Goal: Use online tool/utility: Use online tool/utility

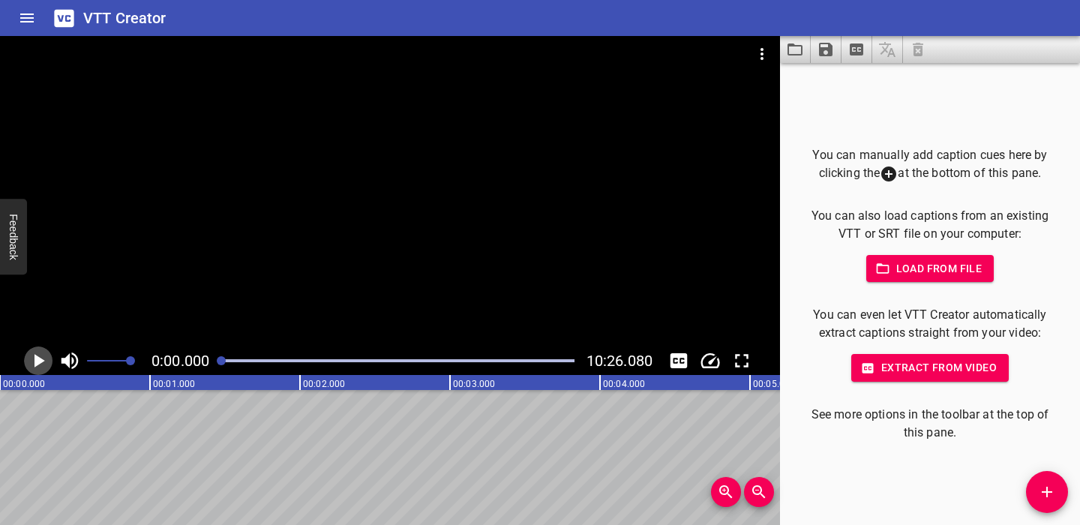
click at [40, 358] on icon "Play/Pause" at bounding box center [38, 360] width 22 height 22
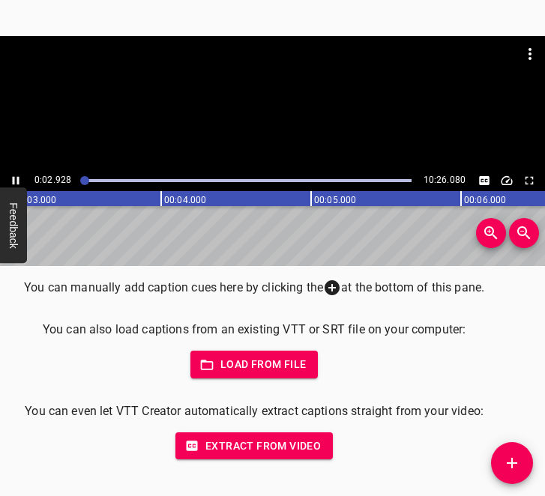
scroll to position [0, 478]
click at [13, 178] on icon "Play/Pause" at bounding box center [16, 181] width 7 height 8
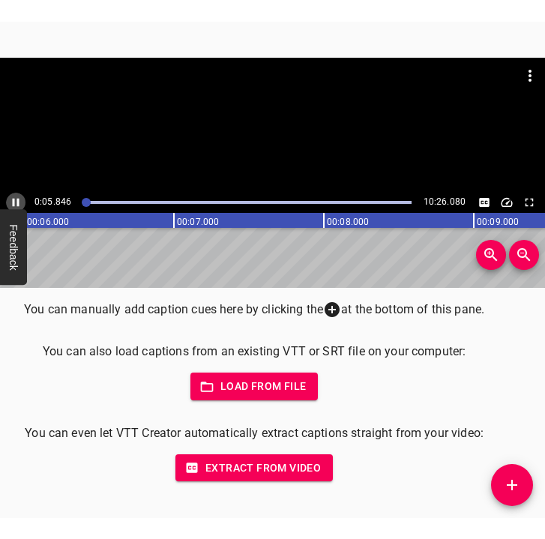
scroll to position [0, 897]
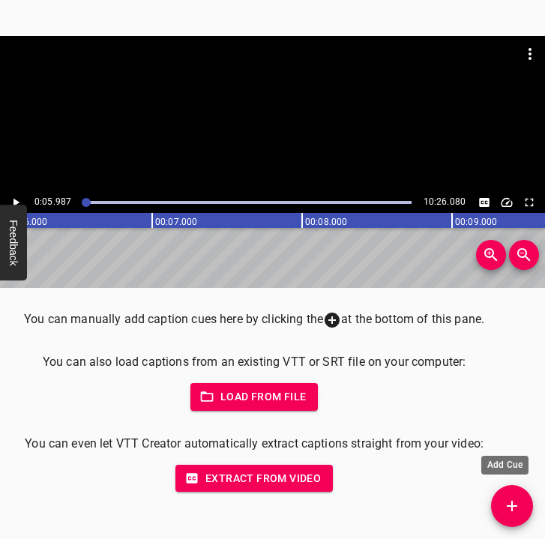
click at [520, 502] on icon "Add Cue" at bounding box center [512, 506] width 18 height 18
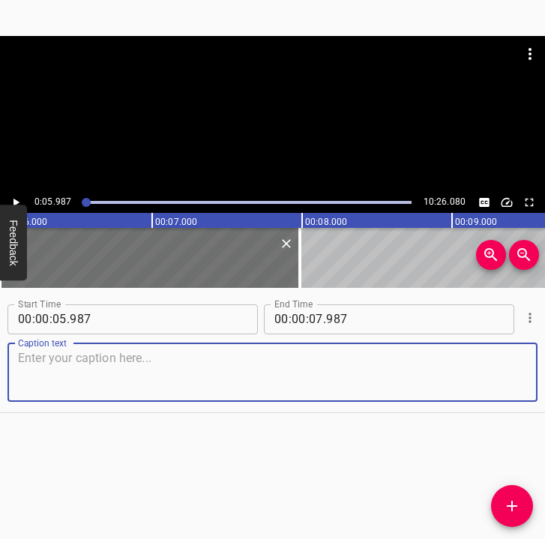
click at [66, 364] on textarea at bounding box center [272, 372] width 509 height 43
paste textarea "The war began for me at 06:30 in the morning. My mother called me, and the firs…"
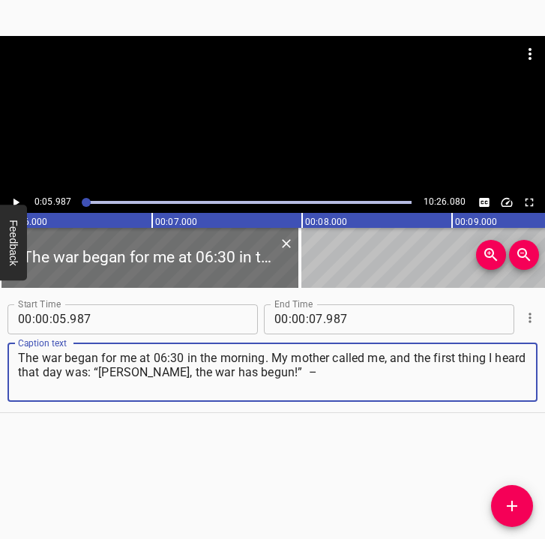
type textarea "The war began for me at 06:30 in the morning. My mother called me, and the firs…"
click at [15, 201] on icon "Play/Pause" at bounding box center [16, 202] width 6 height 8
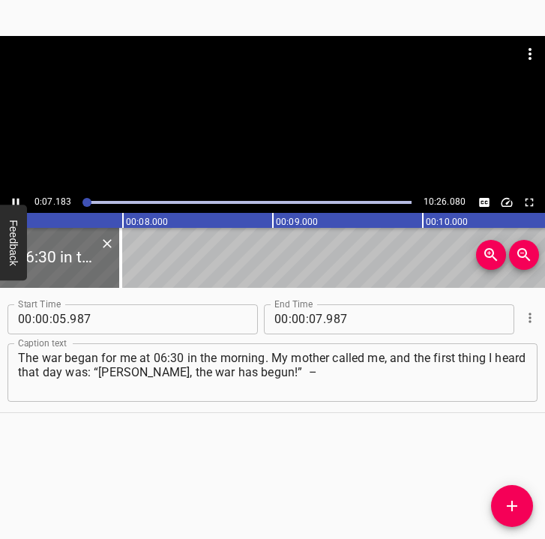
scroll to position [0, 1116]
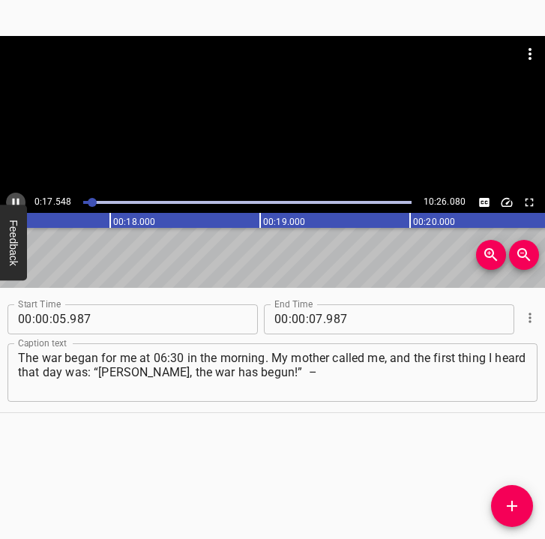
click at [13, 199] on icon "Play/Pause" at bounding box center [16, 202] width 7 height 8
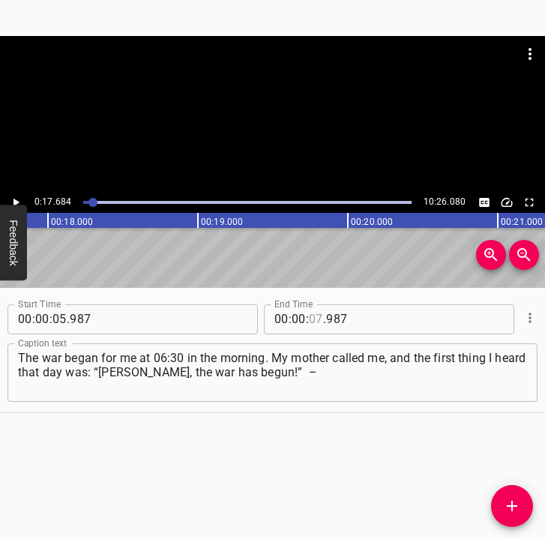
click at [312, 320] on input "number" at bounding box center [316, 319] width 14 height 30
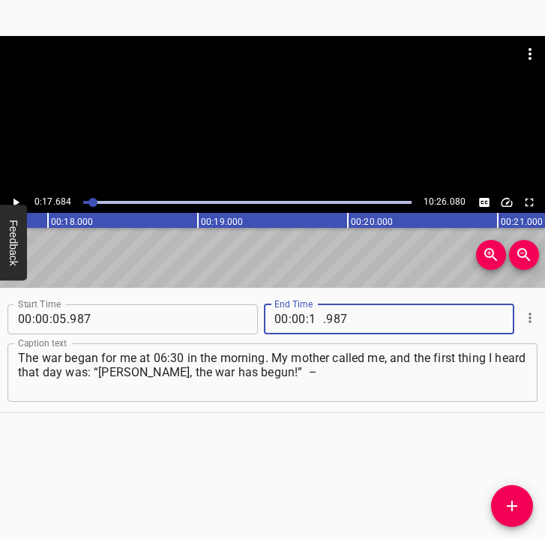
type input "17"
type input "684"
click at [514, 508] on icon "Add Cue" at bounding box center [512, 506] width 18 height 18
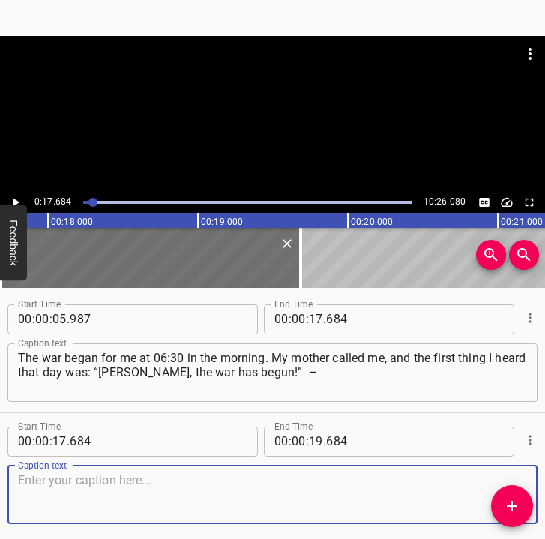
scroll to position [63, 0]
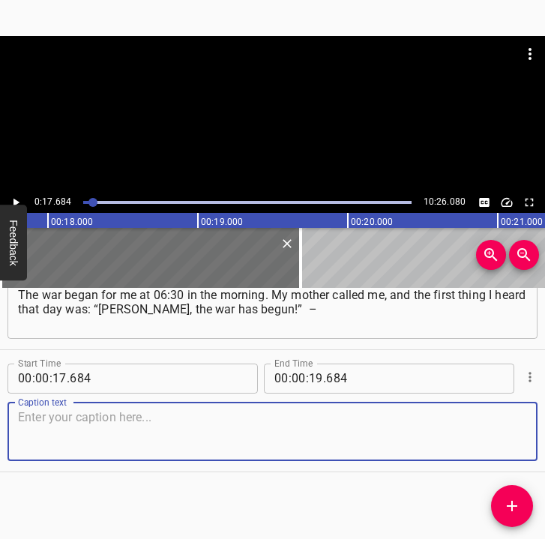
drag, startPoint x: 510, startPoint y: 442, endPoint x: 589, endPoint y: 409, distance: 85.4
click at [545, 409] on html "Caption Editor Batch Transcribe Login Sign Up Privacy Contact 0:17.684 10:26.08…" at bounding box center [272, 269] width 545 height 539
click at [130, 442] on textarea at bounding box center [272, 431] width 509 height 43
paste textarea "it was just one phrase. It was a bit funny. I look at the phone, but I have to …"
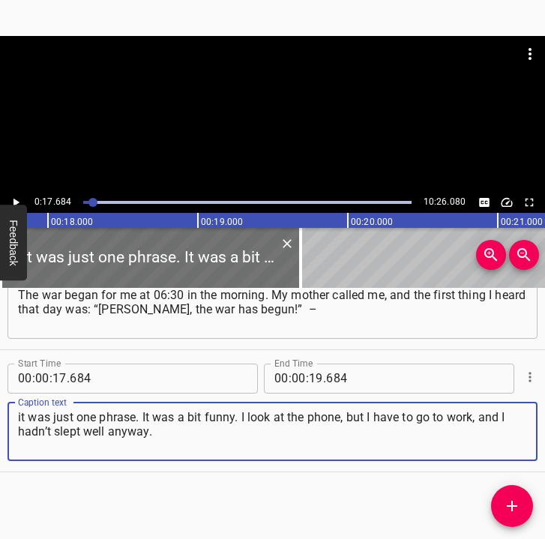
type textarea "it was just one phrase. It was a bit funny. I look at the phone, but I have to …"
click at [14, 199] on icon "Play/Pause" at bounding box center [16, 202] width 6 height 8
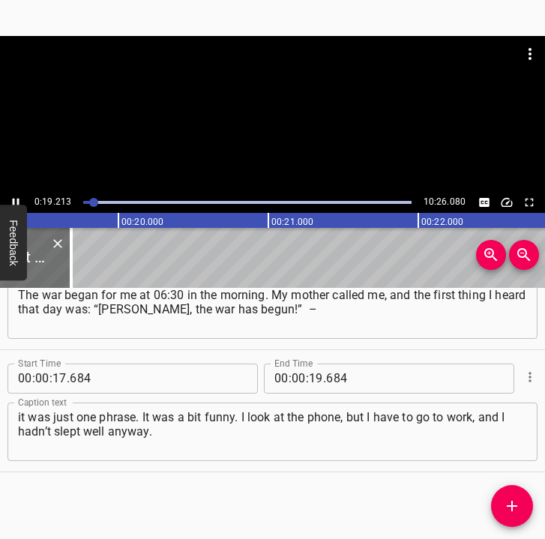
scroll to position [0, 2921]
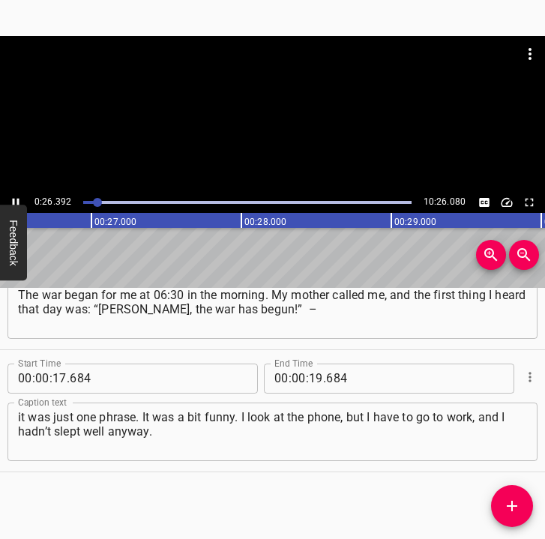
click at [18, 198] on icon "Play/Pause" at bounding box center [15, 202] width 13 height 13
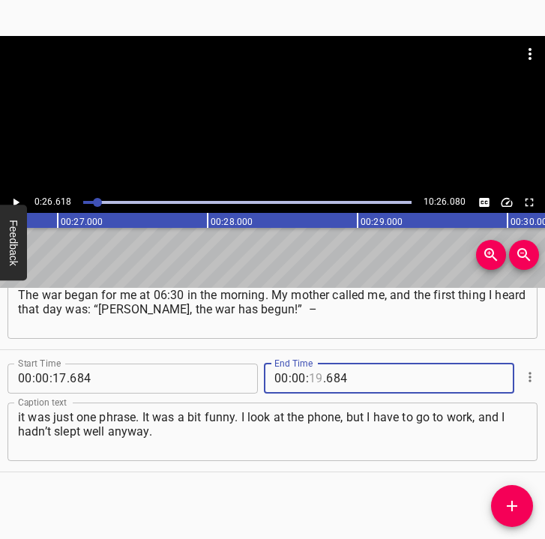
click at [310, 377] on input "number" at bounding box center [316, 379] width 14 height 30
type input "26"
type input "618"
click at [515, 503] on icon "Add Cue" at bounding box center [512, 506] width 18 height 18
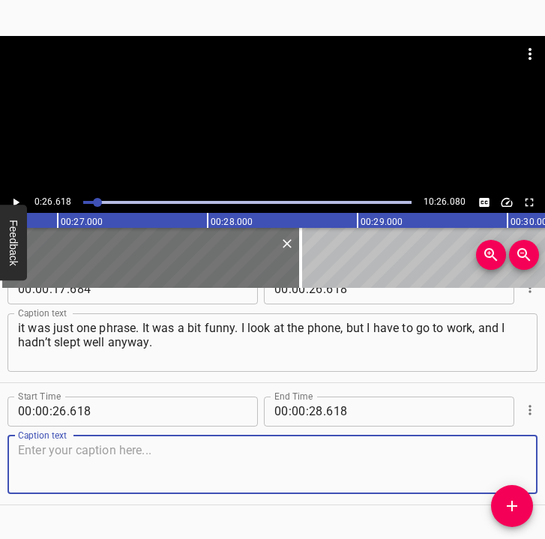
scroll to position [182, 0]
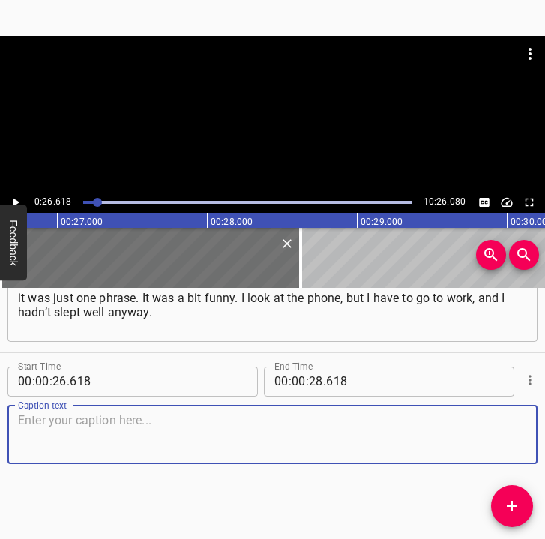
drag, startPoint x: 501, startPoint y: 418, endPoint x: 541, endPoint y: 402, distance: 43.7
click at [502, 418] on textarea at bounding box center [272, 434] width 509 height 43
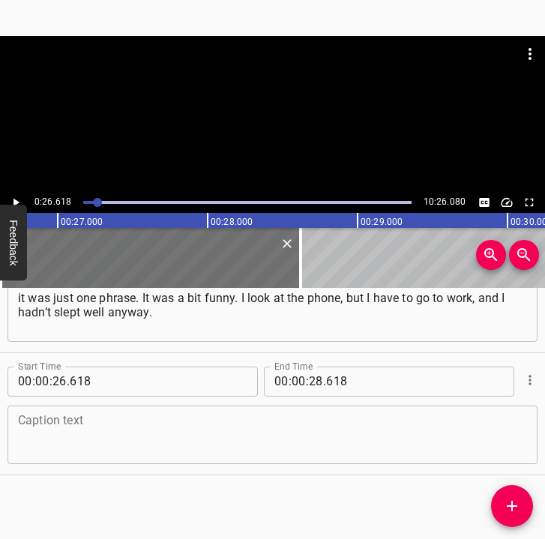
click at [85, 434] on textarea at bounding box center [272, 434] width 509 height 43
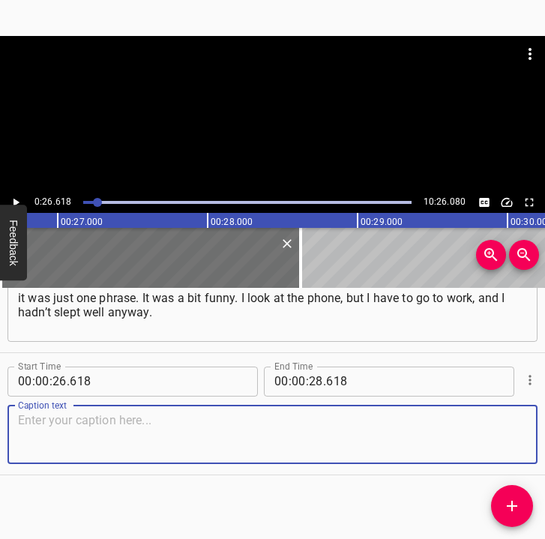
paste textarea "And I think: “Why is Mom calling me at half past six? I have to go to work.” An…"
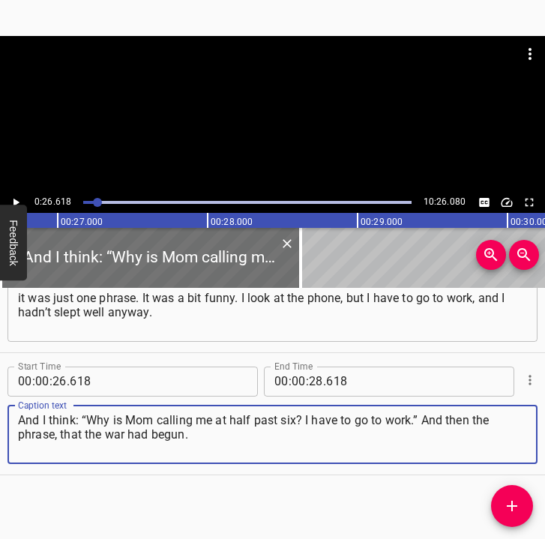
type textarea "And I think: “Why is Mom calling me at half past six? I have to go to work.” An…"
click at [16, 196] on icon "Play/Pause" at bounding box center [15, 202] width 13 height 13
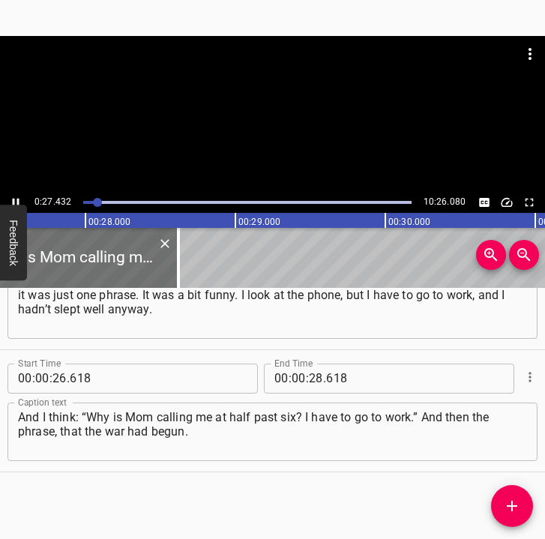
scroll to position [0, 4151]
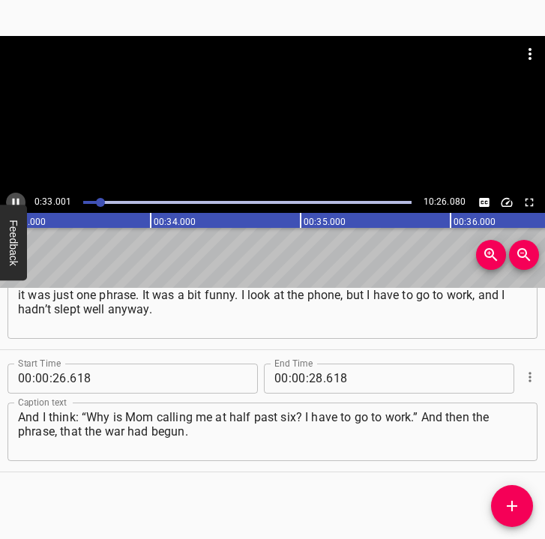
click at [15, 197] on icon "Play/Pause" at bounding box center [15, 202] width 13 height 13
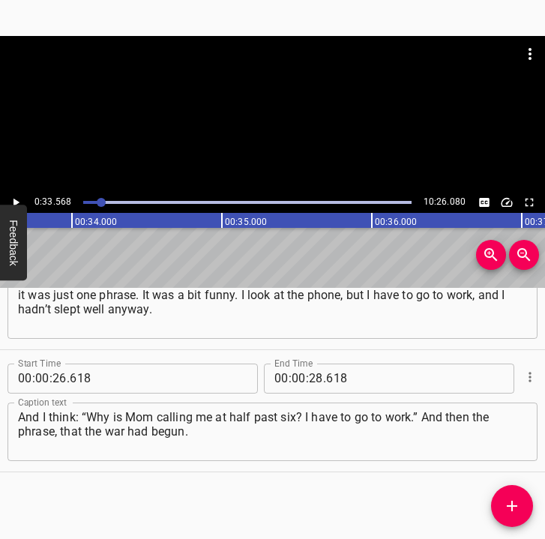
scroll to position [0, 5033]
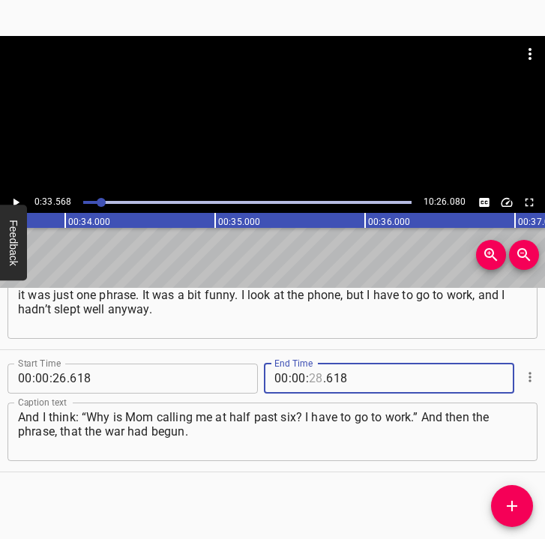
click at [313, 372] on input "number" at bounding box center [316, 379] width 14 height 30
type input "33"
type input "568"
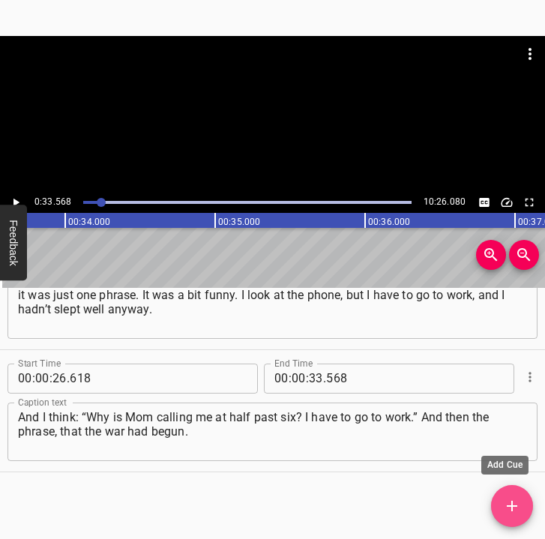
click at [512, 500] on icon "Add Cue" at bounding box center [512, 506] width 18 height 18
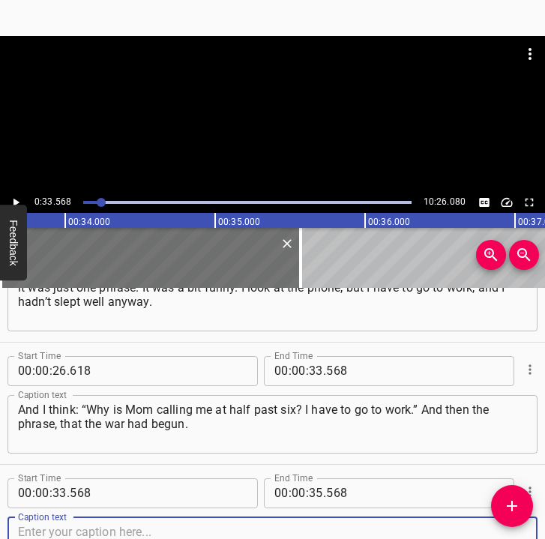
scroll to position [307, 0]
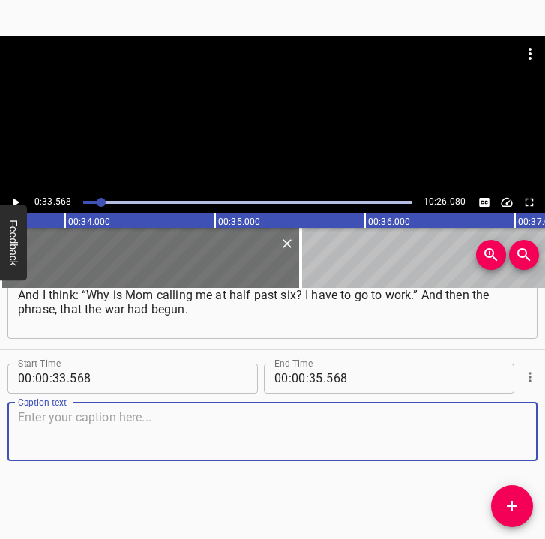
drag, startPoint x: 502, startPoint y: 440, endPoint x: 544, endPoint y: 421, distance: 45.6
click at [544, 421] on div "Start Time 00 : 00 : 05 . 987 Start Time End Time 00 : 00 : 17 . 684 End Time C…" at bounding box center [272, 414] width 545 height 252
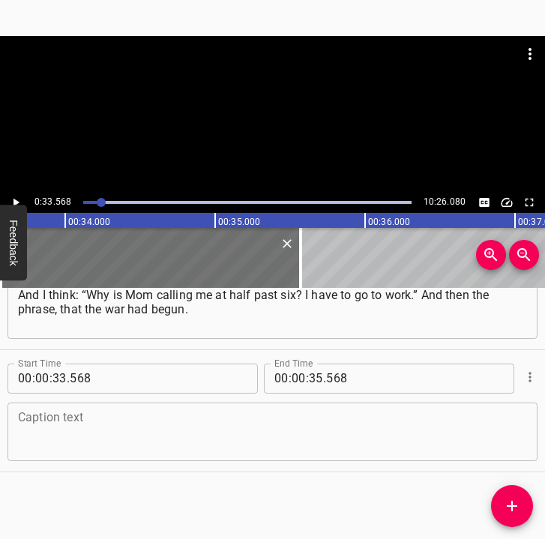
click at [172, 414] on textarea at bounding box center [272, 431] width 509 height 43
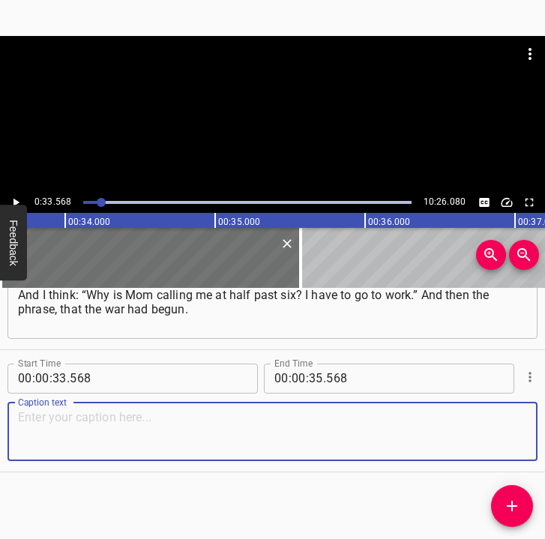
paste textarea "My first thought was that all of this was hanging in the air. I also thought th…"
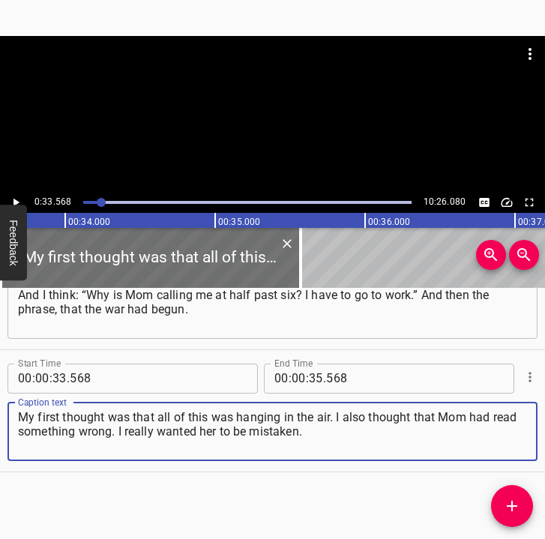
type textarea "My first thought was that all of this was hanging in the air. I also thought th…"
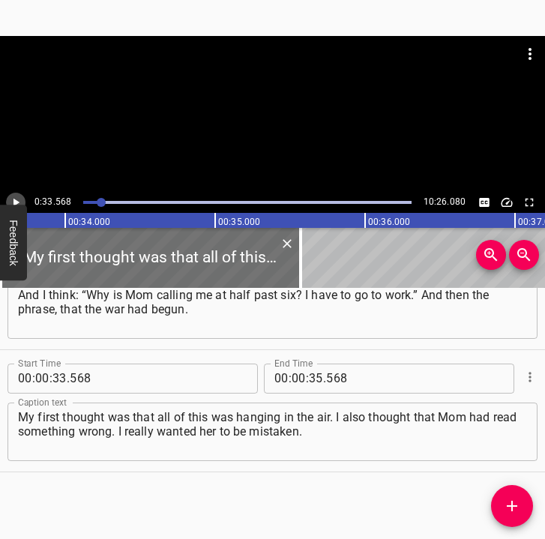
click at [16, 202] on icon "Play/Pause" at bounding box center [16, 202] width 6 height 8
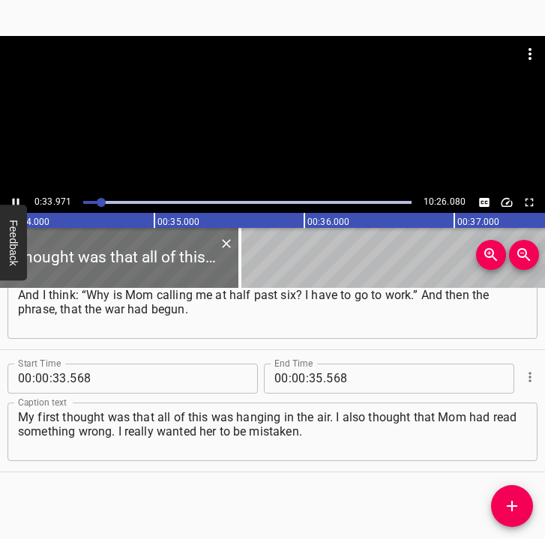
scroll to position [0, 5132]
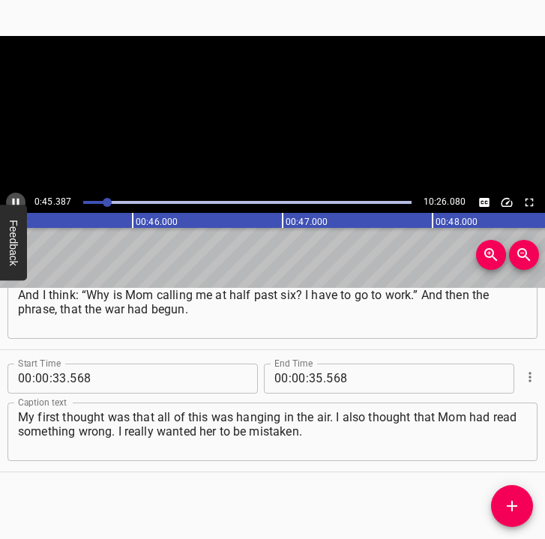
click at [11, 198] on icon "Play/Pause" at bounding box center [15, 202] width 13 height 13
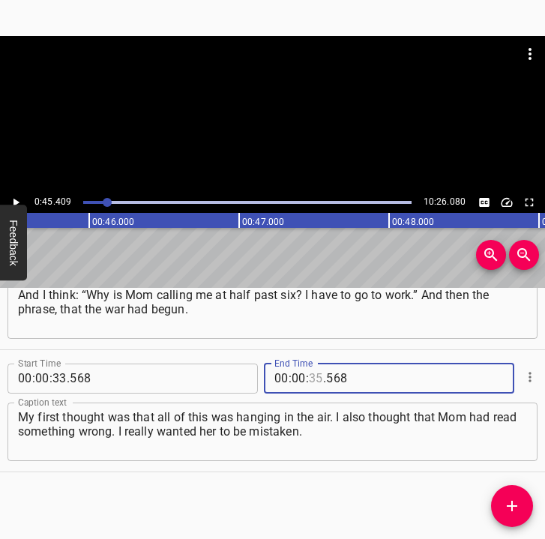
click at [309, 377] on input "number" at bounding box center [316, 379] width 14 height 30
type input "45"
type input "409"
click at [505, 502] on icon "Add Cue" at bounding box center [512, 506] width 18 height 18
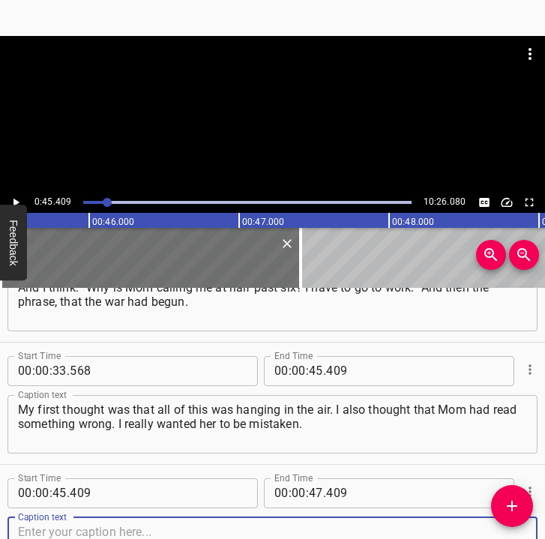
scroll to position [430, 0]
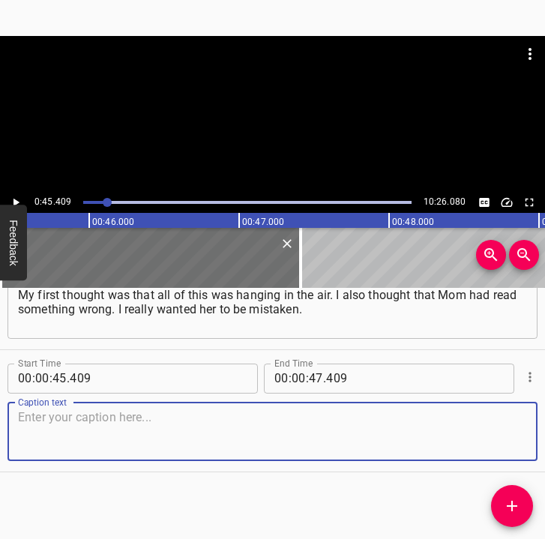
drag, startPoint x: 505, startPoint y: 436, endPoint x: 521, endPoint y: 427, distance: 18.8
click at [514, 430] on div "Caption text" at bounding box center [272, 432] width 530 height 58
click at [118, 431] on textarea at bounding box center [272, 431] width 509 height 43
paste textarea "I said: “Give me 15 minutes.” I checked the news, understood everything, and th…"
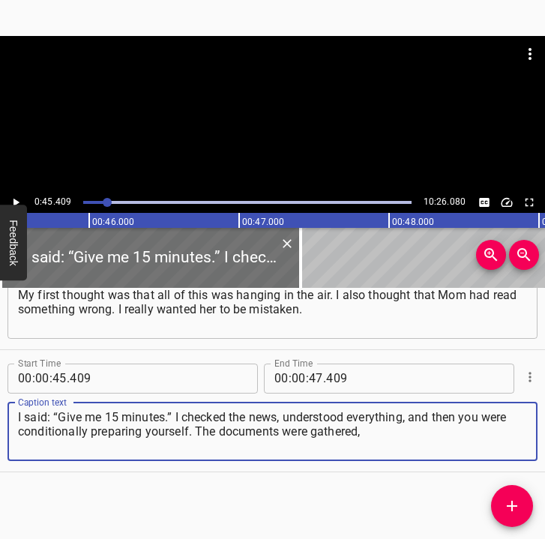
type textarea "I said: “Give me 15 minutes.” I checked the news, understood everything, and th…"
click at [13, 202] on icon "Play/Pause" at bounding box center [15, 202] width 13 height 13
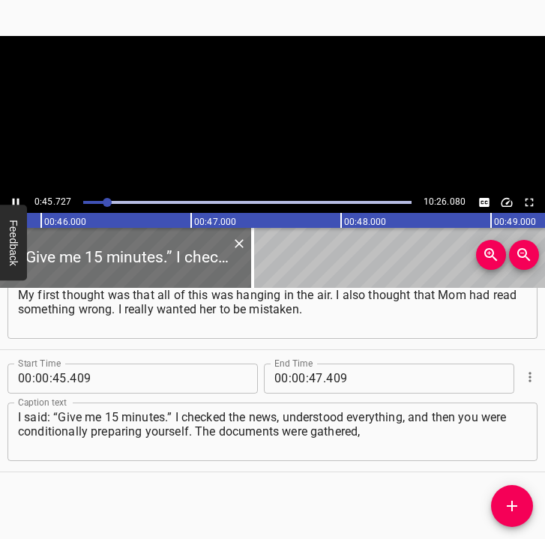
scroll to position [0, 6896]
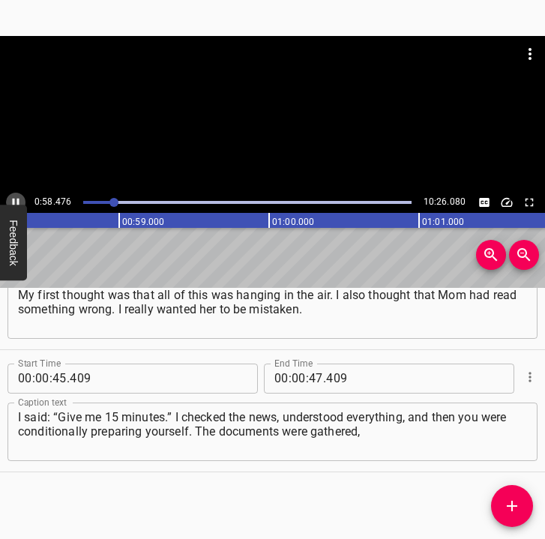
click at [16, 200] on icon "Play/Pause" at bounding box center [15, 202] width 13 height 13
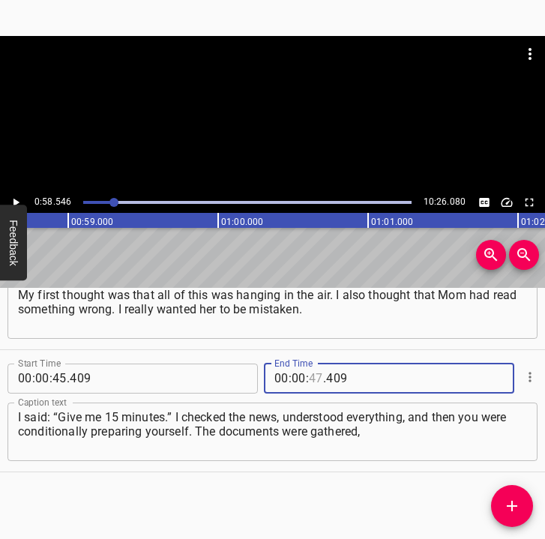
click at [309, 377] on input "number" at bounding box center [316, 379] width 14 height 30
type input "58"
type input "546"
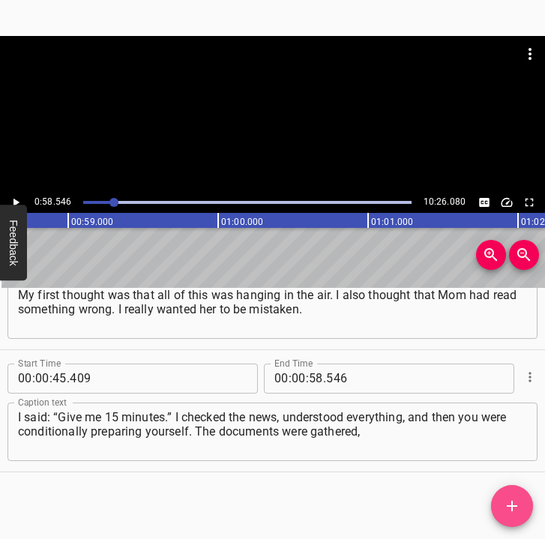
click at [516, 512] on icon "Add Cue" at bounding box center [512, 506] width 18 height 18
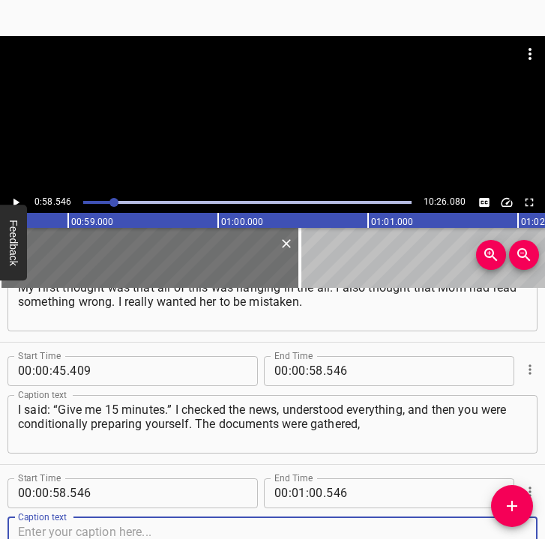
scroll to position [552, 0]
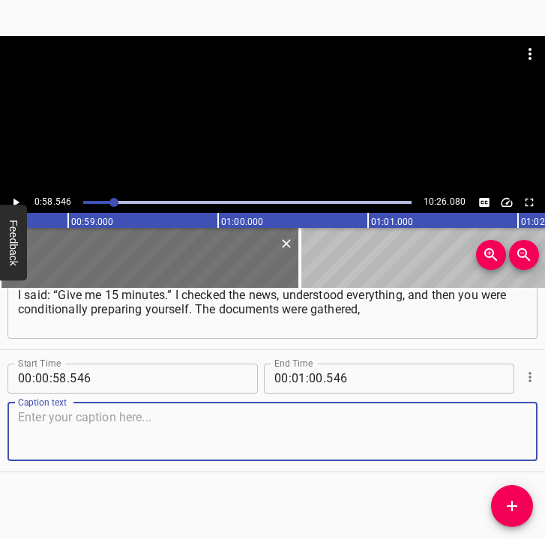
drag, startPoint x: 505, startPoint y: 449, endPoint x: 577, endPoint y: 427, distance: 76.1
click at [545, 427] on html "Caption Editor Batch Transcribe Login Sign Up Privacy Contact 0:58.546 10:26.08…" at bounding box center [272, 269] width 545 height 539
click at [53, 437] on textarea at bounding box center [272, 431] width 509 height 43
paste textarea "but still some kind of chaos was going on. Thanks to my friend… I called her in…"
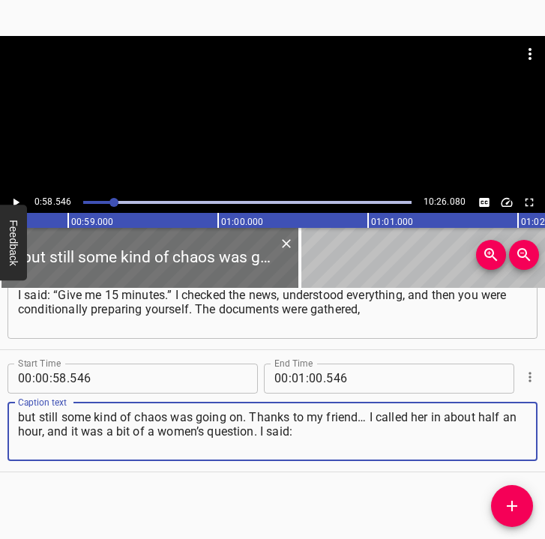
type textarea "but still some kind of chaos was going on. Thanks to my friend… I called her in…"
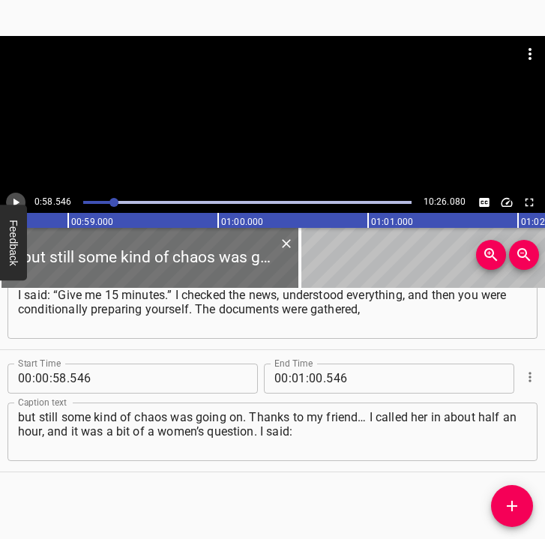
click at [16, 199] on icon "Play/Pause" at bounding box center [15, 202] width 13 height 13
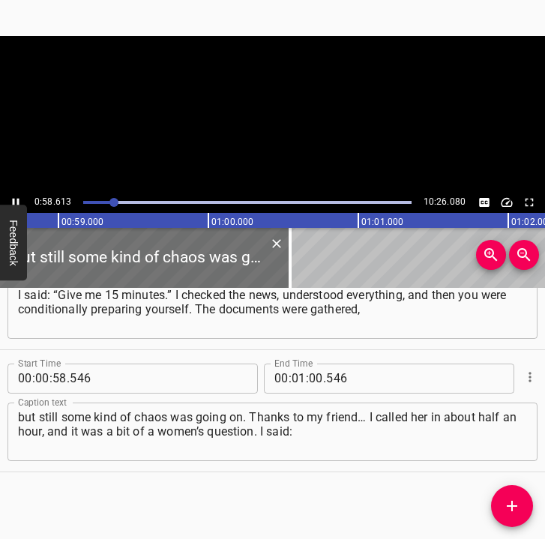
scroll to position [0, 8827]
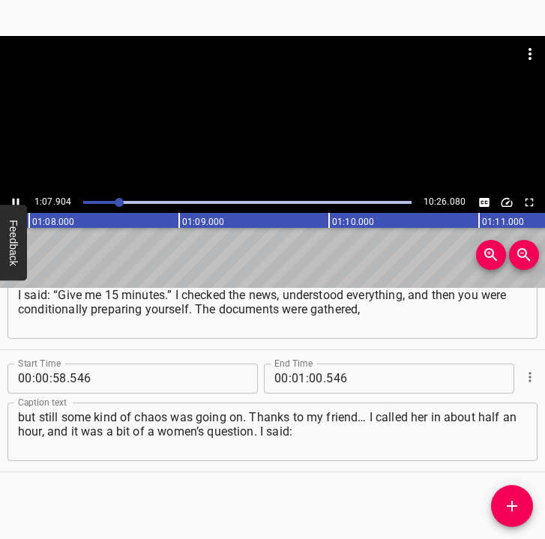
click at [17, 199] on icon "Play/Pause" at bounding box center [16, 202] width 7 height 8
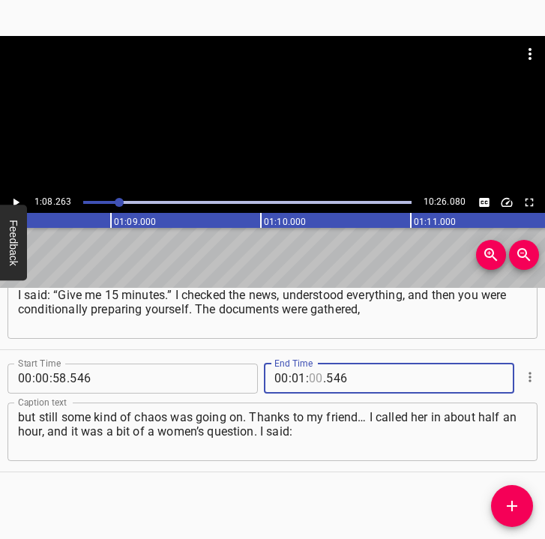
click at [315, 378] on input "number" at bounding box center [316, 379] width 14 height 30
type input "08"
type input "263"
click at [507, 505] on icon "Add Cue" at bounding box center [512, 506] width 18 height 18
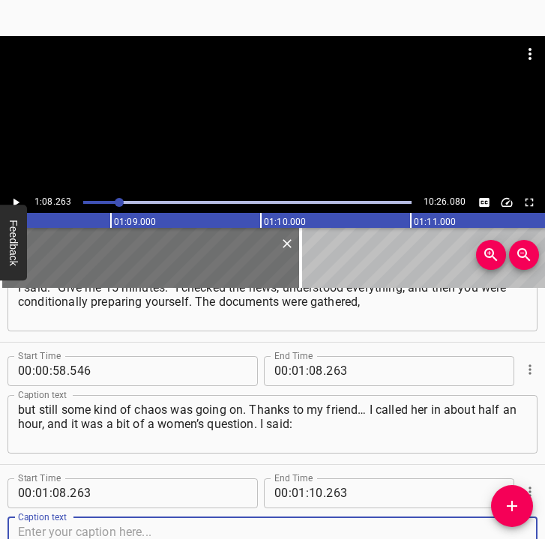
scroll to position [674, 0]
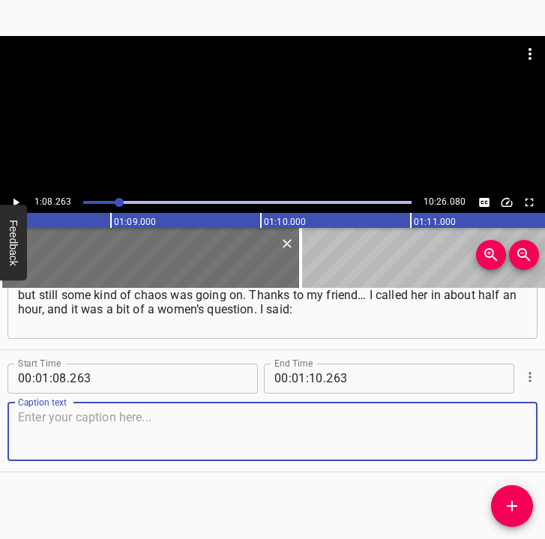
drag, startPoint x: 512, startPoint y: 437, endPoint x: 568, endPoint y: 420, distance: 58.1
click at [545, 420] on html "Caption Editor Batch Transcribe Login Sign Up Privacy Contact 1:08.263 10:26.08…" at bounding box center [272, 269] width 545 height 539
click at [112, 429] on textarea at bounding box center [272, 431] width 509 height 43
paste textarea "“[PERSON_NAME], my hair is dirty, should I wash it or collect the documents?” a…"
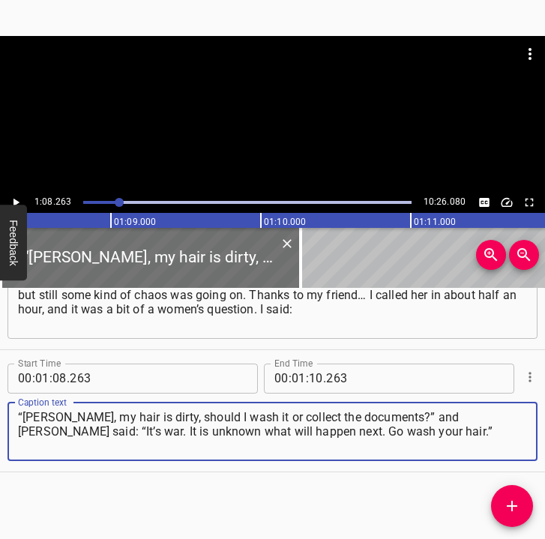
type textarea "“[PERSON_NAME], my hair is dirty, should I wash it or collect the documents?” a…"
click at [19, 199] on icon "Play/Pause" at bounding box center [15, 202] width 13 height 13
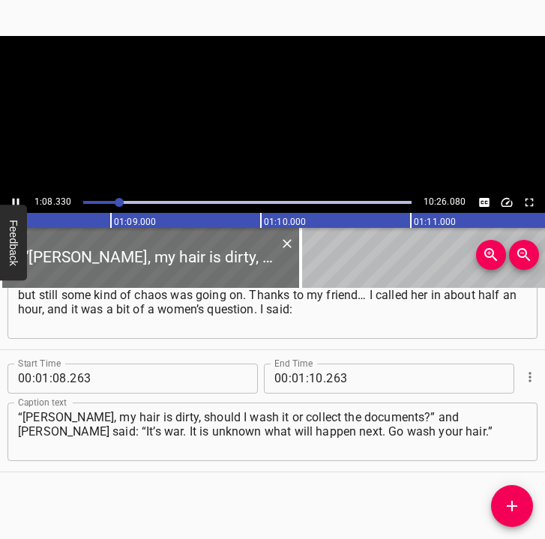
scroll to position [0, 10244]
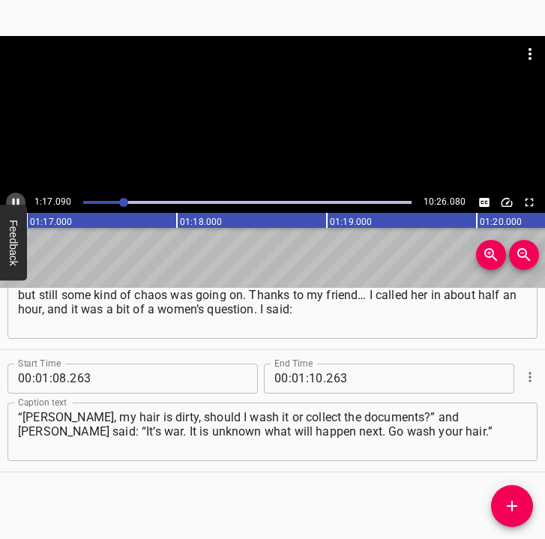
click at [10, 196] on icon "Play/Pause" at bounding box center [15, 202] width 13 height 13
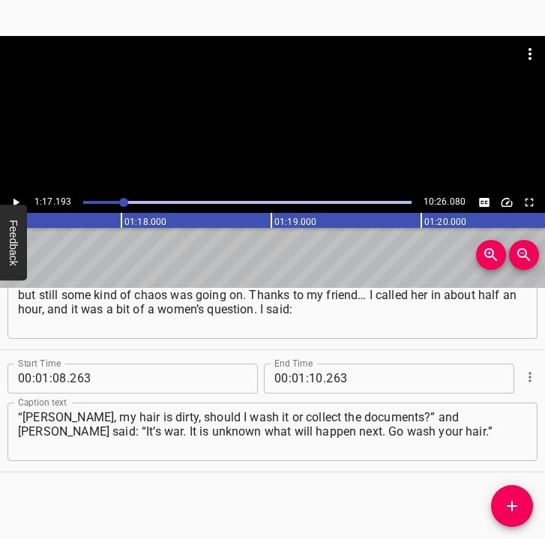
click at [10, 196] on icon "Play/Pause" at bounding box center [15, 202] width 13 height 13
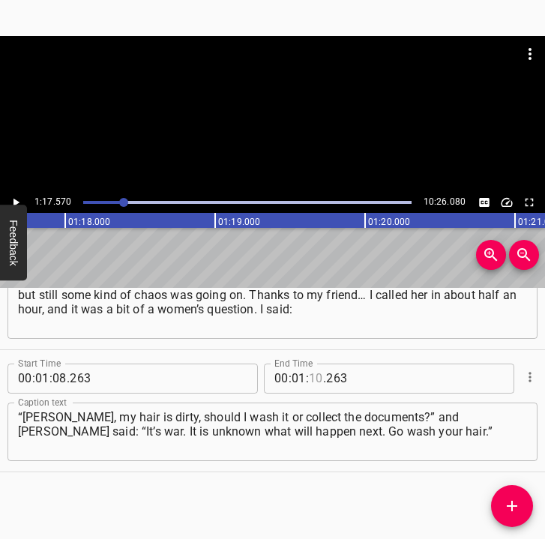
click at [312, 378] on input "number" at bounding box center [316, 379] width 14 height 30
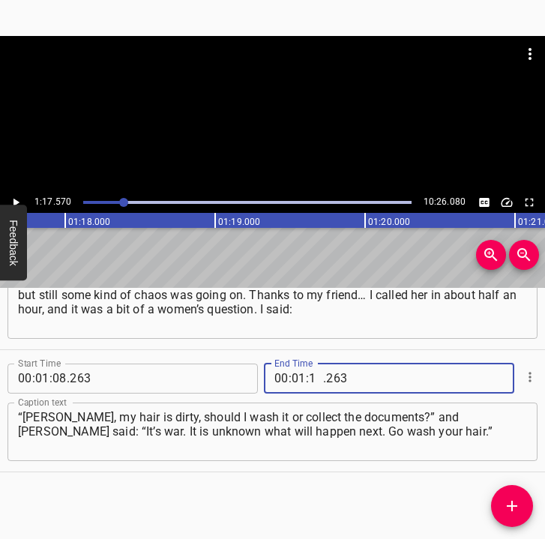
type input "17"
type input "570"
click at [514, 507] on icon "Add Cue" at bounding box center [512, 506] width 10 height 10
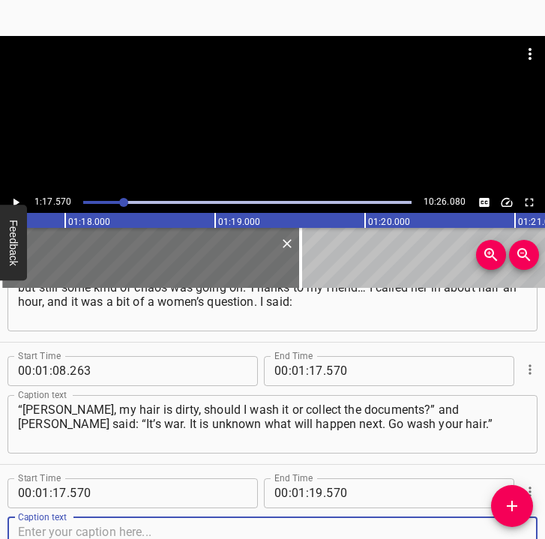
scroll to position [796, 0]
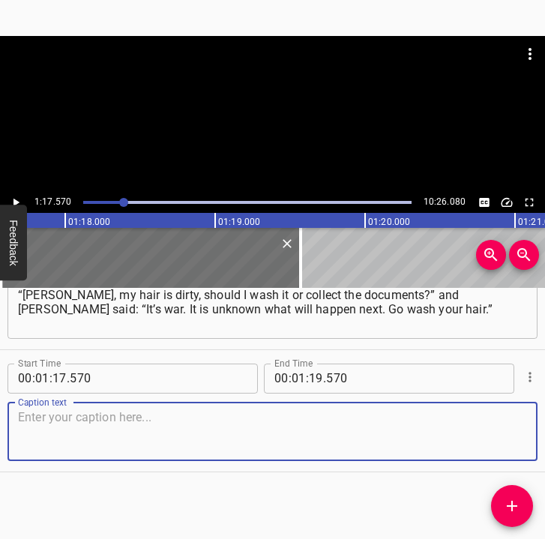
drag, startPoint x: 508, startPoint y: 445, endPoint x: 536, endPoint y: 438, distance: 28.5
click at [526, 440] on div "Start Time 00 : 01 : 17 . 570 Start Time End Time 00 : 01 : 19 . 570 End Time C…" at bounding box center [272, 410] width 545 height 121
click at [97, 424] on textarea at bounding box center [272, 431] width 509 height 43
paste textarea "I stood in the shower for 20 minutes. I got ready, went, and picked up my mothe…"
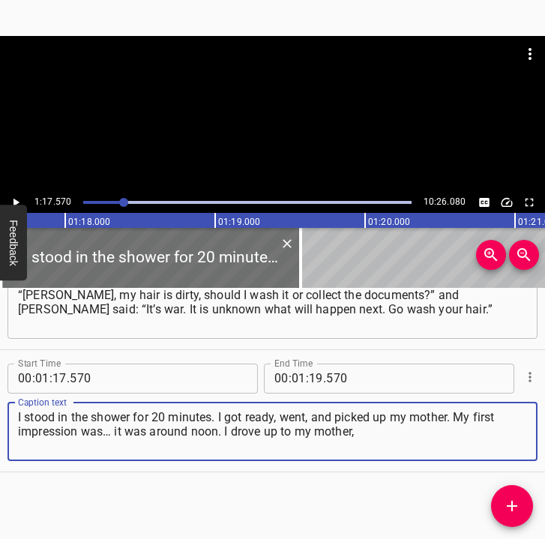
type textarea "I stood in the shower for 20 minutes. I got ready, went, and picked up my mothe…"
click at [17, 203] on icon "Play/Pause" at bounding box center [16, 202] width 6 height 8
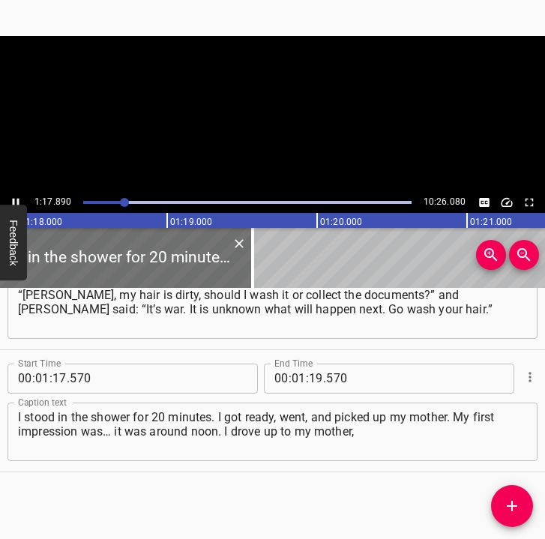
scroll to position [0, 11719]
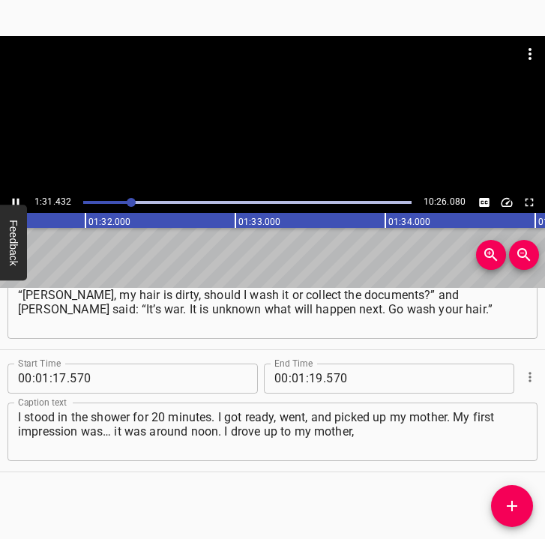
click at [13, 198] on icon "Play/Pause" at bounding box center [15, 202] width 13 height 13
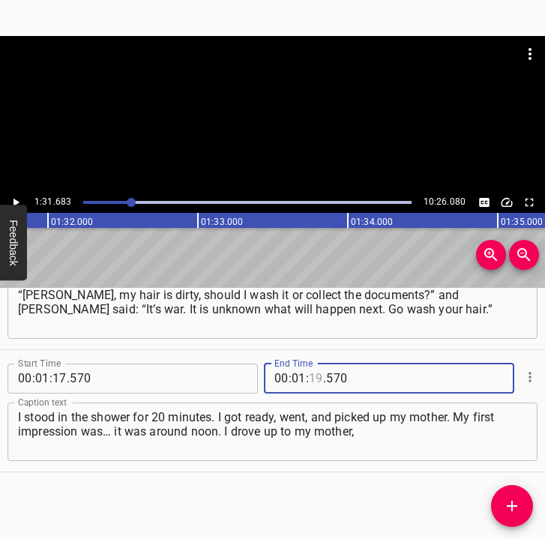
click at [313, 376] on input "number" at bounding box center [316, 379] width 14 height 30
type input "31"
type input "683"
click at [513, 506] on icon "Add Cue" at bounding box center [512, 506] width 10 height 10
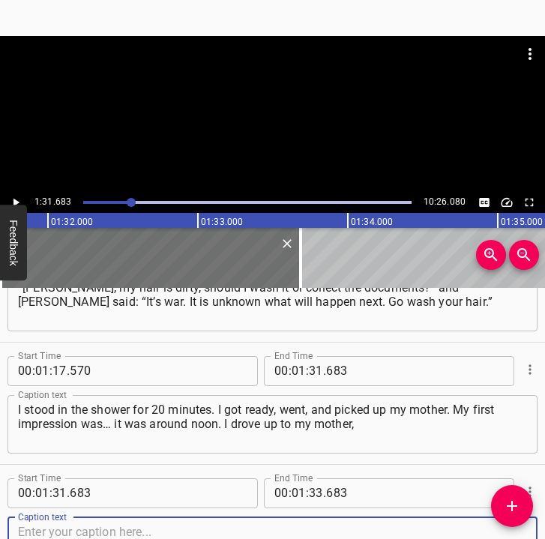
scroll to position [918, 0]
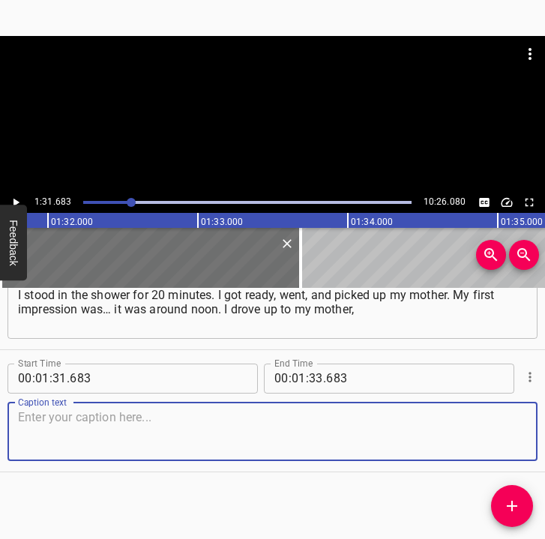
drag, startPoint x: 509, startPoint y: 442, endPoint x: 544, endPoint y: 433, distance: 35.6
click at [529, 436] on div "Start Time 00 : 01 : 31 . 683 Start Time End Time 00 : 01 : 33 . 683 End Time C…" at bounding box center [272, 410] width 545 height 121
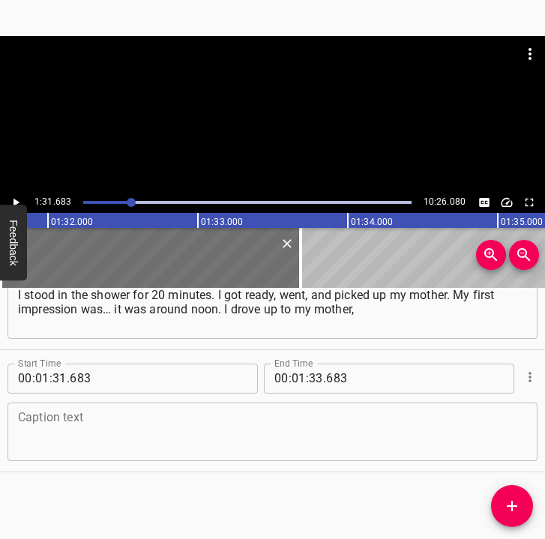
click at [212, 454] on div "Caption text" at bounding box center [272, 432] width 530 height 58
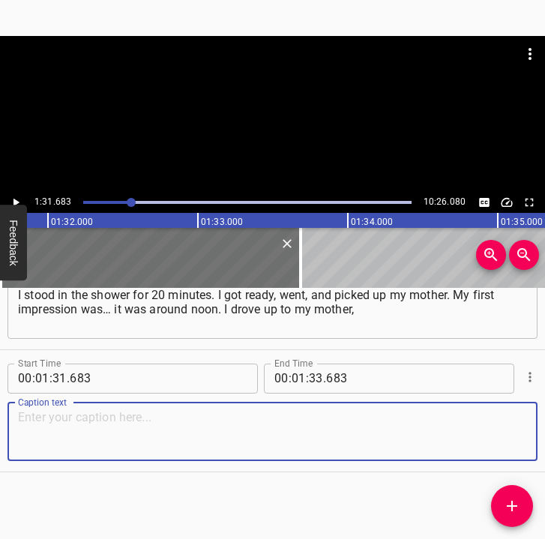
paste textarea "to my house, so to say, where I grew up, to the neighborhood I know completely.…"
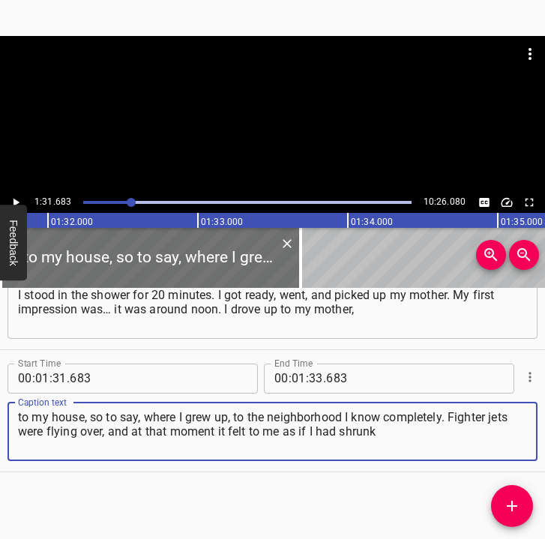
type textarea "to my house, so to say, where I grew up, to the neighborhood I know completely.…"
click at [16, 198] on icon "Play/Pause" at bounding box center [15, 202] width 13 height 13
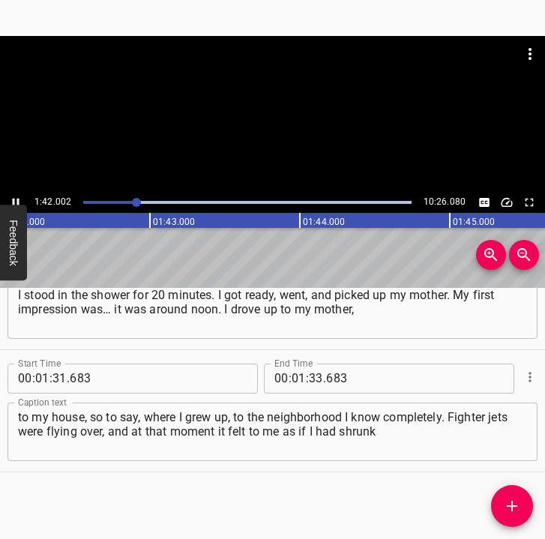
click at [13, 198] on icon "Play/Pause" at bounding box center [15, 202] width 13 height 13
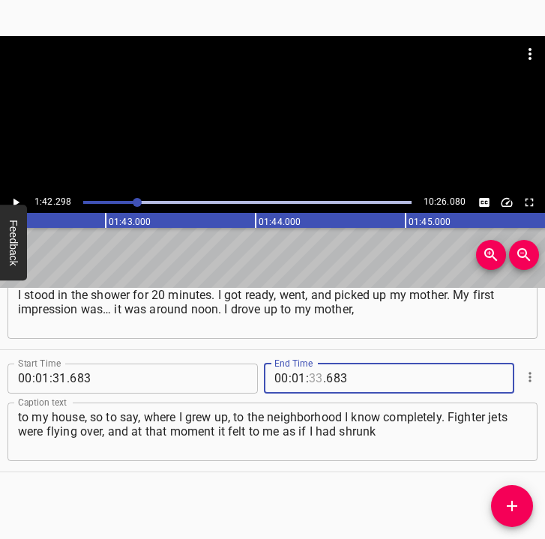
click at [314, 379] on input "number" at bounding box center [316, 379] width 14 height 30
type input "42"
type input "298"
drag, startPoint x: 506, startPoint y: 506, endPoint x: 519, endPoint y: 487, distance: 22.7
click at [507, 503] on icon "Add Cue" at bounding box center [512, 506] width 18 height 18
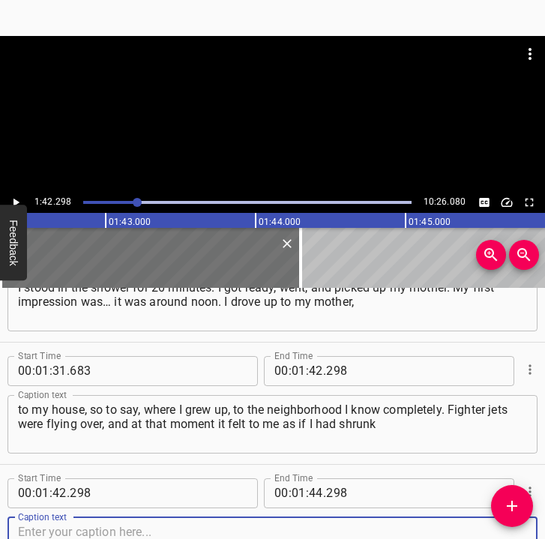
scroll to position [1041, 0]
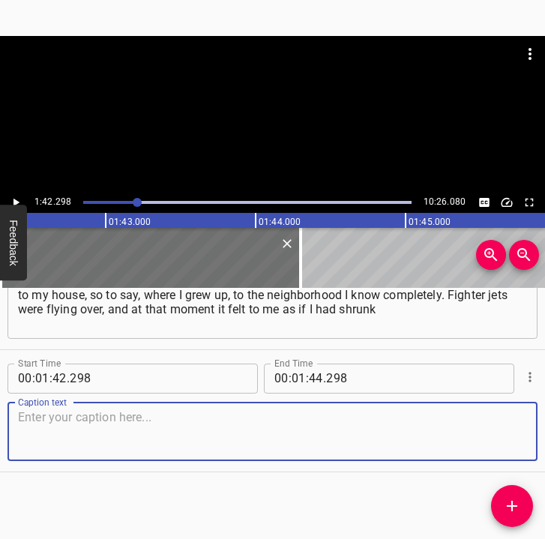
drag, startPoint x: 508, startPoint y: 432, endPoint x: 560, endPoint y: 409, distance: 57.4
click at [545, 409] on html "Caption Editor Batch Transcribe Login Sign Up Privacy Contact 1:42.298 10:26.08…" at bounding box center [272, 269] width 545 height 539
click at [96, 433] on textarea at bounding box center [272, 431] width 509 height 43
click at [93, 432] on textarea at bounding box center [272, 431] width 509 height 43
paste textarea "to half my size. It is that feeling of helplessness, when you are an adult and …"
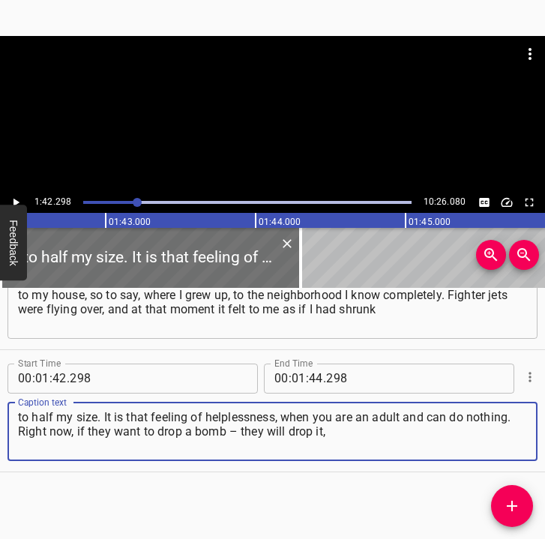
type textarea "to half my size. It is that feeling of helplessness, when you are an adult and …"
click at [17, 204] on icon "Play/Pause" at bounding box center [15, 202] width 13 height 13
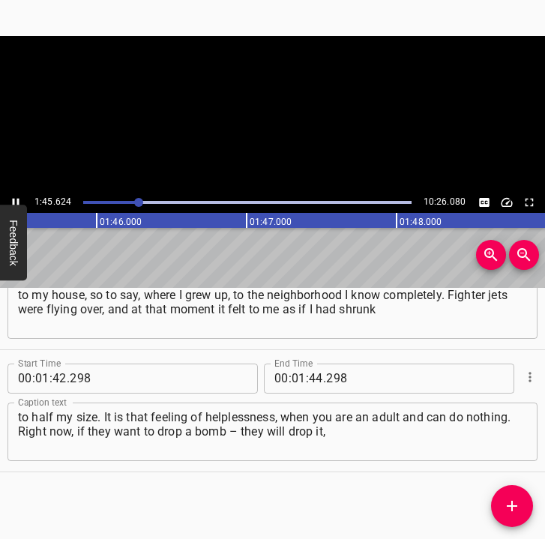
scroll to position [0, 15837]
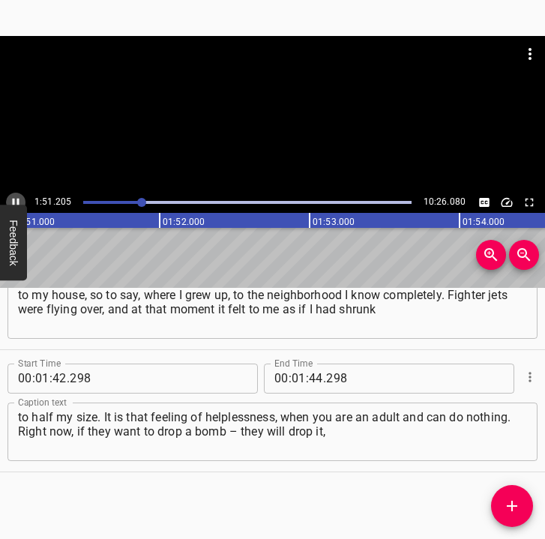
click at [13, 199] on icon "Play/Pause" at bounding box center [16, 202] width 7 height 8
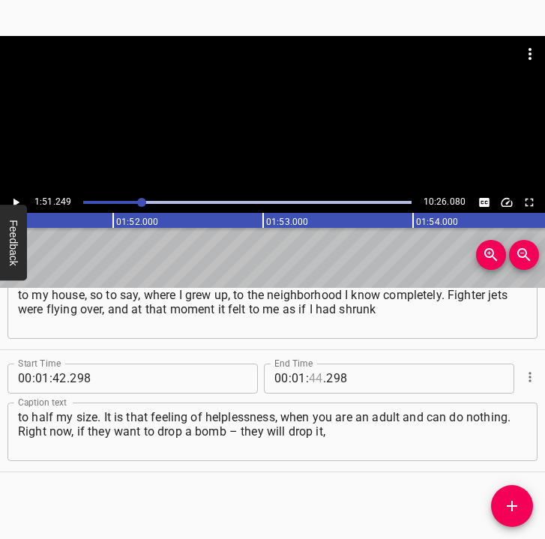
click at [310, 382] on input "number" at bounding box center [316, 379] width 14 height 30
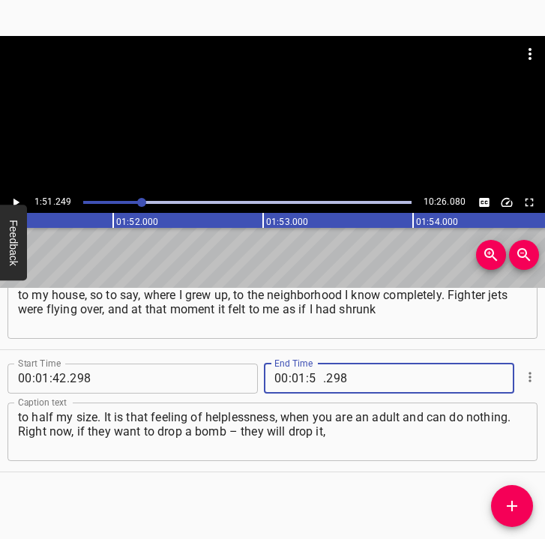
type input "51"
type input "249"
click at [508, 502] on icon "Add Cue" at bounding box center [512, 506] width 18 height 18
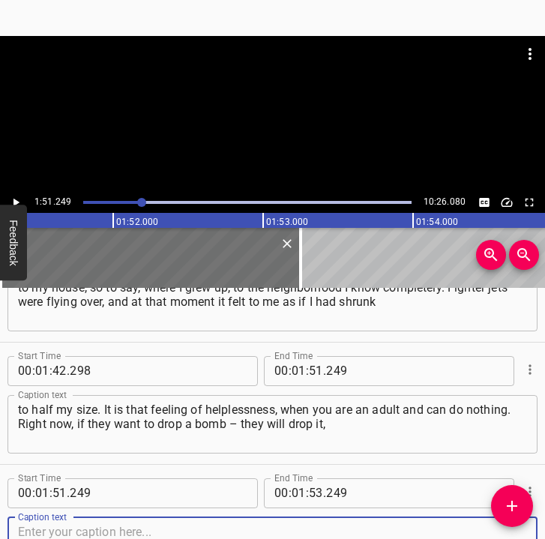
scroll to position [1163, 0]
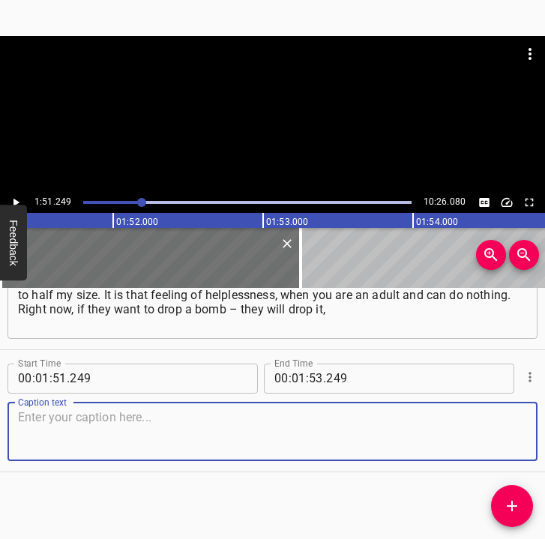
drag, startPoint x: 492, startPoint y: 430, endPoint x: 514, endPoint y: 427, distance: 21.9
click at [514, 427] on textarea at bounding box center [272, 431] width 509 height 43
click at [117, 432] on textarea at bounding box center [272, 431] width 509 height 43
paste textarea "and you will be gone. And it doesn’t matter what kind of person you are. Whethe…"
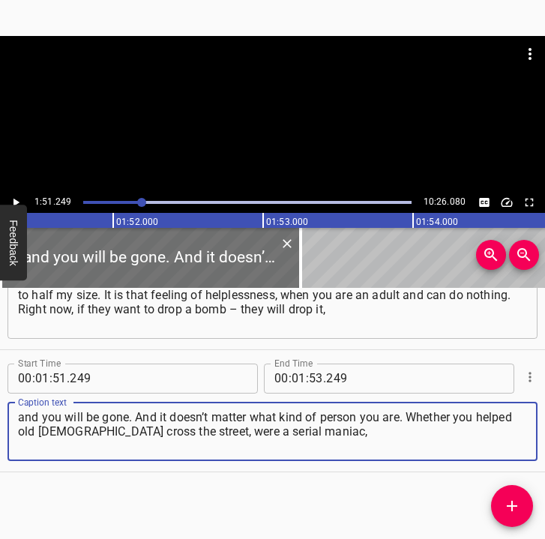
type textarea "and you will be gone. And it doesn’t matter what kind of person you are. Whethe…"
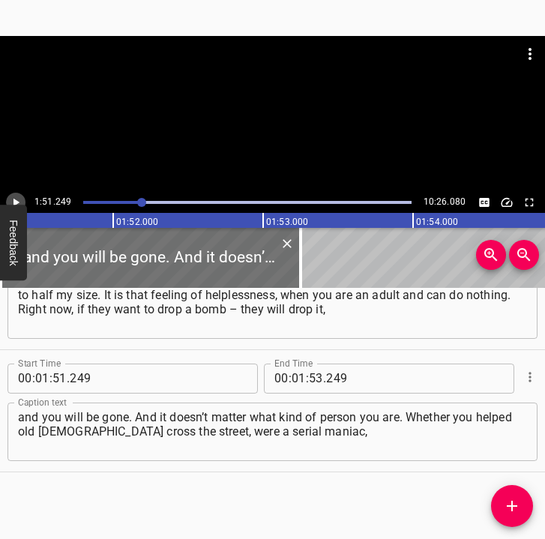
click at [13, 204] on icon "Play/Pause" at bounding box center [16, 202] width 6 height 8
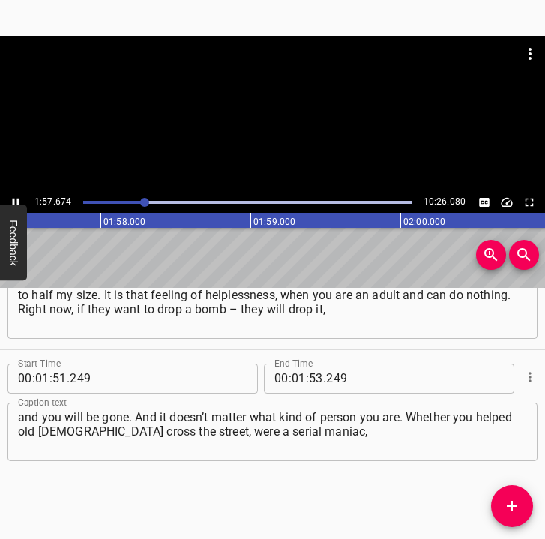
click at [12, 197] on icon "Play/Pause" at bounding box center [15, 202] width 13 height 13
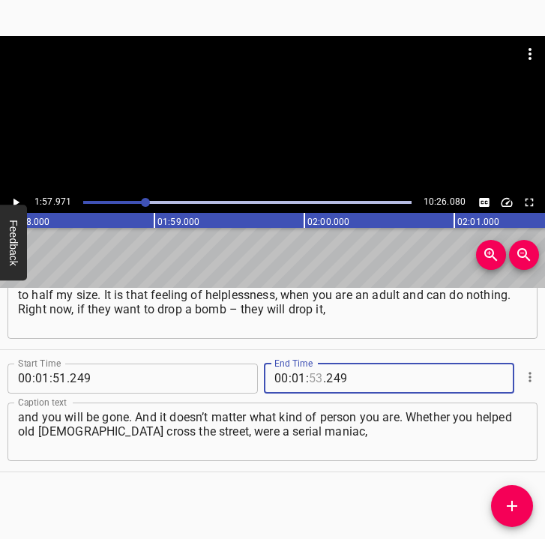
click at [313, 379] on input "number" at bounding box center [316, 379] width 14 height 30
type input "57"
type input "971"
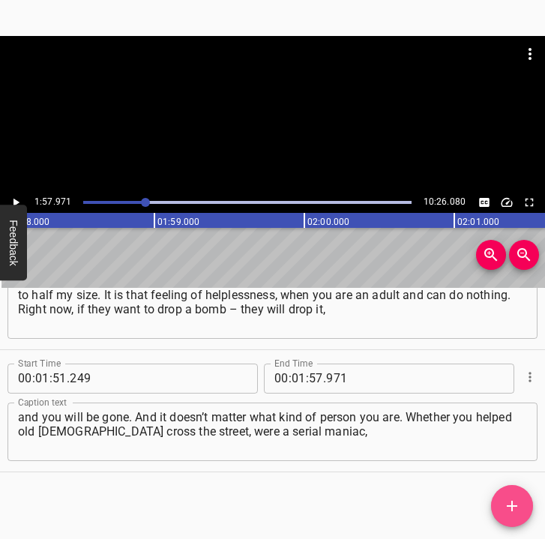
click at [513, 502] on icon "Add Cue" at bounding box center [512, 506] width 10 height 10
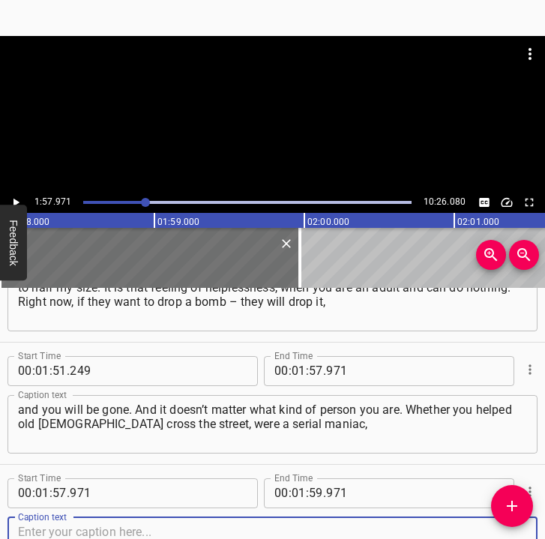
scroll to position [1285, 0]
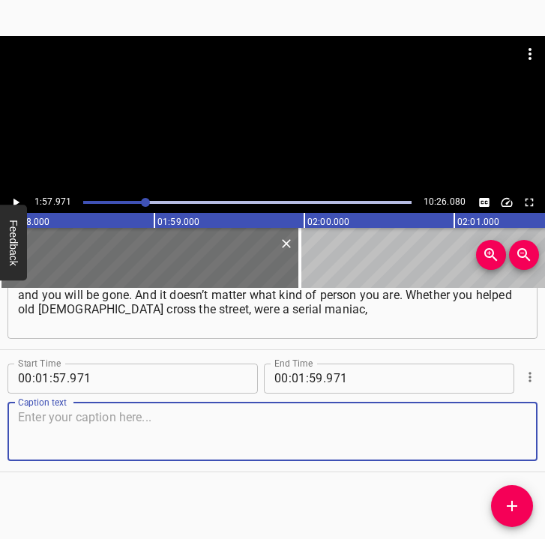
drag, startPoint x: 511, startPoint y: 432, endPoint x: 539, endPoint y: 418, distance: 31.5
click at [523, 423] on div "Caption text" at bounding box center [272, 432] width 530 height 58
click at [41, 428] on textarea at bounding box center [272, 431] width 509 height 43
paste textarea "or the best person in the world – all of it absolutely doesn’t matter. You beco…"
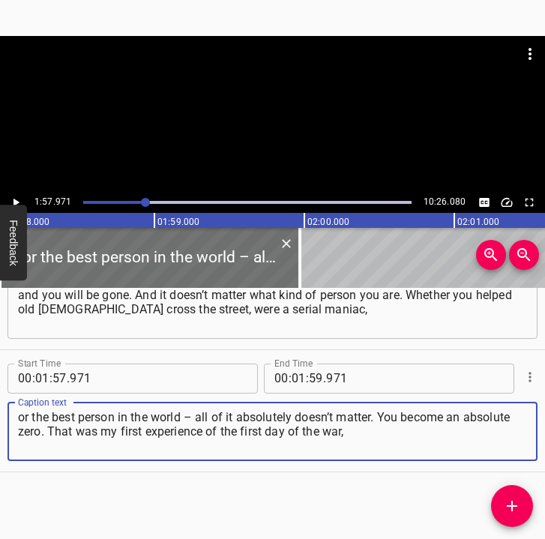
type textarea "or the best person in the world – all of it absolutely doesn’t matter. You beco…"
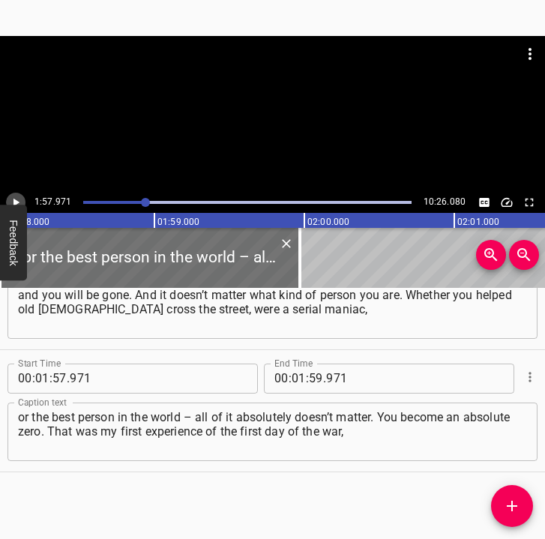
click at [15, 198] on icon "Play/Pause" at bounding box center [15, 202] width 13 height 13
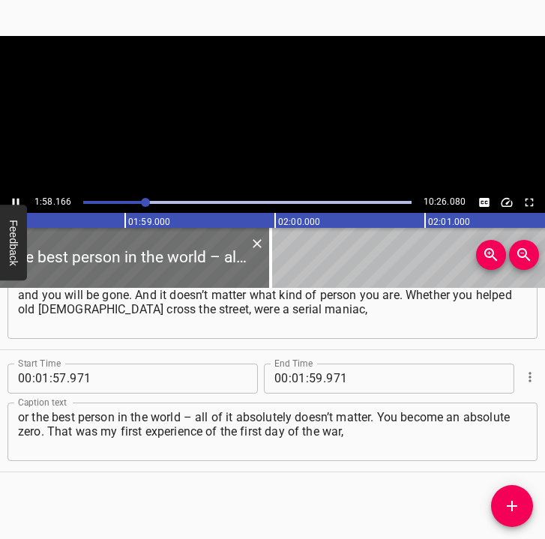
scroll to position [0, 17758]
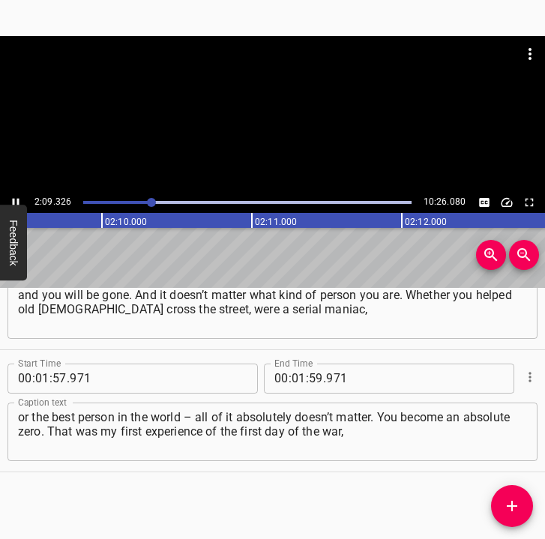
click at [12, 199] on icon "Play/Pause" at bounding box center [15, 202] width 13 height 13
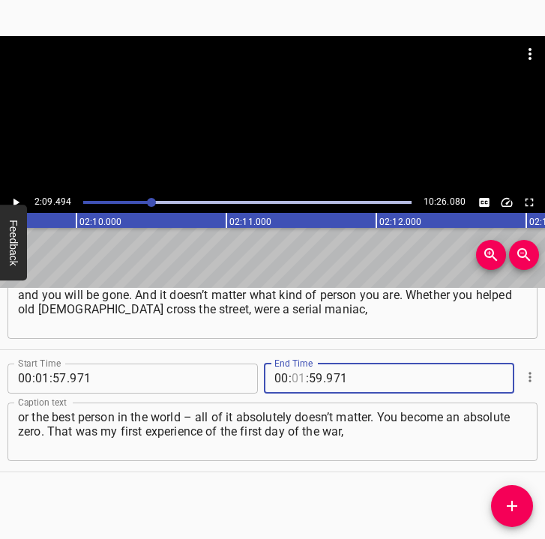
click at [295, 373] on input "number" at bounding box center [299, 379] width 14 height 30
type input "02"
type input "09"
type input "494"
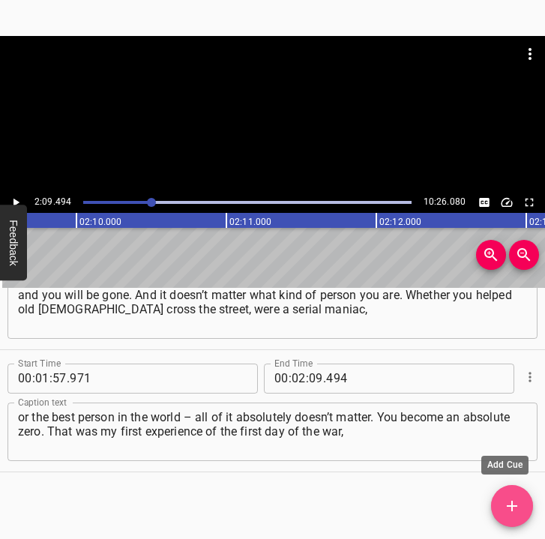
click at [513, 503] on icon "Add Cue" at bounding box center [512, 506] width 10 height 10
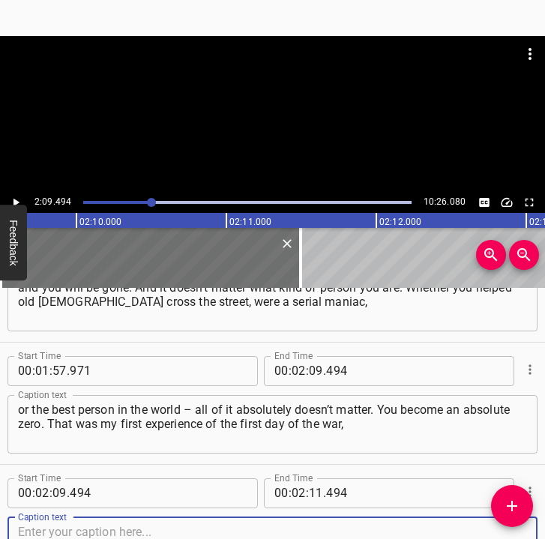
scroll to position [1407, 0]
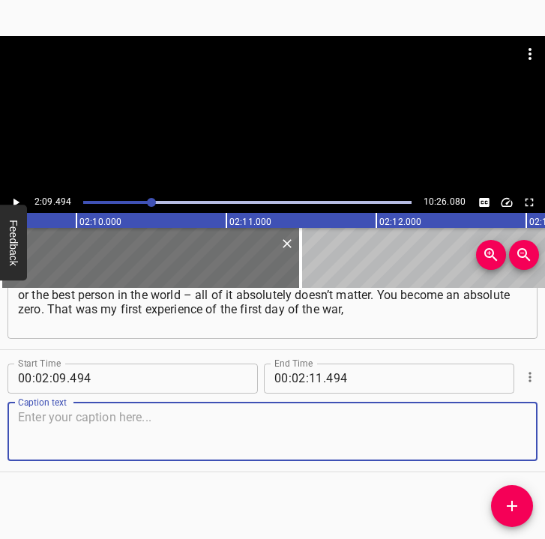
drag, startPoint x: 504, startPoint y: 430, endPoint x: 536, endPoint y: 421, distance: 33.5
click at [536, 421] on div "Start Time 00 : 00 : 05 . 987 Start Time End Time 00 : 00 : 17 . 684 End Time C…" at bounding box center [272, 414] width 545 height 252
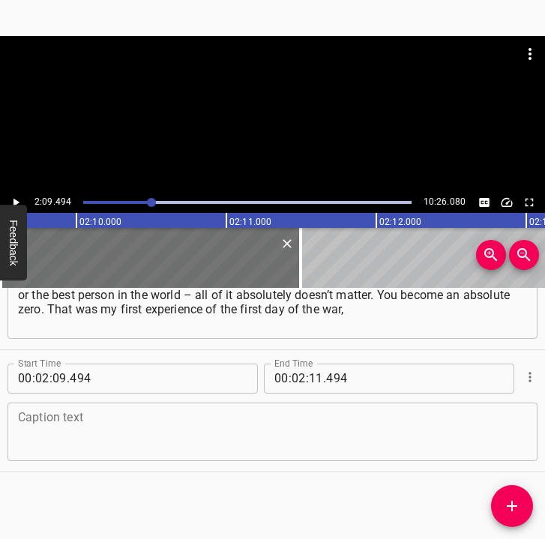
click at [72, 420] on textarea at bounding box center [272, 431] width 509 height 43
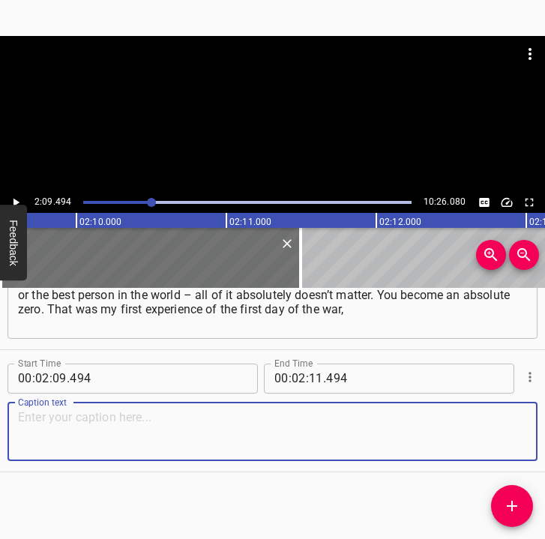
paste textarea "apart from fear. On the second day we left in the direction of [GEOGRAPHIC_DATA…"
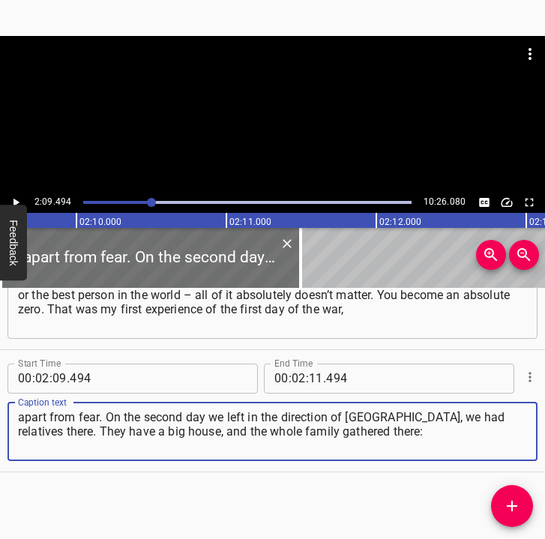
type textarea "apart from fear. On the second day we left in the direction of [GEOGRAPHIC_DATA…"
click at [16, 198] on icon "Play/Pause" at bounding box center [15, 202] width 13 height 13
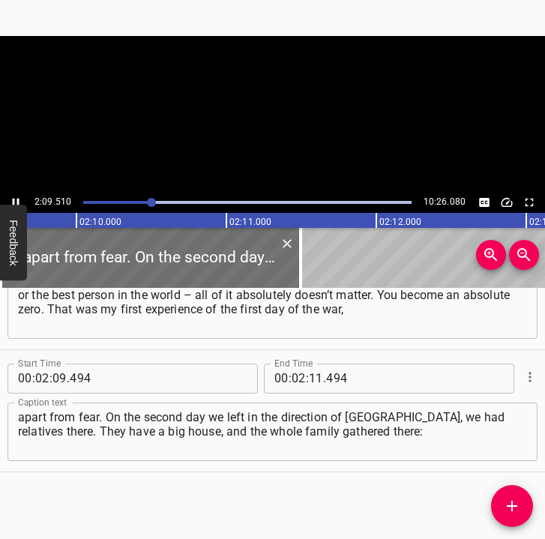
scroll to position [0, 19418]
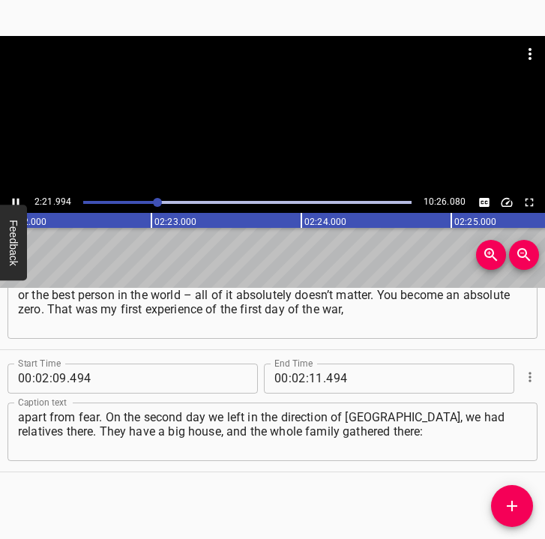
click at [13, 200] on icon "Play/Pause" at bounding box center [16, 202] width 7 height 8
click at [311, 376] on input "number" at bounding box center [316, 379] width 14 height 30
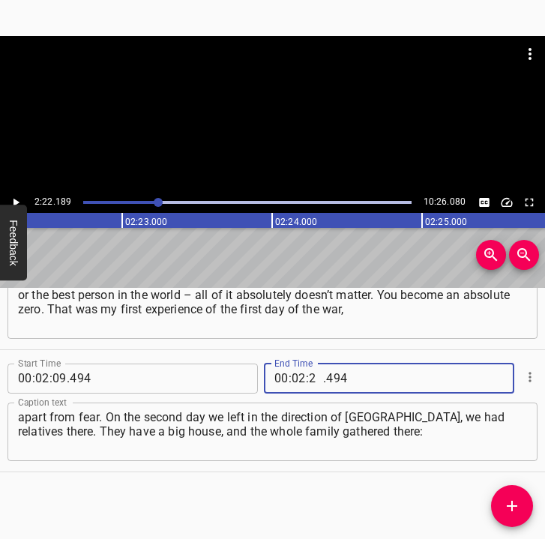
type input "22"
type input "189"
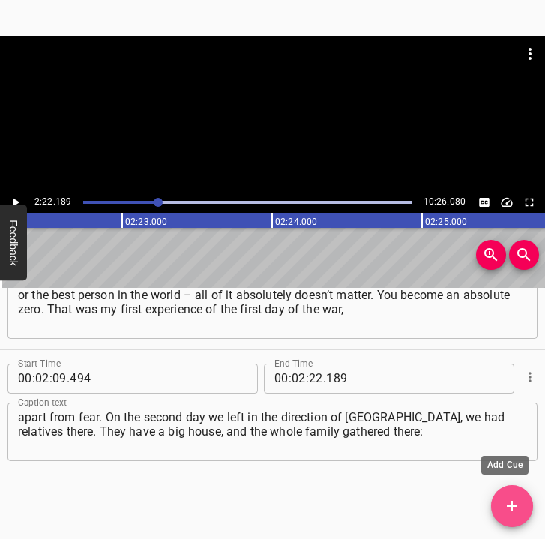
click at [511, 499] on icon "Add Cue" at bounding box center [512, 506] width 18 height 18
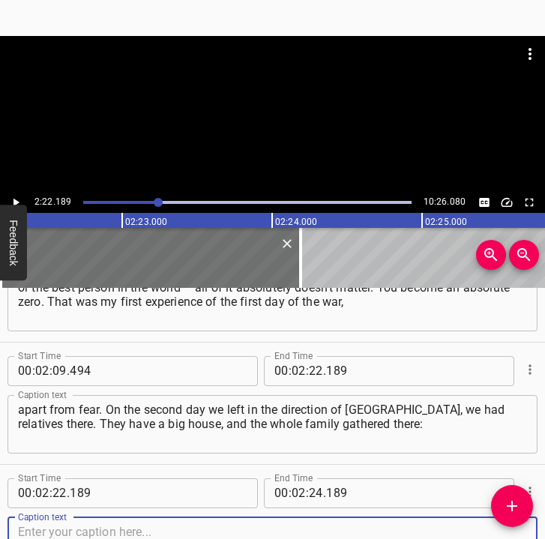
scroll to position [1529, 0]
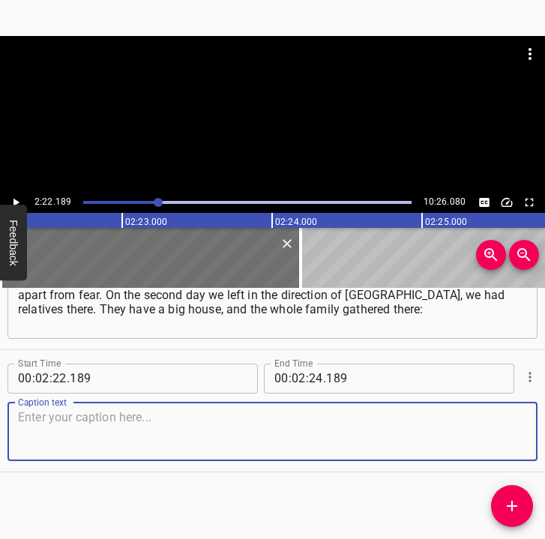
drag, startPoint x: 491, startPoint y: 439, endPoint x: 537, endPoint y: 427, distance: 47.3
click at [514, 433] on textarea at bounding box center [272, 431] width 509 height 43
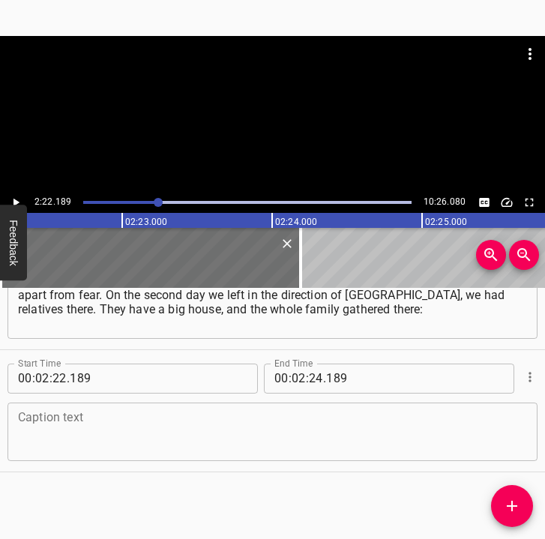
click at [118, 419] on textarea at bounding box center [272, 431] width 509 height 43
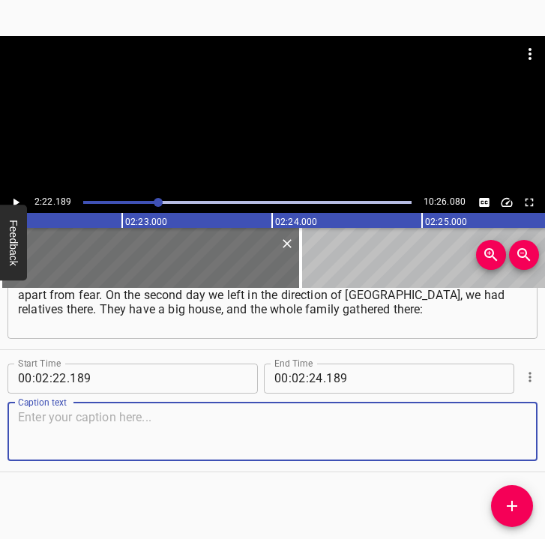
paste textarea "my uncle, cousins… Eight people lived there. It was relatively quiet there. But…"
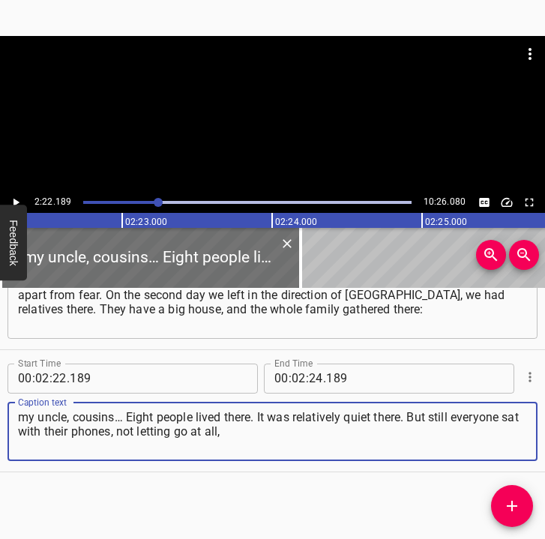
type textarea "my uncle, cousins… Eight people lived there. It was relatively quiet there. But…"
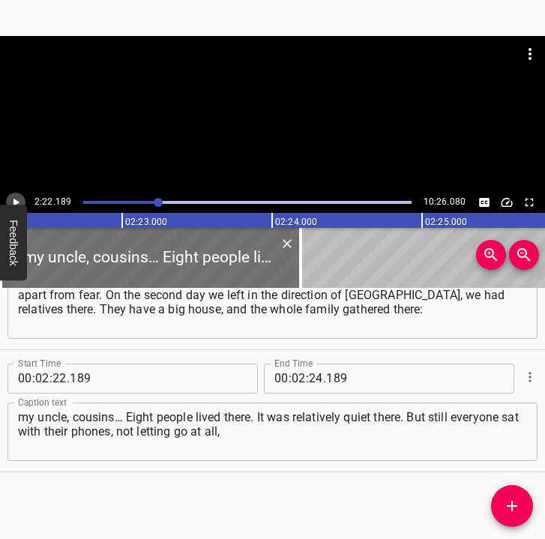
click at [16, 196] on icon "Play/Pause" at bounding box center [15, 202] width 13 height 13
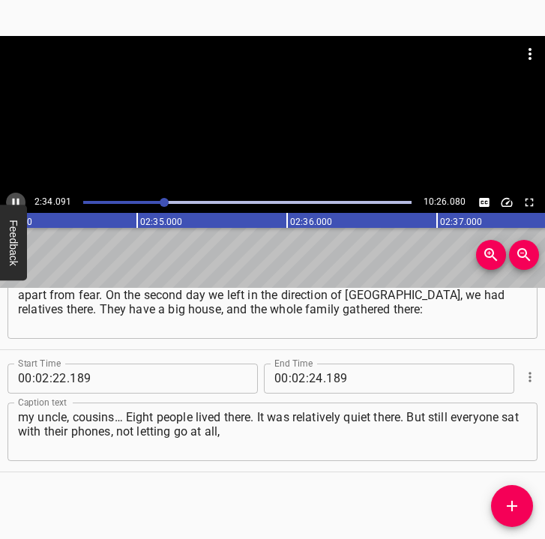
click at [15, 196] on icon "Play/Pause" at bounding box center [15, 202] width 13 height 13
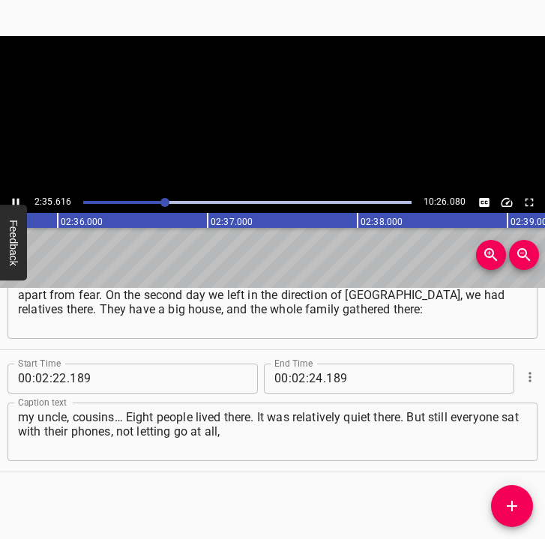
scroll to position [0, 23354]
click at [312, 381] on input "number" at bounding box center [316, 379] width 14 height 30
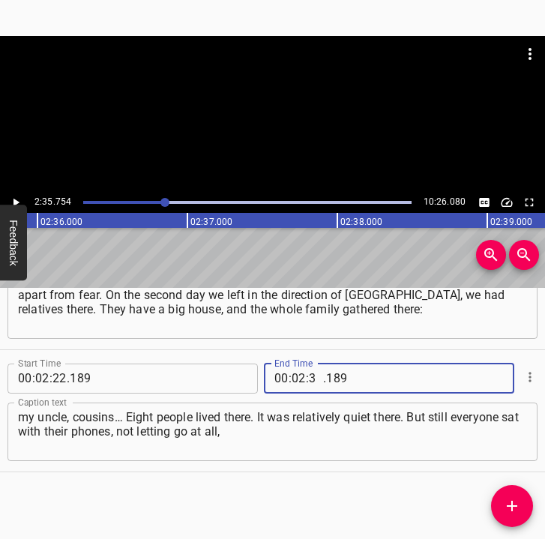
type input "35"
type input "754"
drag, startPoint x: 508, startPoint y: 509, endPoint x: 527, endPoint y: 487, distance: 29.3
click at [508, 508] on icon "Add Cue" at bounding box center [512, 506] width 18 height 18
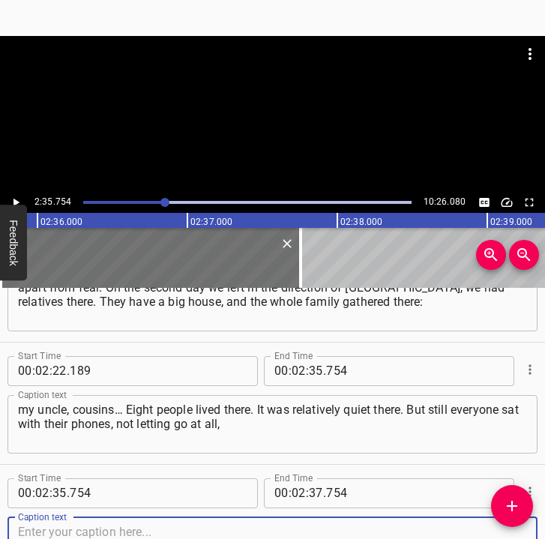
scroll to position [1652, 0]
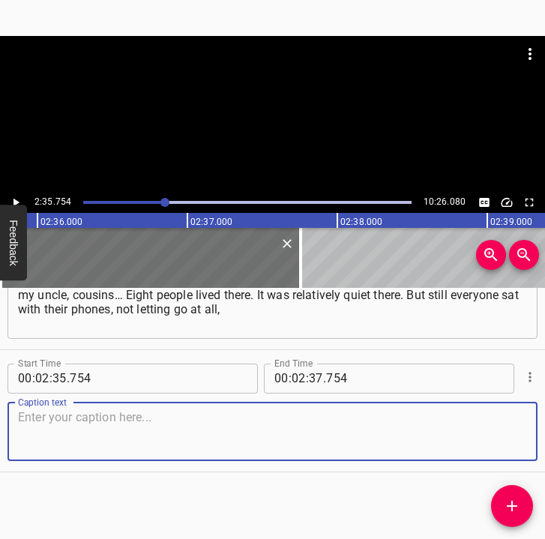
drag, startPoint x: 510, startPoint y: 448, endPoint x: 534, endPoint y: 429, distance: 30.4
click at [511, 446] on textarea at bounding box center [272, 431] width 509 height 43
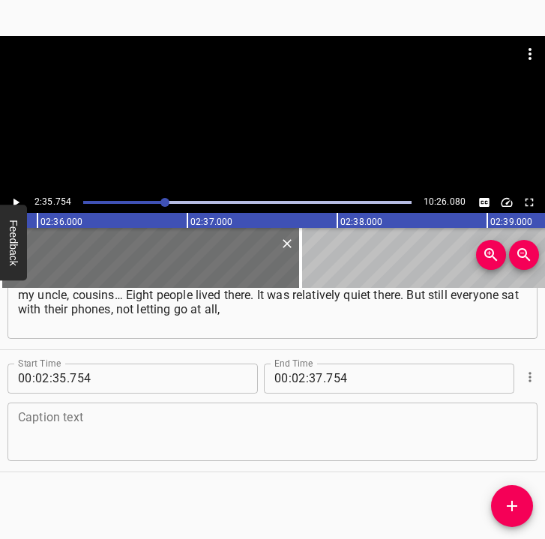
click at [204, 445] on textarea at bounding box center [272, 431] width 509 height 43
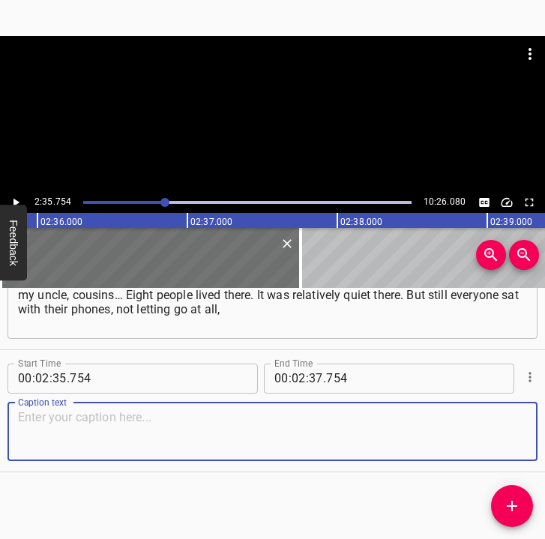
paste textarea "and felt fear and tension. The first line for bread. You had to stand 3 hours f…"
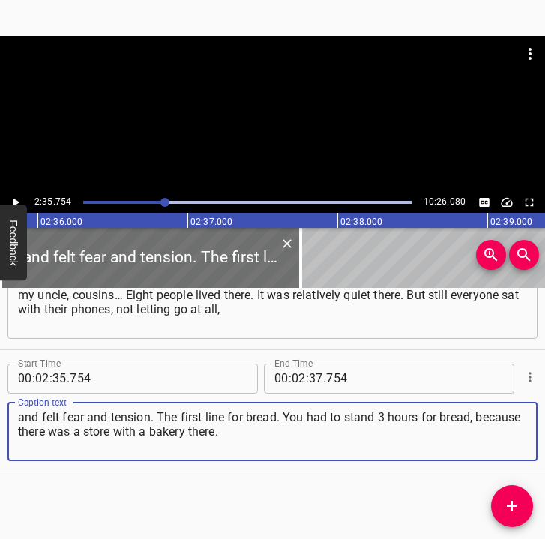
type textarea "and felt fear and tension. The first line for bread. You had to stand 3 hours f…"
click at [20, 199] on icon "Play/Pause" at bounding box center [15, 202] width 13 height 13
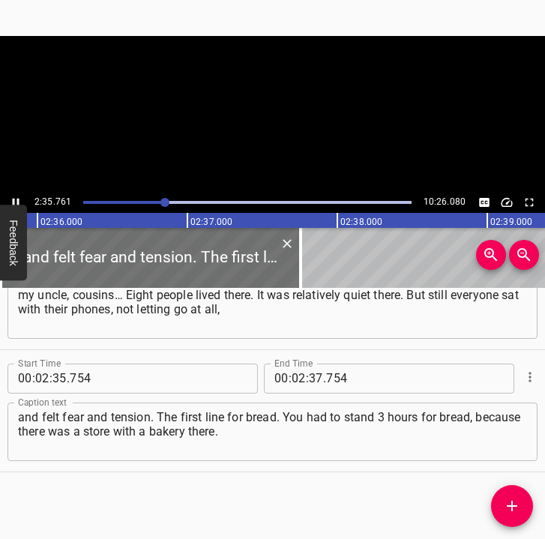
scroll to position [0, 23355]
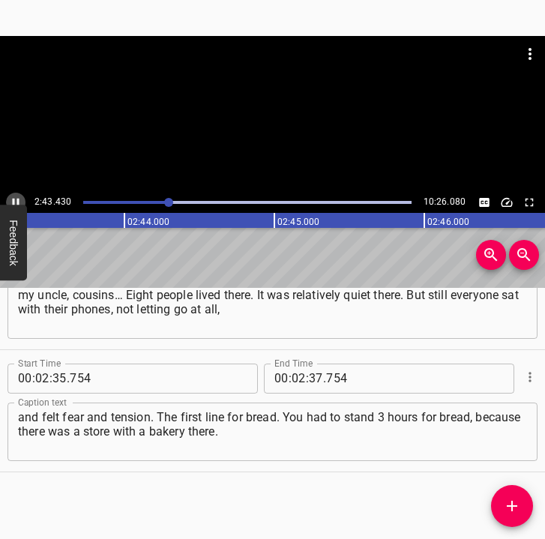
click at [20, 196] on icon "Play/Pause" at bounding box center [15, 202] width 13 height 13
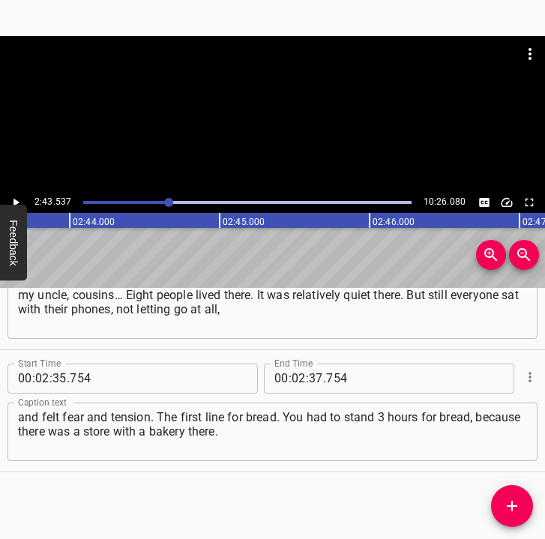
click at [20, 196] on icon "Play/Pause" at bounding box center [15, 202] width 13 height 13
click at [309, 376] on input "number" at bounding box center [316, 379] width 14 height 30
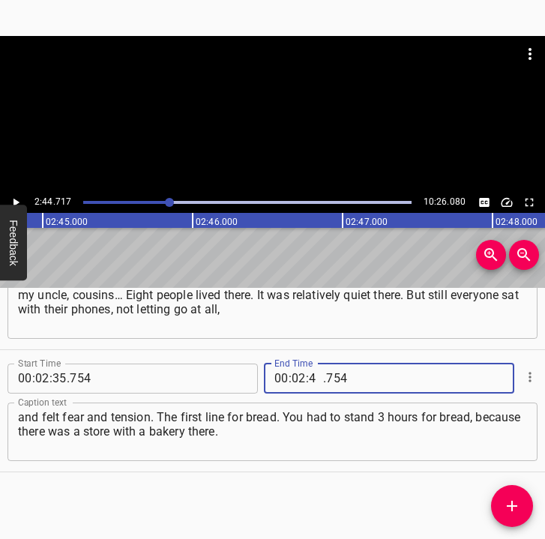
type input "44"
type input "717"
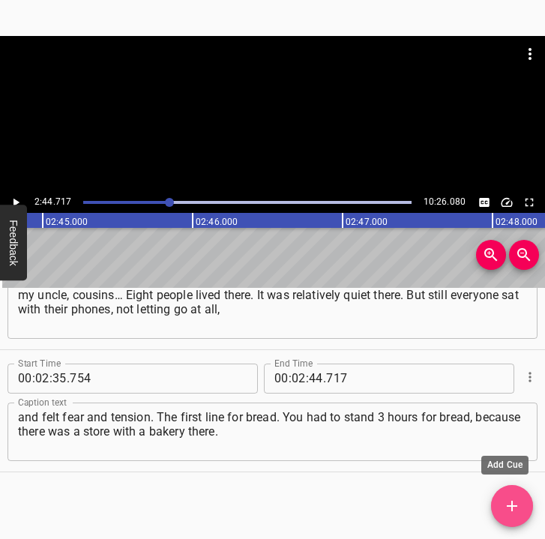
click at [497, 496] on button "Add Cue" at bounding box center [512, 506] width 42 height 42
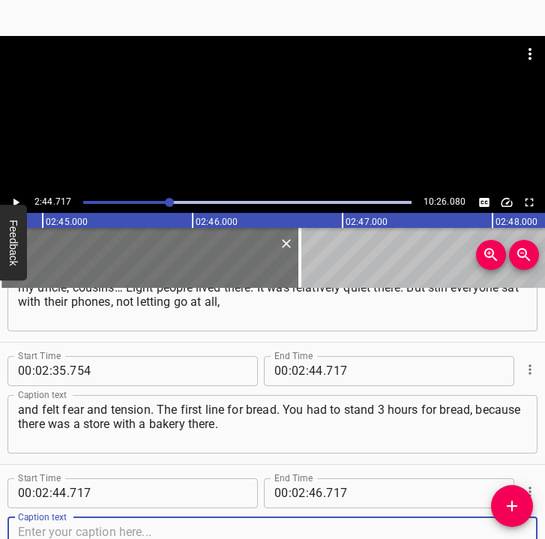
scroll to position [1774, 0]
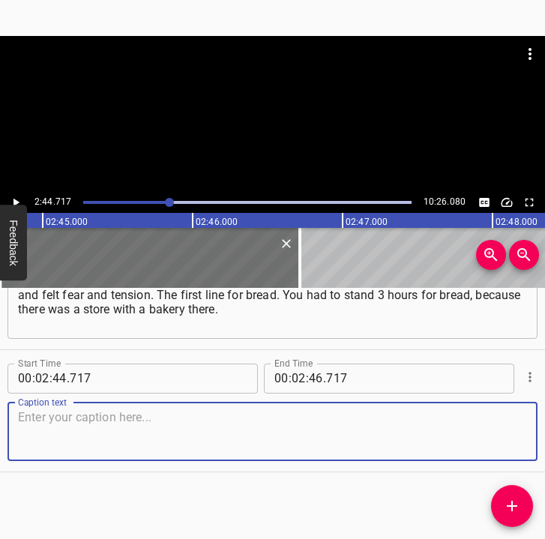
drag, startPoint x: 495, startPoint y: 434, endPoint x: 544, endPoint y: 422, distance: 50.2
click at [502, 430] on textarea at bounding box center [272, 431] width 509 height 43
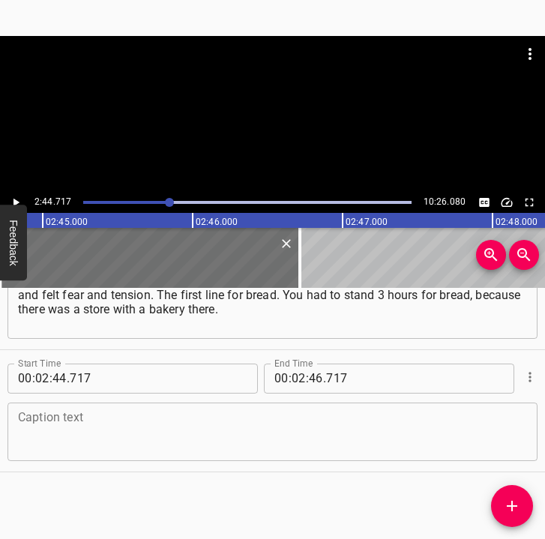
click at [116, 438] on textarea at bounding box center [272, 431] width 509 height 43
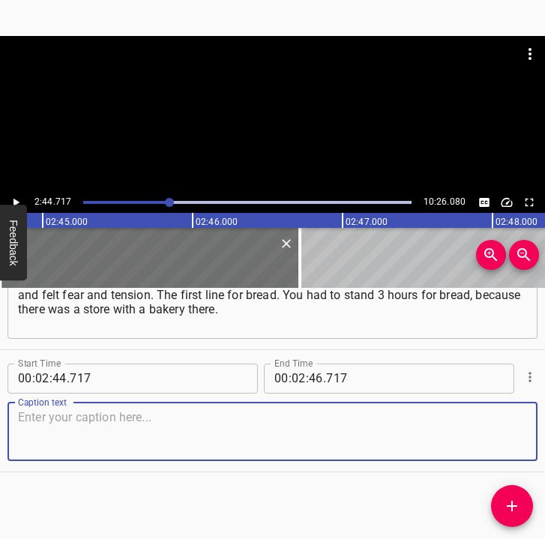
paste textarea "Getting food, if you can call it that. Although it seemed to be there, it wasn’…"
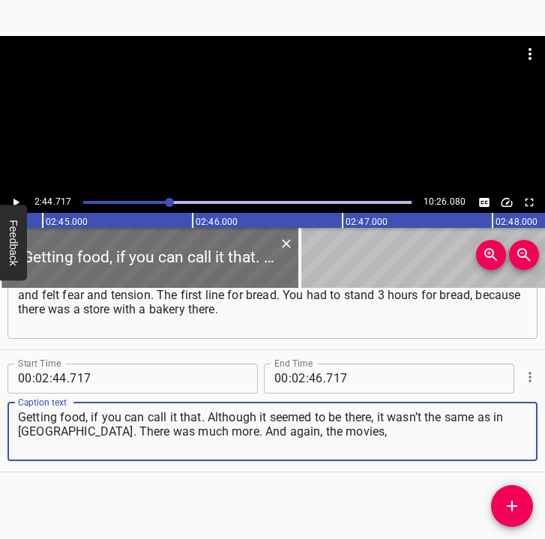
type textarea "Getting food, if you can call it that. Although it seemed to be there, it wasn’…"
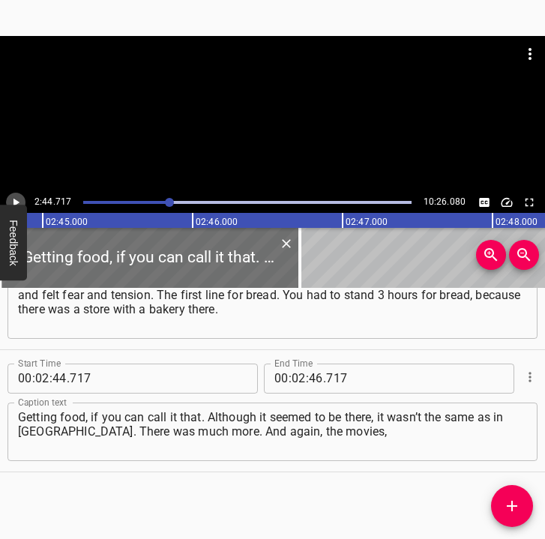
click at [13, 197] on icon "Play/Pause" at bounding box center [15, 202] width 13 height 13
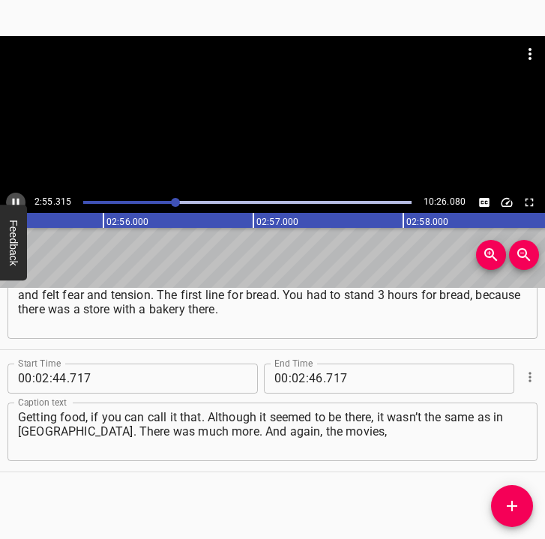
click at [13, 200] on icon "Play/Pause" at bounding box center [16, 202] width 7 height 8
click at [309, 378] on input "number" at bounding box center [316, 379] width 14 height 30
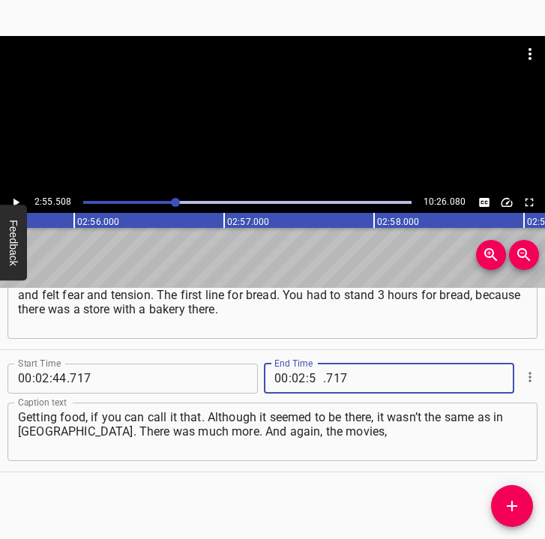
type input "55"
type input "508"
click at [511, 509] on icon "Add Cue" at bounding box center [512, 506] width 18 height 18
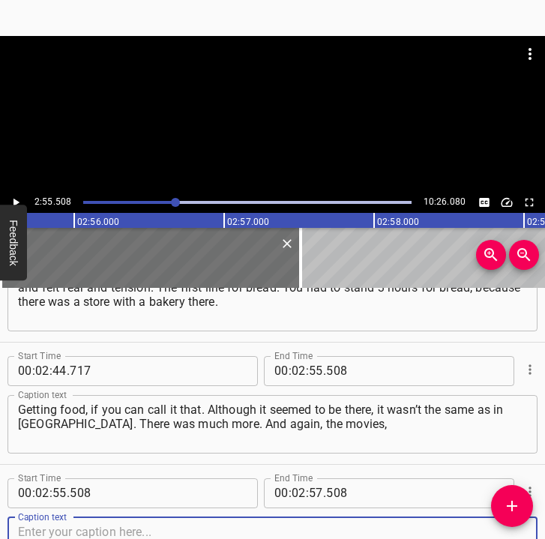
scroll to position [1896, 0]
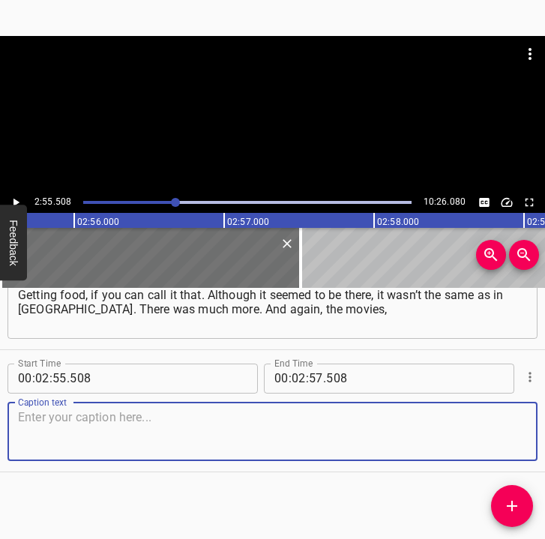
drag, startPoint x: 502, startPoint y: 442, endPoint x: 543, endPoint y: 429, distance: 43.2
click at [511, 435] on textarea at bounding box center [272, 431] width 509 height 43
click at [139, 447] on textarea at bounding box center [272, 431] width 509 height 43
paste textarea "the books that you had read and from which you knew about war. My grandmothers …"
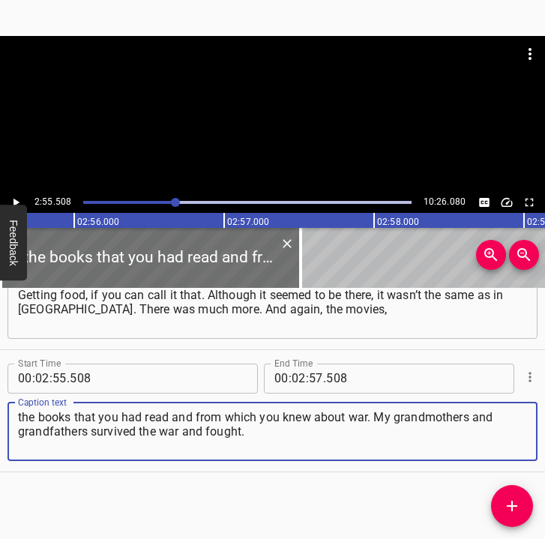
type textarea "the books that you had read and from which you knew about war. My grandmothers …"
click at [16, 199] on icon "Play/Pause" at bounding box center [15, 202] width 13 height 13
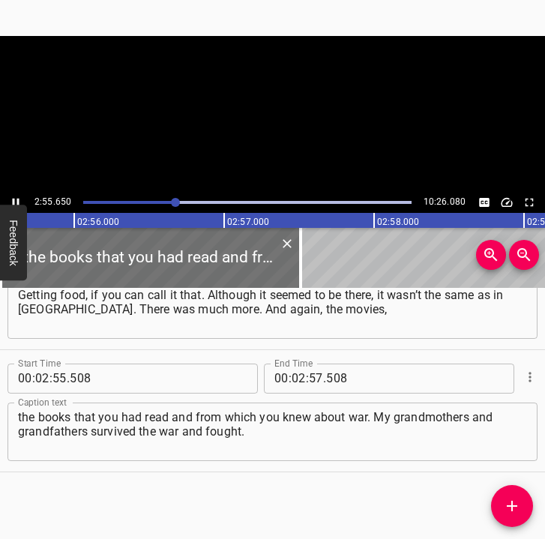
scroll to position [0, 26337]
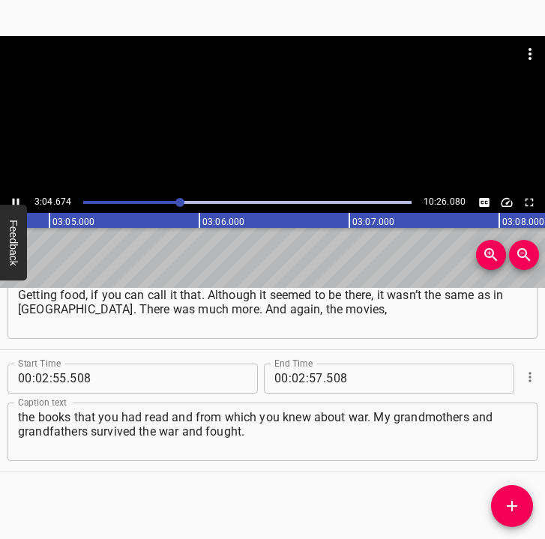
click at [16, 201] on icon "Play/Pause" at bounding box center [15, 202] width 13 height 13
click at [294, 378] on input "number" at bounding box center [299, 379] width 14 height 30
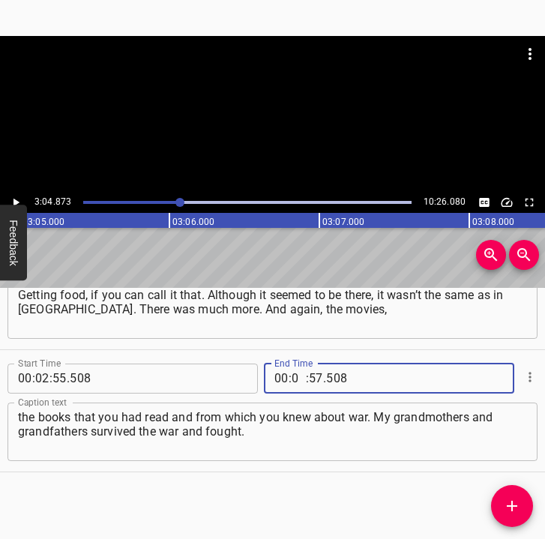
type input "03"
type input "04"
type input "873"
click at [500, 499] on span "Add Cue" at bounding box center [512, 506] width 42 height 18
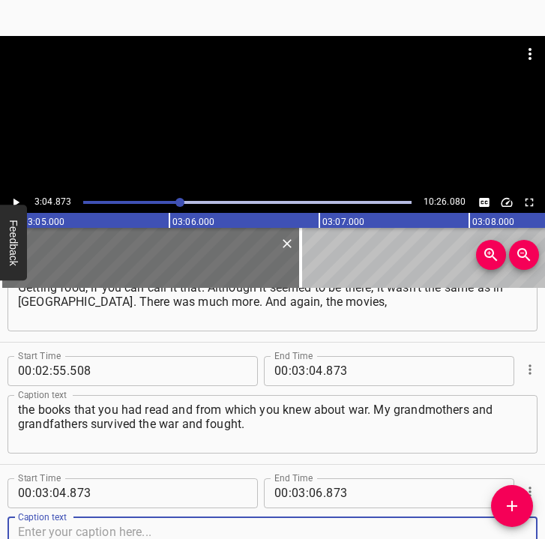
scroll to position [2018, 0]
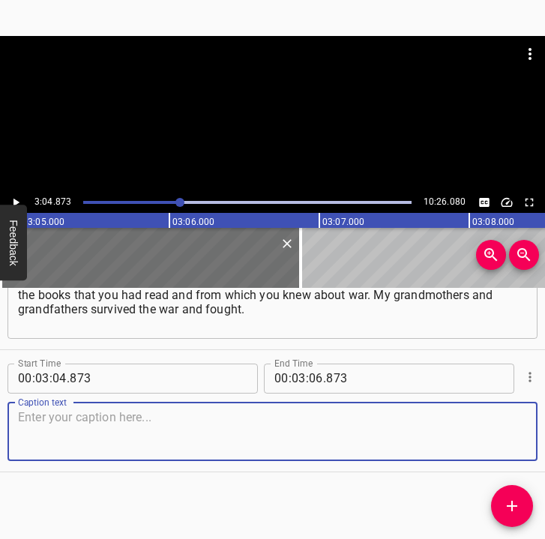
drag, startPoint x: 498, startPoint y: 442, endPoint x: 531, endPoint y: 440, distance: 33.0
click at [520, 440] on div "Caption text" at bounding box center [272, 432] width 530 height 58
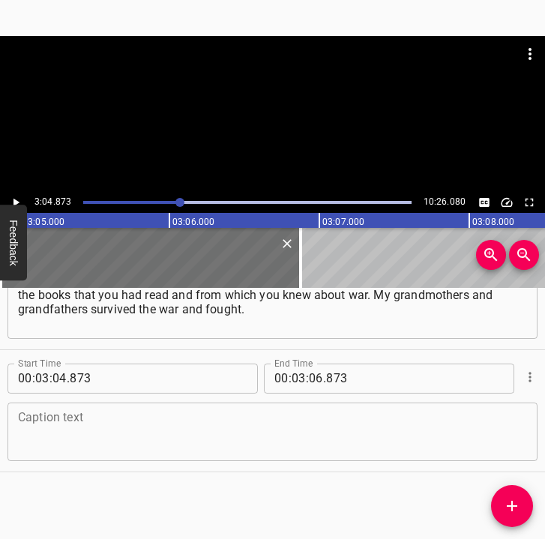
click at [322, 419] on textarea at bounding box center [272, 431] width 509 height 43
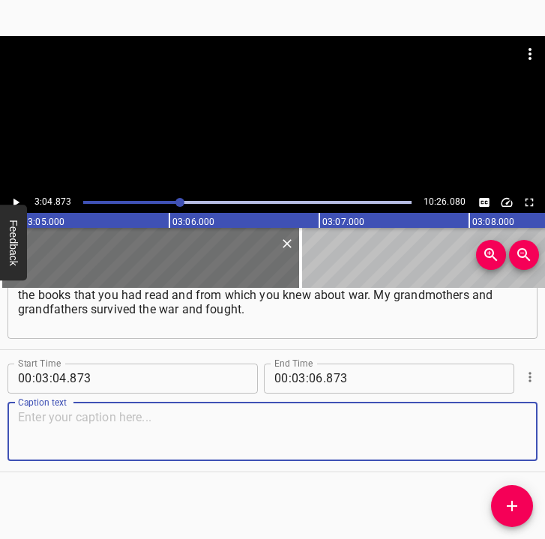
paste textarea "My grandfathers took part in the Second World War. It was always present in lif…"
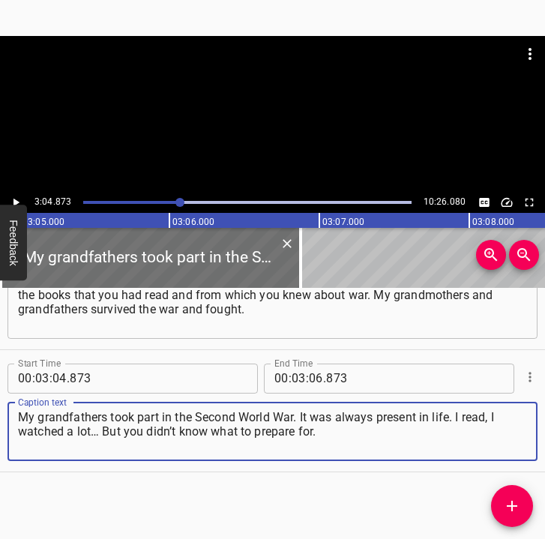
type textarea "My grandfathers took part in the Second World War. It was always present in lif…"
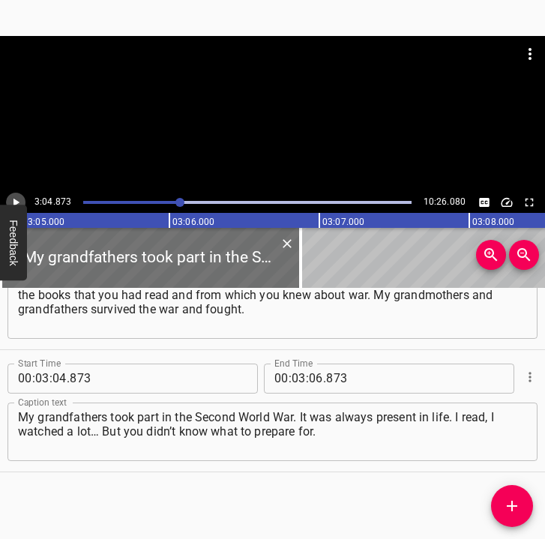
click at [22, 196] on icon "Play/Pause" at bounding box center [15, 202] width 13 height 13
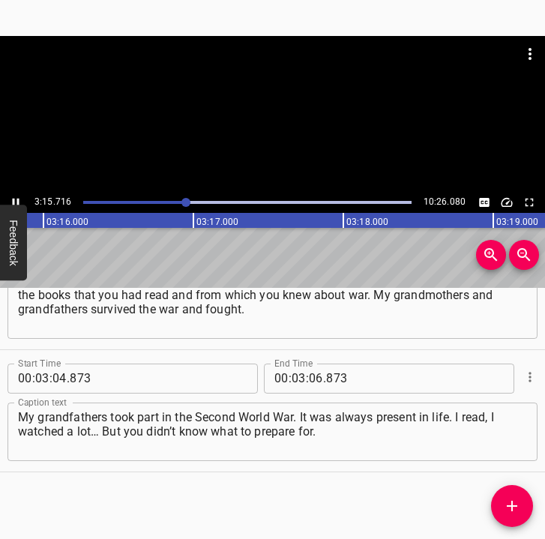
click at [15, 196] on icon "Play/Pause" at bounding box center [15, 202] width 13 height 13
click at [316, 376] on input "number" at bounding box center [316, 379] width 14 height 30
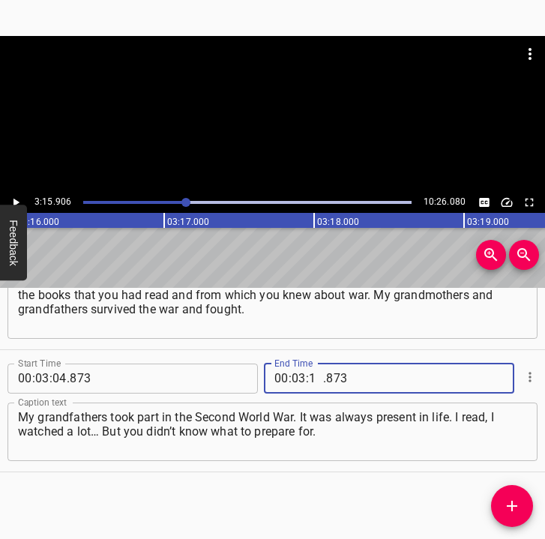
type input "15"
type input "906"
click at [512, 505] on icon "Add Cue" at bounding box center [512, 506] width 10 height 10
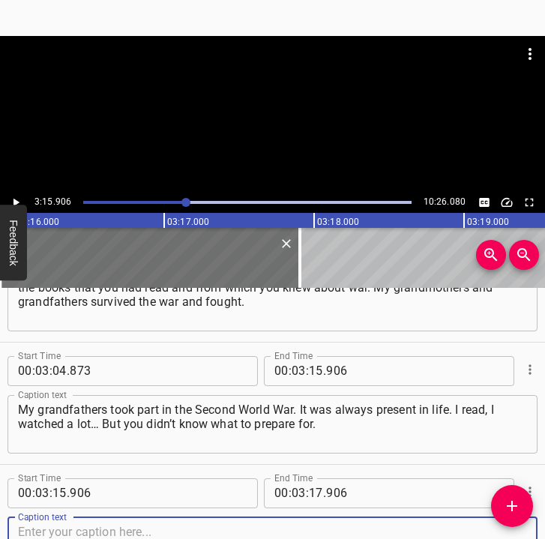
scroll to position [2140, 0]
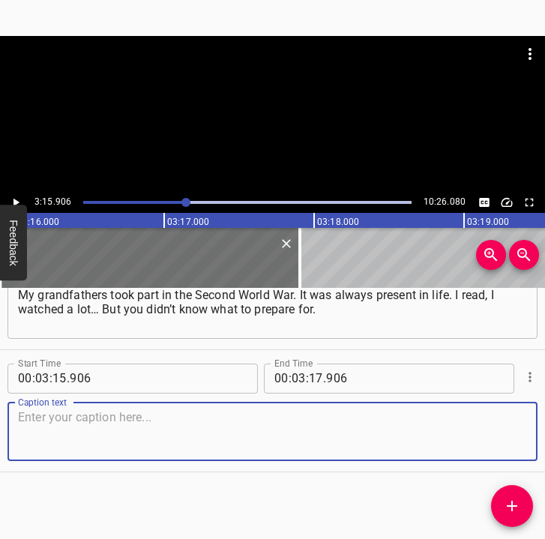
drag, startPoint x: 508, startPoint y: 441, endPoint x: 522, endPoint y: 437, distance: 14.7
click at [522, 437] on div "Caption text" at bounding box center [272, 432] width 530 height 58
click at [299, 427] on textarea at bounding box center [272, 431] width 509 height 43
paste textarea "I kept wishing that my grandmother was alive, to ask her how she survived the o…"
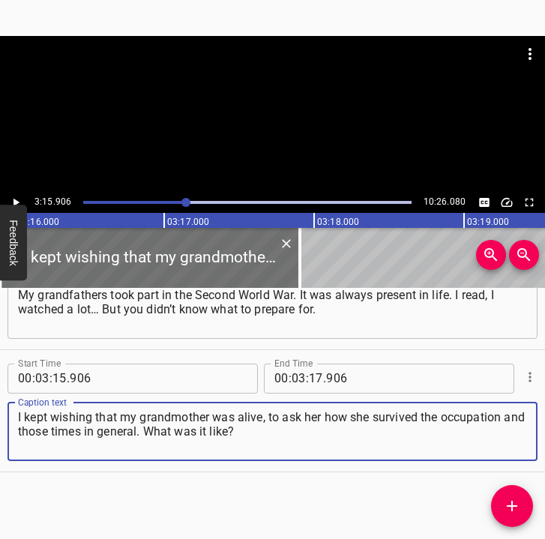
type textarea "I kept wishing that my grandmother was alive, to ask her how she survived the o…"
click at [17, 196] on icon "Play/Pause" at bounding box center [15, 202] width 13 height 13
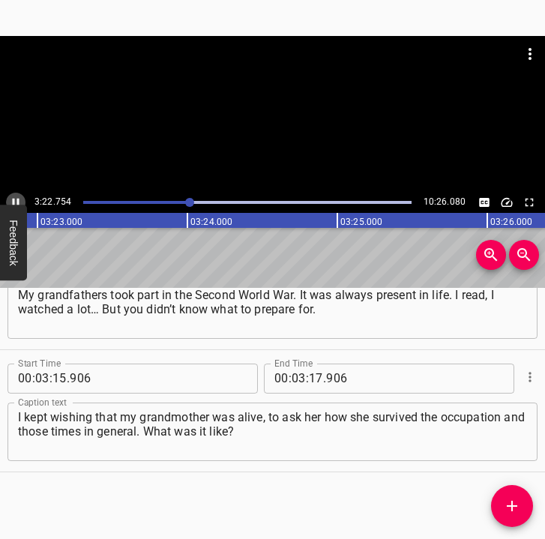
click at [16, 199] on icon "Play/Pause" at bounding box center [15, 202] width 13 height 13
click at [16, 202] on icon "Play/Pause" at bounding box center [16, 202] width 6 height 8
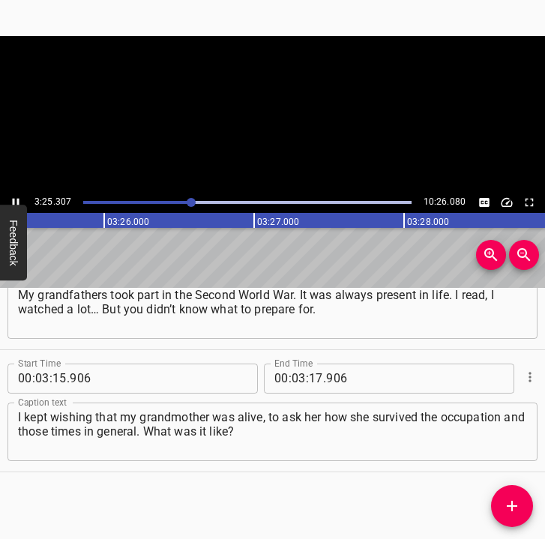
click at [16, 202] on icon "Play/Pause" at bounding box center [15, 202] width 13 height 13
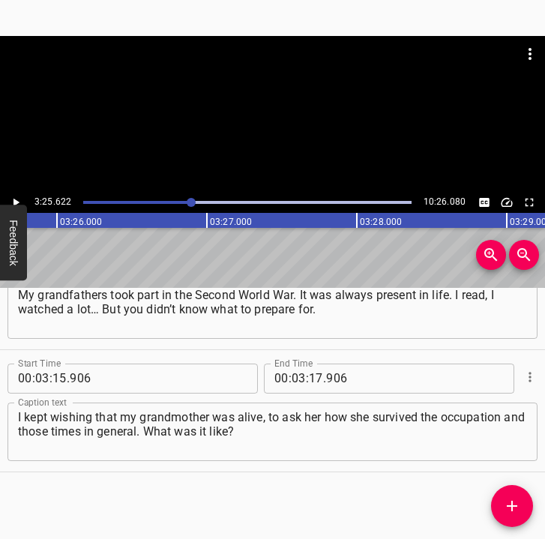
click at [16, 202] on icon "Play/Pause" at bounding box center [16, 202] width 6 height 8
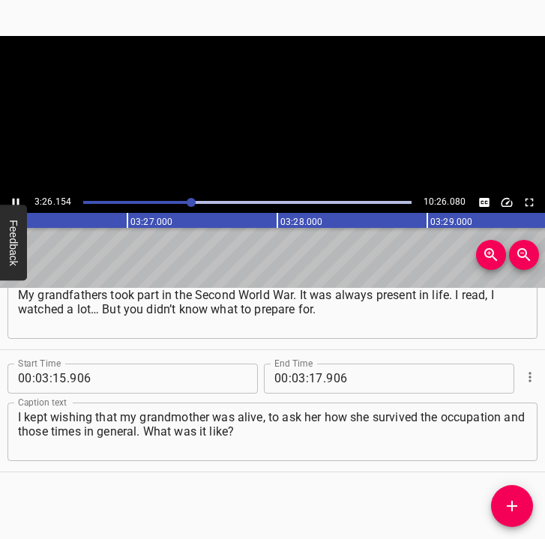
drag, startPoint x: 16, startPoint y: 202, endPoint x: 89, endPoint y: 280, distance: 106.6
click at [17, 203] on icon "Play/Pause" at bounding box center [15, 202] width 13 height 13
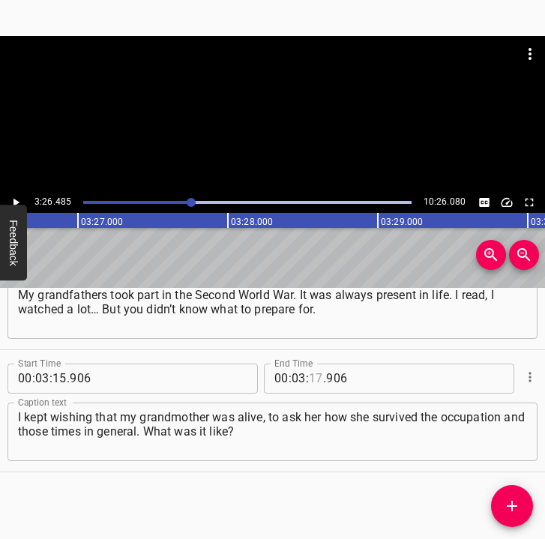
click at [309, 380] on input "number" at bounding box center [316, 379] width 14 height 30
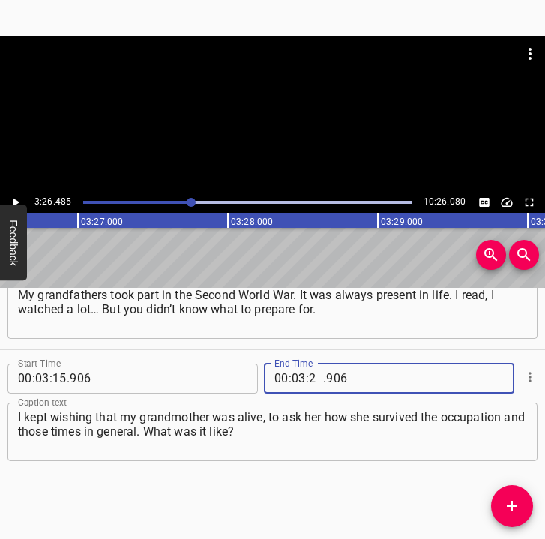
type input "26"
type input "485"
click at [506, 504] on icon "Add Cue" at bounding box center [512, 506] width 18 height 18
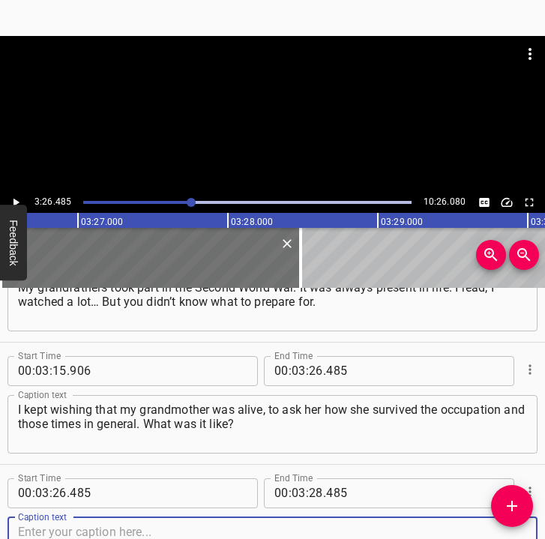
scroll to position [2263, 0]
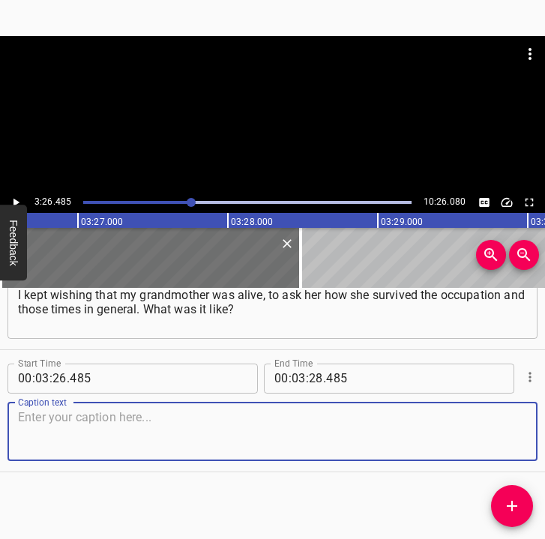
drag, startPoint x: 498, startPoint y: 433, endPoint x: 533, endPoint y: 426, distance: 35.9
click at [533, 426] on div "Start Time 00 : 00 : 05 . 987 Start Time End Time 00 : 00 : 17 . 684 End Time C…" at bounding box center [272, 414] width 545 height 252
click at [208, 427] on textarea at bounding box center [272, 431] width 509 height 43
paste textarea "And then, at some point… about 10 days in – a moment of decision, if you can ca…"
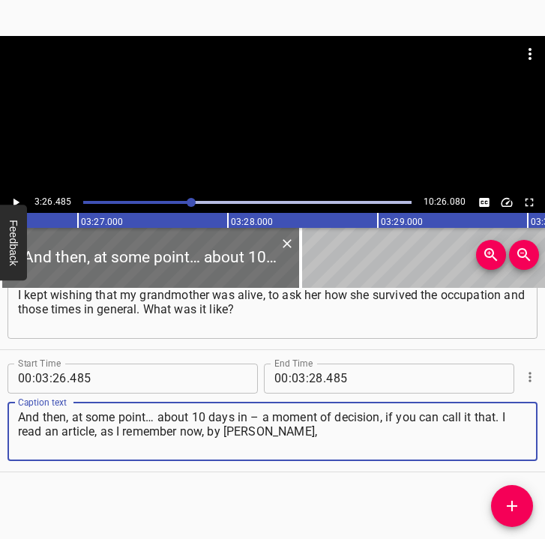
type textarea "And then, at some point… about 10 days in – a moment of decision, if you can ca…"
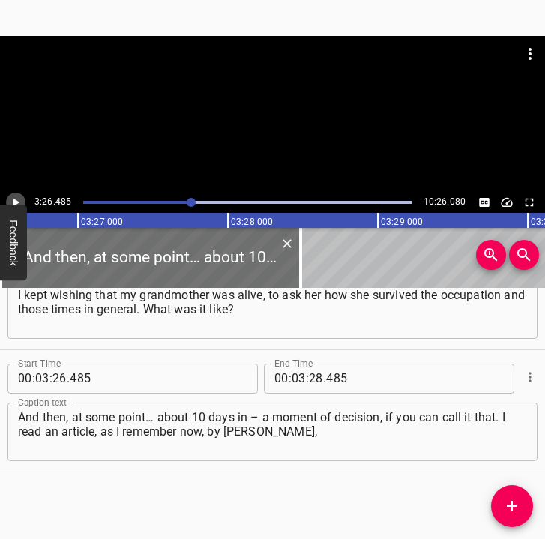
click at [18, 196] on icon "Play/Pause" at bounding box center [15, 202] width 13 height 13
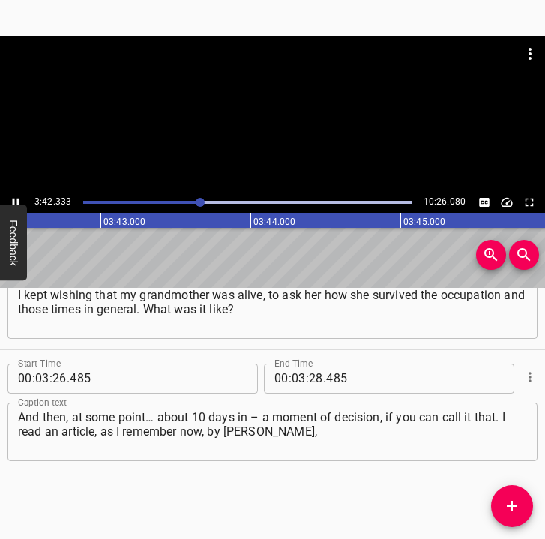
click at [14, 198] on icon "Play/Pause" at bounding box center [15, 202] width 13 height 13
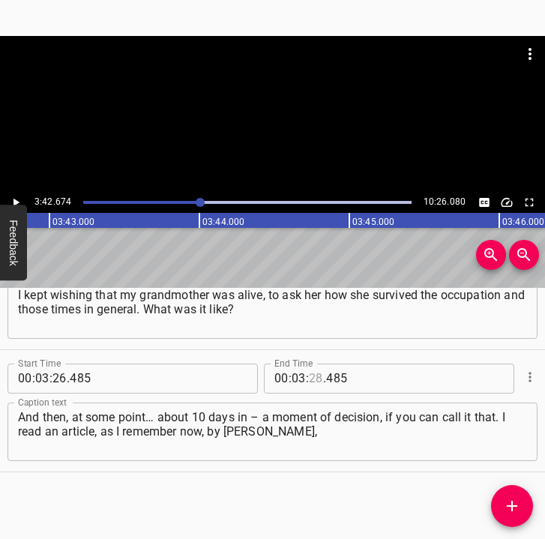
click at [309, 376] on input "number" at bounding box center [316, 379] width 14 height 30
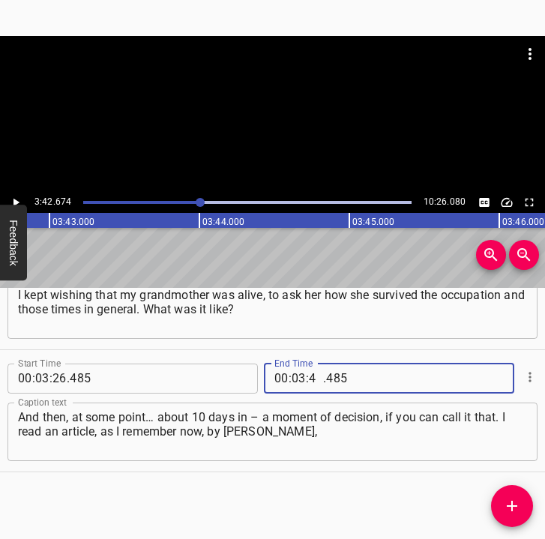
type input "42"
type input "674"
click at [512, 502] on icon "Add Cue" at bounding box center [512, 506] width 10 height 10
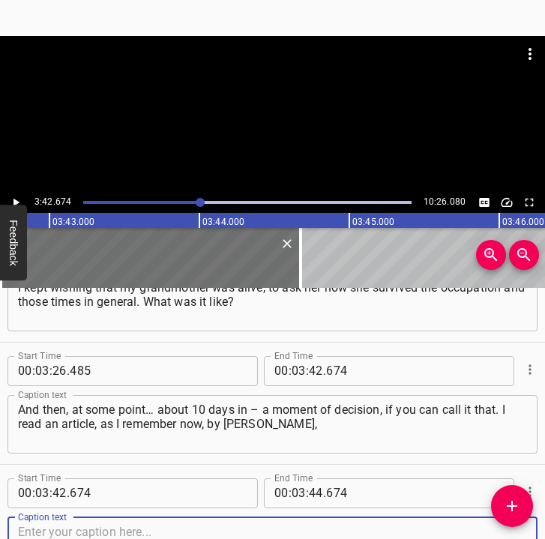
scroll to position [2385, 0]
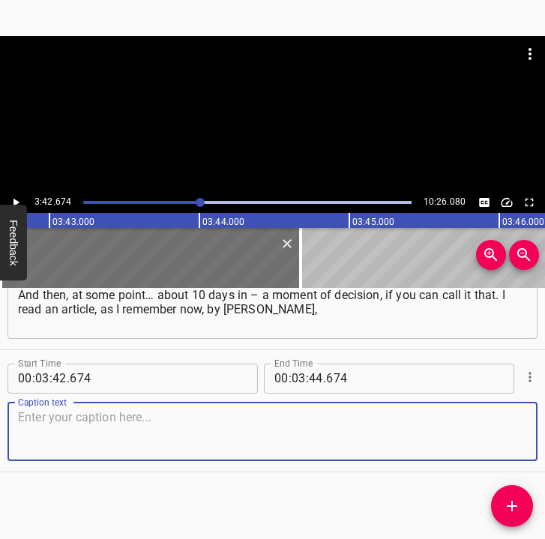
drag, startPoint x: 505, startPoint y: 439, endPoint x: 535, endPoint y: 439, distance: 29.2
click at [526, 439] on div "Start Time 00 : 03 : 42 . 674 Start Time End Time 00 : 03 : 44 . 674 End Time C…" at bounding box center [272, 410] width 545 height 121
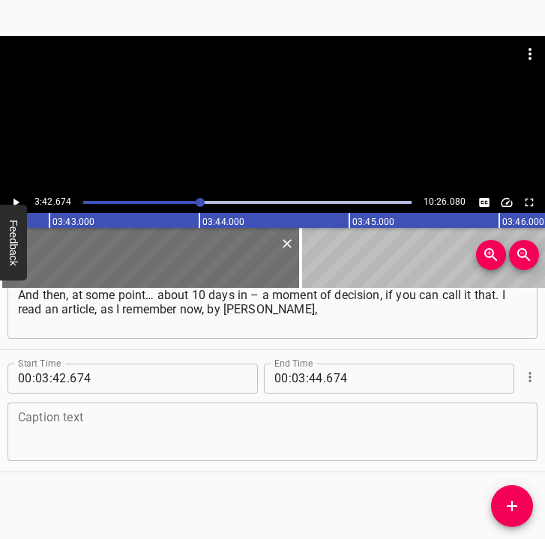
click at [74, 457] on div "Caption text" at bounding box center [272, 432] width 530 height 58
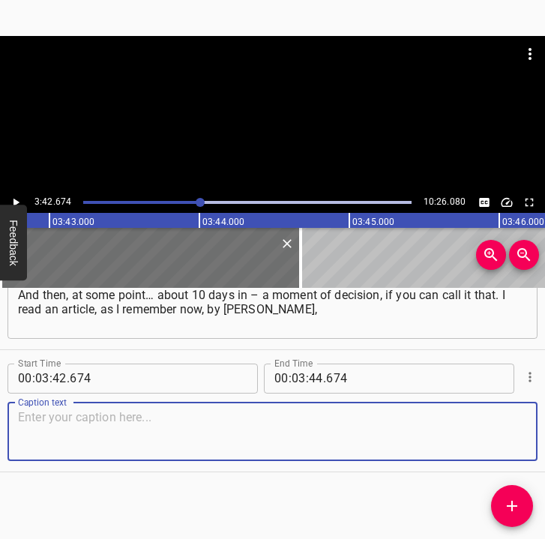
paste textarea "saying that if you do not bring any benefit, if you are not a soldier and do no…"
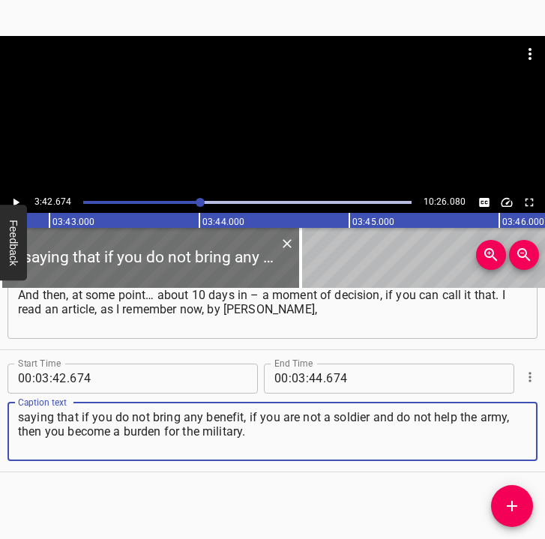
type textarea "saying that if you do not bring any benefit, if you are not a soldier and do no…"
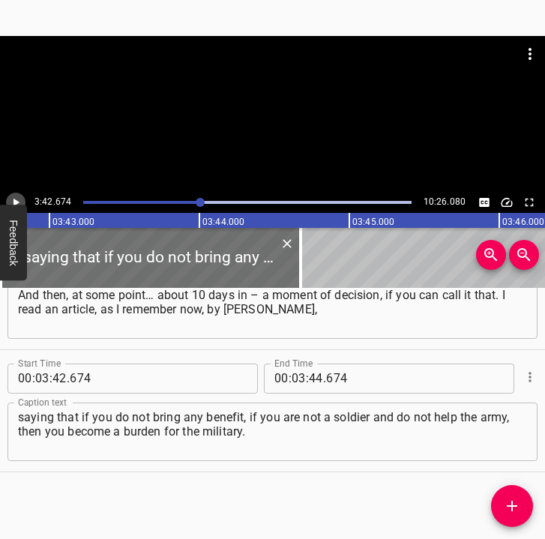
click at [20, 198] on icon "Play/Pause" at bounding box center [15, 202] width 13 height 13
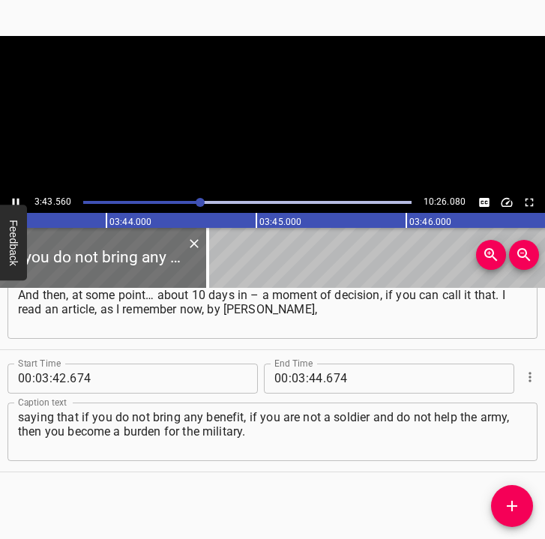
scroll to position [0, 33521]
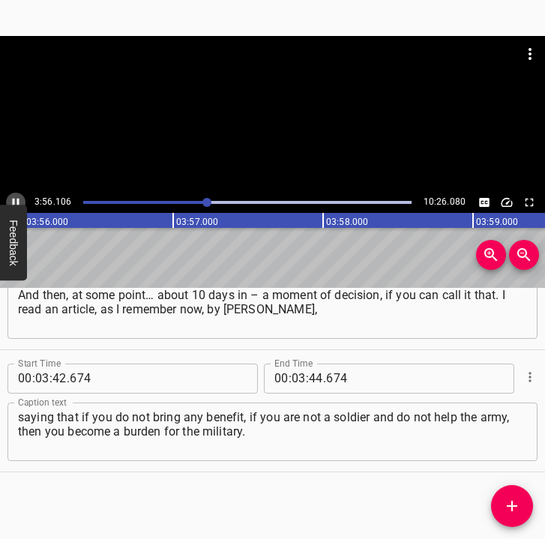
click at [17, 198] on icon "Play/Pause" at bounding box center [15, 202] width 13 height 13
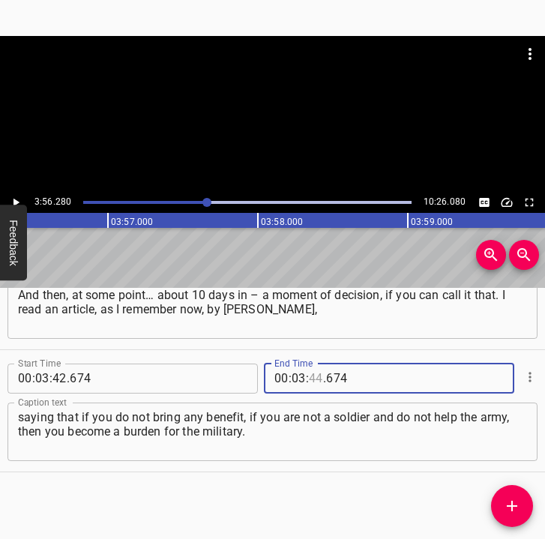
click at [309, 376] on input "number" at bounding box center [316, 379] width 14 height 30
type input "56"
type input "280"
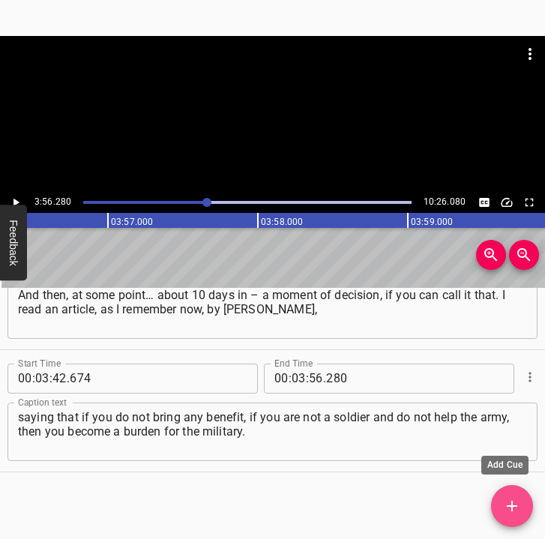
click at [505, 502] on icon "Add Cue" at bounding box center [512, 506] width 18 height 18
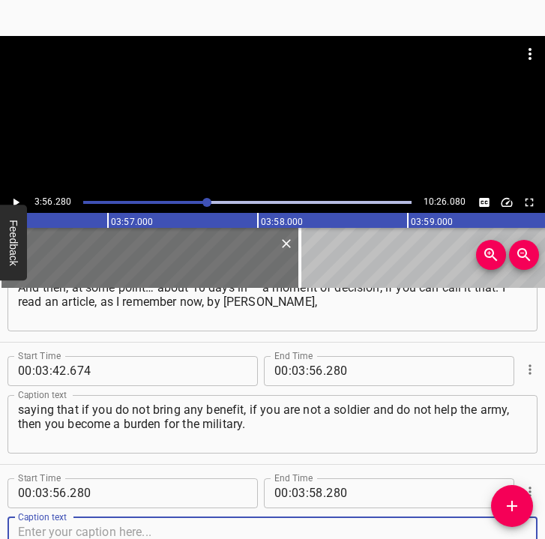
scroll to position [2507, 0]
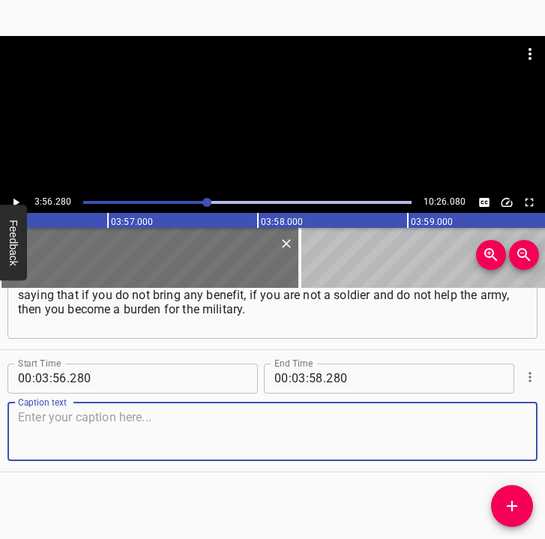
drag, startPoint x: 501, startPoint y: 439, endPoint x: 534, endPoint y: 439, distance: 33.0
click at [507, 439] on textarea at bounding box center [272, 431] width 509 height 43
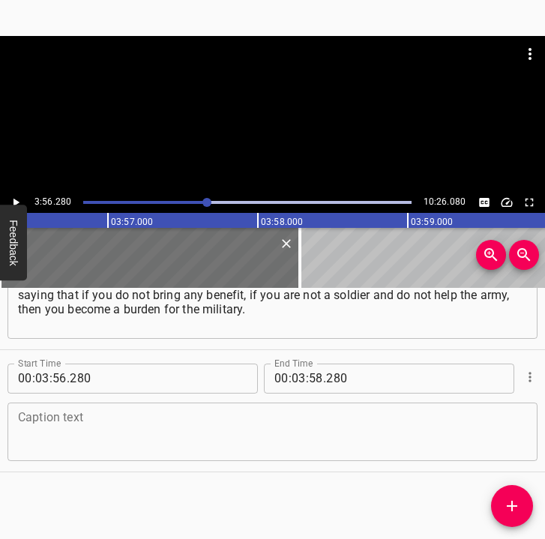
click at [98, 421] on textarea at bounding box center [272, 431] width 509 height 43
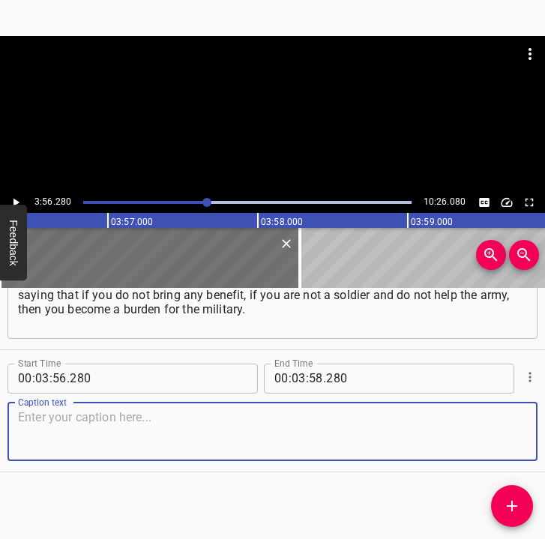
paste textarea "They need to treat you, bring you food, take out your trash. So, you should lea…"
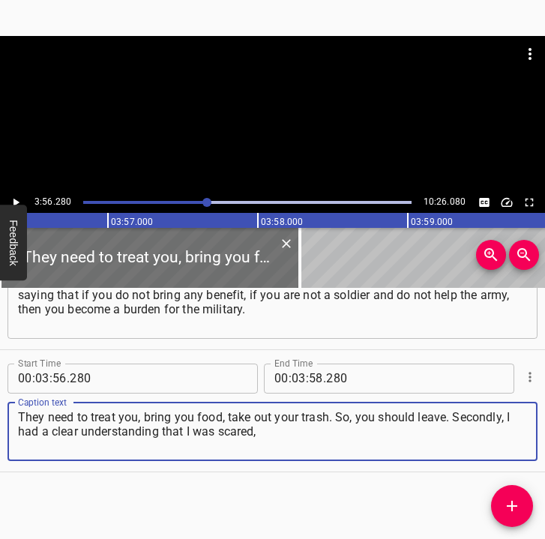
type textarea "They need to treat you, bring you food, take out your trash. So, you should lea…"
click at [19, 200] on icon "Play/Pause" at bounding box center [15, 202] width 13 height 13
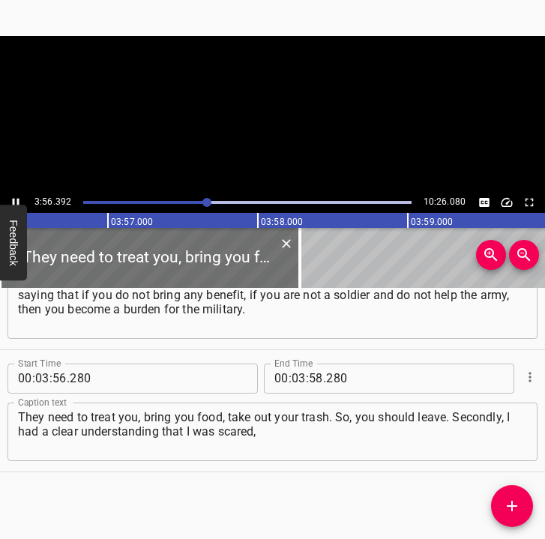
scroll to position [0, 35445]
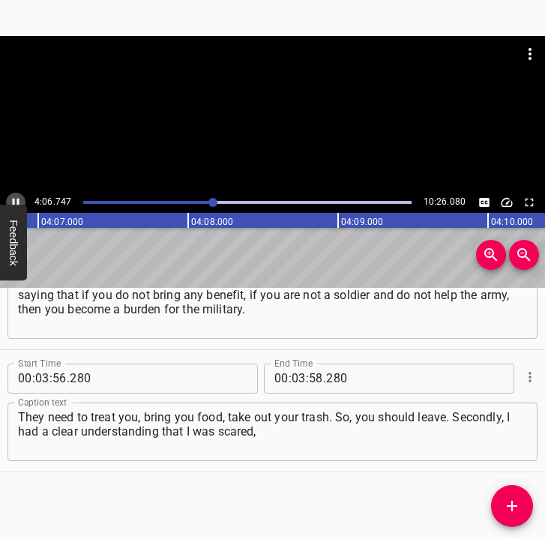
click at [16, 198] on icon "Play/Pause" at bounding box center [15, 202] width 13 height 13
click at [292, 372] on input "number" at bounding box center [299, 379] width 14 height 30
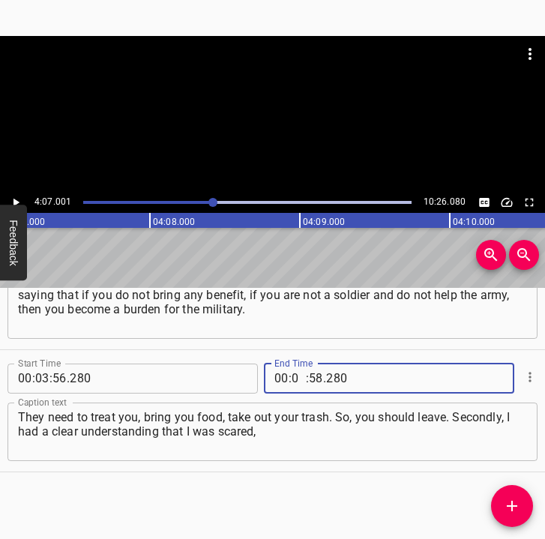
type input "04"
type input "07"
type input "001"
click at [520, 502] on icon "Add Cue" at bounding box center [512, 506] width 18 height 18
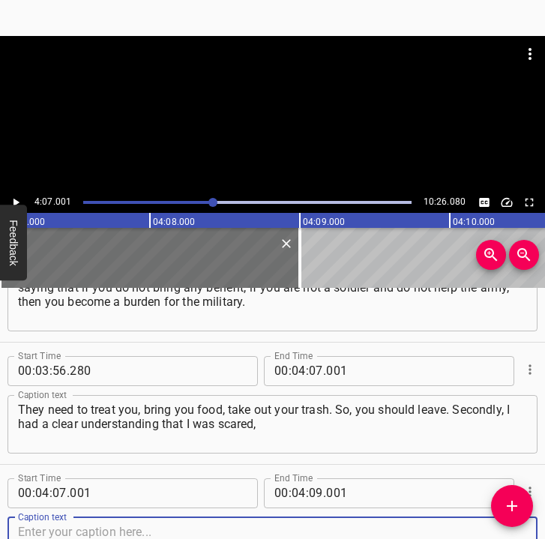
scroll to position [2629, 0]
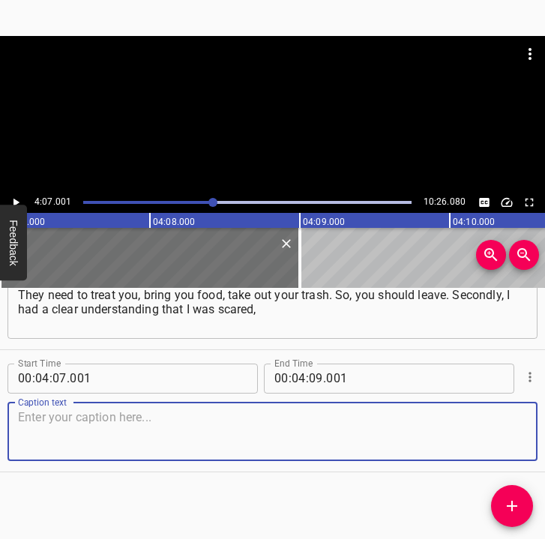
drag, startPoint x: 510, startPoint y: 439, endPoint x: 532, endPoint y: 435, distance: 22.9
click at [532, 435] on div "Start Time 00 : 00 : 05 . 987 Start Time End Time 00 : 00 : 17 . 684 End Time C…" at bounding box center [272, 414] width 545 height 252
click at [193, 415] on textarea at bounding box center [272, 431] width 509 height 43
paste textarea "mostly for my mother. We went to relatives. There was some anxiety, and I told …"
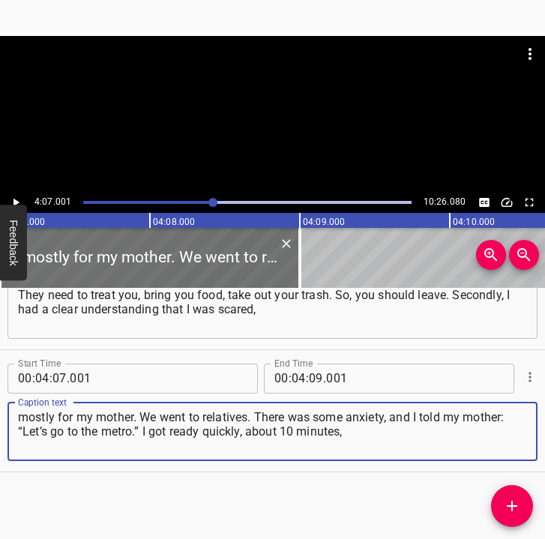
type textarea "mostly for my mother. We went to relatives. There was some anxiety, and I told …"
click at [25, 201] on div "4:07.001 10:26.080" at bounding box center [272, 202] width 545 height 21
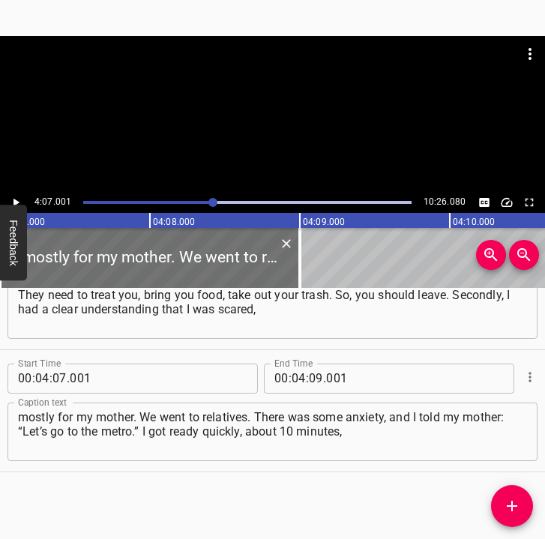
click at [21, 199] on icon "Play/Pause" at bounding box center [15, 202] width 13 height 13
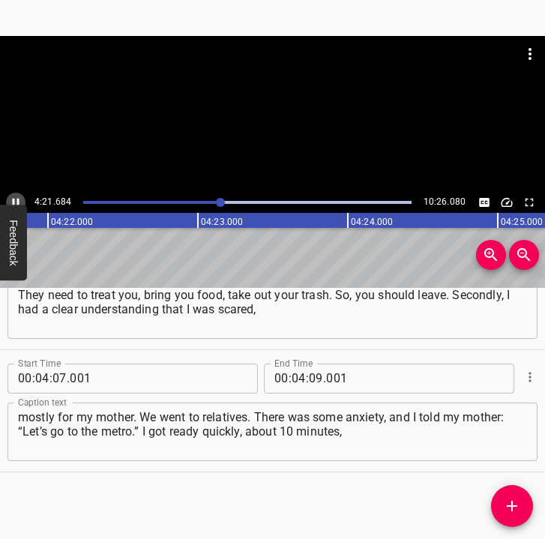
click at [13, 198] on icon "Play/Pause" at bounding box center [15, 202] width 13 height 13
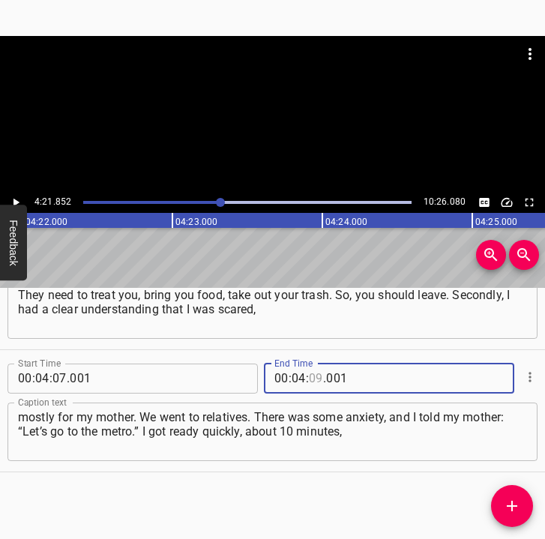
click at [316, 380] on input "number" at bounding box center [316, 379] width 14 height 30
type input "21"
type input "852"
click at [517, 505] on icon "Add Cue" at bounding box center [512, 506] width 18 height 18
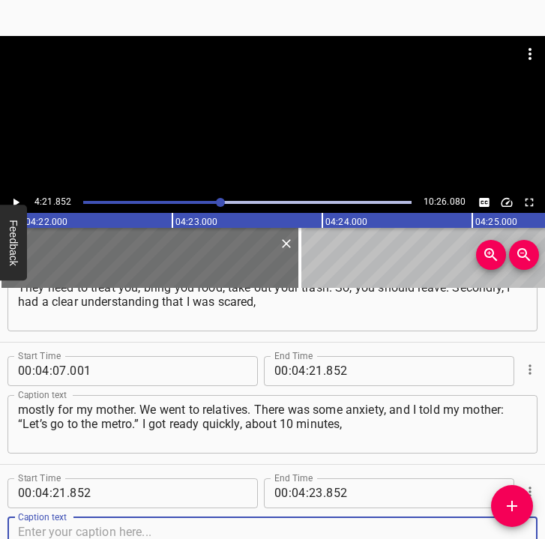
scroll to position [2751, 0]
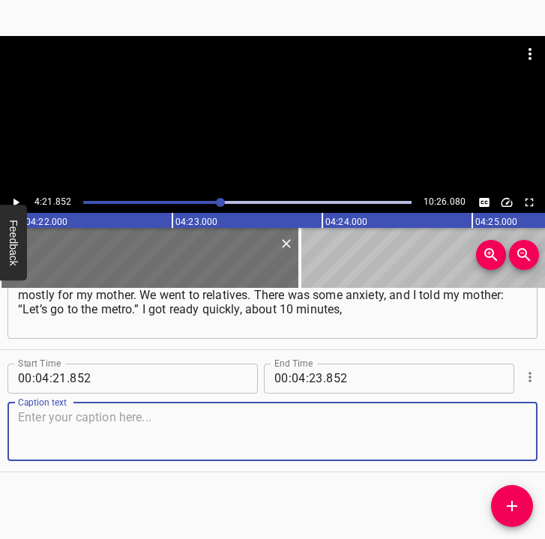
drag, startPoint x: 506, startPoint y: 439, endPoint x: 535, endPoint y: 430, distance: 29.9
click at [522, 433] on div "Caption text" at bounding box center [272, 432] width 530 height 58
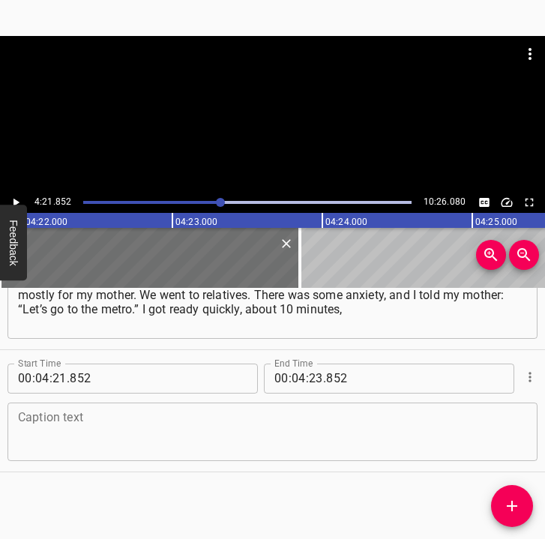
click at [78, 430] on textarea at bounding box center [272, 431] width 509 height 43
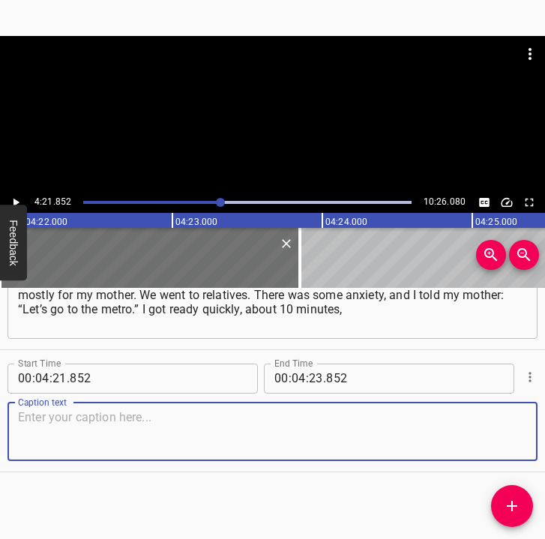
paste textarea "but my mother was choosing one blouse, then another… In general, she took 40 mi…"
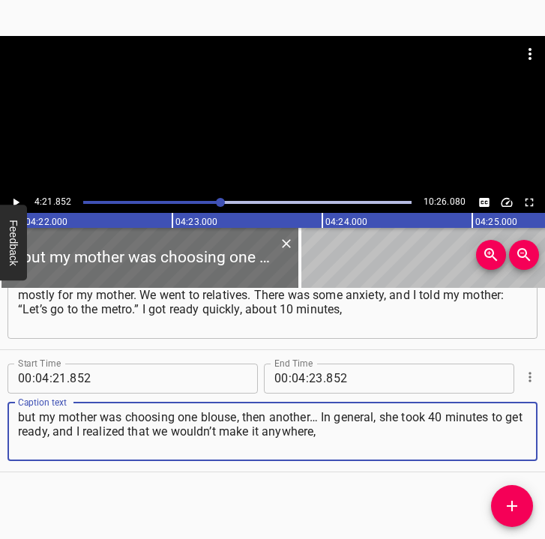
type textarea "but my mother was choosing one blouse, then another… In general, she took 40 mi…"
click at [17, 196] on icon "Play/Pause" at bounding box center [15, 202] width 13 height 13
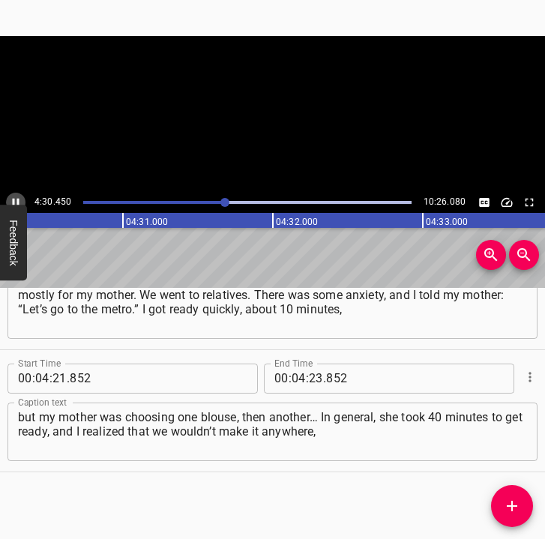
scroll to position [0, 40573]
click at [23, 199] on button "Play/Pause" at bounding box center [15, 202] width 19 height 19
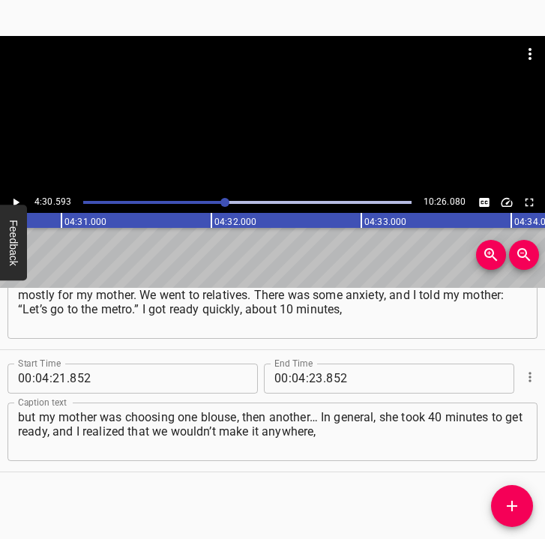
click at [11, 196] on icon "Play/Pause" at bounding box center [15, 202] width 13 height 13
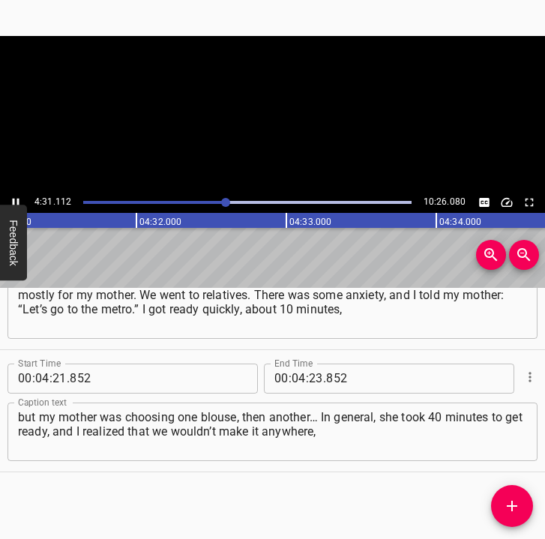
click at [11, 196] on icon "Play/Pause" at bounding box center [15, 202] width 13 height 13
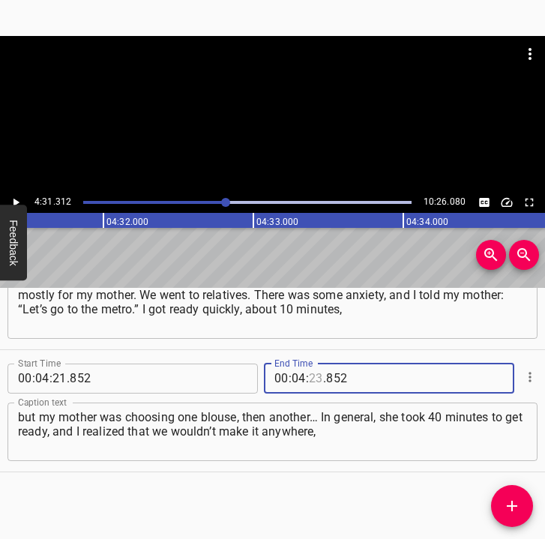
click at [310, 382] on input "number" at bounding box center [316, 379] width 14 height 30
type input "31"
type input "312"
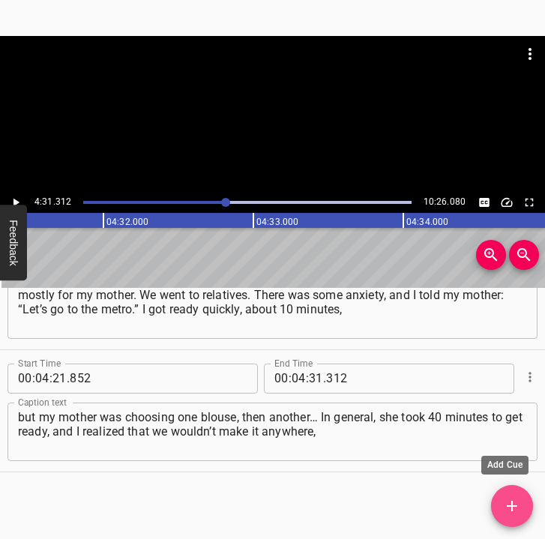
click at [513, 499] on icon "Add Cue" at bounding box center [512, 506] width 18 height 18
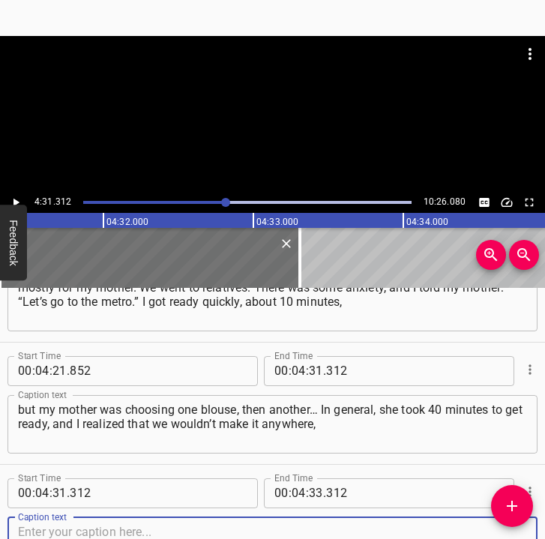
scroll to position [2874, 0]
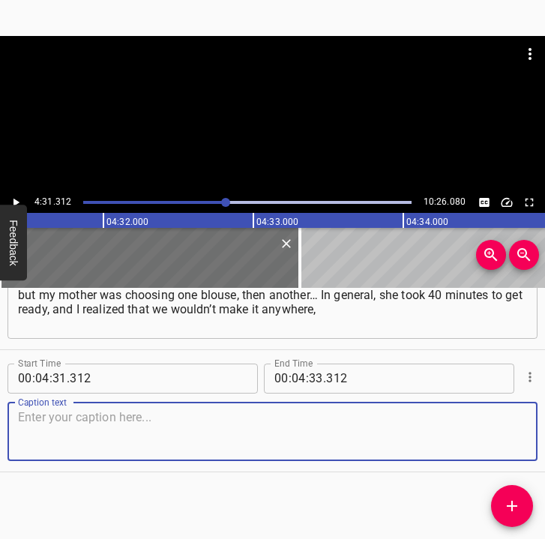
drag, startPoint x: 496, startPoint y: 420, endPoint x: 535, endPoint y: 419, distance: 38.2
click at [523, 419] on div "Caption text" at bounding box center [272, 432] width 530 height 58
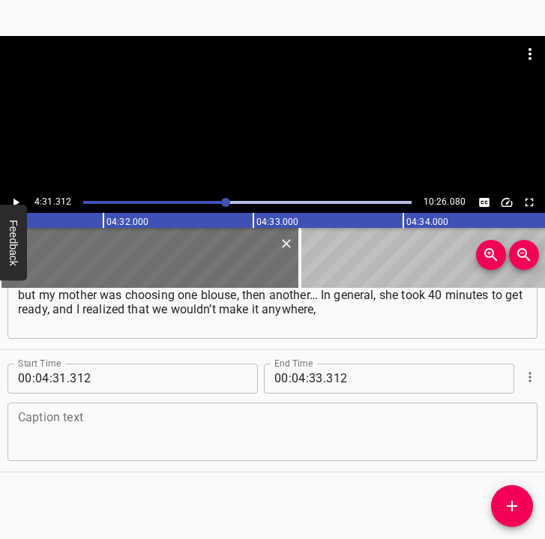
click at [160, 436] on textarea at bounding box center [272, 431] width 509 height 43
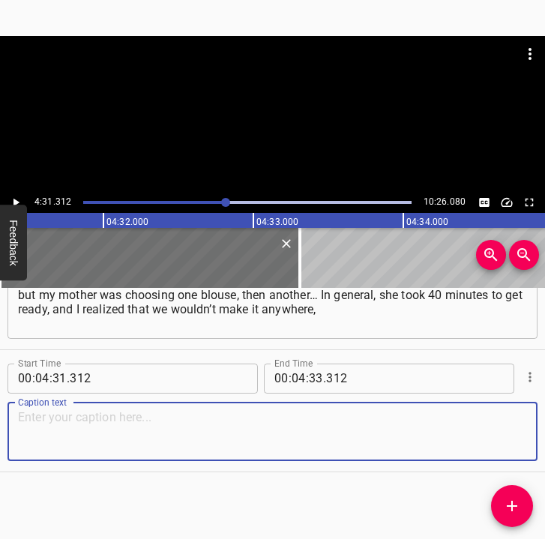
paste textarea "and neither she nor I were safe. Then came the train, [GEOGRAPHIC_DATA]. For th…"
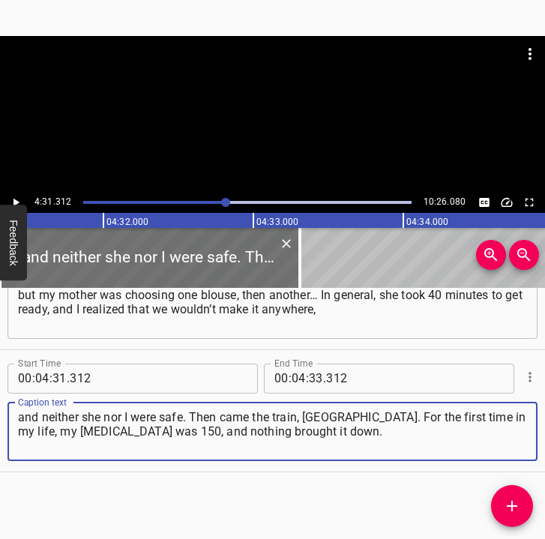
type textarea "and neither she nor I were safe. Then came the train, [GEOGRAPHIC_DATA]. For th…"
click at [15, 196] on icon "Play/Pause" at bounding box center [15, 202] width 13 height 13
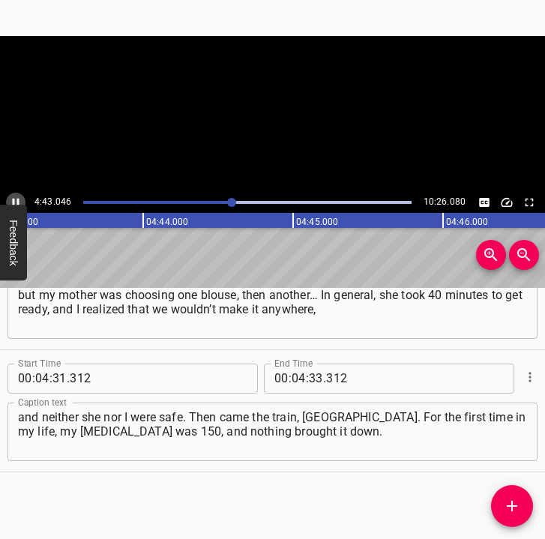
click at [15, 196] on icon "Play/Pause" at bounding box center [15, 202] width 13 height 13
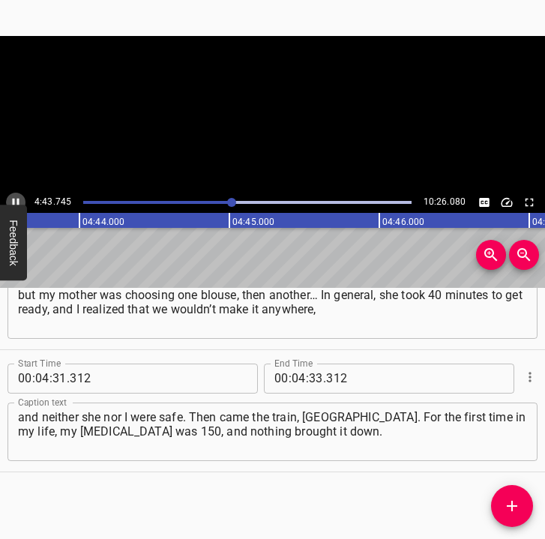
click at [15, 196] on icon "Play/Pause" at bounding box center [15, 202] width 13 height 13
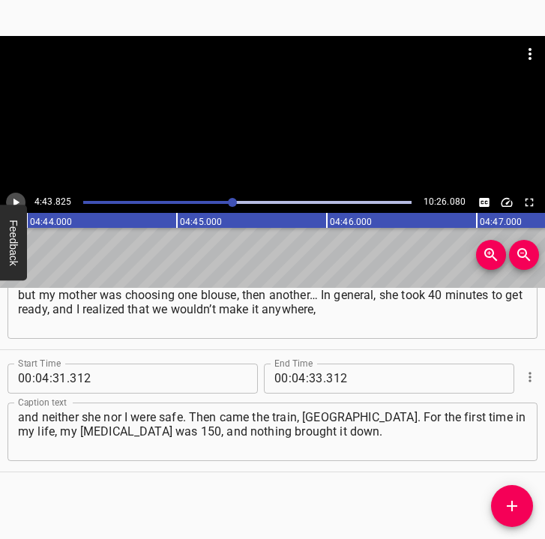
click at [15, 196] on icon "Play/Pause" at bounding box center [15, 202] width 13 height 13
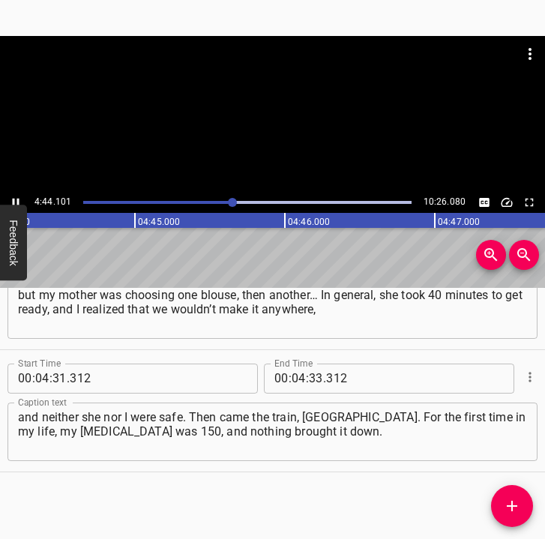
click at [15, 196] on icon "Play/Pause" at bounding box center [15, 202] width 13 height 13
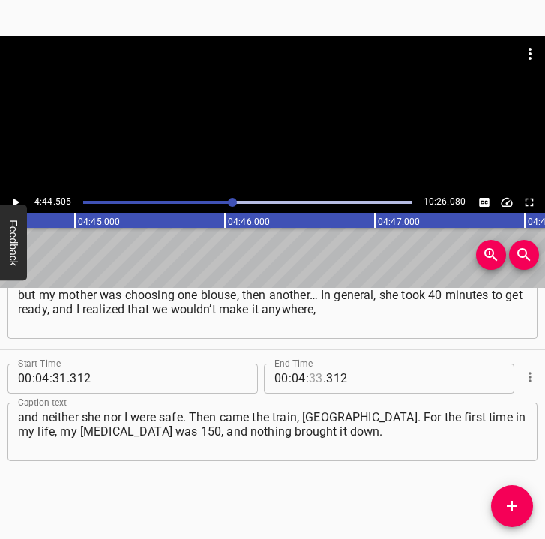
click at [312, 377] on input "number" at bounding box center [316, 379] width 14 height 30
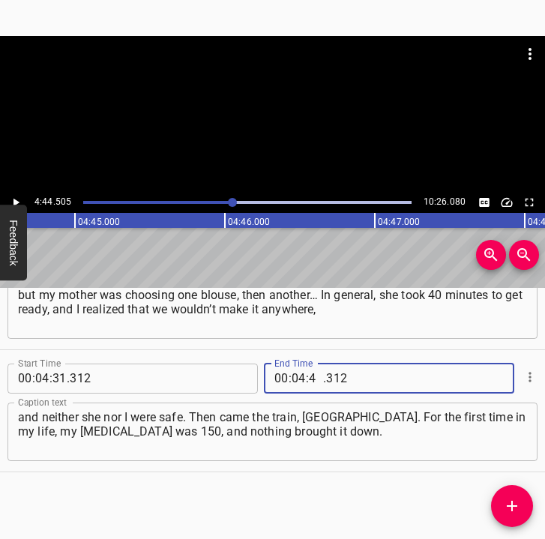
type input "44"
type input "505"
click at [511, 508] on icon "Add Cue" at bounding box center [512, 506] width 18 height 18
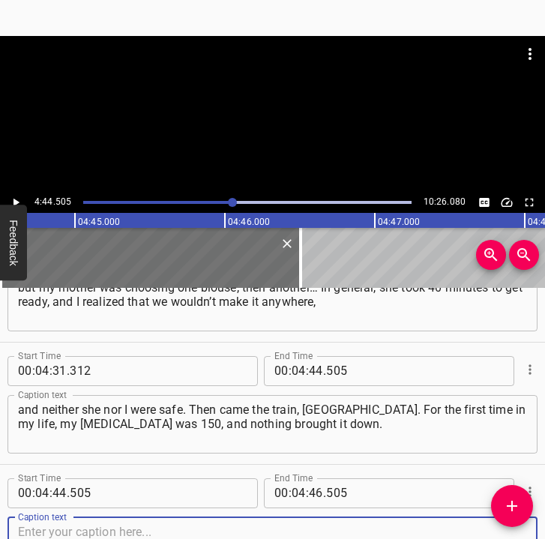
scroll to position [2996, 0]
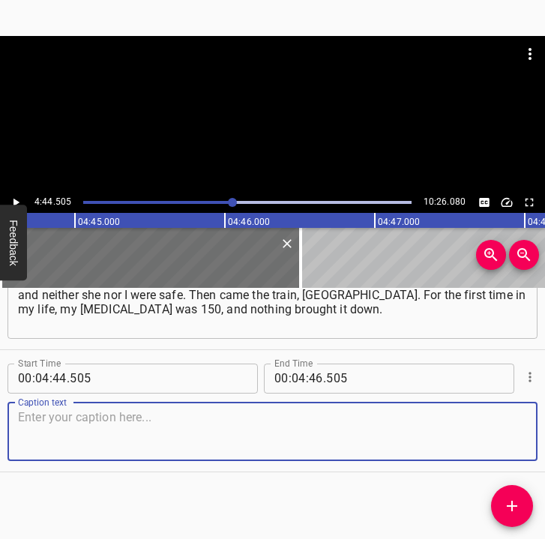
click at [511, 436] on textarea at bounding box center [272, 431] width 509 height 43
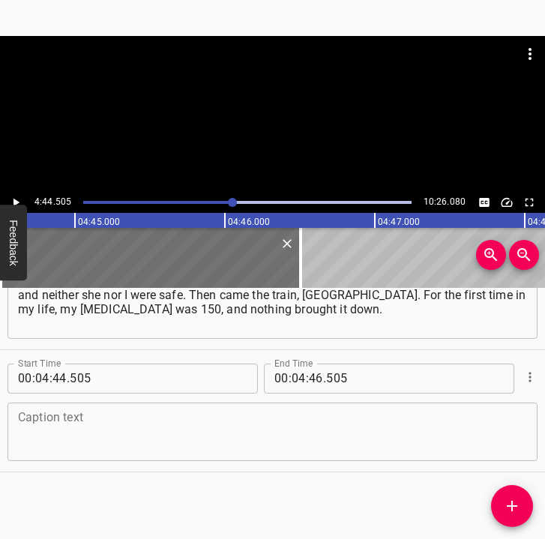
click at [383, 446] on textarea at bounding box center [272, 431] width 509 height 43
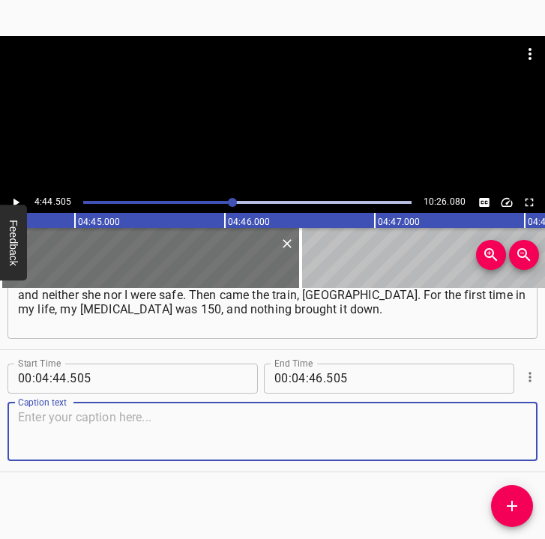
paste textarea "And this, again, is my experience. It’s not the scariest thing that can happen …"
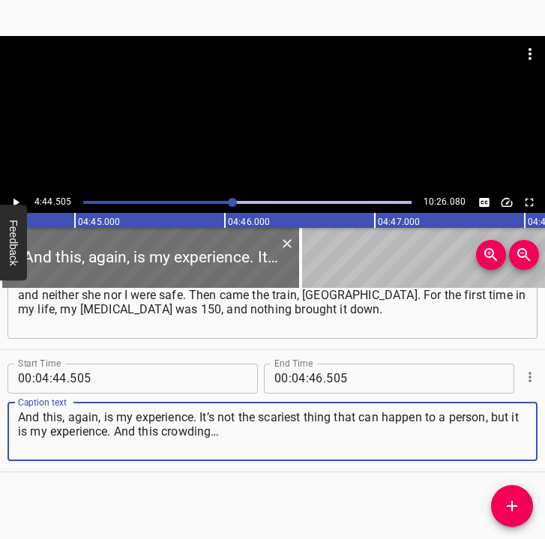
type textarea "And this, again, is my experience. It’s not the scariest thing that can happen …"
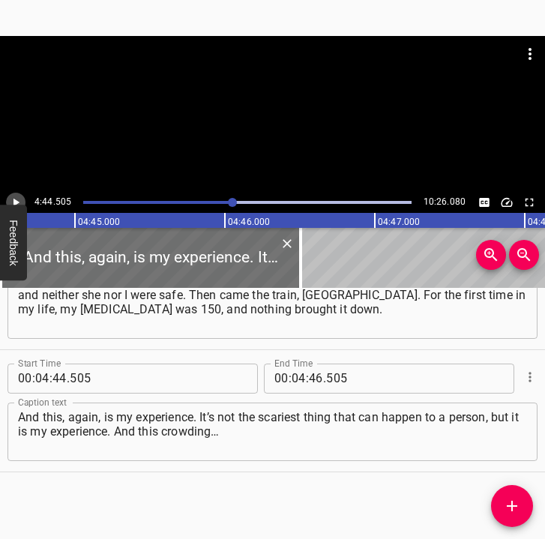
click at [21, 197] on icon "Play/Pause" at bounding box center [15, 202] width 13 height 13
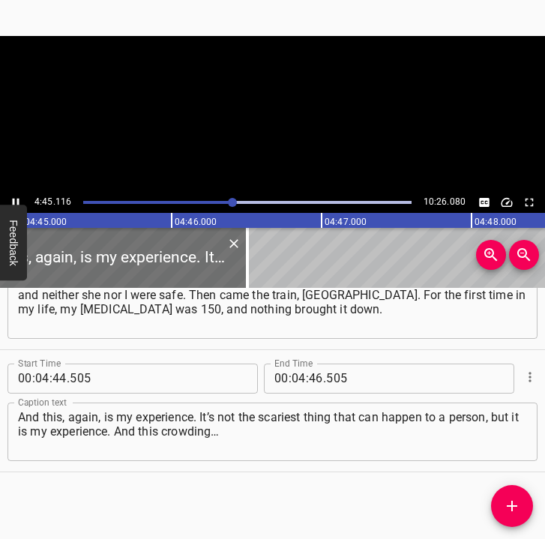
scroll to position [0, 42751]
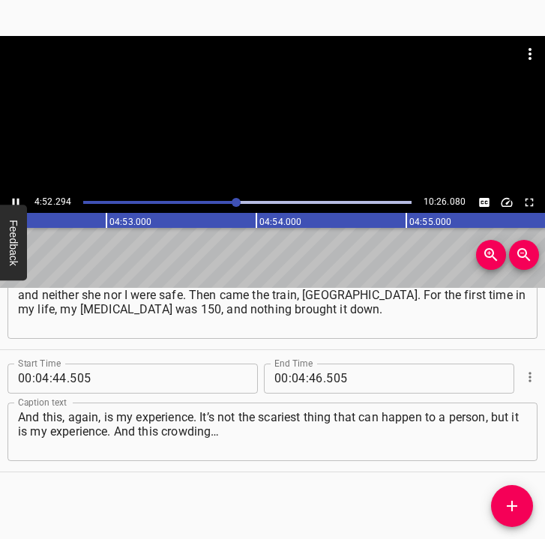
click at [16, 197] on icon "Play/Pause" at bounding box center [15, 202] width 13 height 13
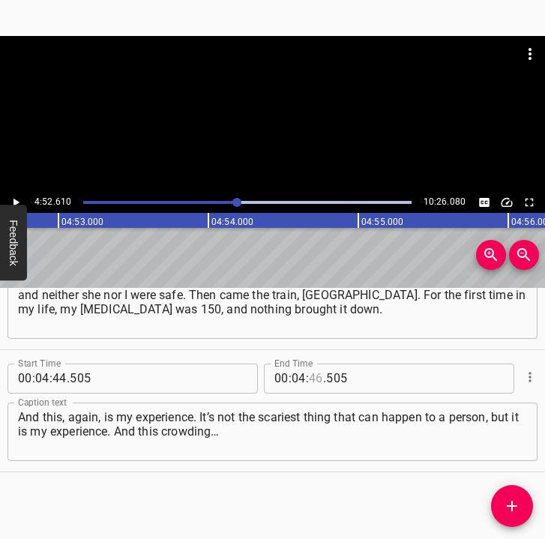
click at [310, 376] on input "number" at bounding box center [316, 379] width 14 height 30
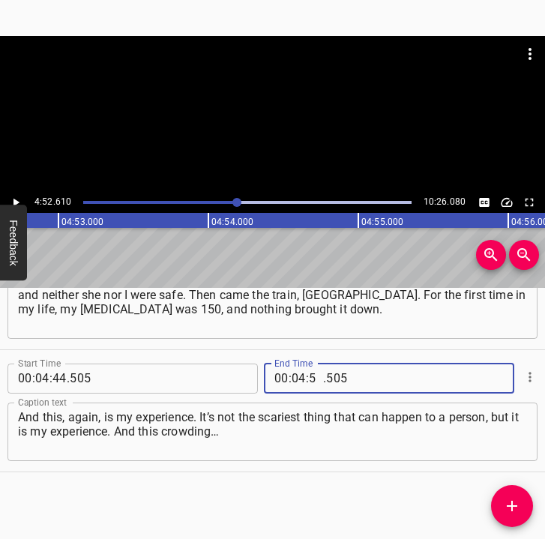
type input "52"
type input "610"
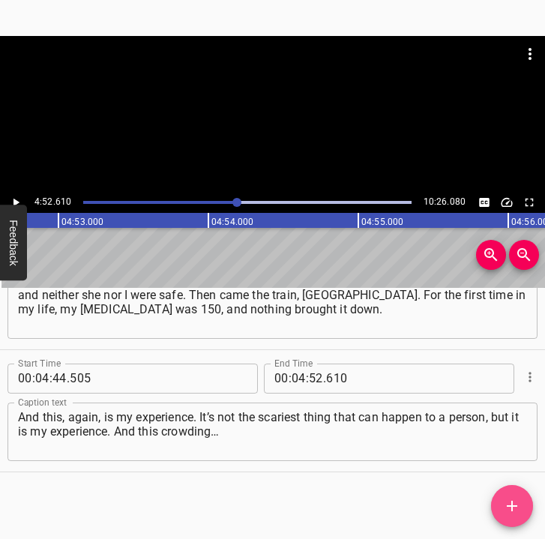
click at [508, 503] on icon "Add Cue" at bounding box center [512, 506] width 18 height 18
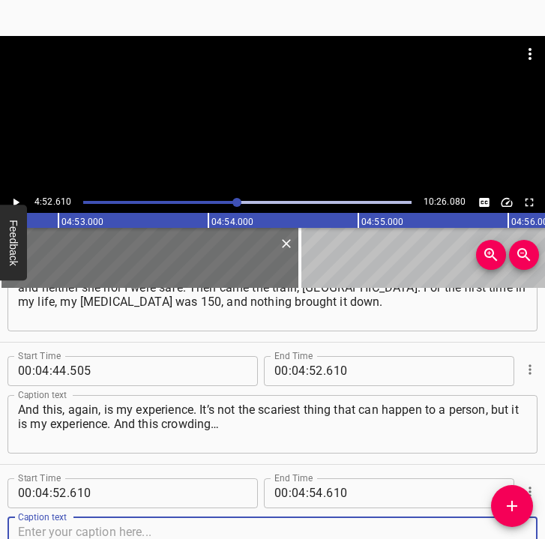
scroll to position [3118, 0]
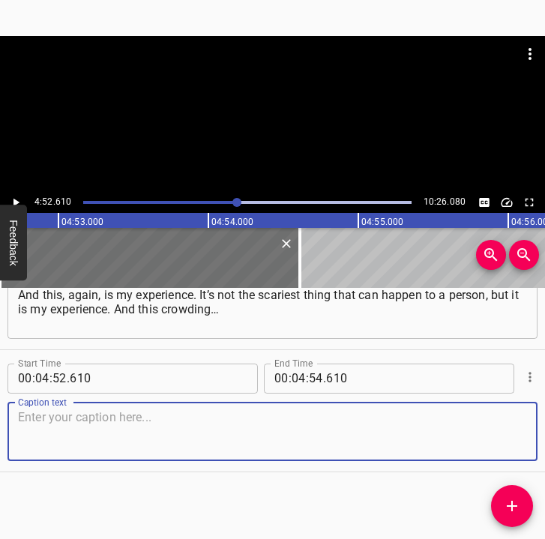
drag, startPoint x: 489, startPoint y: 430, endPoint x: 562, endPoint y: 428, distance: 72.7
click at [545, 428] on html "Caption Editor Batch Transcribe Login Sign Up Privacy Contact 4:52.610 10:26.08…" at bounding box center [272, 269] width 545 height 539
click at [60, 448] on textarea at bounding box center [272, 431] width 509 height 43
paste textarea "And my mother kept saying that the situation at the station reminded her of [GE…"
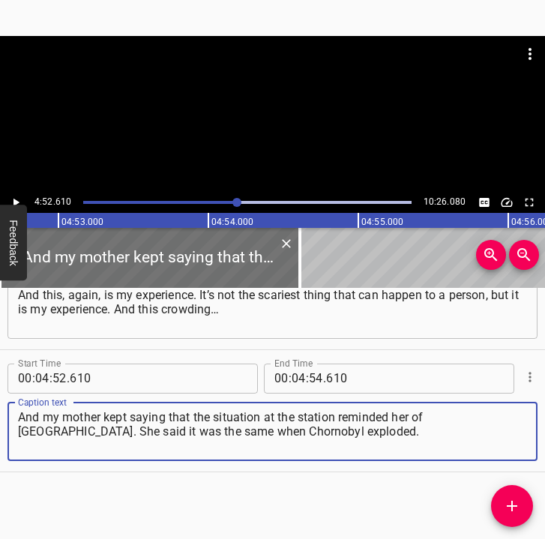
type textarea "And my mother kept saying that the situation at the station reminded her of [GE…"
click at [17, 192] on div at bounding box center [272, 114] width 545 height 156
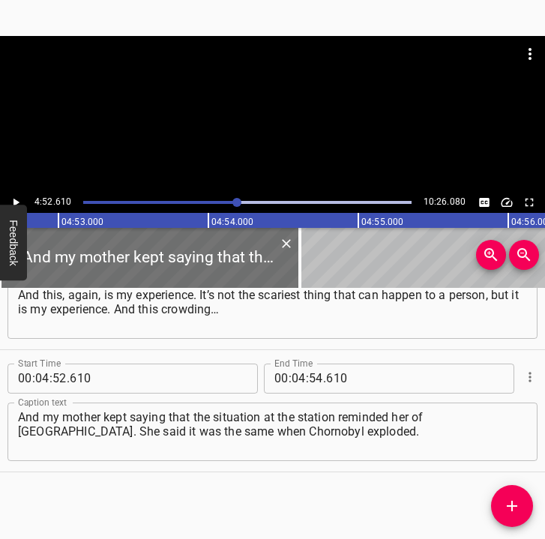
click at [16, 196] on icon "Play/Pause" at bounding box center [15, 202] width 13 height 13
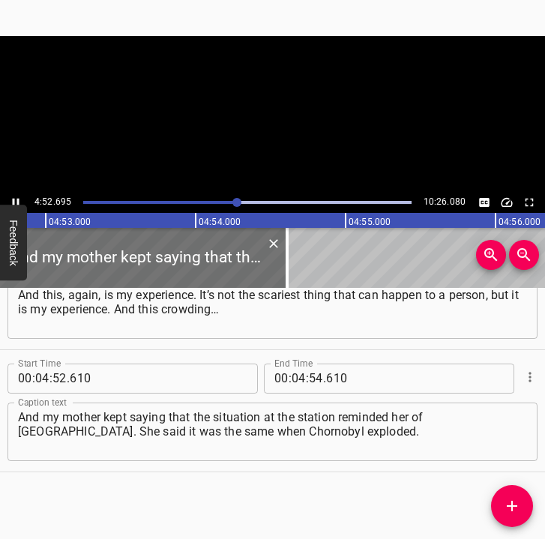
scroll to position [0, 43927]
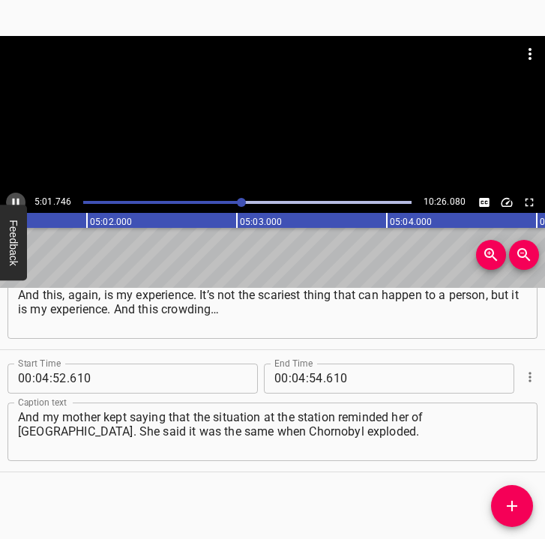
click at [17, 199] on icon "Play/Pause" at bounding box center [15, 202] width 13 height 13
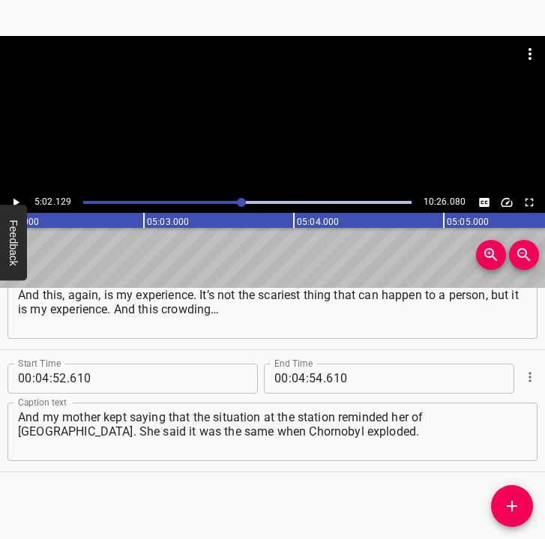
scroll to position [0, 45302]
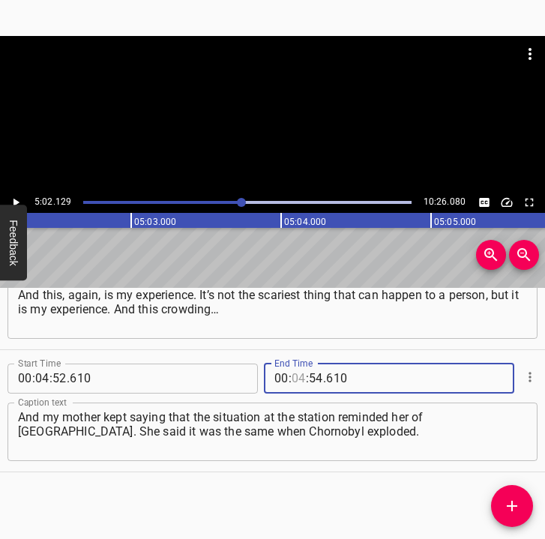
click at [293, 376] on input "number" at bounding box center [299, 379] width 14 height 30
type input "05"
type input "02"
type input "129"
click at [519, 512] on icon "Add Cue" at bounding box center [512, 506] width 18 height 18
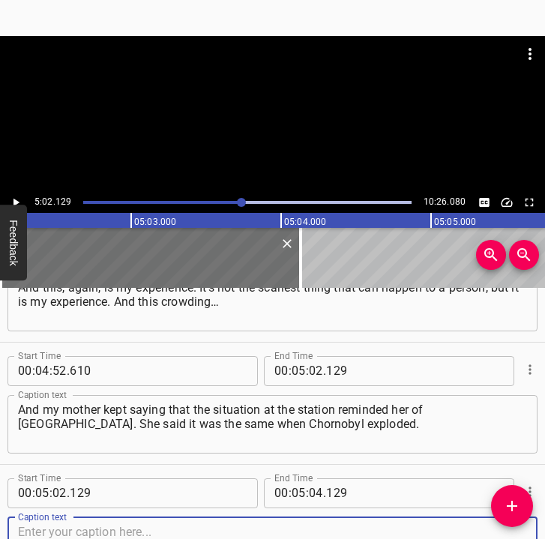
scroll to position [3240, 0]
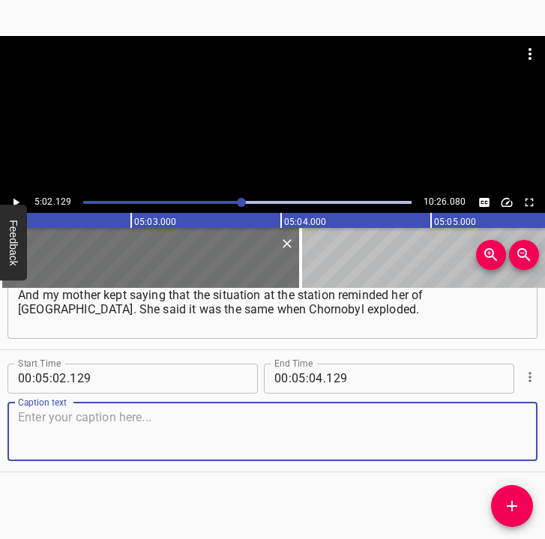
drag, startPoint x: 505, startPoint y: 436, endPoint x: 544, endPoint y: 430, distance: 38.6
click at [523, 431] on div "Caption text" at bounding box center [272, 432] width 530 height 58
click at [82, 437] on textarea at bounding box center [272, 431] width 509 height 43
paste textarea "At that time, she was six months pregnant with me, and she also left with my fi…"
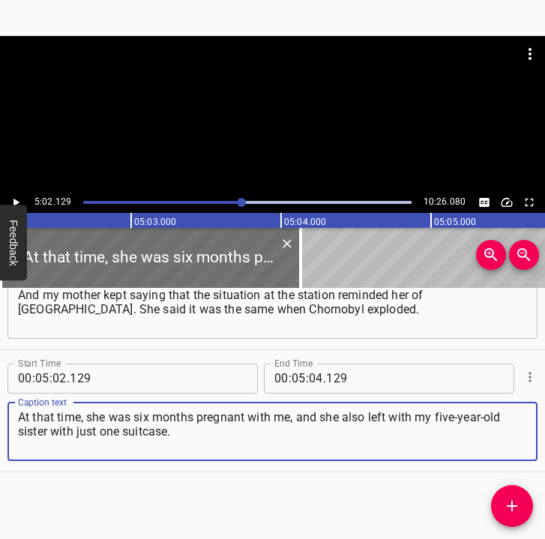
type textarea "At that time, she was six months pregnant with me, and she also left with my fi…"
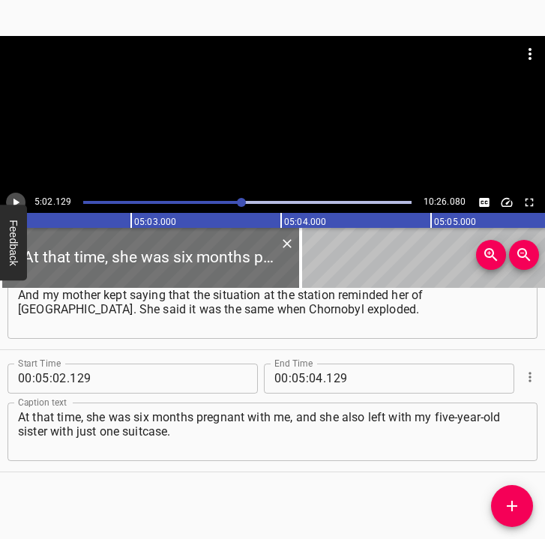
click at [17, 203] on icon "Play/Pause" at bounding box center [16, 202] width 6 height 8
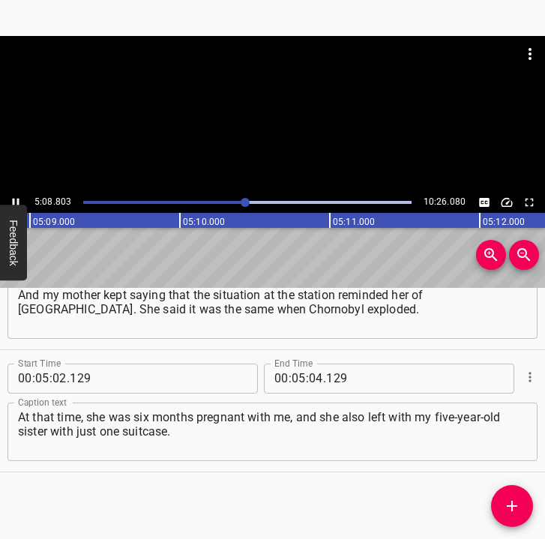
click at [10, 199] on icon "Play/Pause" at bounding box center [15, 202] width 13 height 13
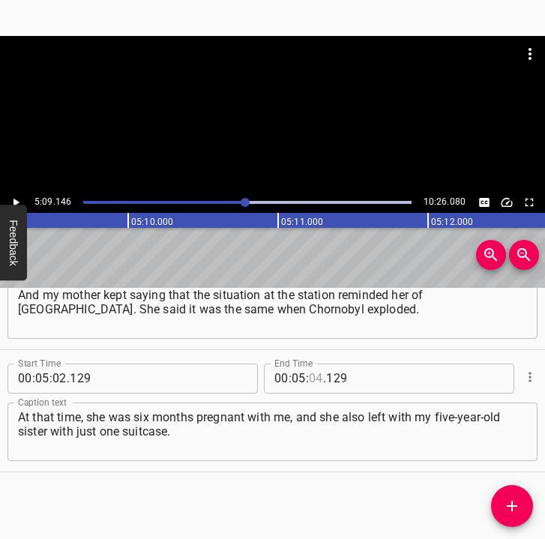
click at [309, 379] on input "number" at bounding box center [316, 379] width 14 height 30
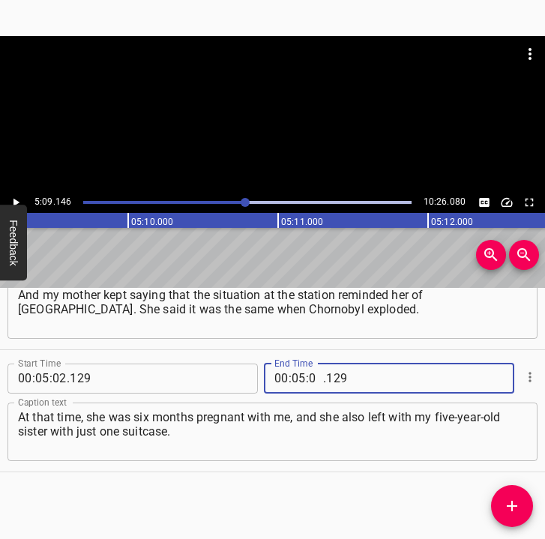
type input "09"
type input "146"
click at [502, 501] on span "Add Cue" at bounding box center [512, 506] width 42 height 18
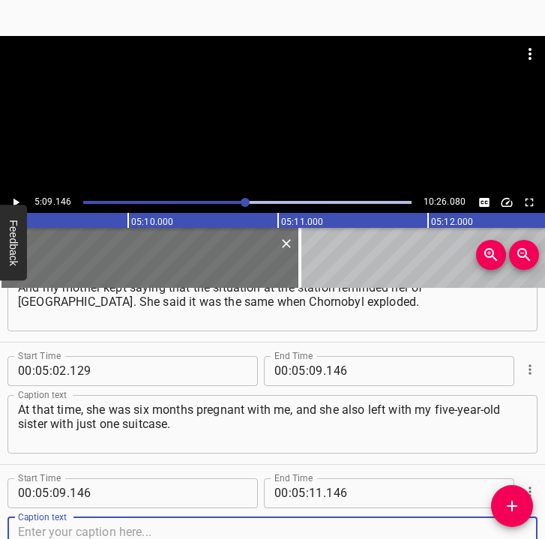
scroll to position [3362, 0]
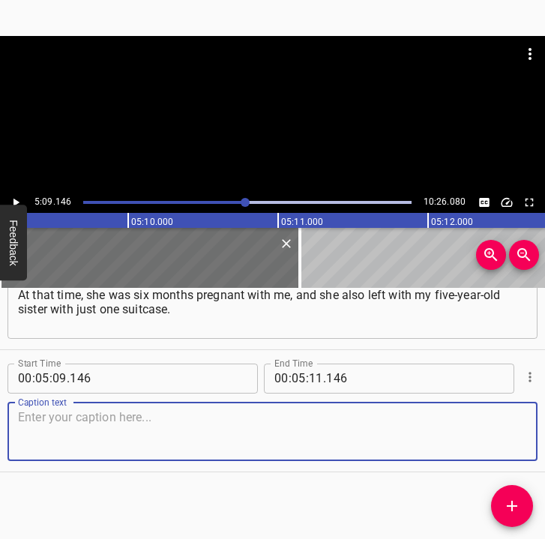
drag, startPoint x: 501, startPoint y: 428, endPoint x: 543, endPoint y: 423, distance: 42.3
click at [521, 424] on div "Caption text" at bounding box center [272, 432] width 530 height 58
click at [51, 416] on textarea at bounding box center [272, 431] width 509 height 43
paste textarea "And she kept shaking her head and saying: “Everything is just like it was at [G…"
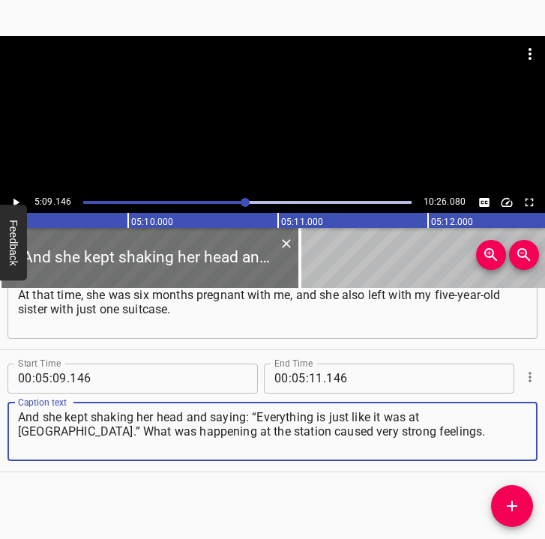
type textarea "And she kept shaking her head and saying: “Everything is just like it was at [G…"
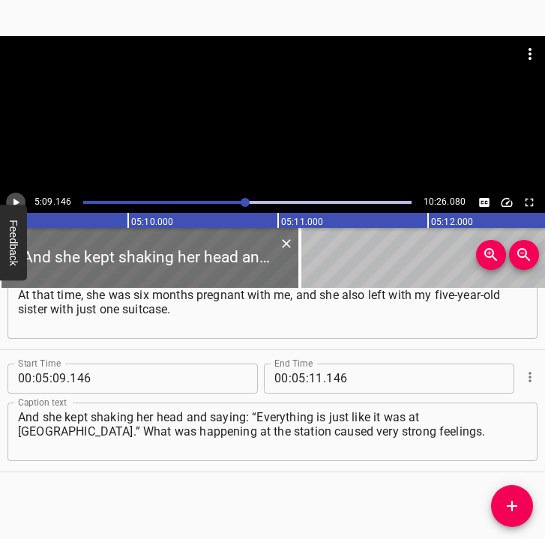
click at [19, 198] on icon "Play/Pause" at bounding box center [15, 202] width 13 height 13
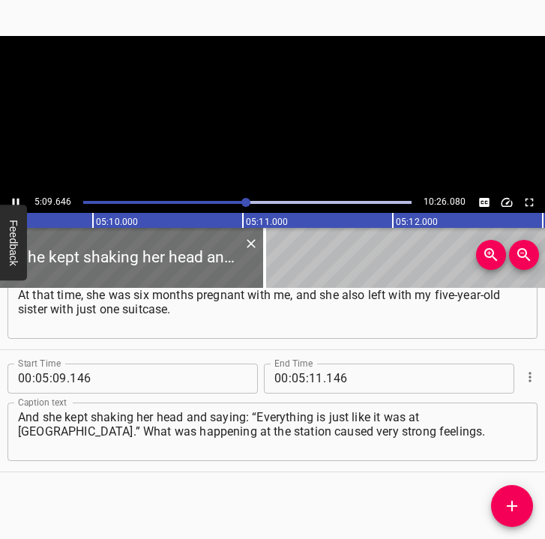
scroll to position [0, 46429]
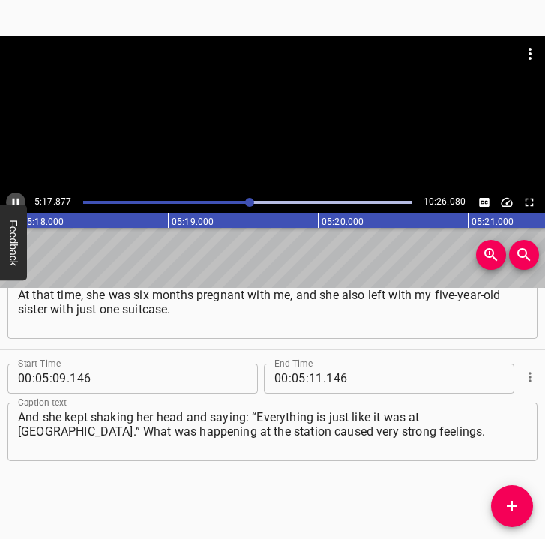
click at [16, 199] on icon "Play/Pause" at bounding box center [15, 202] width 13 height 13
click at [312, 377] on input "number" at bounding box center [316, 379] width 14 height 30
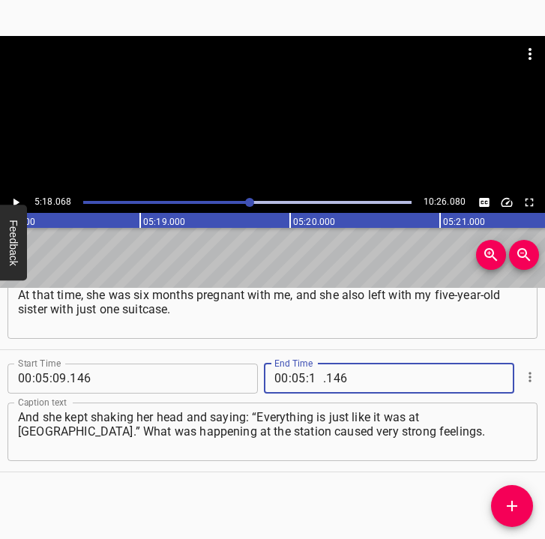
type input "18"
type input "068"
click at [514, 503] on icon "Add Cue" at bounding box center [512, 506] width 18 height 18
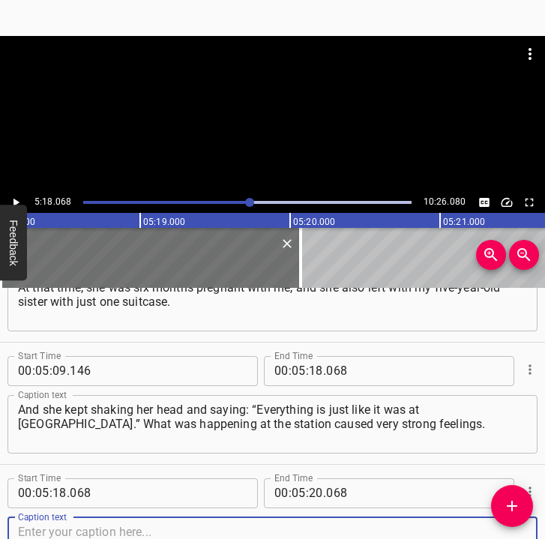
scroll to position [3485, 0]
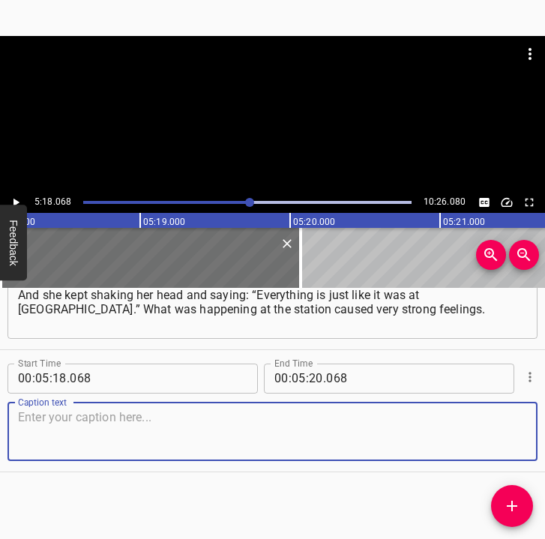
drag, startPoint x: 503, startPoint y: 433, endPoint x: 543, endPoint y: 433, distance: 39.7
click at [523, 433] on div "Caption text" at bounding box center [272, 432] width 530 height 58
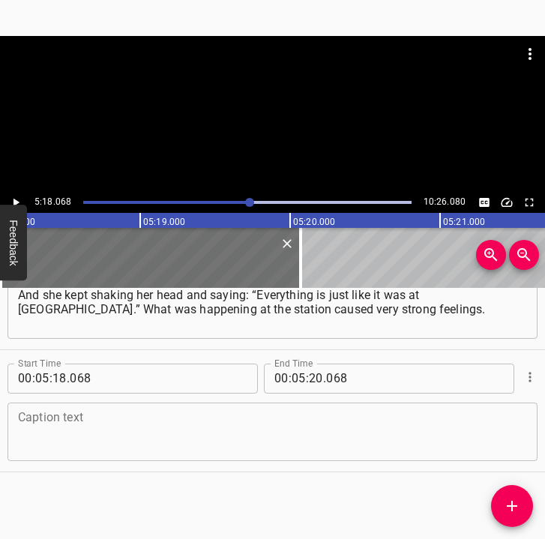
click at [115, 424] on textarea at bounding box center [272, 431] width 509 height 43
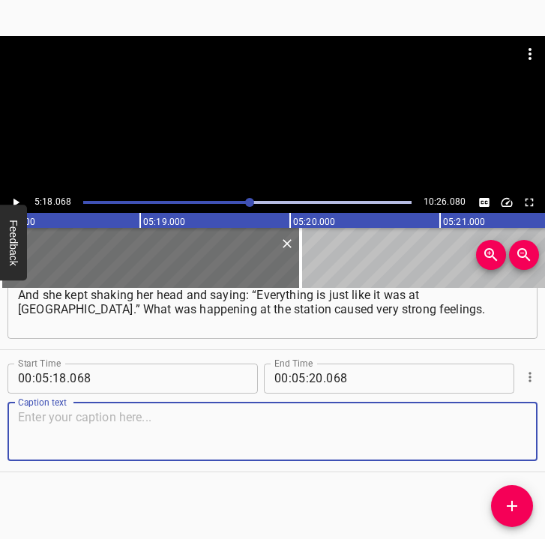
paste textarea "And what happened next? It was 11 days to [GEOGRAPHIC_DATA]. And there were peo…"
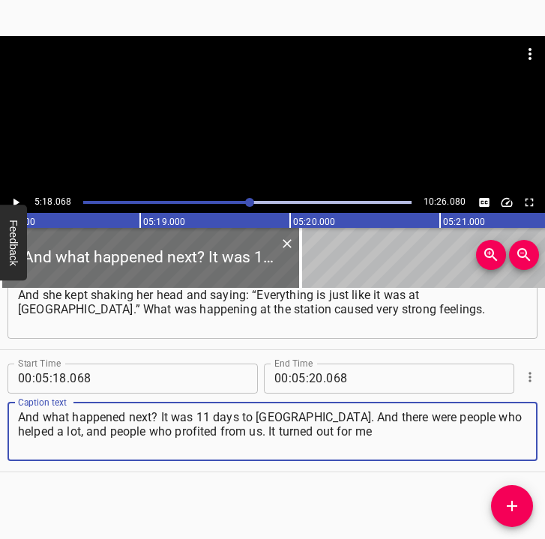
type textarea "And what happened next? It was 11 days to [GEOGRAPHIC_DATA]. And there were peo…"
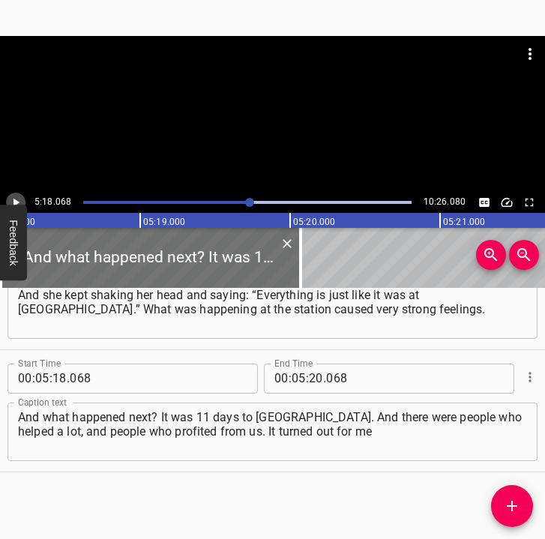
click at [20, 194] on button "Play/Pause" at bounding box center [15, 202] width 19 height 19
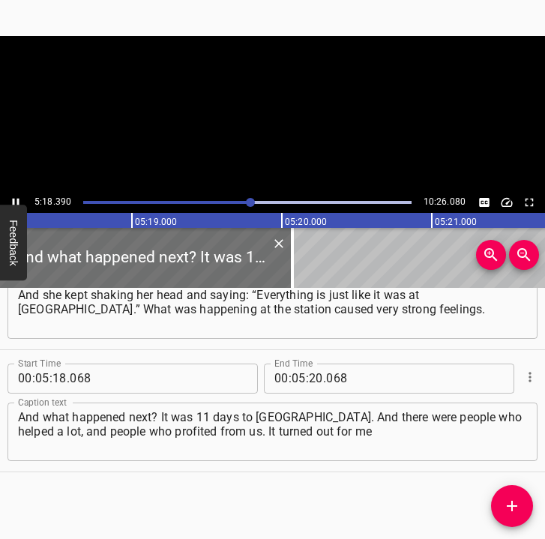
scroll to position [0, 47740]
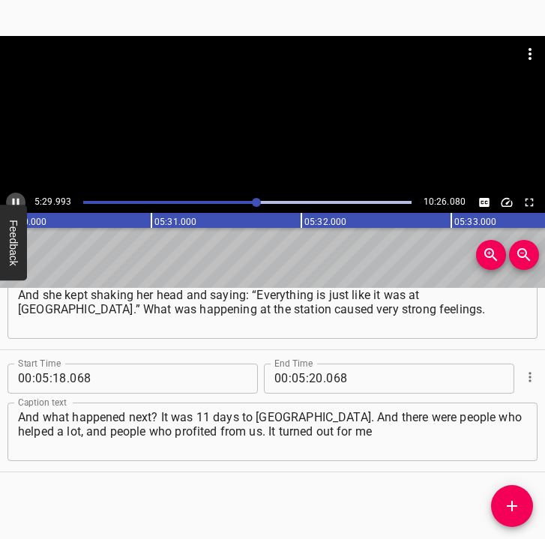
click at [16, 200] on icon "Play/Pause" at bounding box center [15, 202] width 13 height 13
click at [16, 200] on icon "Play/Pause" at bounding box center [16, 202] width 6 height 8
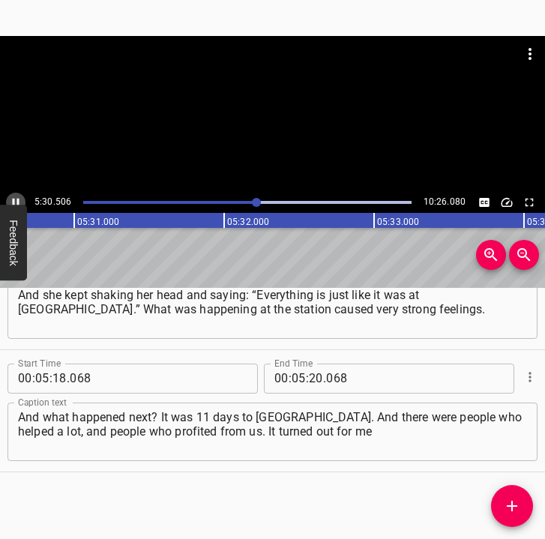
click at [16, 200] on icon "Play/Pause" at bounding box center [15, 202] width 13 height 13
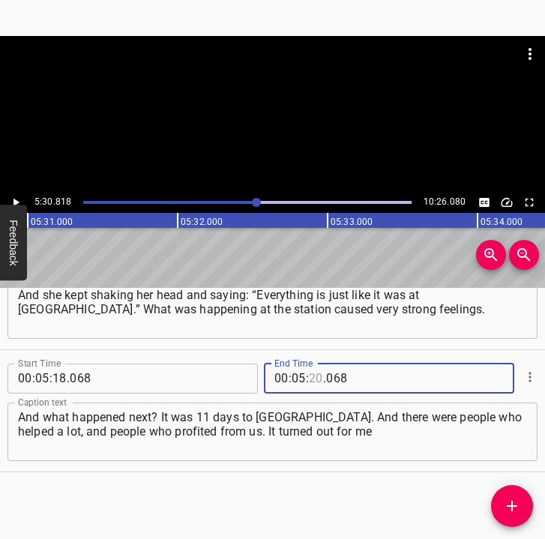
click at [313, 379] on input "number" at bounding box center [316, 379] width 14 height 30
type input "30"
type input "818"
click at [511, 499] on icon "Add Cue" at bounding box center [512, 506] width 18 height 18
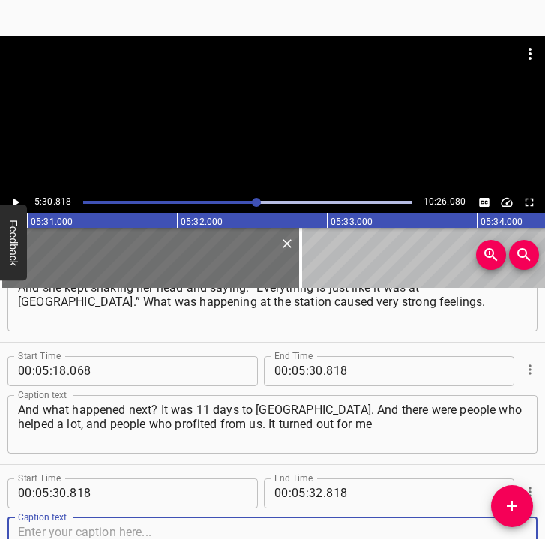
scroll to position [3607, 0]
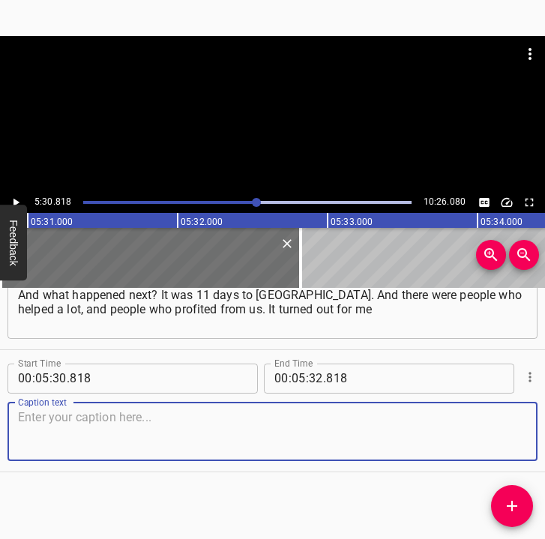
drag, startPoint x: 498, startPoint y: 436, endPoint x: 530, endPoint y: 436, distance: 32.2
click at [502, 436] on textarea at bounding box center [272, 431] width 509 height 43
click at [103, 418] on textarea at bounding box center [272, 431] width 509 height 43
paste textarea "that it was exactly 50/50 – those who helped a lot, with everything they could……"
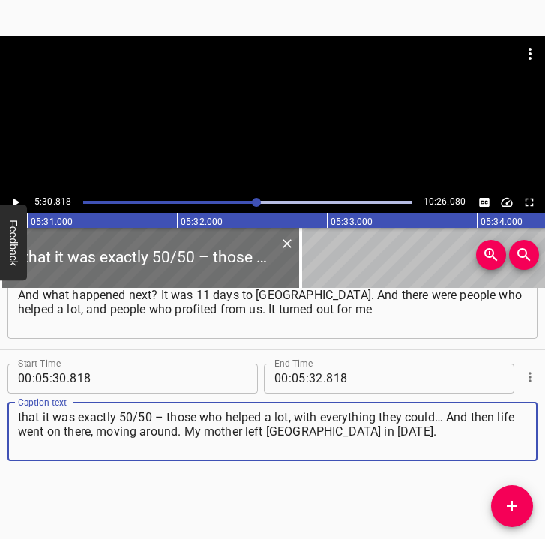
type textarea "that it was exactly 50/50 – those who helped a lot, with everything they could……"
click at [15, 201] on icon "Play/Pause" at bounding box center [16, 202] width 6 height 8
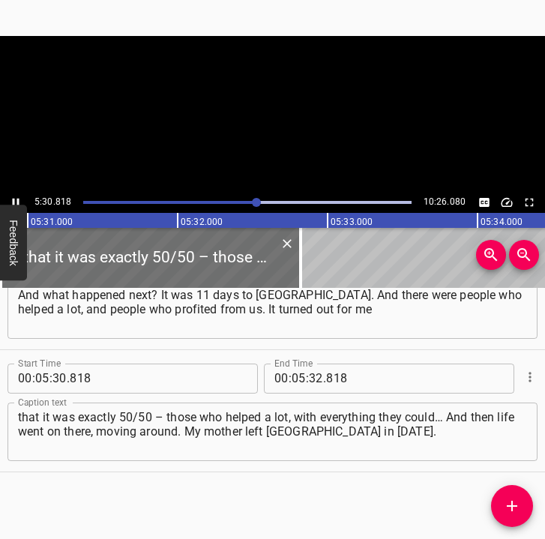
scroll to position [0, 49604]
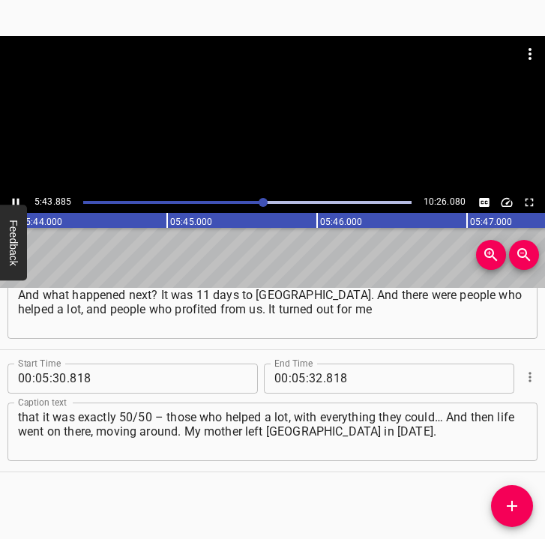
click at [14, 196] on icon "Play/Pause" at bounding box center [15, 202] width 13 height 13
click at [309, 379] on input "number" at bounding box center [316, 379] width 14 height 30
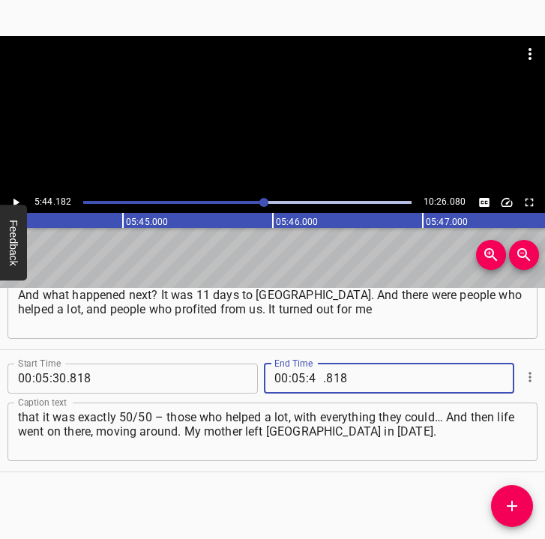
type input "44"
type input "182"
click at [510, 502] on icon "Add Cue" at bounding box center [512, 506] width 18 height 18
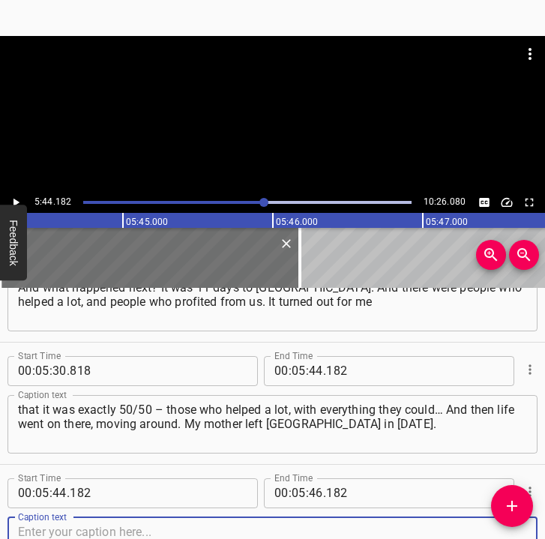
scroll to position [3729, 0]
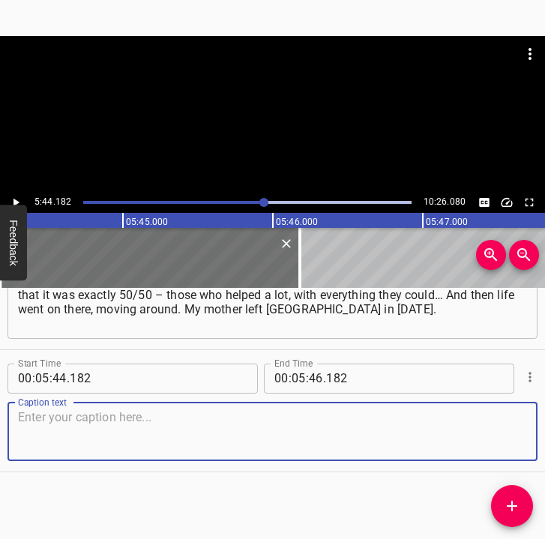
drag, startPoint x: 491, startPoint y: 430, endPoint x: 535, endPoint y: 430, distance: 44.2
click at [503, 430] on textarea at bounding box center [272, 431] width 509 height 43
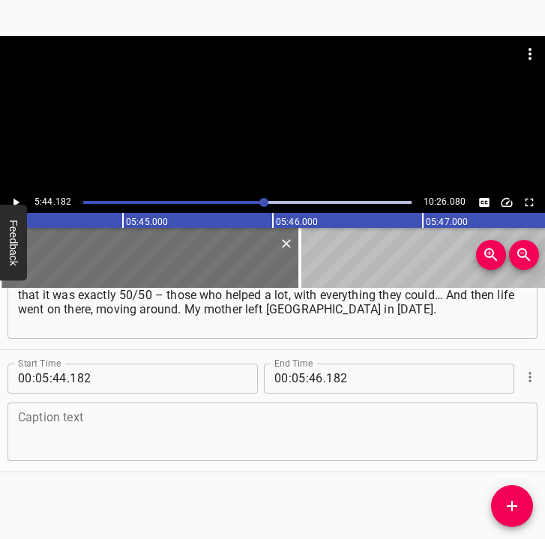
click at [36, 420] on textarea at bounding box center [272, 431] width 509 height 43
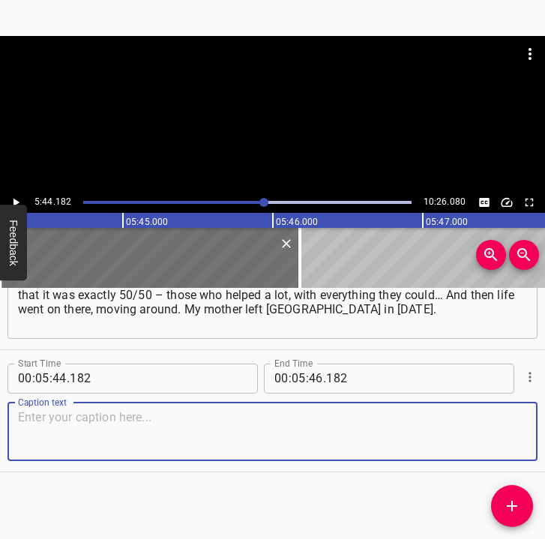
paste textarea "She came back. She said: “Here I am.” And now I came because she had surgery an…"
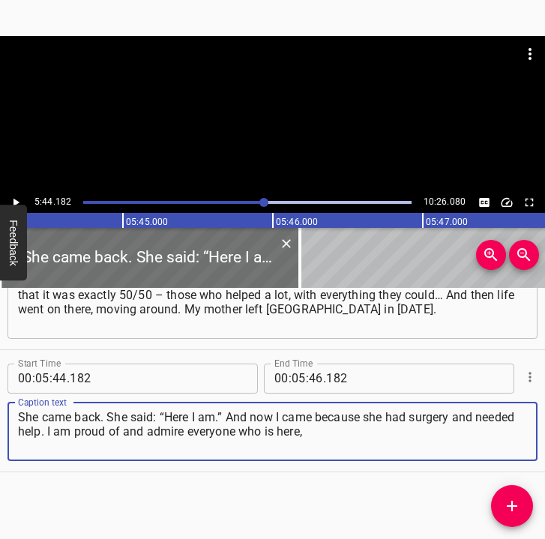
type textarea "She came back. She said: “Here I am.” And now I came because she had surgery an…"
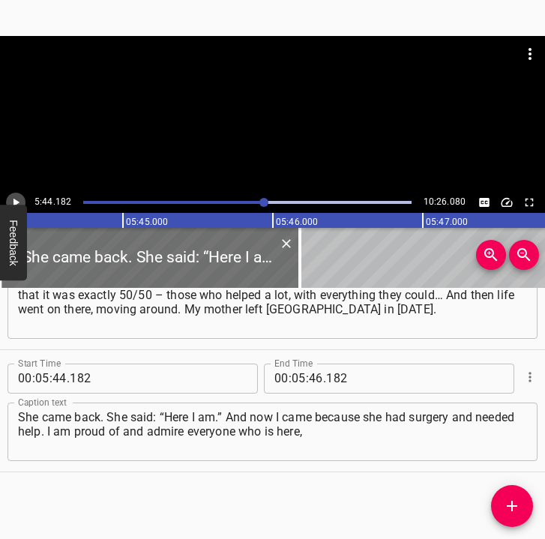
click at [16, 196] on icon "Play/Pause" at bounding box center [15, 202] width 13 height 13
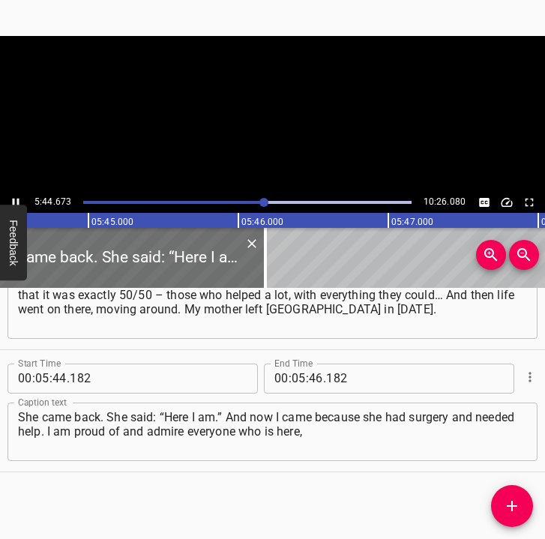
scroll to position [0, 51681]
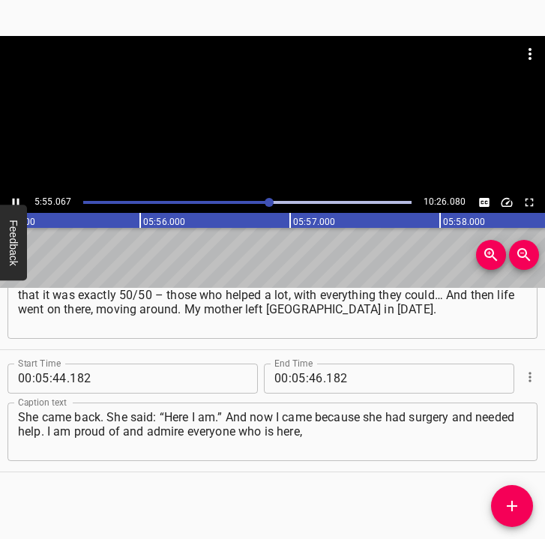
click at [19, 196] on icon "Play/Pause" at bounding box center [15, 202] width 13 height 13
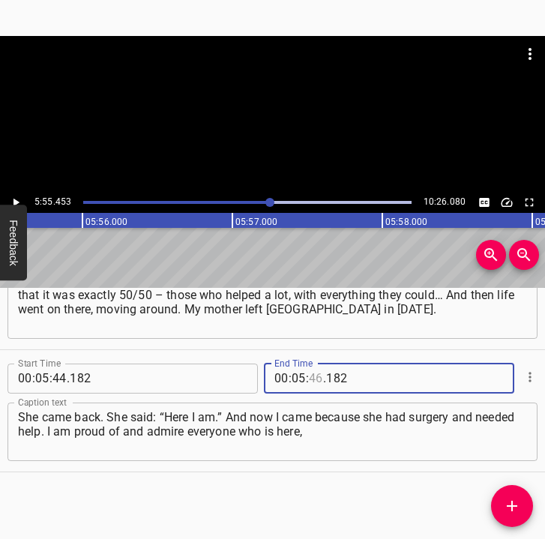
click at [310, 371] on input "number" at bounding box center [316, 379] width 14 height 30
type input "55"
type input "453"
click at [508, 506] on icon "Add Cue" at bounding box center [512, 506] width 18 height 18
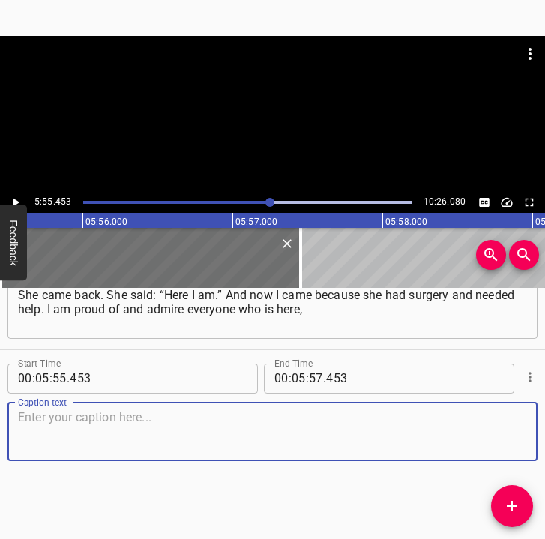
scroll to position [3593, 0]
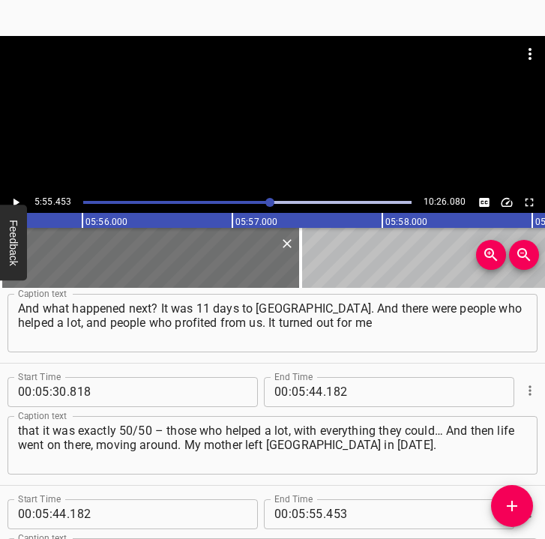
click at [502, 430] on textarea "that it was exactly 50/50 – those who helped a lot, with everything they could……" at bounding box center [272, 445] width 509 height 43
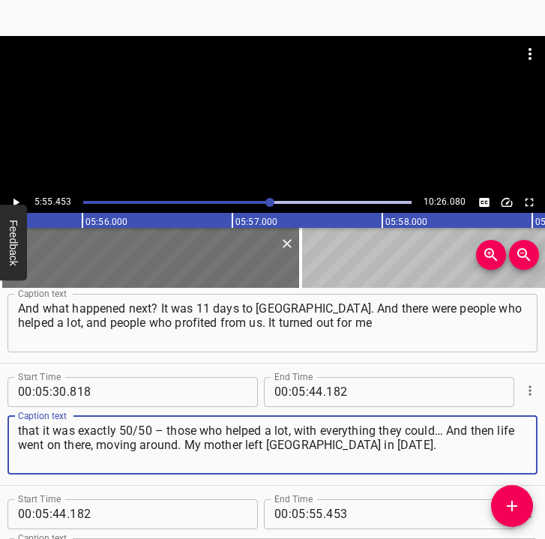
scroll to position [3851, 0]
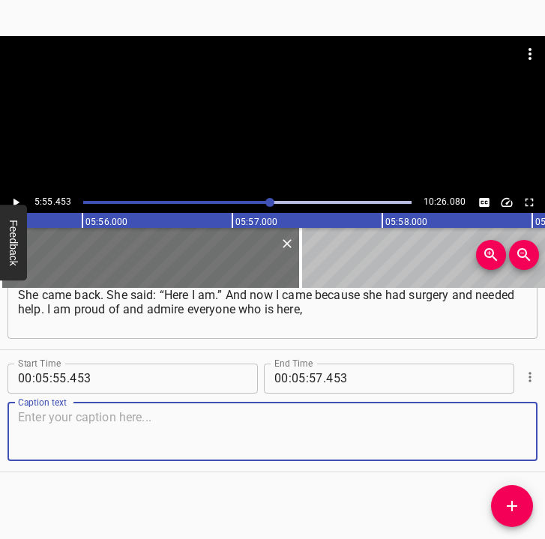
drag, startPoint x: 490, startPoint y: 430, endPoint x: 531, endPoint y: 429, distance: 40.5
click at [507, 429] on textarea at bounding box center [272, 431] width 509 height 43
click at [34, 421] on textarea at bounding box center [272, 431] width 509 height 43
paste textarea "because it is incredibly tense. Those who work, pay taxes, take care of family,…"
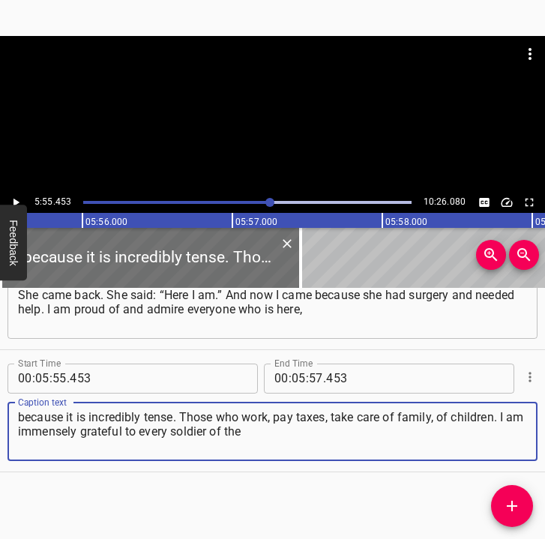
type textarea "because it is incredibly tense. Those who work, pay taxes, take care of family,…"
click at [16, 199] on icon "Play/Pause" at bounding box center [15, 202] width 13 height 13
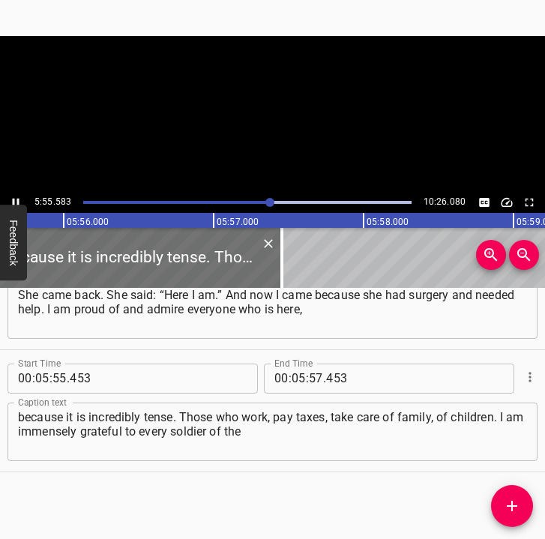
scroll to position [0, 53354]
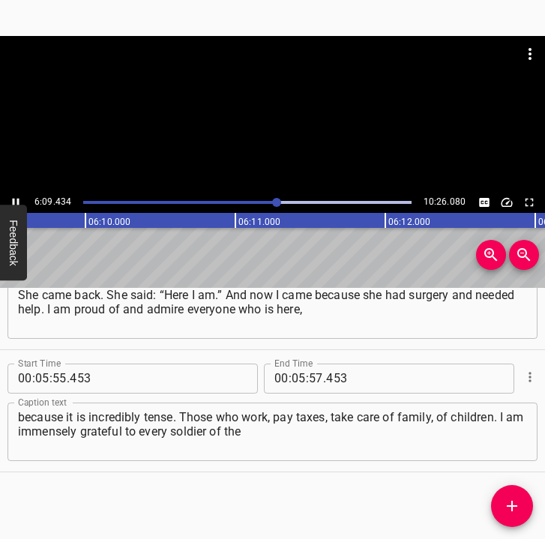
click at [14, 197] on icon "Play/Pause" at bounding box center [15, 202] width 13 height 13
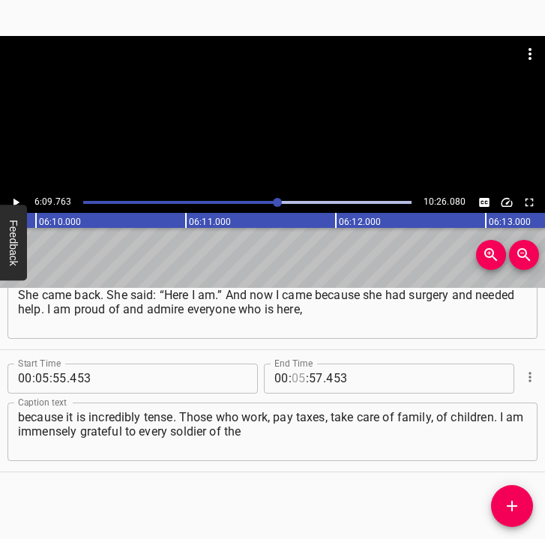
click at [292, 383] on input "number" at bounding box center [299, 379] width 14 height 30
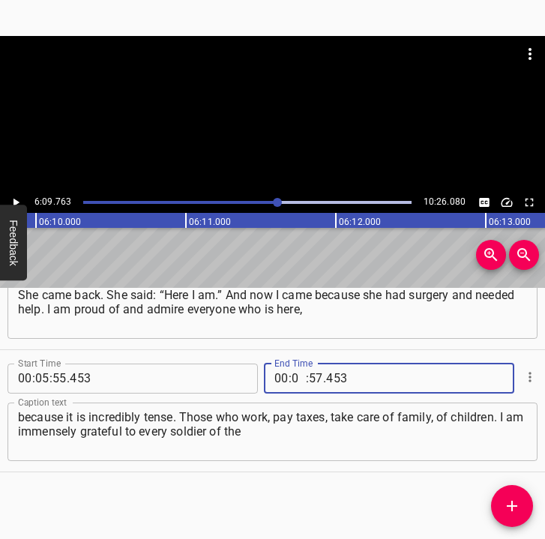
type input "06"
type input "09"
type input "763"
click at [520, 505] on icon "Add Cue" at bounding box center [512, 506] width 18 height 18
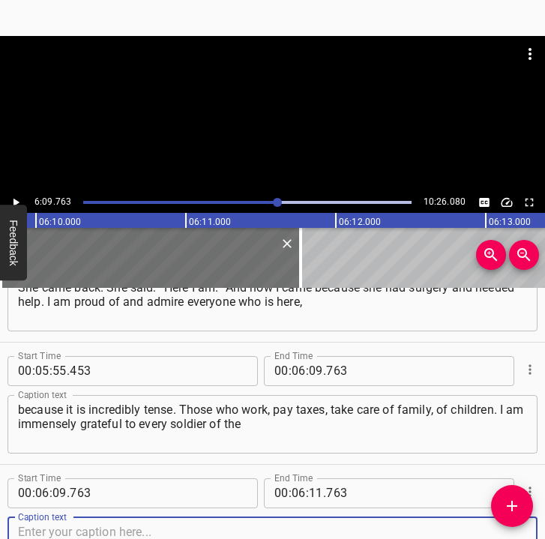
scroll to position [3973, 0]
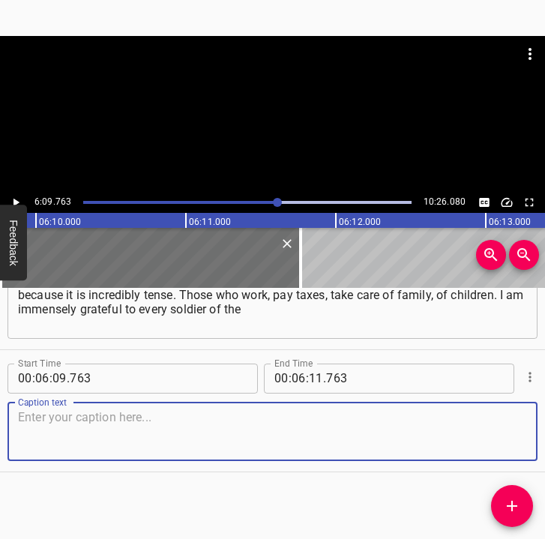
drag, startPoint x: 505, startPoint y: 429, endPoint x: 532, endPoint y: 423, distance: 28.4
click at [523, 424] on div "Caption text" at bounding box center [272, 432] width 530 height 58
click at [84, 421] on textarea at bounding box center [272, 431] width 509 height 43
paste textarea "Armed Forces of Ukraine; thanks to each of them I have the opportunity to retur…"
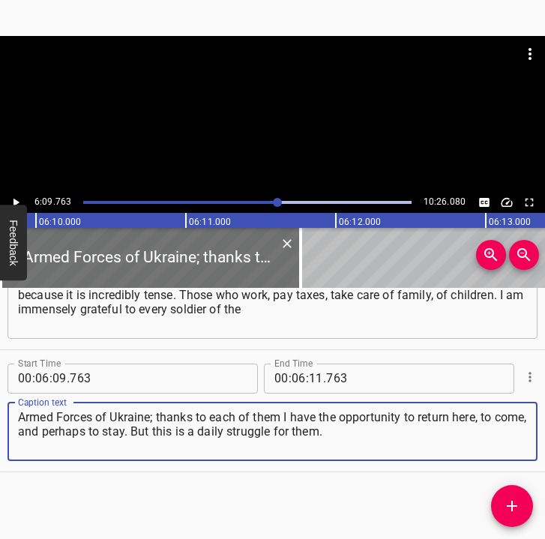
type textarea "Armed Forces of Ukraine; thanks to each of them I have the opportunity to retur…"
click at [18, 202] on icon "Play/Pause" at bounding box center [16, 202] width 6 height 8
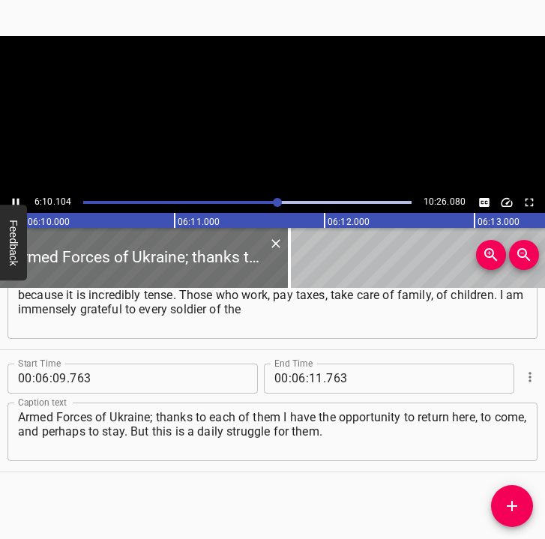
scroll to position [0, 55494]
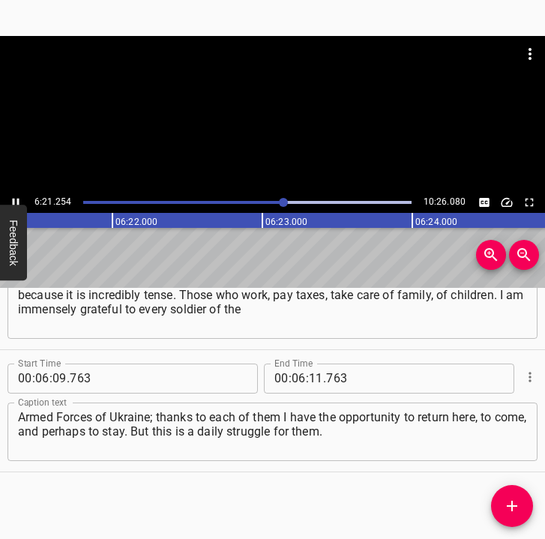
click at [18, 198] on icon "Play/Pause" at bounding box center [15, 202] width 13 height 13
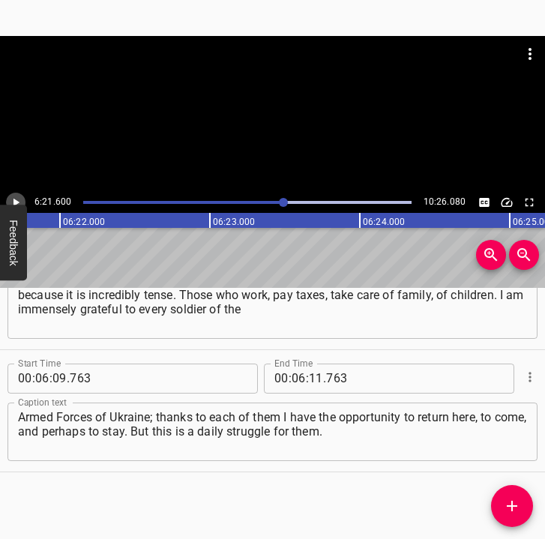
click at [10, 198] on icon "Play/Pause" at bounding box center [15, 202] width 13 height 13
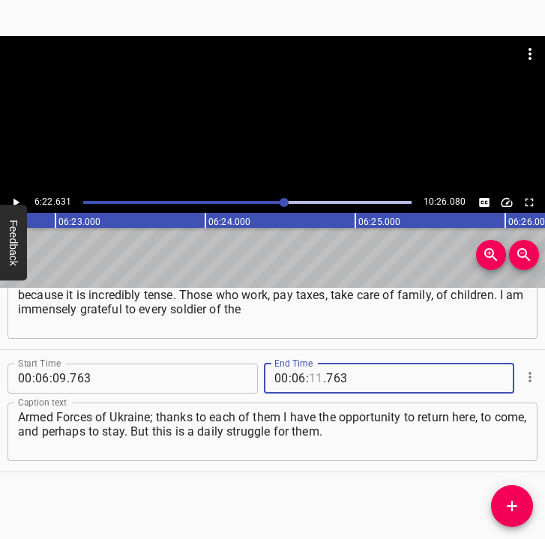
click at [312, 376] on input "number" at bounding box center [316, 379] width 14 height 30
type input "22"
type input "631"
click at [512, 502] on icon "Add Cue" at bounding box center [512, 506] width 10 height 10
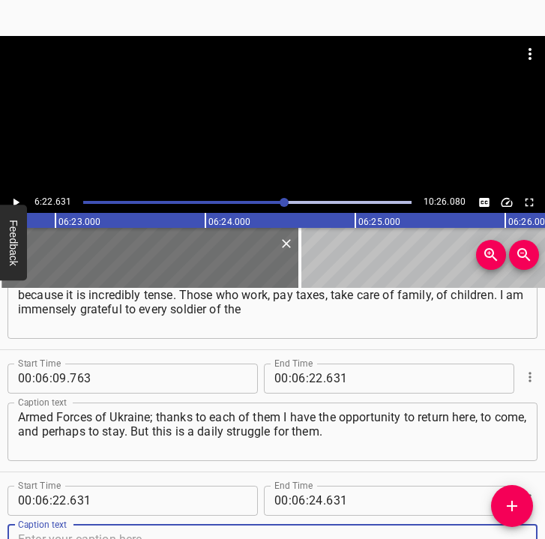
scroll to position [3981, 0]
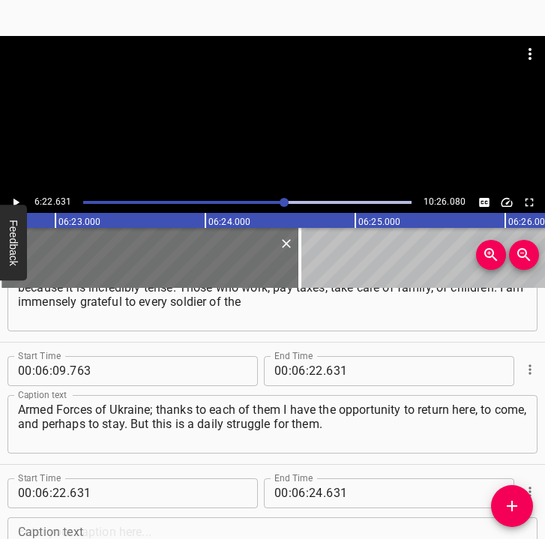
drag, startPoint x: 532, startPoint y: 514, endPoint x: 518, endPoint y: 466, distance: 49.3
click at [530, 524] on div "Start Time 00 : 00 : 05 . 987 Start Time End Time 00 : 00 : 17 . 684 End Time C…" at bounding box center [272, 414] width 545 height 252
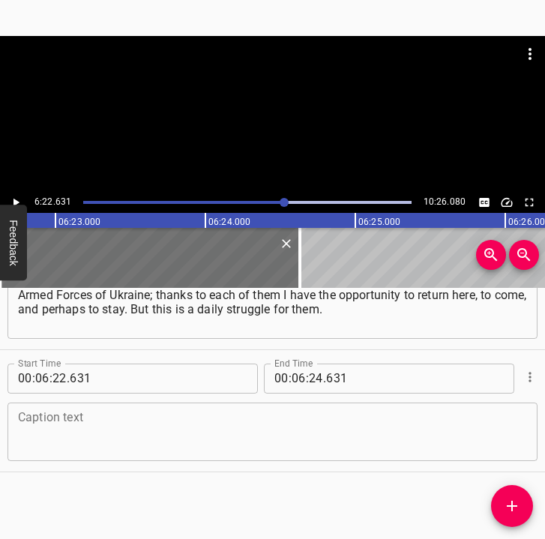
drag, startPoint x: 496, startPoint y: 437, endPoint x: 531, endPoint y: 430, distance: 35.1
click at [502, 435] on textarea at bounding box center [272, 431] width 509 height 43
click at [84, 426] on textarea at bounding box center [272, 431] width 509 height 43
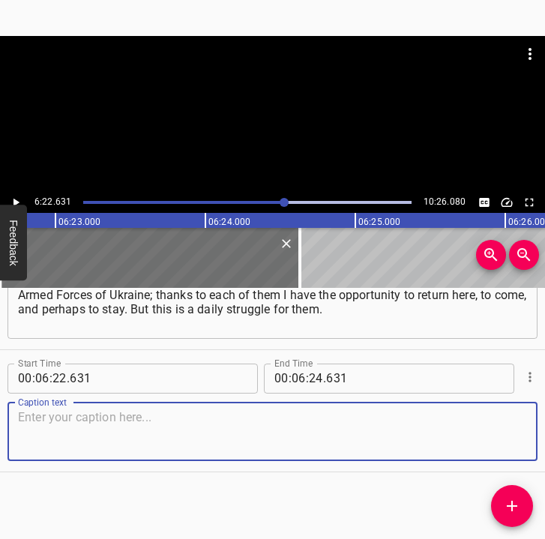
paste textarea "It’s very funny that, being in [GEOGRAPHIC_DATA], I read the news, but when I a…"
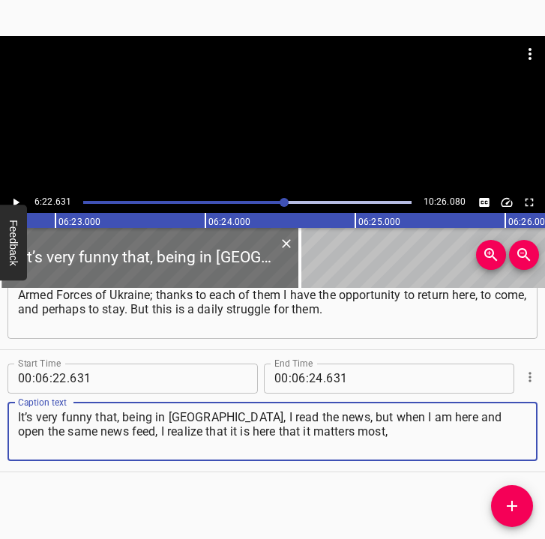
type textarea "It’s very funny that, being in [GEOGRAPHIC_DATA], I read the news, but when I a…"
click at [24, 190] on div at bounding box center [272, 114] width 545 height 156
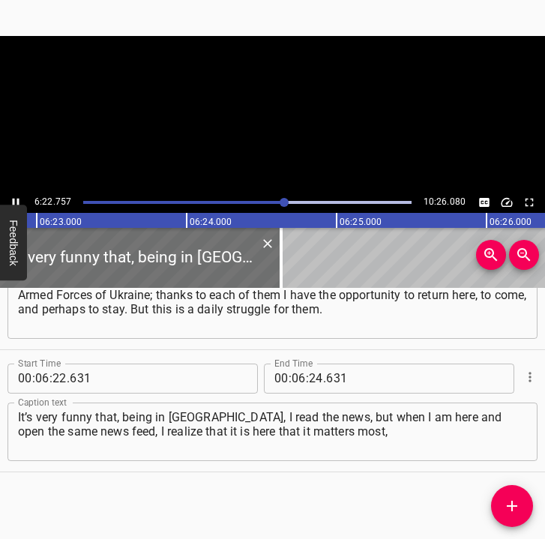
scroll to position [0, 57431]
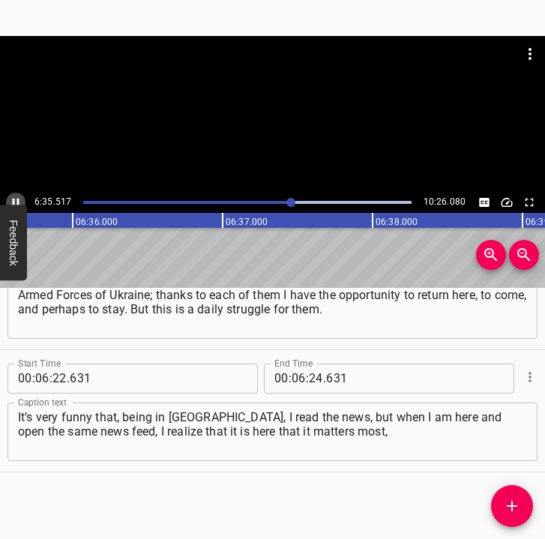
click at [20, 194] on button "Play/Pause" at bounding box center [15, 202] width 19 height 19
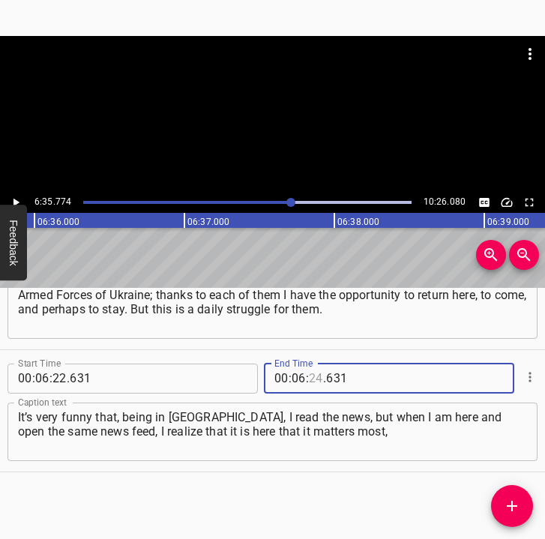
click at [311, 372] on input "number" at bounding box center [316, 379] width 14 height 30
type input "35"
type input "774"
click at [515, 508] on icon "Add Cue" at bounding box center [512, 506] width 18 height 18
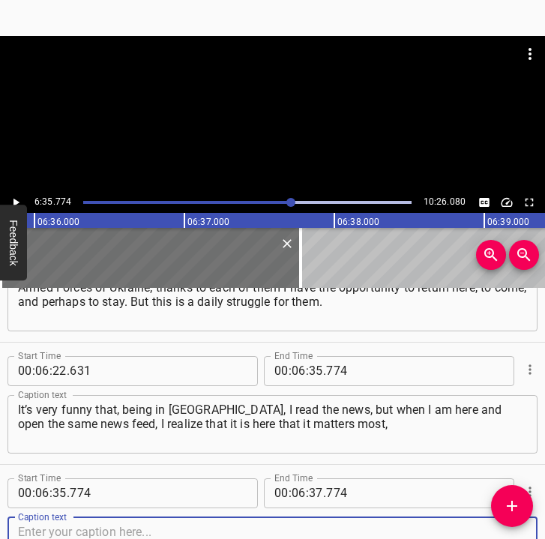
scroll to position [4218, 0]
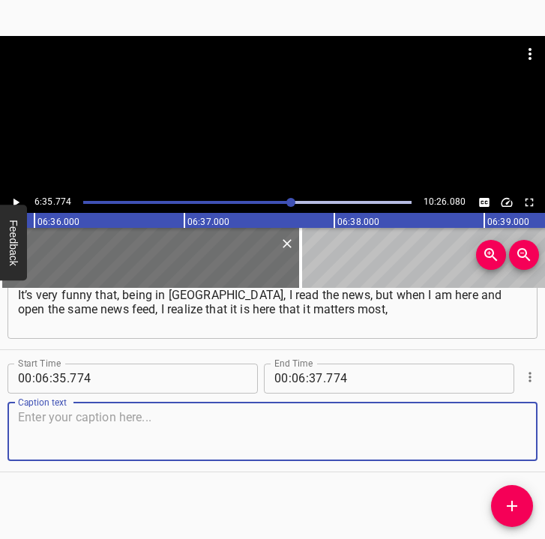
drag, startPoint x: 482, startPoint y: 430, endPoint x: 537, endPoint y: 427, distance: 54.8
click at [493, 430] on textarea at bounding box center [272, 431] width 509 height 43
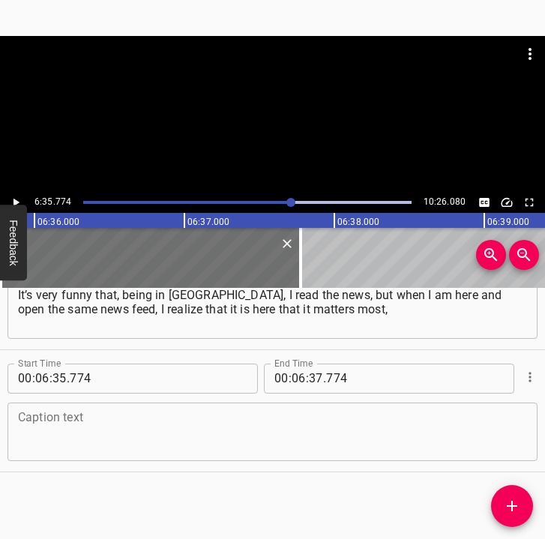
click at [289, 430] on textarea at bounding box center [272, 431] width 509 height 43
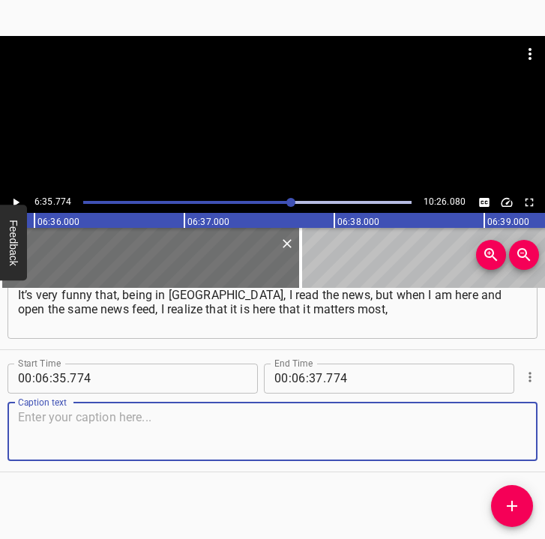
paste textarea "that here other news is more important than what the public pages I read publis…"
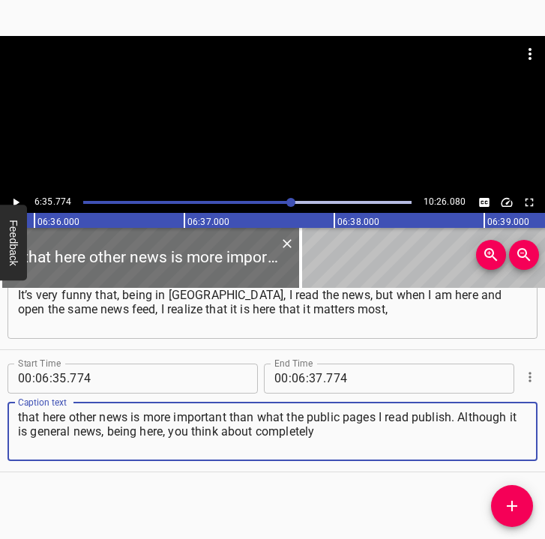
type textarea "that here other news is more important than what the public pages I read publis…"
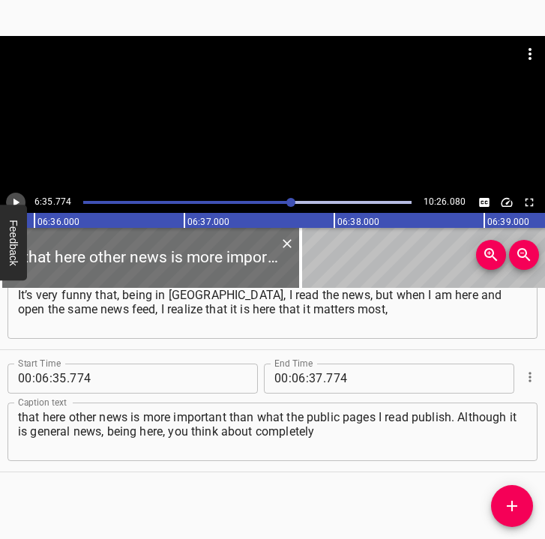
click at [18, 203] on icon "Play/Pause" at bounding box center [15, 202] width 13 height 13
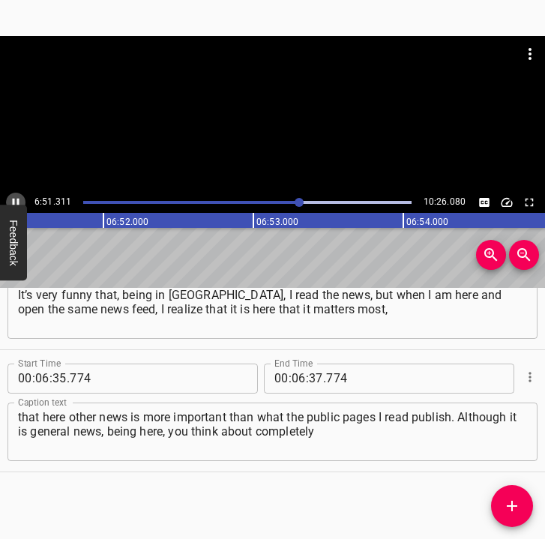
click at [13, 199] on icon "Play/Pause" at bounding box center [16, 202] width 7 height 8
click at [13, 199] on icon "Play/Pause" at bounding box center [16, 202] width 6 height 8
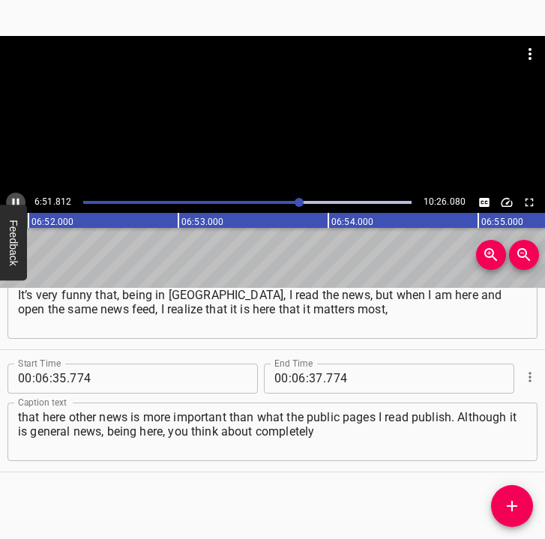
click at [13, 199] on icon "Play/Pause" at bounding box center [16, 202] width 7 height 8
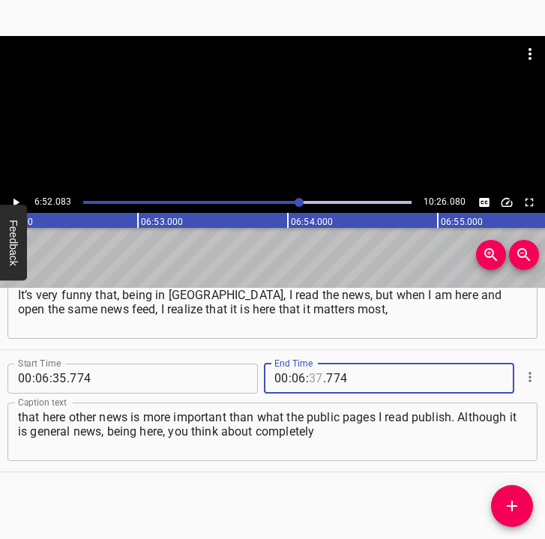
drag, startPoint x: 310, startPoint y: 372, endPoint x: 316, endPoint y: 364, distance: 9.8
click at [313, 368] on input "number" at bounding box center [316, 379] width 14 height 30
type input "52"
type input "083"
click at [508, 493] on button "Add Cue" at bounding box center [512, 506] width 42 height 42
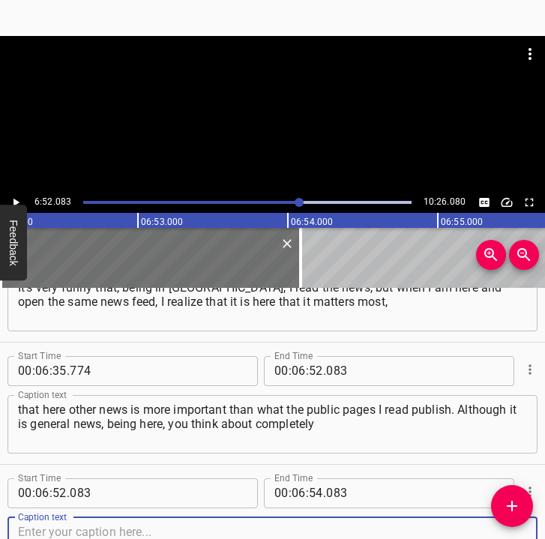
scroll to position [4340, 0]
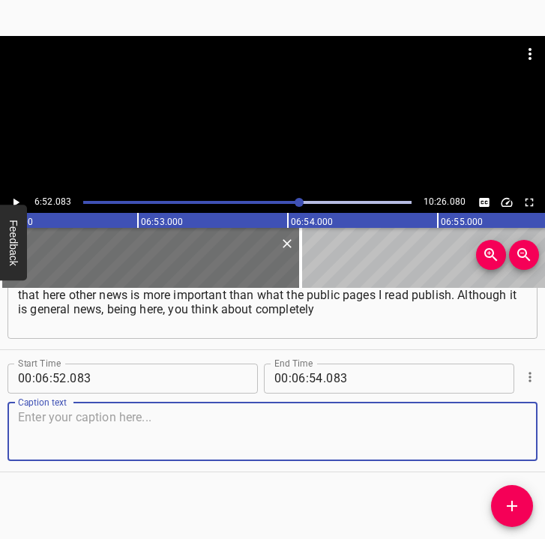
drag, startPoint x: 493, startPoint y: 426, endPoint x: 543, endPoint y: 424, distance: 49.5
click at [511, 424] on textarea at bounding box center [272, 431] width 509 height 43
click at [148, 429] on textarea at bounding box center [272, 431] width 509 height 43
paste textarea "different things and other things matter to you. I came to [GEOGRAPHIC_DATA] fo…"
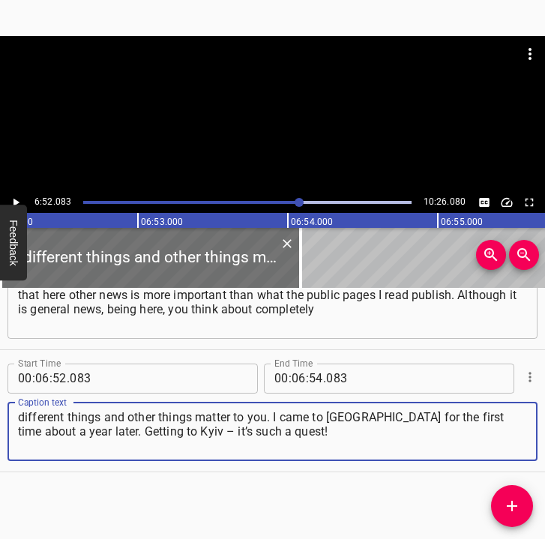
type textarea "different things and other things matter to you. I came to [GEOGRAPHIC_DATA] fo…"
click at [22, 197] on button "Play/Pause" at bounding box center [15, 202] width 19 height 19
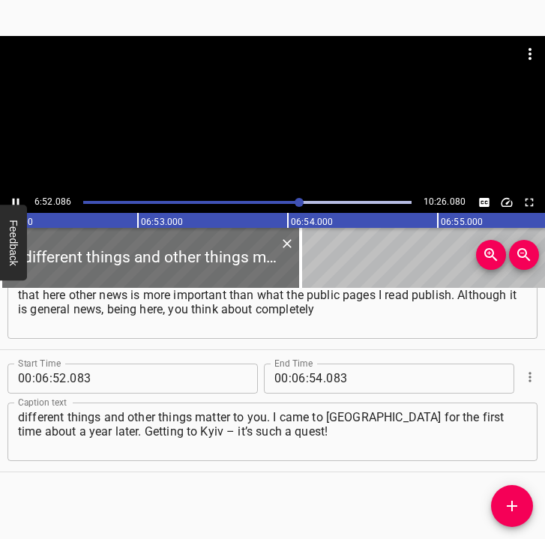
scroll to position [0, 61789]
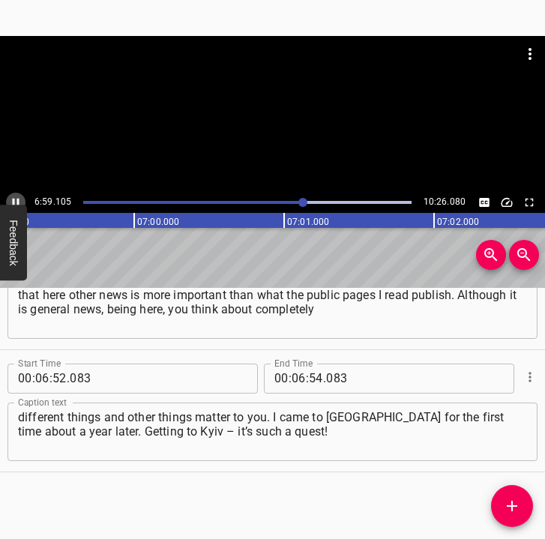
click at [14, 201] on icon "Play/Pause" at bounding box center [16, 202] width 7 height 8
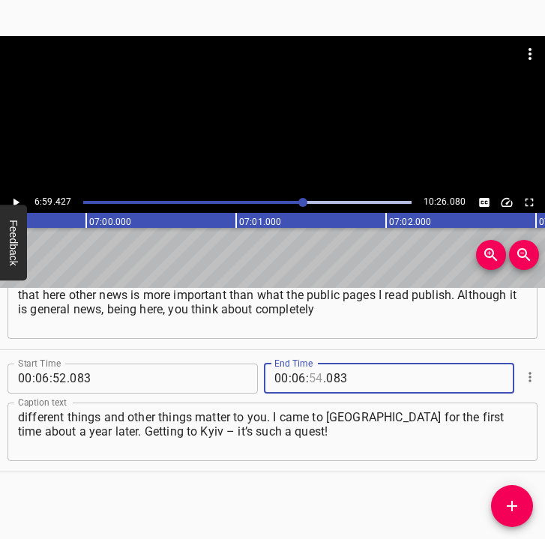
click at [309, 368] on input "number" at bounding box center [316, 379] width 14 height 30
type input "59"
type input "427"
click at [493, 511] on span "Add Cue" at bounding box center [512, 506] width 42 height 18
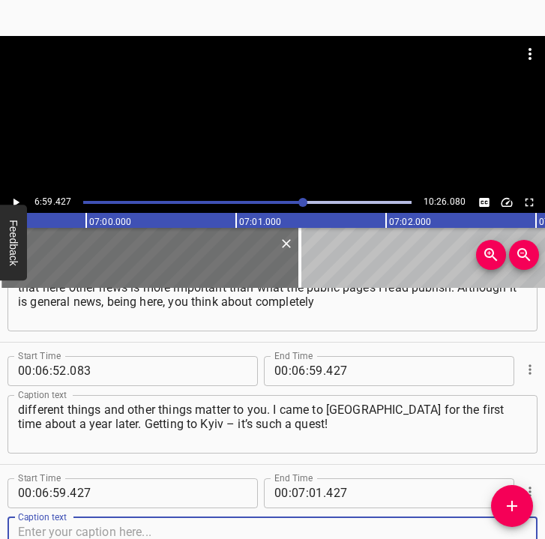
scroll to position [4462, 0]
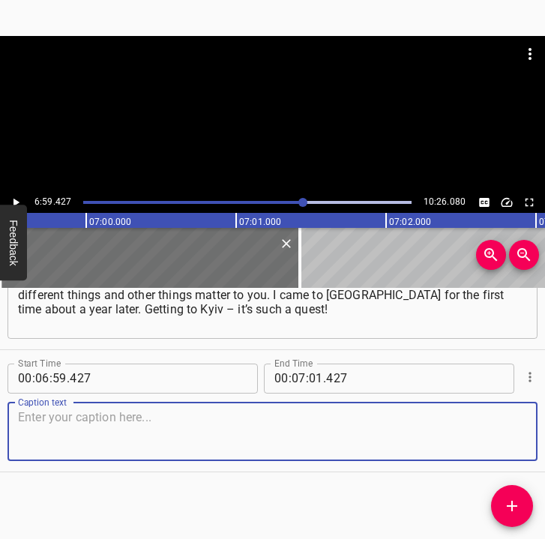
drag, startPoint x: 497, startPoint y: 439, endPoint x: 530, endPoint y: 437, distance: 33.0
click at [519, 438] on div "Caption text" at bounding box center [272, 432] width 530 height 58
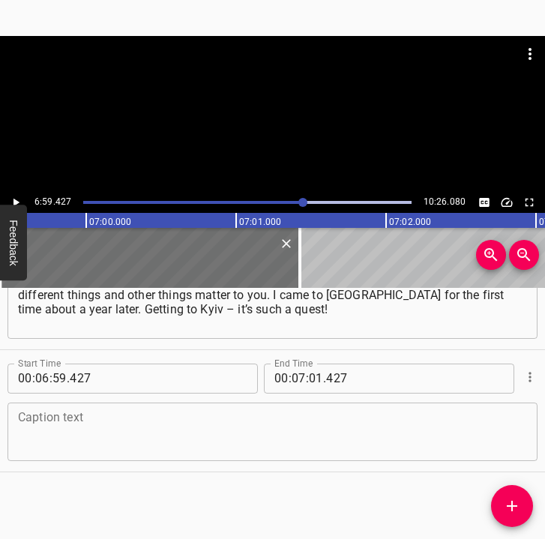
click at [36, 421] on textarea at bounding box center [272, 431] width 509 height 43
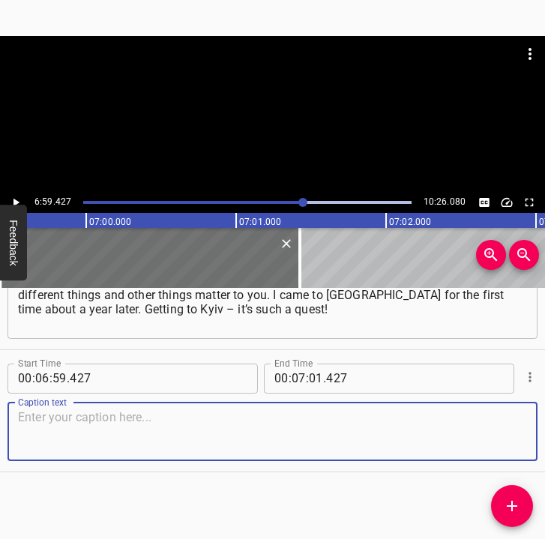
paste textarea "Everyone knows that. You have to coordinate buses, trains, in a way that works …"
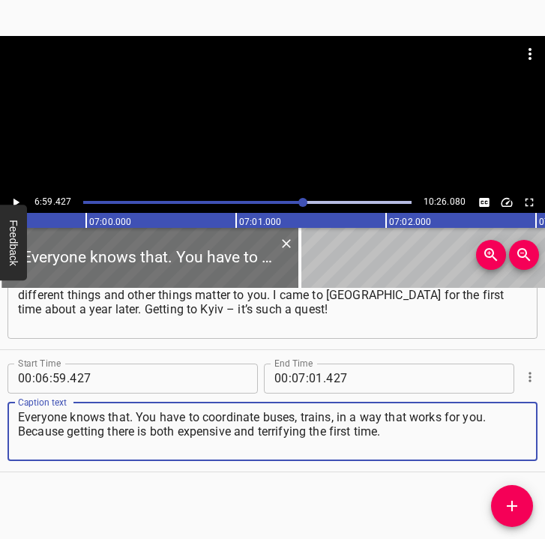
type textarea "Everyone knows that. You have to coordinate buses, trains, in a way that works …"
click at [22, 198] on icon "Play/Pause" at bounding box center [15, 202] width 13 height 13
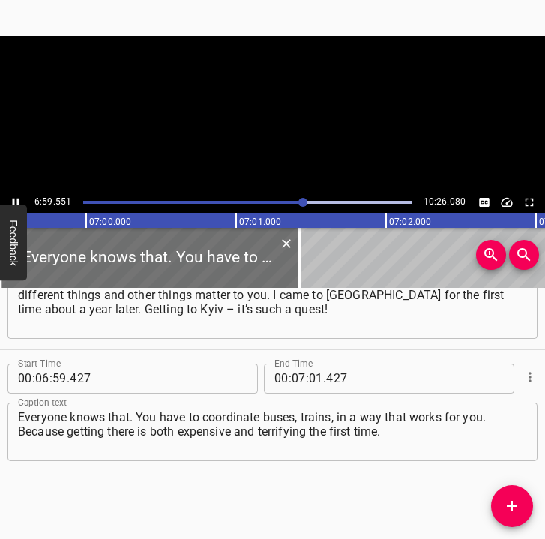
scroll to position [0, 62909]
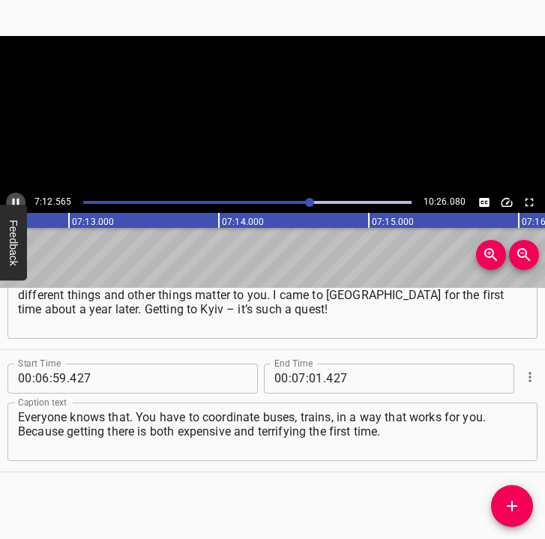
click at [13, 196] on icon "Play/Pause" at bounding box center [15, 202] width 13 height 13
click at [309, 376] on input "number" at bounding box center [316, 379] width 14 height 30
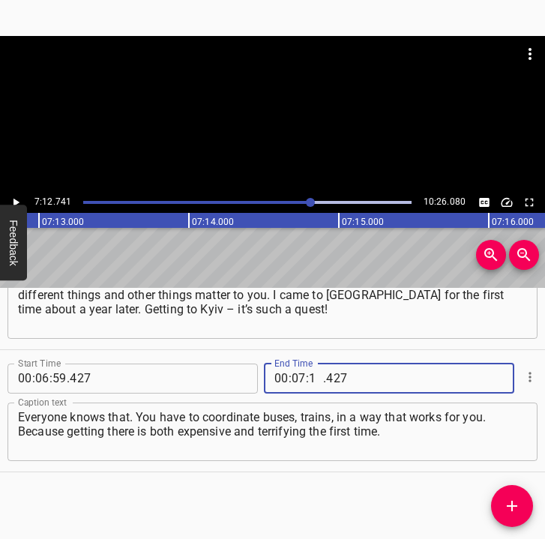
type input "12"
type input "741"
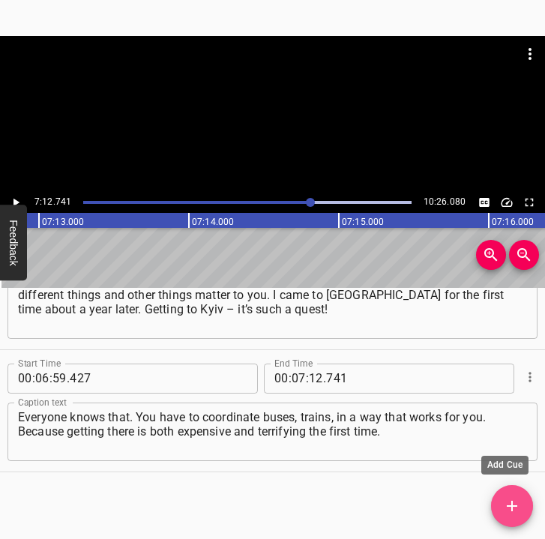
click at [510, 490] on button "Add Cue" at bounding box center [512, 506] width 42 height 42
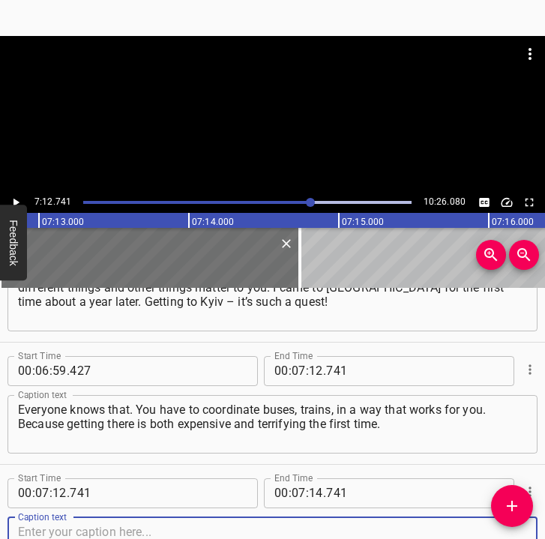
scroll to position [4585, 0]
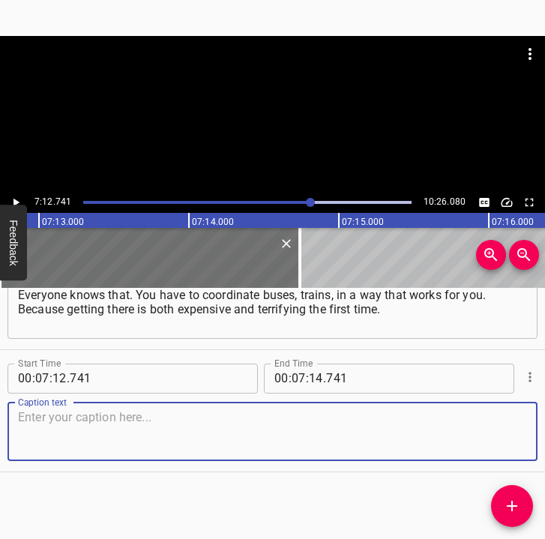
drag, startPoint x: 494, startPoint y: 431, endPoint x: 535, endPoint y: 431, distance: 41.2
click at [499, 431] on textarea at bounding box center [272, 431] width 509 height 43
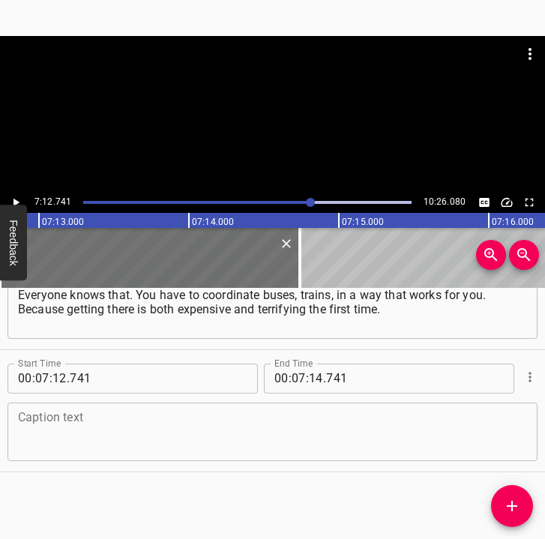
click at [36, 439] on textarea at bounding box center [272, 431] width 509 height 43
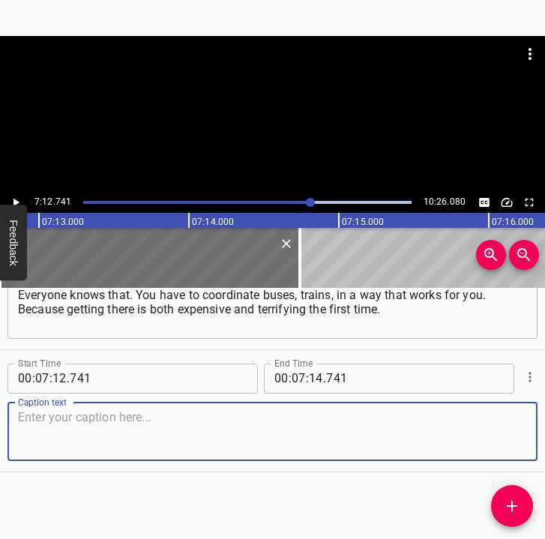
paste textarea "At first, you worry about tickets, and then, during the trip, you start thinkin…"
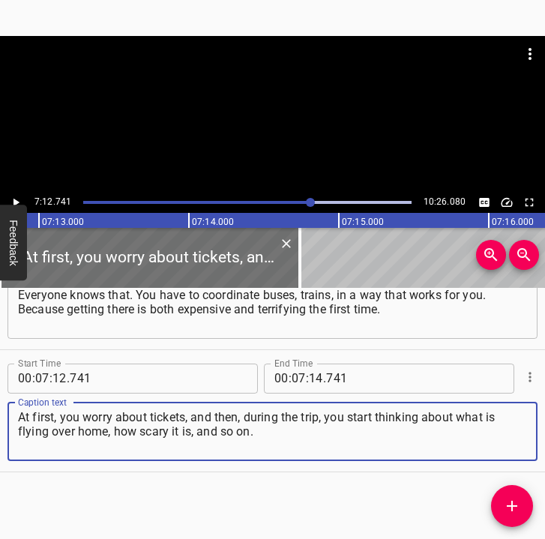
type textarea "At first, you worry about tickets, and then, during the trip, you start thinkin…"
click at [22, 196] on button "Play/Pause" at bounding box center [15, 202] width 19 height 19
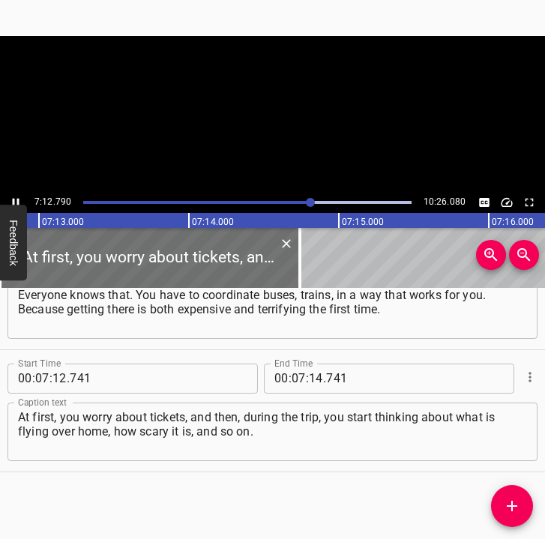
scroll to position [0, 64893]
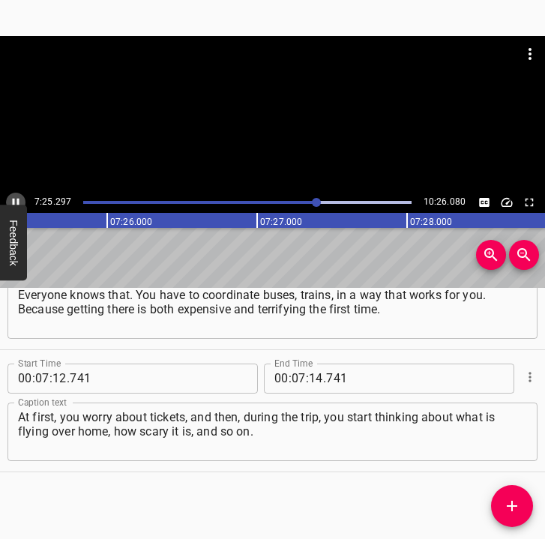
click at [13, 197] on icon "Play/Pause" at bounding box center [15, 202] width 13 height 13
click at [16, 191] on div "7:25.993 10:26.080" at bounding box center [272, 124] width 545 height 177
click at [14, 199] on icon "Play/Pause" at bounding box center [16, 202] width 7 height 8
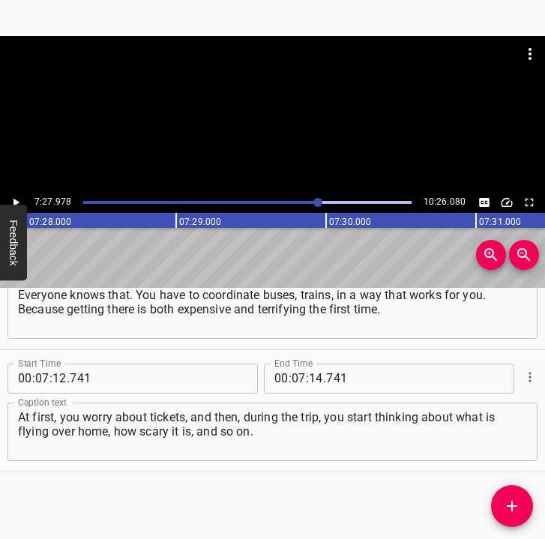
scroll to position [0, 67171]
click at [323, 378] on span "." at bounding box center [324, 379] width 3 height 30
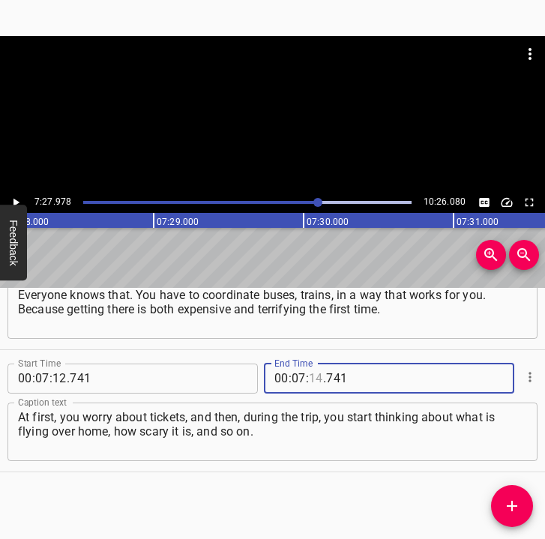
click at [315, 377] on input "number" at bounding box center [316, 379] width 14 height 30
type input "27"
type input "978"
click at [513, 505] on icon "Add Cue" at bounding box center [512, 506] width 10 height 10
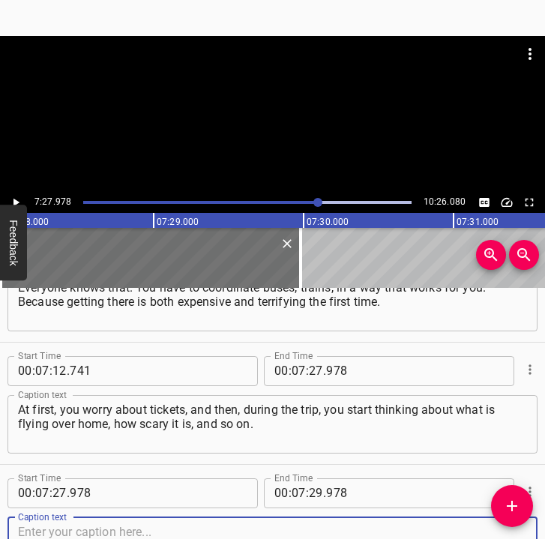
scroll to position [4707, 0]
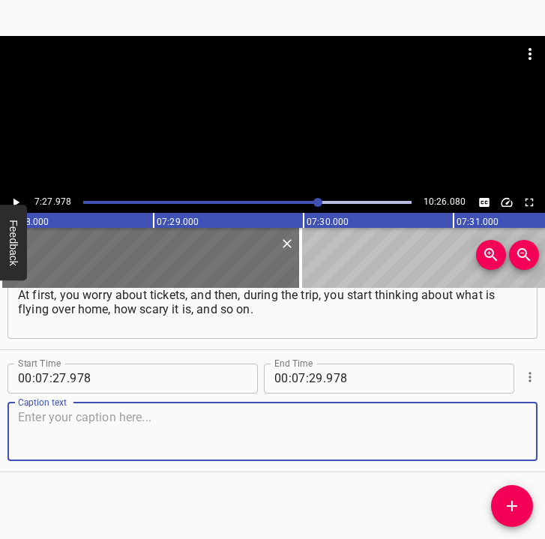
drag, startPoint x: 500, startPoint y: 427, endPoint x: 540, endPoint y: 433, distance: 40.1
click at [518, 430] on div "Caption text" at bounding box center [272, 432] width 530 height 58
click at [82, 425] on textarea at bounding box center [272, 431] width 509 height 43
paste textarea "That I have this opportunity, I owe to the defenders. My deepest respect to the…"
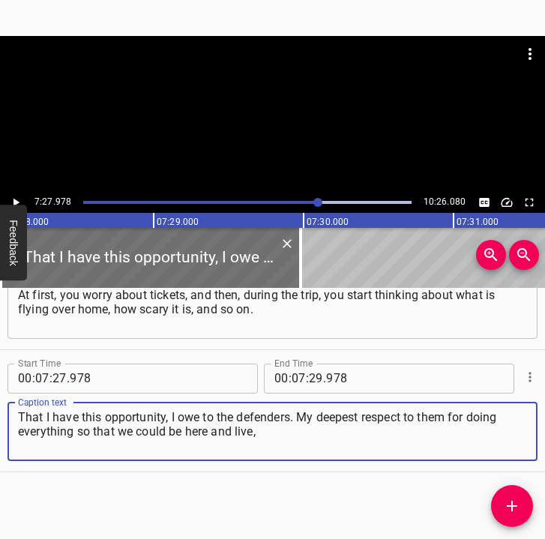
type textarea "That I have this opportunity, I owe to the defenders. My deepest respect to the…"
click at [18, 199] on icon "Play/Pause" at bounding box center [15, 202] width 13 height 13
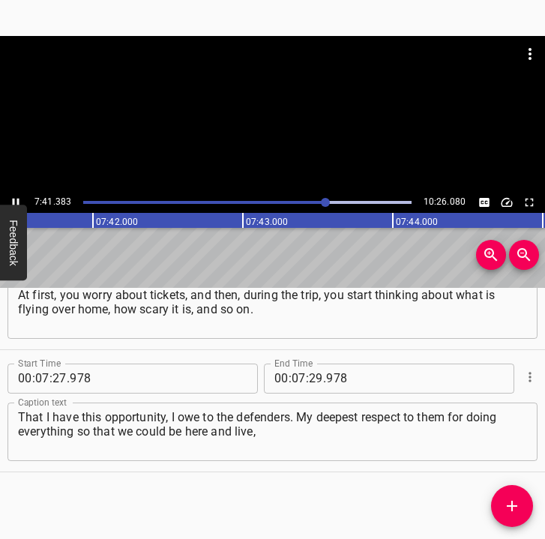
click at [16, 199] on icon "Play/Pause" at bounding box center [15, 202] width 13 height 13
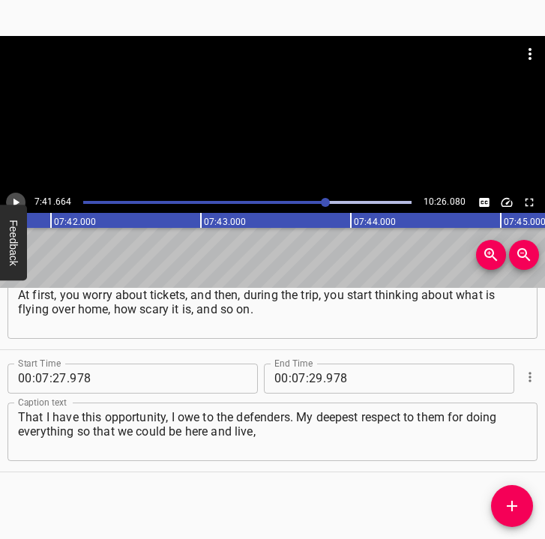
click at [16, 199] on icon "Play/Pause" at bounding box center [15, 202] width 13 height 13
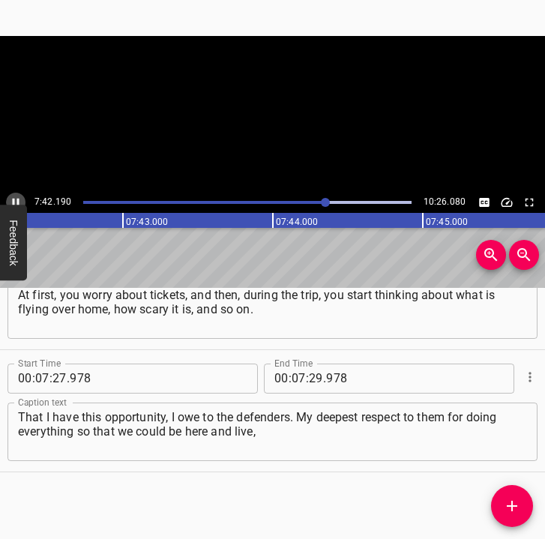
click at [16, 199] on icon "Play/Pause" at bounding box center [15, 202] width 13 height 13
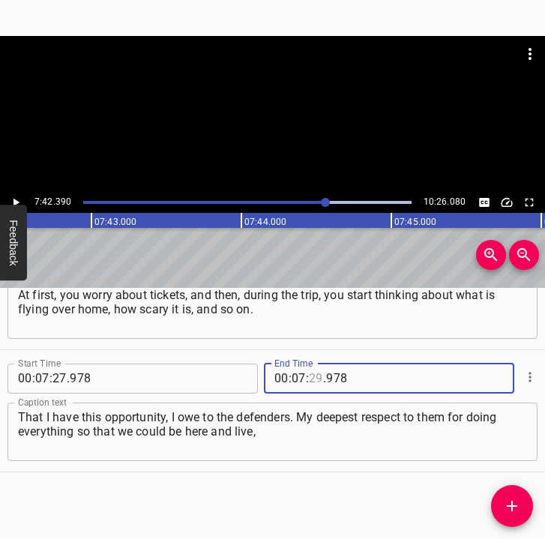
click at [309, 377] on input "number" at bounding box center [316, 379] width 14 height 30
type input "42"
type input "390"
click at [513, 493] on button "Add Cue" at bounding box center [512, 506] width 42 height 42
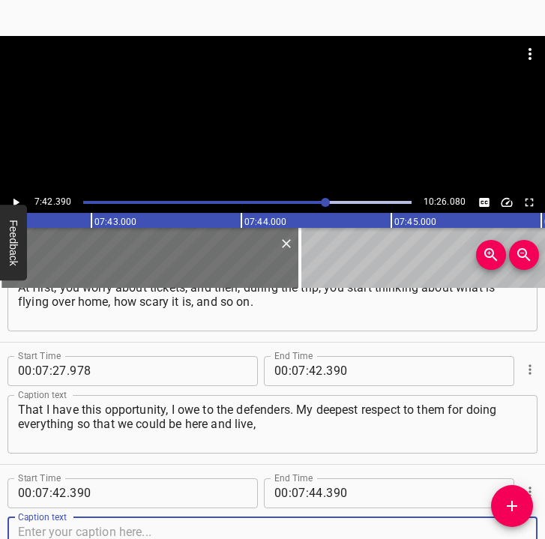
scroll to position [4829, 0]
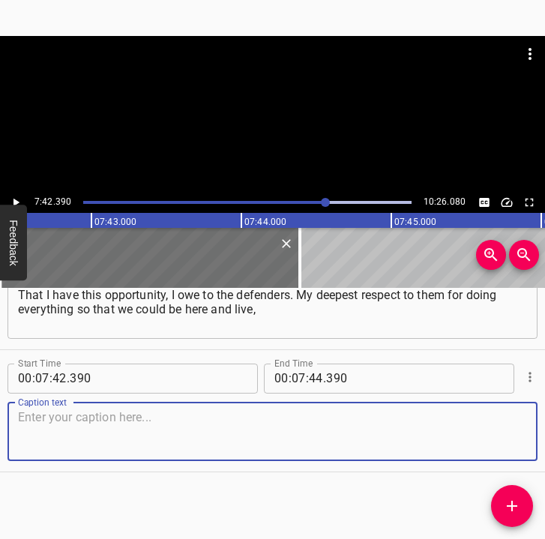
drag, startPoint x: 493, startPoint y: 430, endPoint x: 541, endPoint y: 430, distance: 48.0
click at [528, 430] on div "Start Time 00 : 07 : 42 . 390 Start Time End Time 00 : 07 : 44 . 390 End Time C…" at bounding box center [272, 410] width 545 height 121
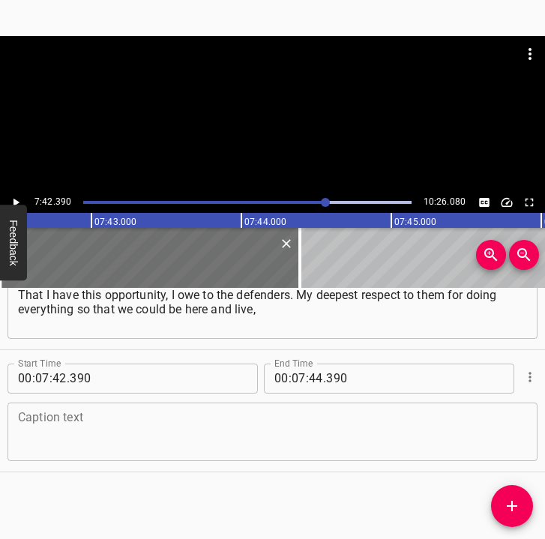
click at [248, 447] on textarea at bounding box center [272, 431] width 509 height 43
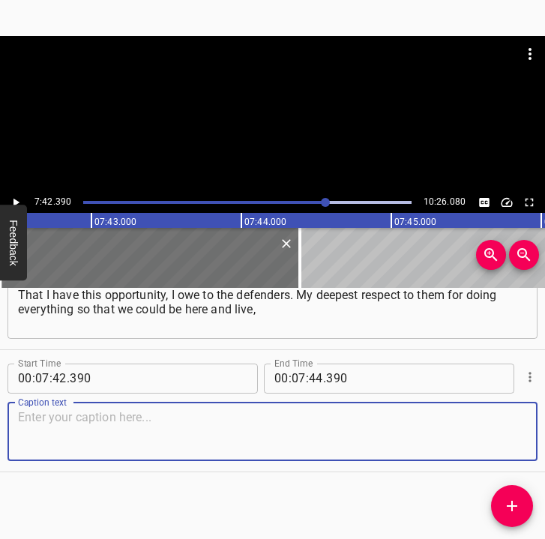
paste textarea "and so that it continues. Honestly, this is already my third visit to [GEOGRAPH…"
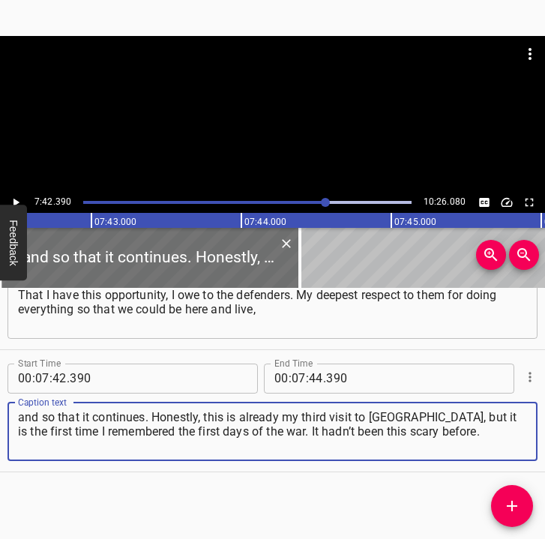
type textarea "and so that it continues. Honestly, this is already my third visit to [GEOGRAPH…"
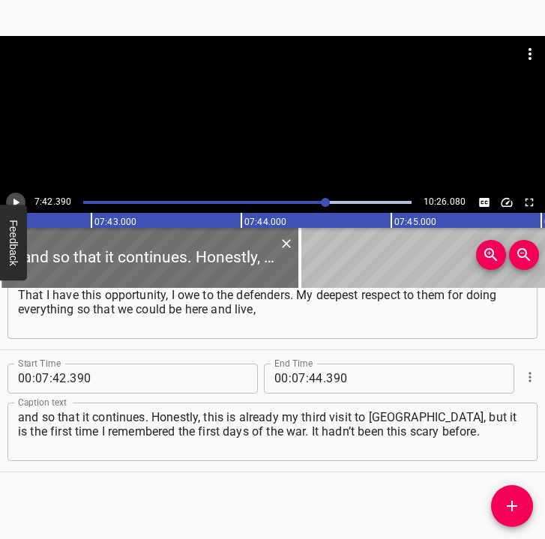
click at [17, 199] on icon "Play/Pause" at bounding box center [15, 202] width 13 height 13
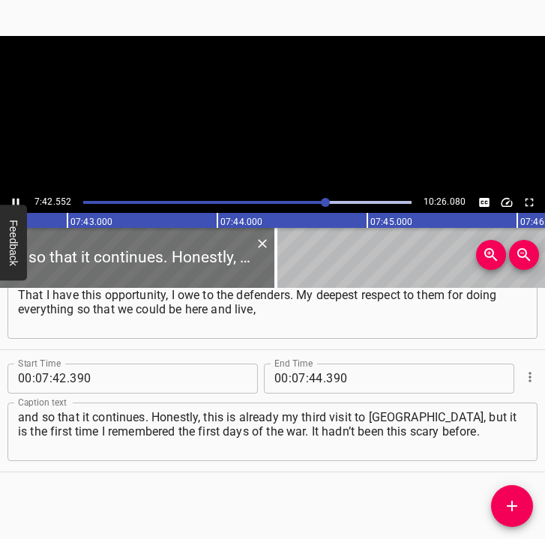
scroll to position [0, 69395]
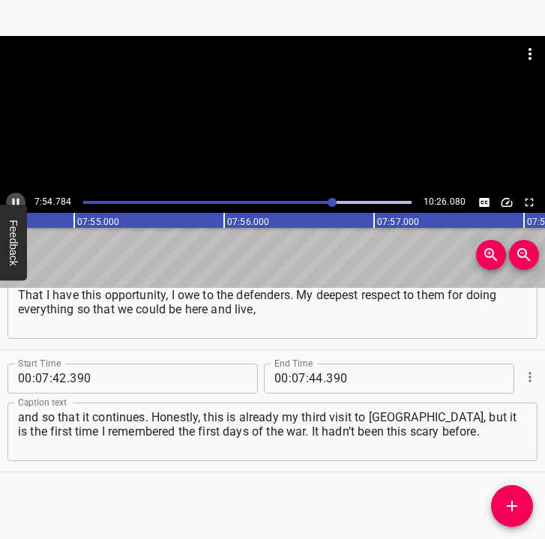
click at [18, 200] on icon "Play/Pause" at bounding box center [16, 202] width 7 height 8
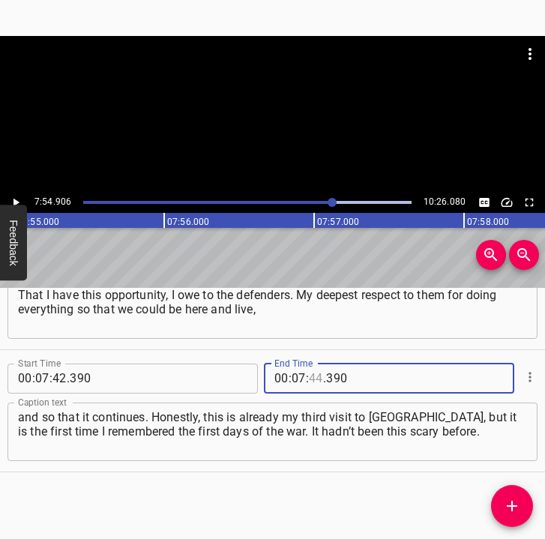
click at [313, 384] on input "number" at bounding box center [316, 379] width 14 height 30
type input "54"
type input "906"
click at [501, 498] on span "Add Cue" at bounding box center [512, 506] width 42 height 18
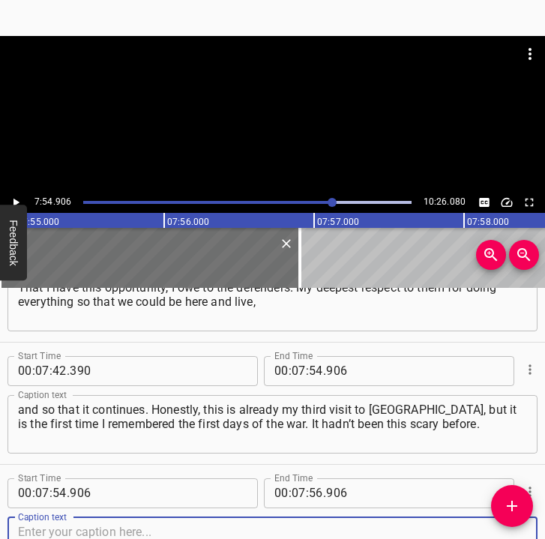
scroll to position [4951, 0]
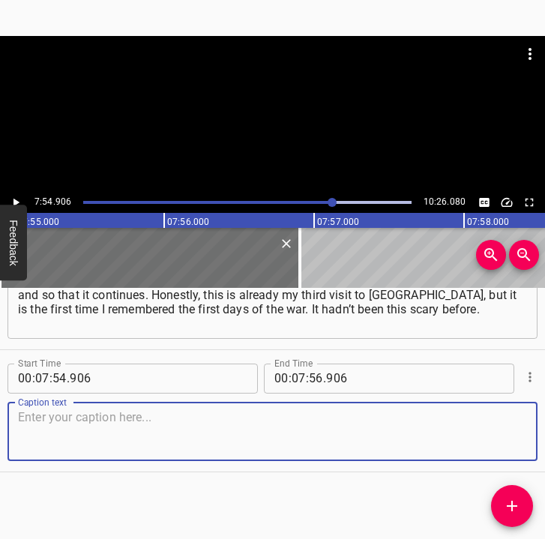
drag, startPoint x: 502, startPoint y: 434, endPoint x: 541, endPoint y: 432, distance: 38.3
click at [510, 433] on textarea at bounding box center [272, 431] width 509 height 43
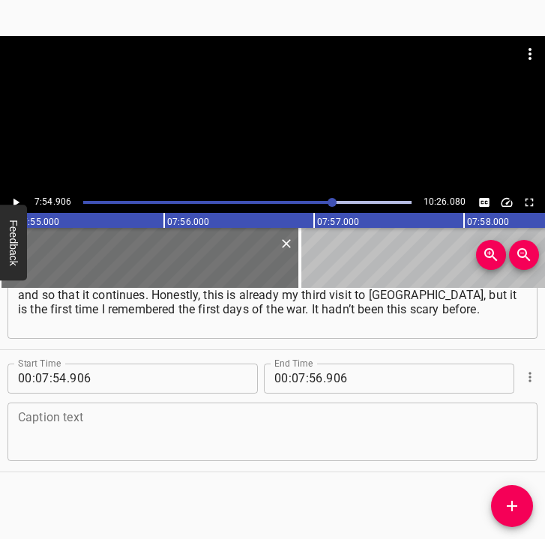
click at [31, 430] on textarea at bounding box center [272, 431] width 509 height 43
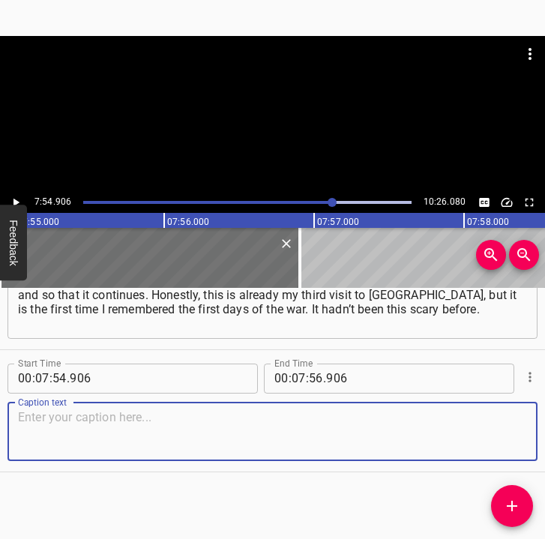
paste textarea "Again, fear and the feeling of helplessness. I had never felt this before, but …"
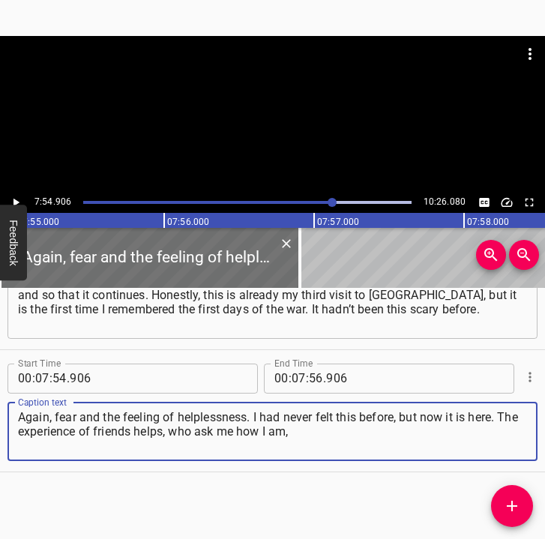
type textarea "Again, fear and the feeling of helplessness. I had never felt this before, but …"
click at [19, 205] on button "Feedback" at bounding box center [13, 243] width 27 height 76
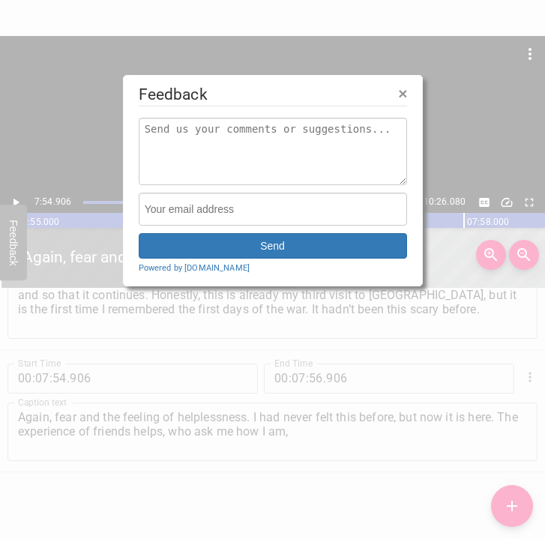
click at [16, 201] on div at bounding box center [272, 269] width 545 height 539
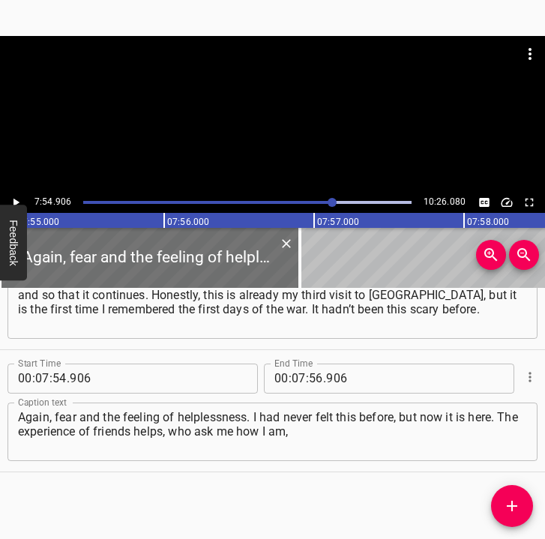
click at [16, 201] on icon "Play/Pause" at bounding box center [16, 202] width 6 height 8
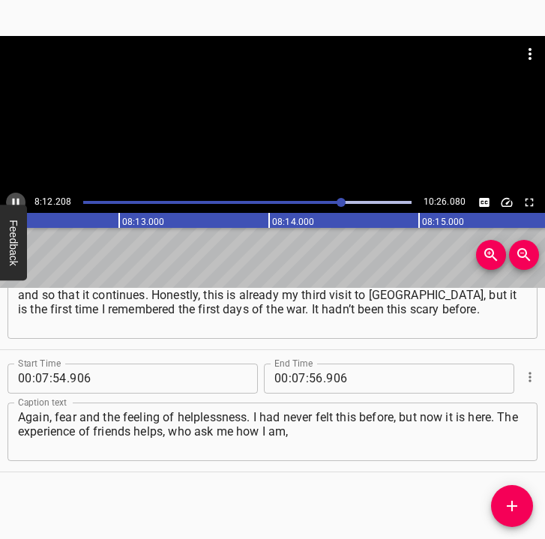
click at [17, 196] on icon "Play/Pause" at bounding box center [15, 202] width 13 height 13
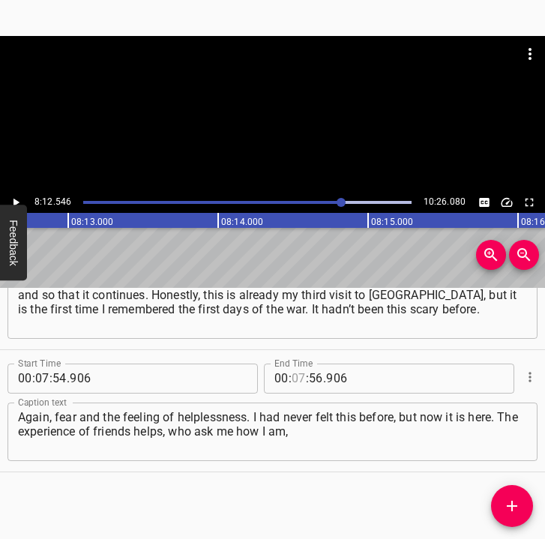
click at [294, 375] on input "number" at bounding box center [299, 379] width 14 height 30
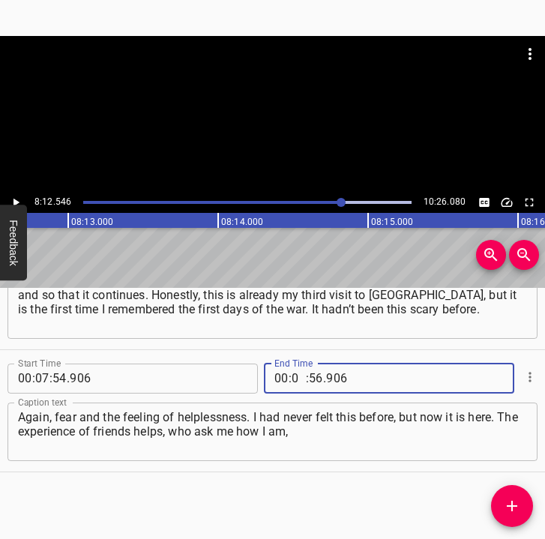
type input "08"
type input "12"
type input "546"
click at [511, 499] on icon "Add Cue" at bounding box center [512, 506] width 18 height 18
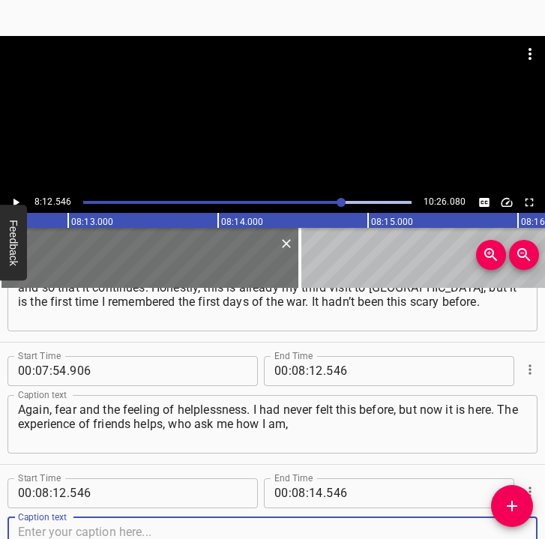
scroll to position [5073, 0]
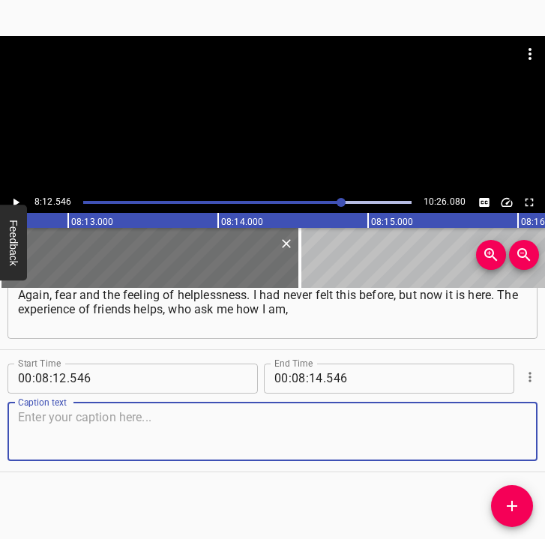
drag, startPoint x: 508, startPoint y: 441, endPoint x: 526, endPoint y: 441, distance: 18.7
click at [519, 441] on div "Caption text" at bounding box center [272, 432] width 530 height 58
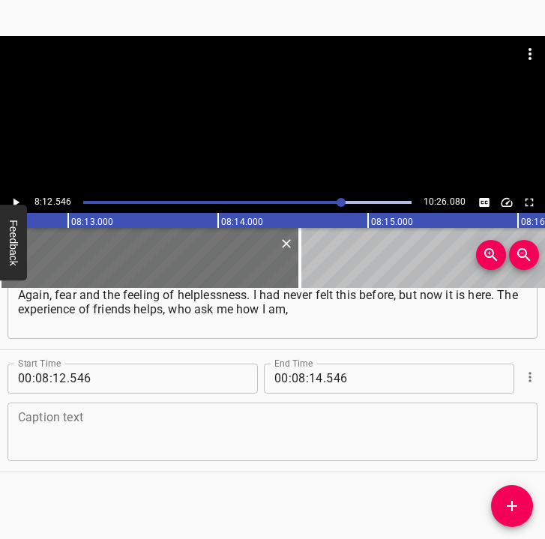
click at [138, 430] on textarea at bounding box center [272, 431] width 509 height 43
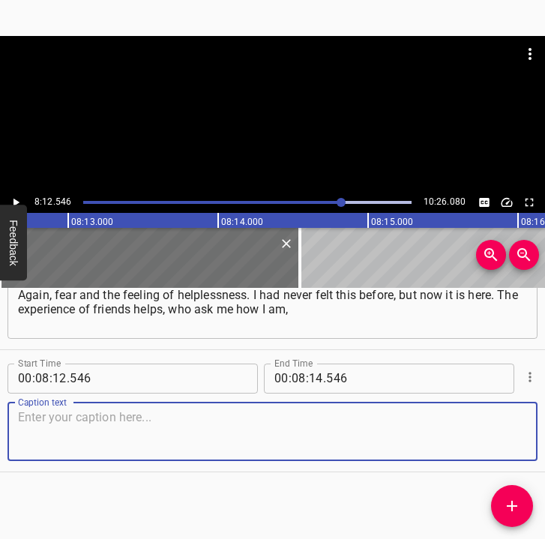
paste textarea "and I ask them how they are coping. It is frightening because you don’t know wh…"
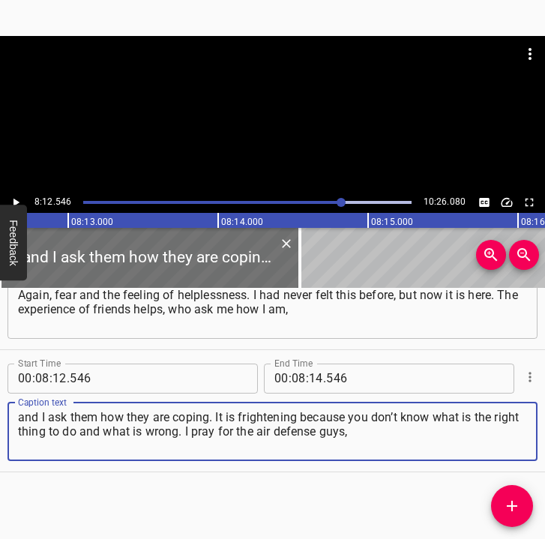
type textarea "and I ask them how they are coping. It is frightening because you don’t know wh…"
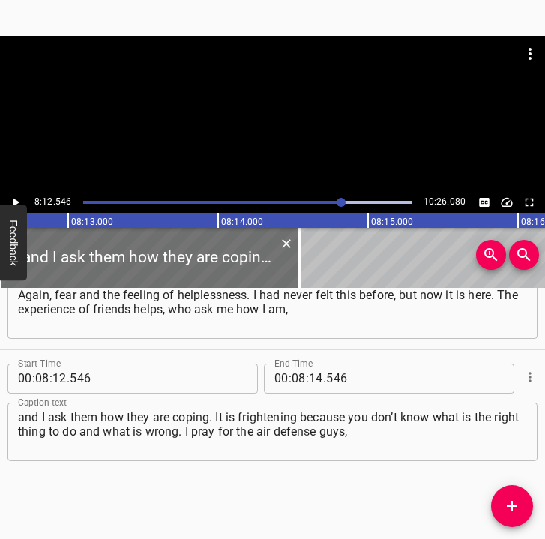
click at [24, 193] on div "8:12.546 10:26.080" at bounding box center [272, 202] width 545 height 21
click at [19, 199] on icon "Play/Pause" at bounding box center [15, 202] width 13 height 13
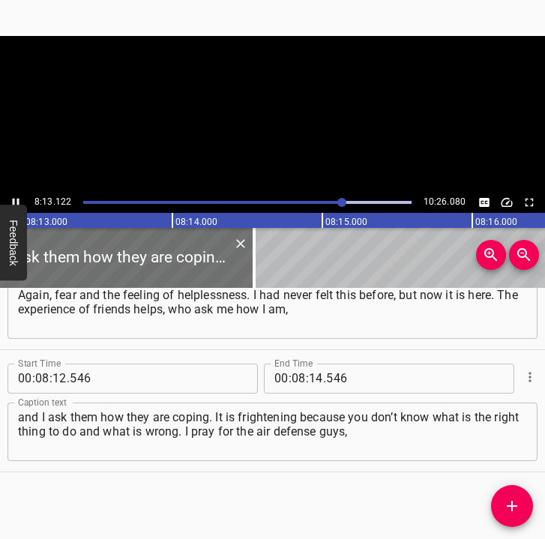
scroll to position [0, 73931]
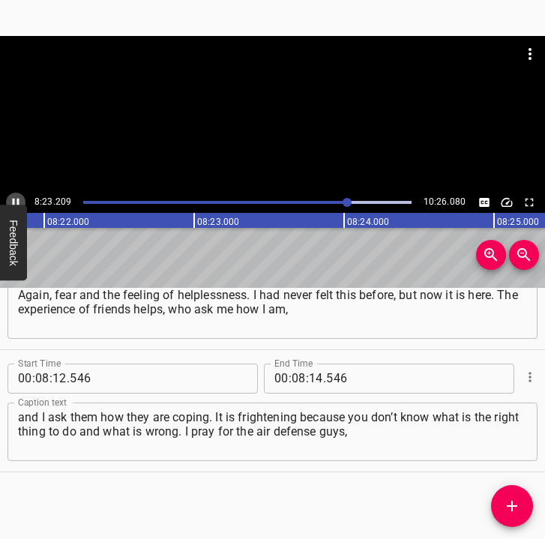
click at [16, 200] on icon "Play/Pause" at bounding box center [15, 202] width 13 height 13
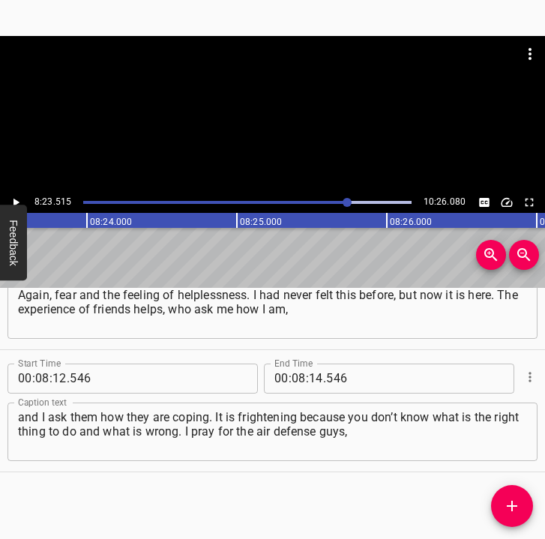
scroll to position [0, 75498]
click at [309, 379] on input "number" at bounding box center [316, 379] width 14 height 30
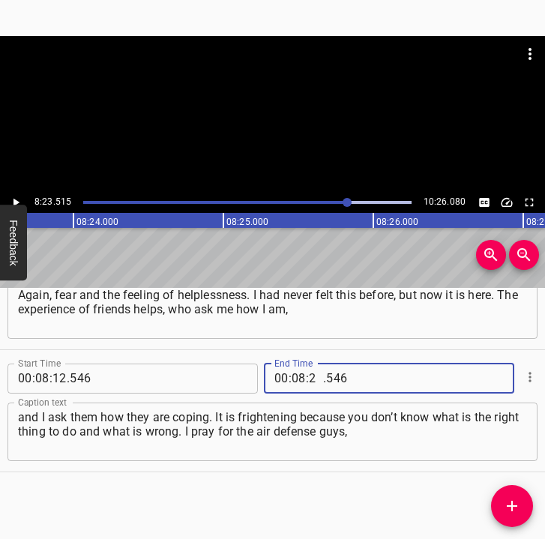
type input "23"
type input "515"
click at [514, 505] on icon "Add Cue" at bounding box center [512, 506] width 18 height 18
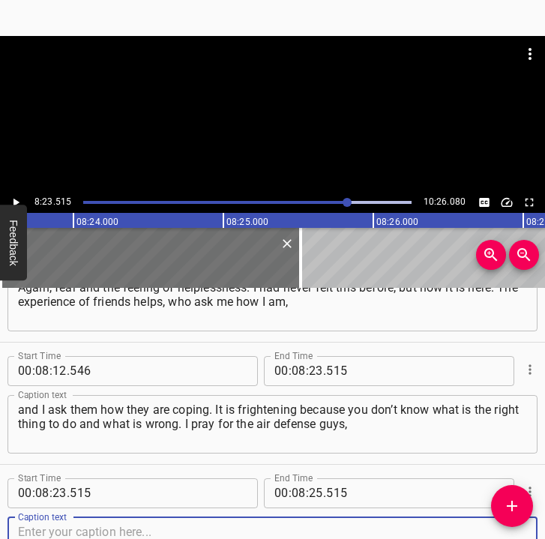
scroll to position [5196, 0]
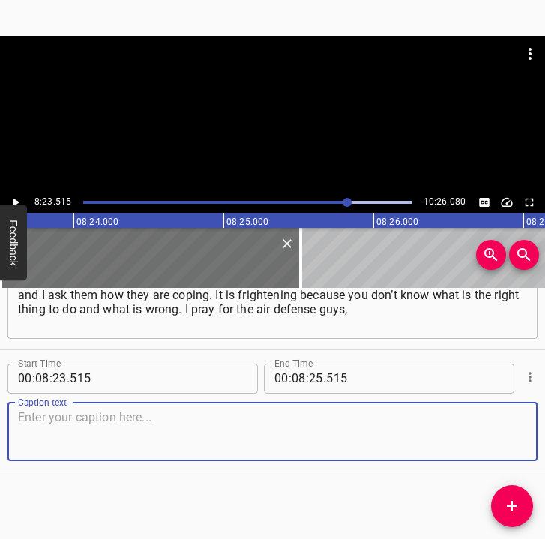
drag, startPoint x: 511, startPoint y: 435, endPoint x: 538, endPoint y: 435, distance: 27.0
click at [523, 435] on div "Caption text" at bounding box center [272, 432] width 530 height 58
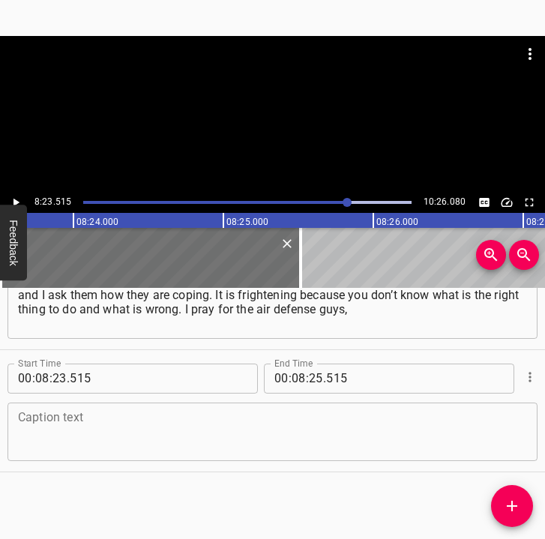
click at [211, 433] on textarea at bounding box center [272, 431] width 509 height 43
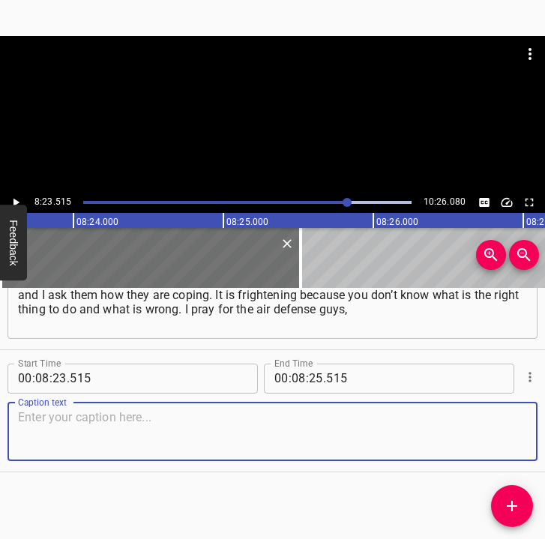
paste textarea "that they have enough ammunition. Because when it goes on for 3–4 hours nonstop…"
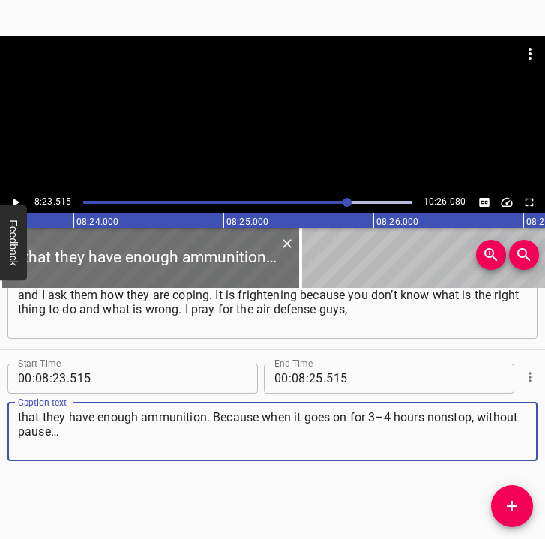
type textarea "that they have enough ammunition. Because when it goes on for 3–4 hours nonstop…"
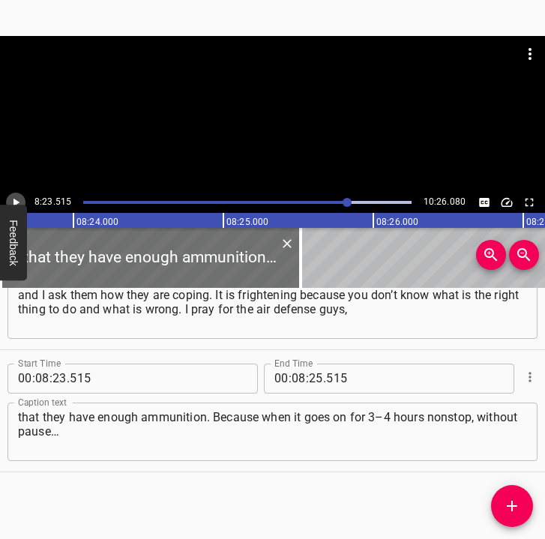
click at [22, 198] on icon "Play/Pause" at bounding box center [15, 202] width 13 height 13
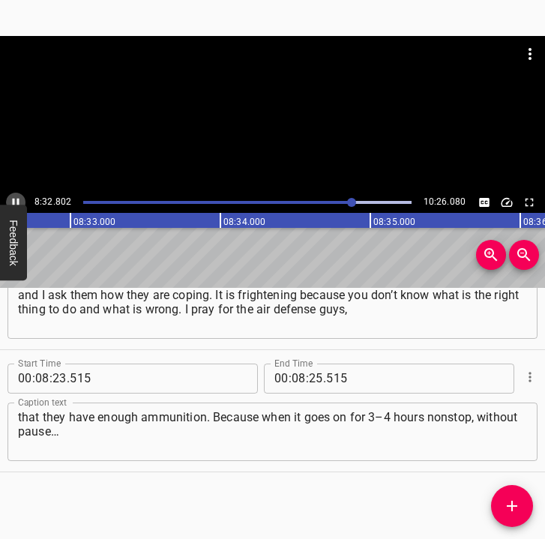
click at [10, 200] on icon "Play/Pause" at bounding box center [15, 202] width 13 height 13
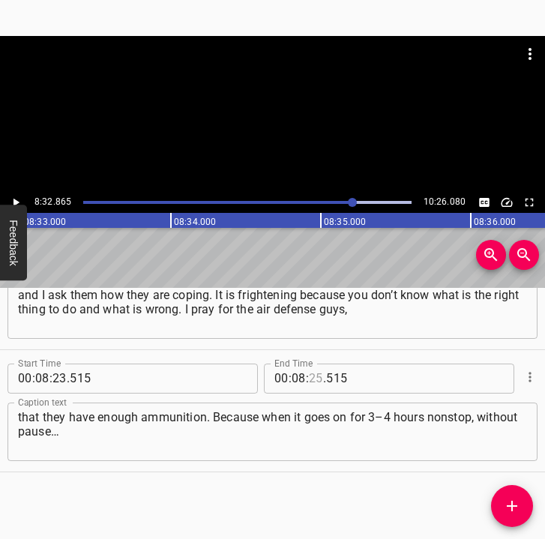
click at [313, 376] on input "number" at bounding box center [316, 379] width 14 height 30
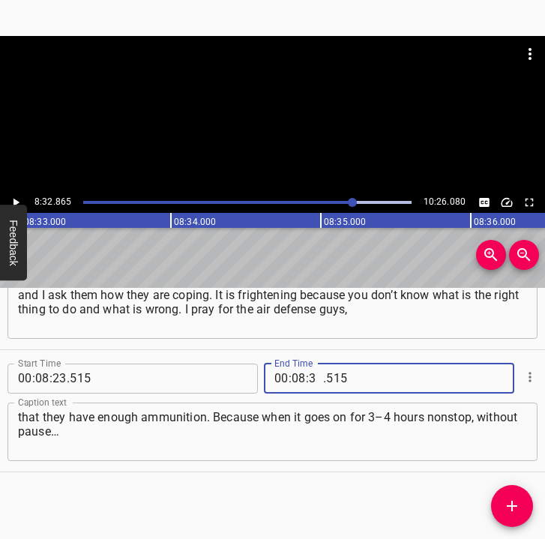
type input "32"
type input "865"
click at [505, 497] on icon "Add Cue" at bounding box center [512, 506] width 18 height 18
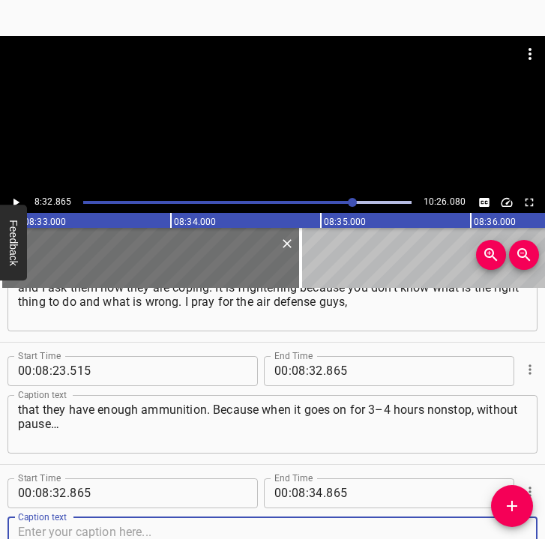
scroll to position [5318, 0]
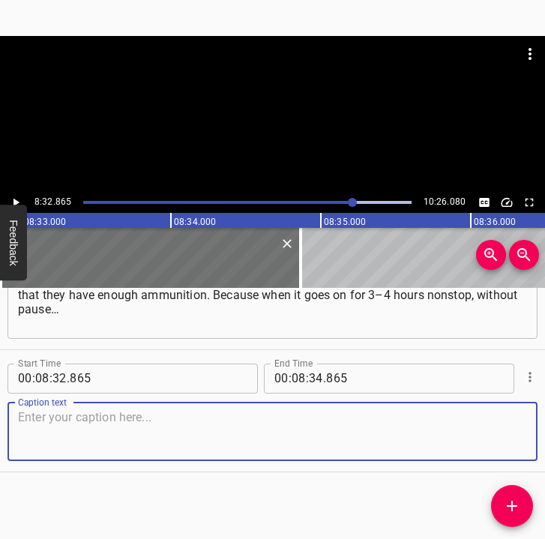
drag, startPoint x: 498, startPoint y: 430, endPoint x: 540, endPoint y: 429, distance: 42.0
click at [510, 429] on textarea at bounding box center [272, 431] width 509 height 43
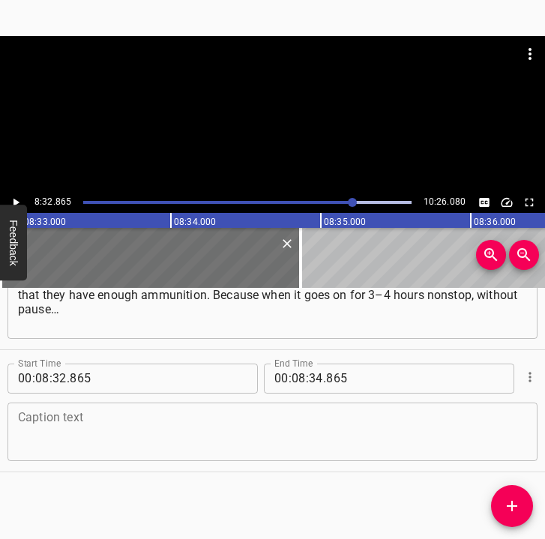
click at [136, 450] on textarea at bounding box center [272, 431] width 509 height 43
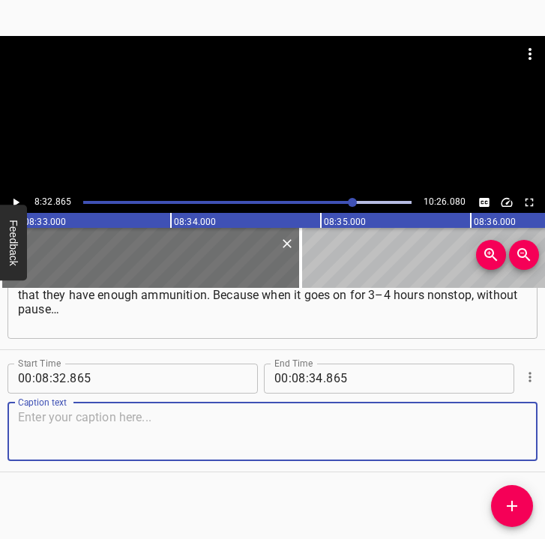
paste textarea "You probably need to be a bit of a fatalist to live here and in this state. It’…"
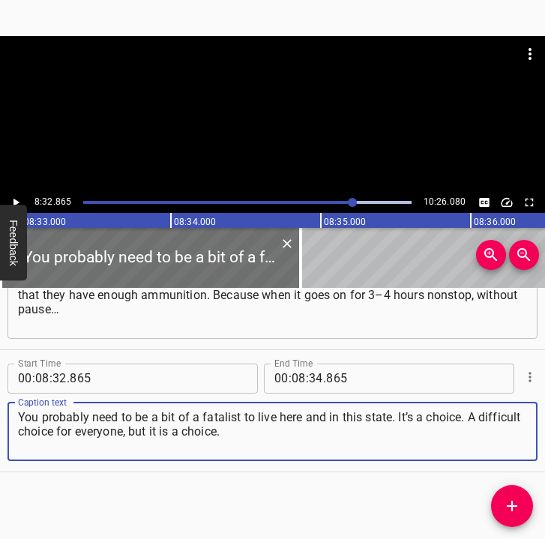
type textarea "You probably need to be a bit of a fatalist to live here and in this state. It’…"
click at [23, 197] on button "Play/Pause" at bounding box center [15, 202] width 19 height 19
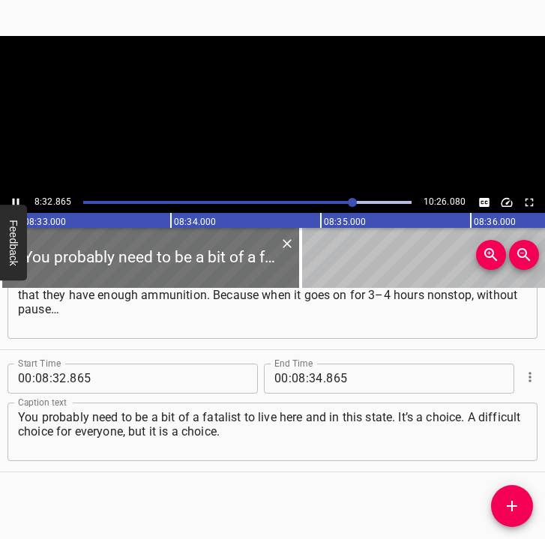
scroll to position [0, 76913]
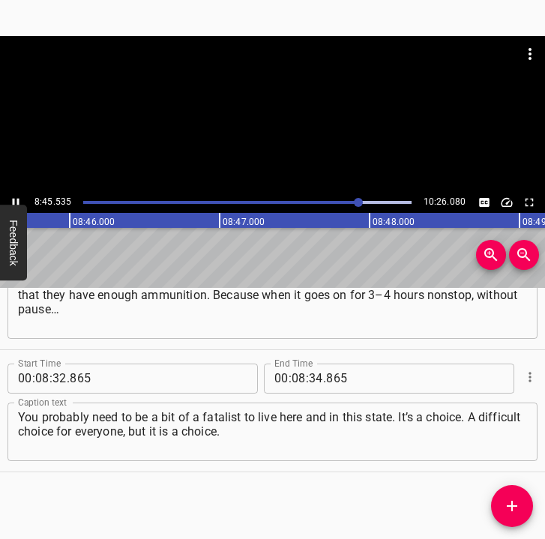
click at [17, 198] on icon "Play/Pause" at bounding box center [15, 202] width 13 height 13
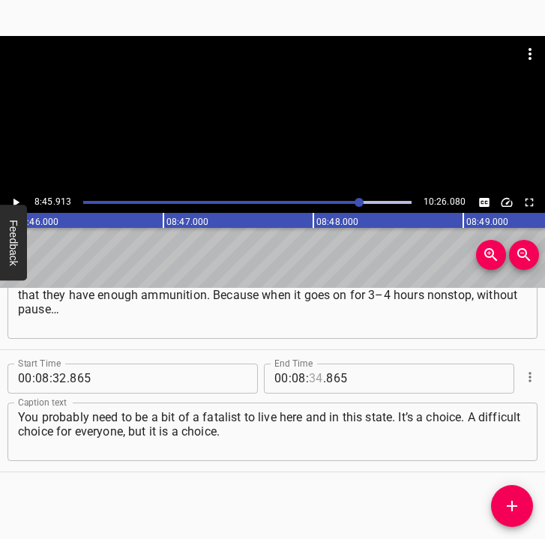
click at [313, 379] on input "number" at bounding box center [316, 379] width 14 height 30
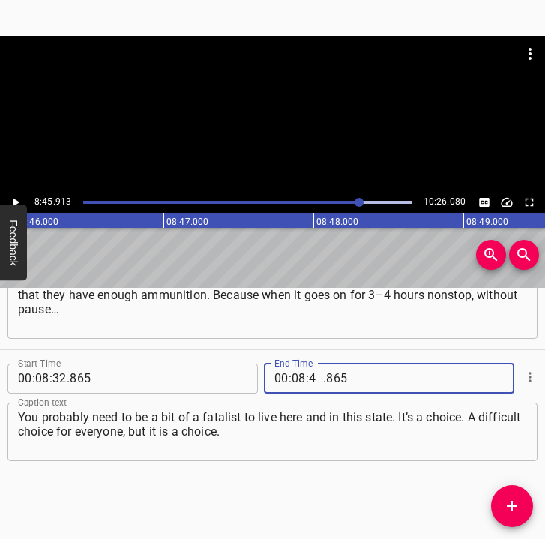
type input "45"
type input "913"
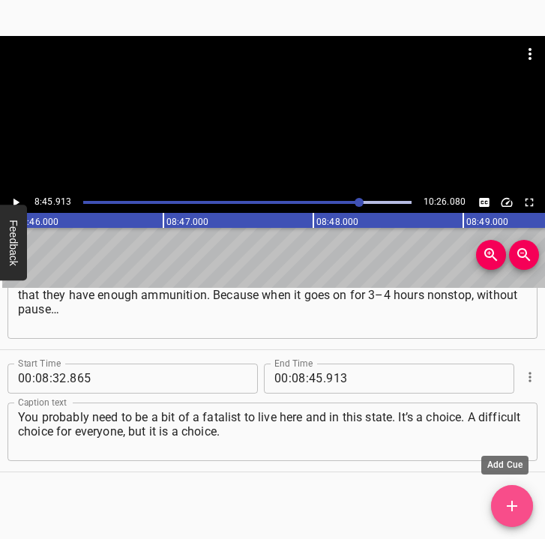
click at [500, 500] on span "Add Cue" at bounding box center [512, 506] width 42 height 18
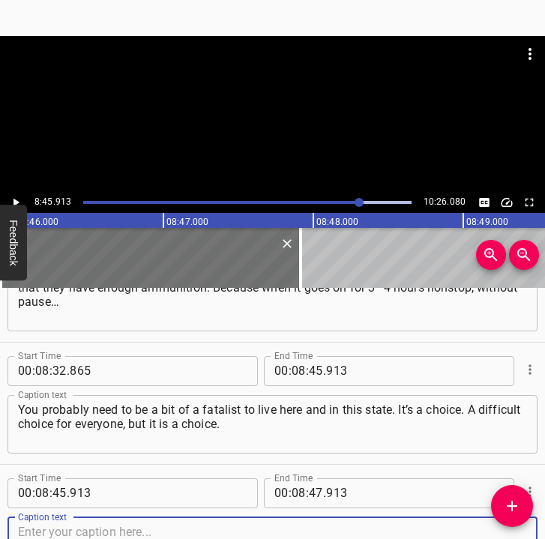
scroll to position [5440, 0]
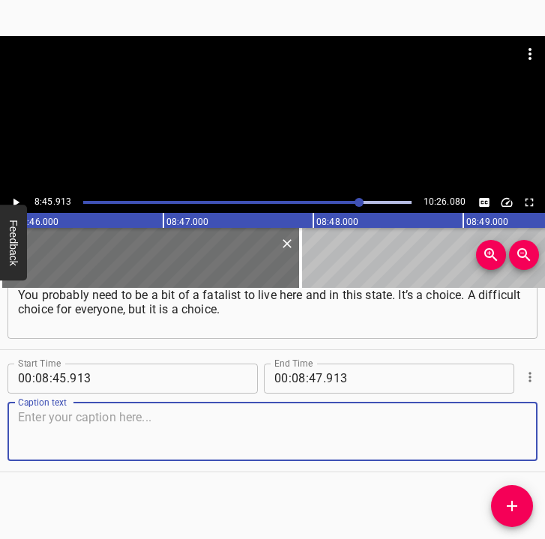
drag, startPoint x: 487, startPoint y: 436, endPoint x: 529, endPoint y: 439, distance: 42.1
click at [498, 436] on textarea at bounding box center [272, 431] width 509 height 43
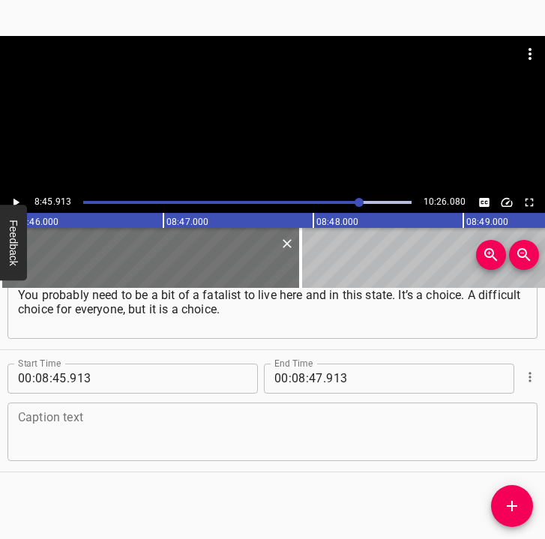
click at [171, 421] on textarea at bounding box center [272, 431] width 509 height 43
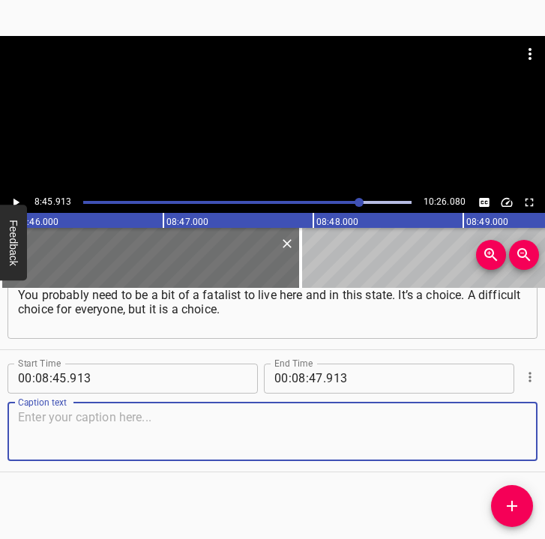
paste textarea "And there is a thought about the people who give their lives for this, so it mu…"
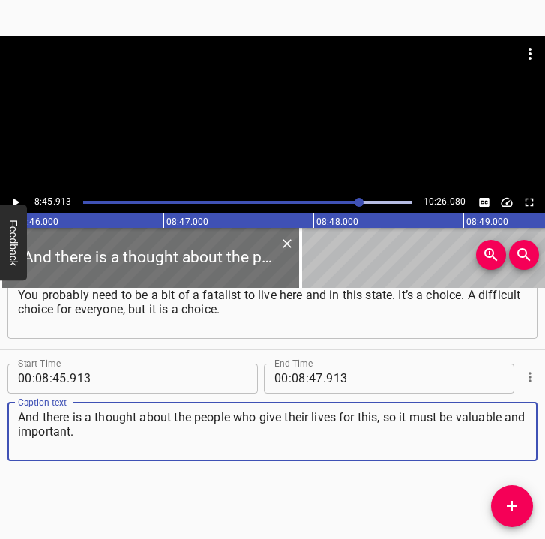
type textarea "And there is a thought about the people who give their lives for this, so it mu…"
click at [15, 199] on icon "Play/Pause" at bounding box center [16, 202] width 6 height 8
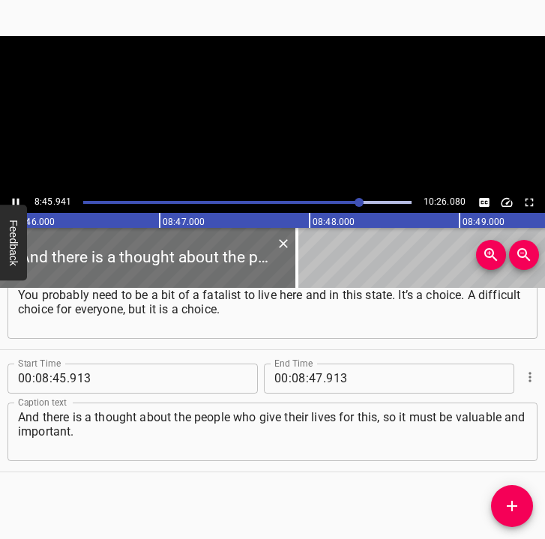
scroll to position [0, 78896]
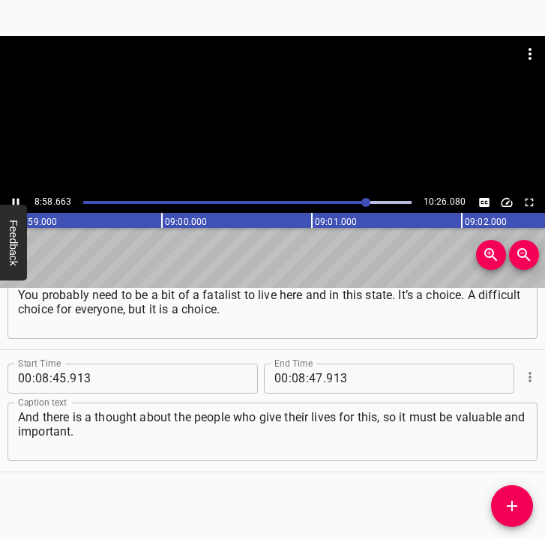
click at [16, 199] on icon "Play/Pause" at bounding box center [15, 202] width 13 height 13
click at [313, 379] on input "number" at bounding box center [316, 379] width 14 height 30
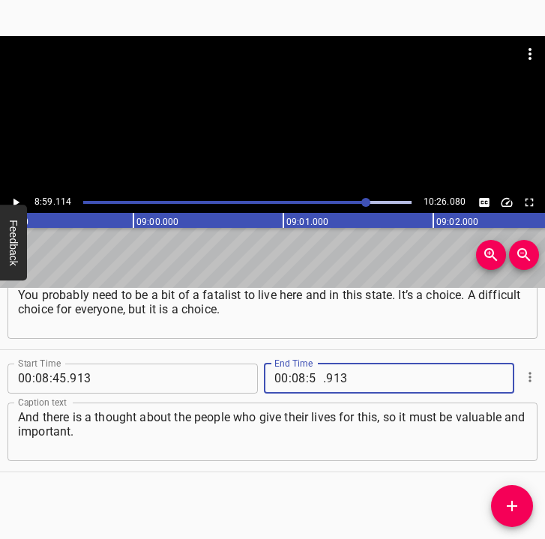
type input "59"
type input "114"
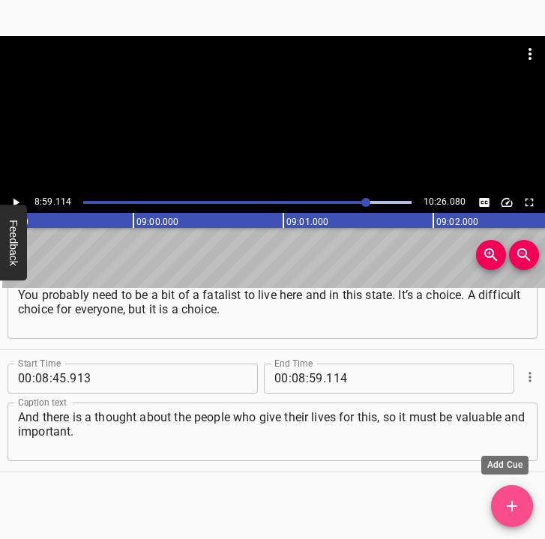
click at [511, 508] on icon "Add Cue" at bounding box center [512, 506] width 10 height 10
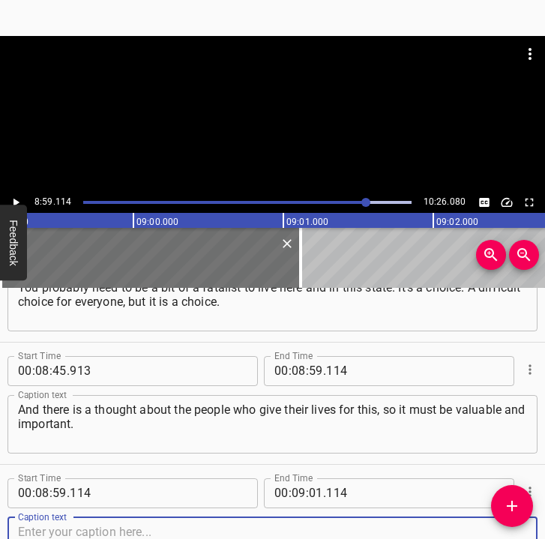
scroll to position [5562, 0]
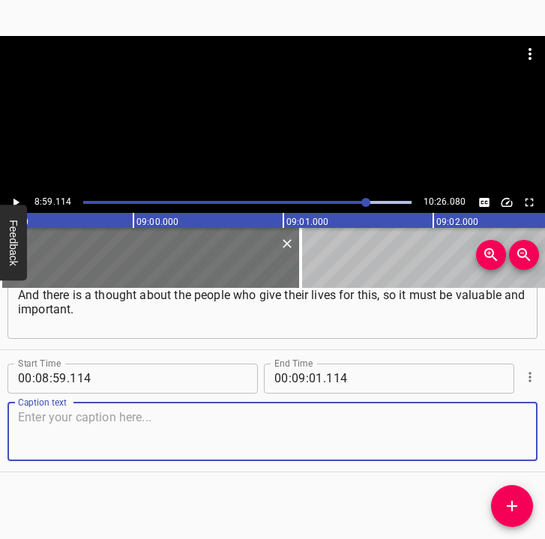
drag, startPoint x: 505, startPoint y: 434, endPoint x: 543, endPoint y: 437, distance: 37.6
click at [515, 434] on div "Caption text" at bounding box center [272, 432] width 530 height 58
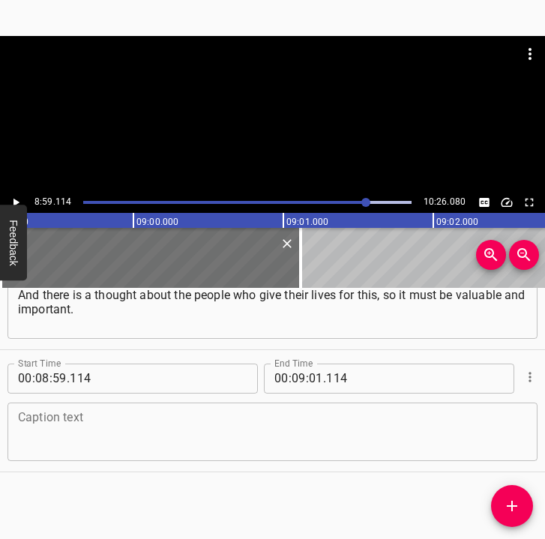
click at [93, 428] on textarea at bounding box center [272, 431] width 509 height 43
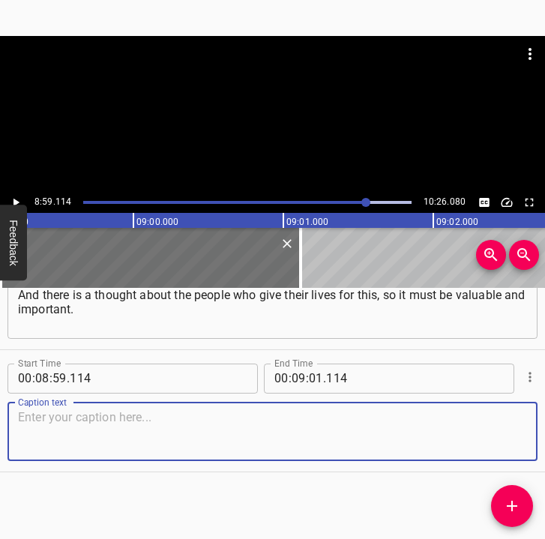
paste textarea "And that is exactly how it is in reality. They stand firm, they do not give up,…"
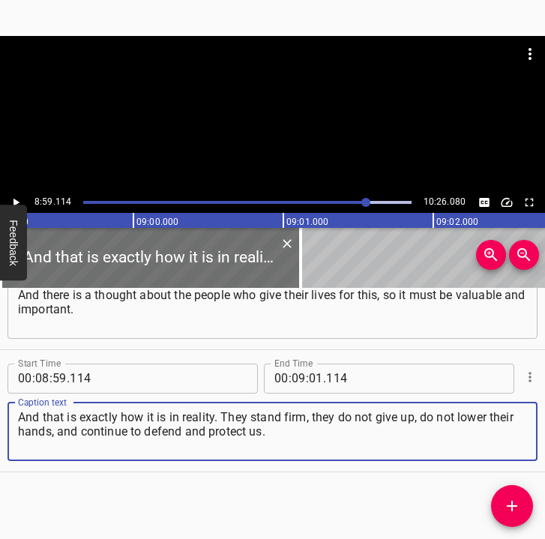
type textarea "And that is exactly how it is in reality. They stand firm, they do not give up,…"
click at [16, 200] on icon "Play/Pause" at bounding box center [16, 202] width 6 height 8
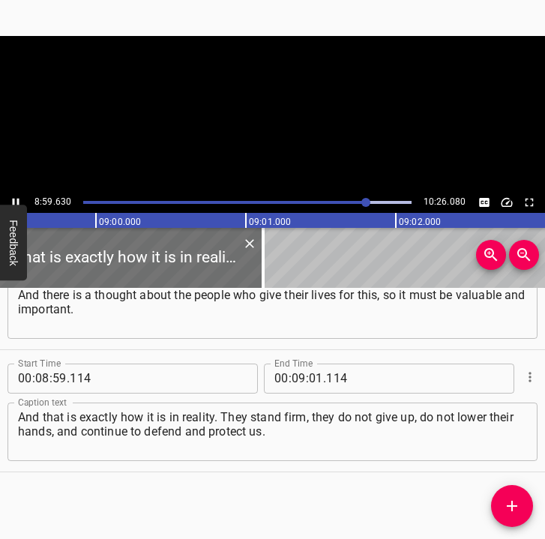
scroll to position [0, 80914]
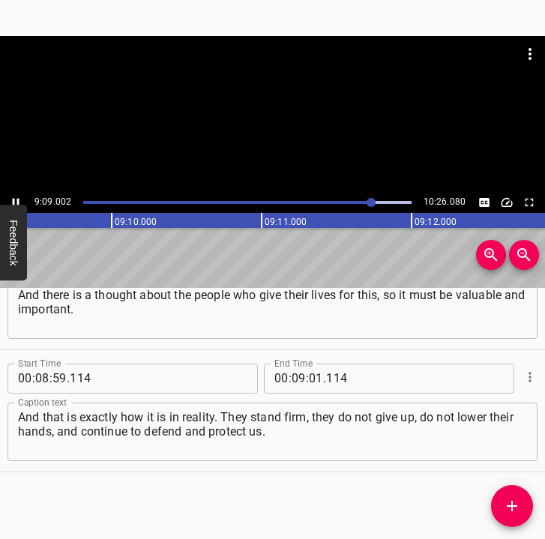
click at [17, 198] on icon "Play/Pause" at bounding box center [15, 202] width 13 height 13
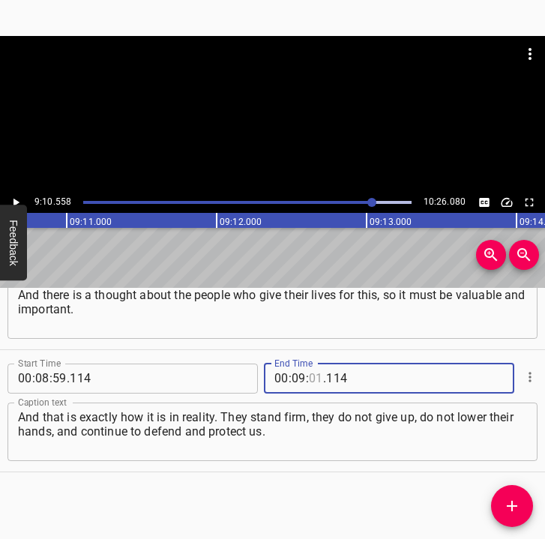
drag, startPoint x: 307, startPoint y: 381, endPoint x: 309, endPoint y: 370, distance: 10.6
click at [309, 379] on input "number" at bounding box center [316, 379] width 14 height 30
type input "10"
type input "558"
click at [509, 502] on icon "Add Cue" at bounding box center [512, 506] width 18 height 18
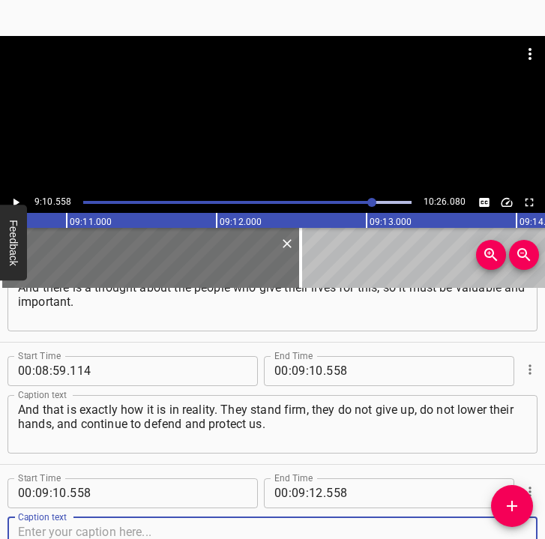
scroll to position [5684, 0]
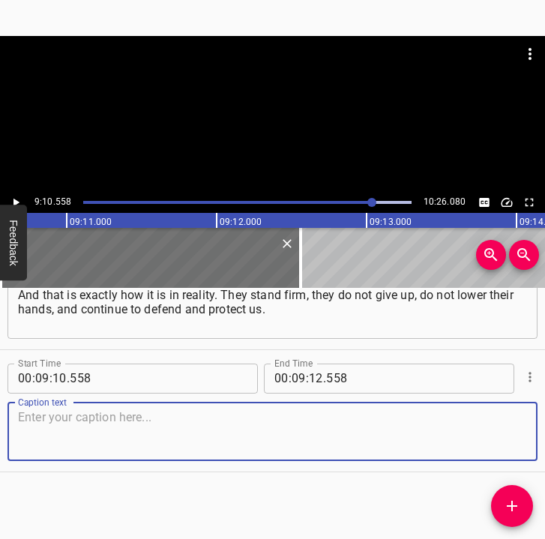
drag, startPoint x: 500, startPoint y: 419, endPoint x: 531, endPoint y: 421, distance: 30.8
click at [520, 420] on div "Caption text" at bounding box center [272, 432] width 530 height 58
click at [84, 430] on textarea at bounding box center [272, 431] width 509 height 43
paste textarea "Volunteers, soldiers, and everyone else. I connect my life to the place where I…"
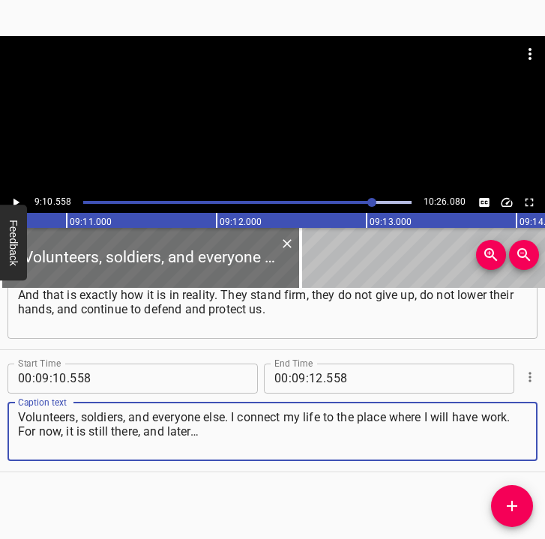
type textarea "Volunteers, soldiers, and everyone else. I connect my life to the place where I…"
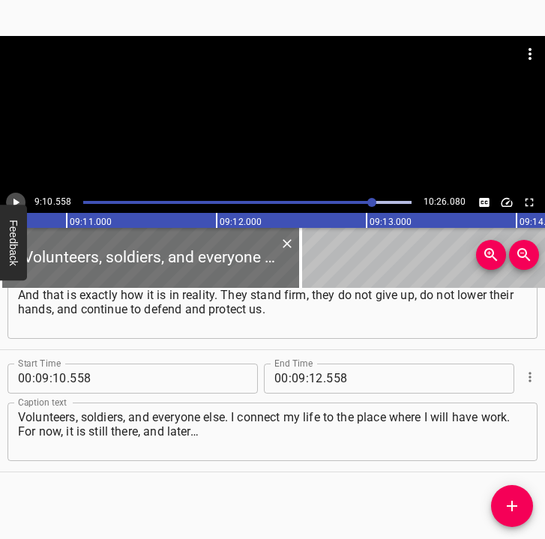
click at [22, 199] on button "Play/Pause" at bounding box center [15, 202] width 19 height 19
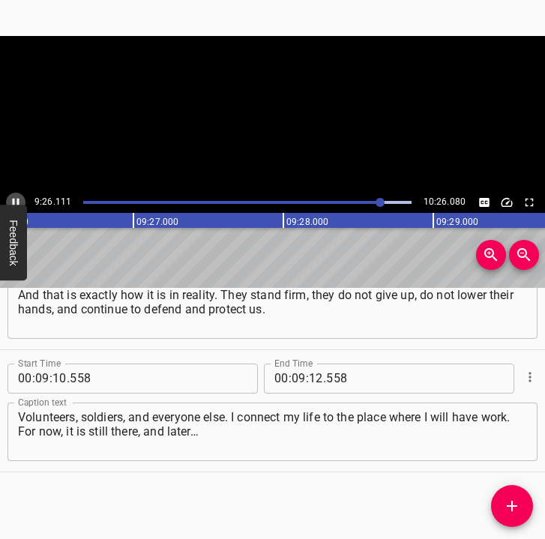
click at [16, 198] on icon "Play/Pause" at bounding box center [15, 202] width 13 height 13
click at [377, 198] on div at bounding box center [247, 202] width 346 height 21
click at [15, 198] on icon "Play/Pause" at bounding box center [15, 202] width 13 height 13
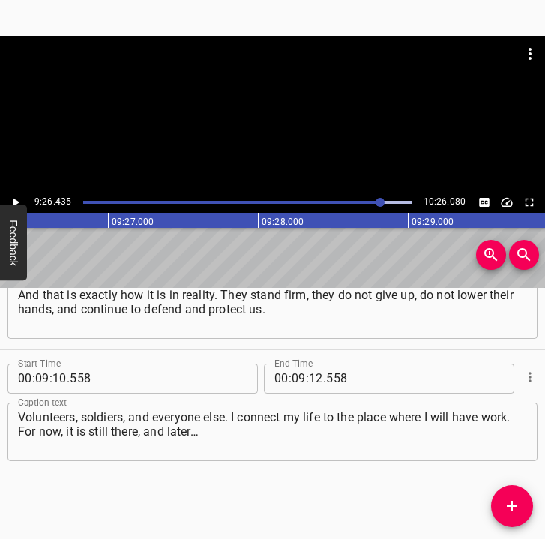
scroll to position [0, 84932]
click at [15, 198] on icon "Play/Pause" at bounding box center [15, 202] width 13 height 13
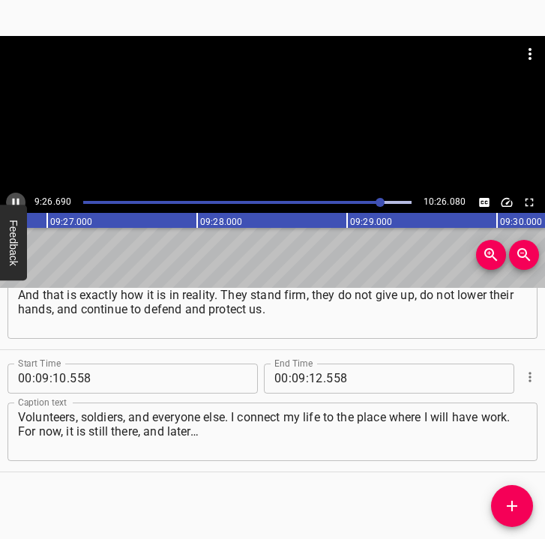
click at [15, 198] on icon "Play/Pause" at bounding box center [15, 202] width 13 height 13
click at [311, 370] on input "number" at bounding box center [316, 379] width 14 height 30
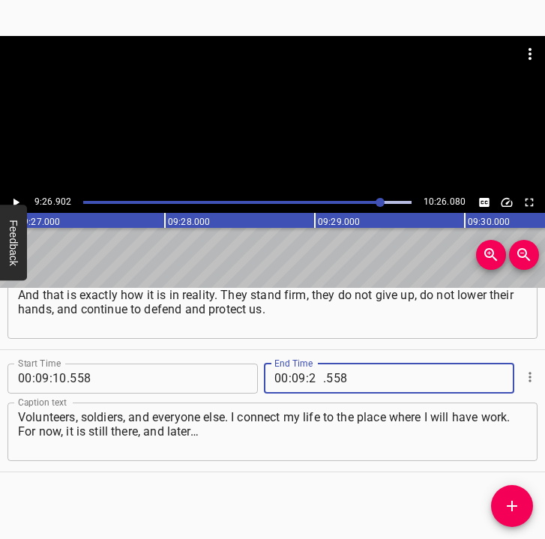
type input "26"
type input "902"
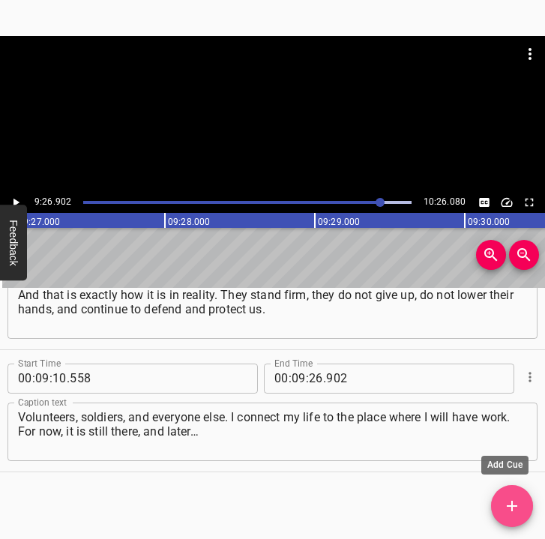
click at [507, 506] on icon "Add Cue" at bounding box center [512, 506] width 10 height 10
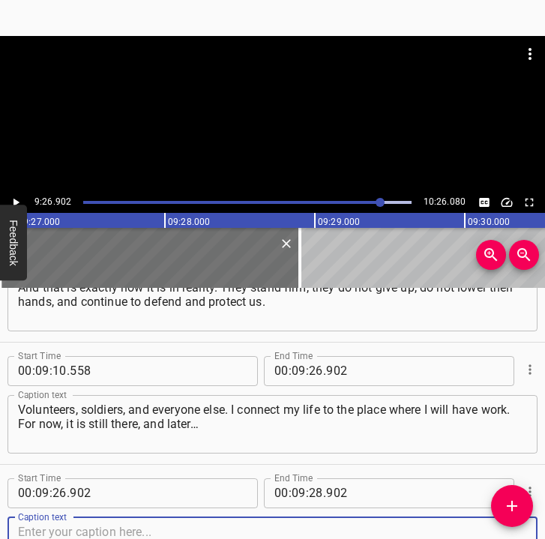
scroll to position [5807, 0]
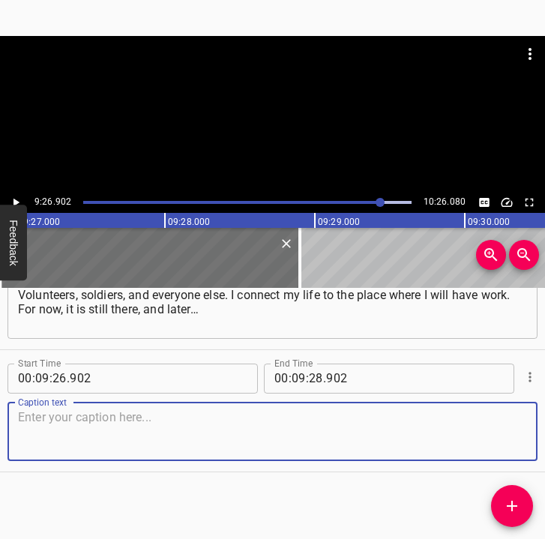
drag, startPoint x: 496, startPoint y: 430, endPoint x: 534, endPoint y: 430, distance: 38.2
click at [502, 430] on textarea at bounding box center [272, 431] width 509 height 43
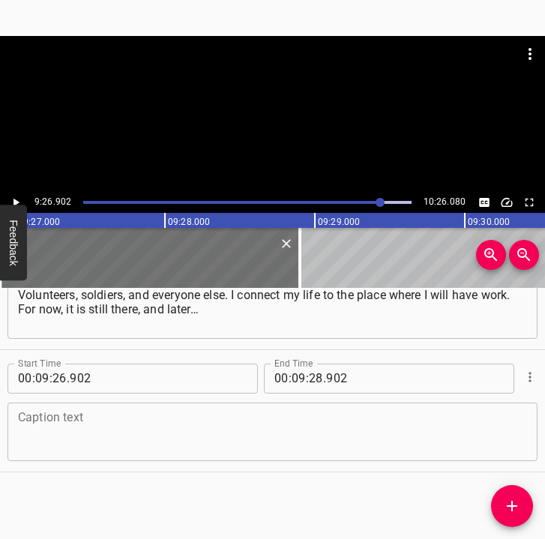
click at [218, 422] on textarea at bounding box center [272, 431] width 509 height 43
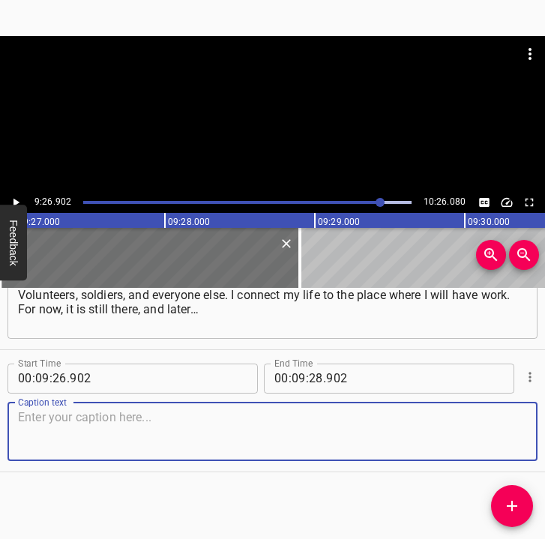
paste textarea "Again, the war has taught me to stop planning. I remember very well that period…"
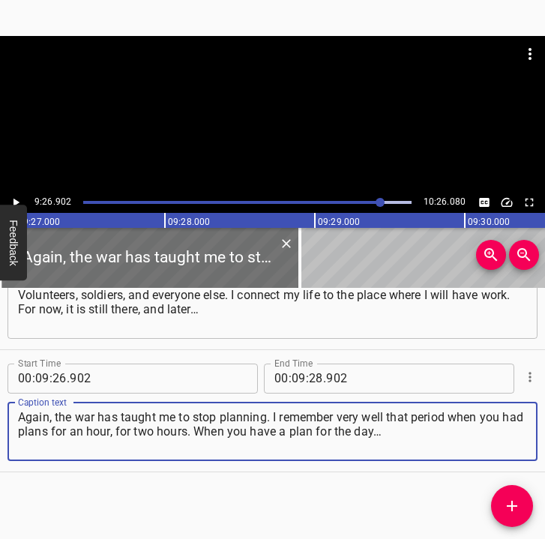
type textarea "Again, the war has taught me to stop planning. I remember very well that period…"
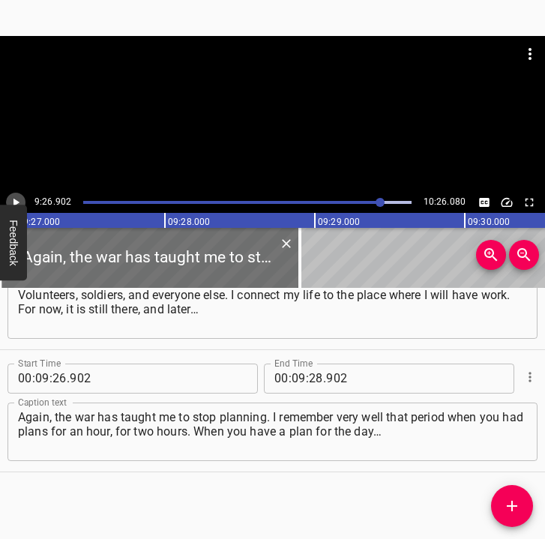
click at [9, 198] on icon "Play/Pause" at bounding box center [15, 202] width 13 height 13
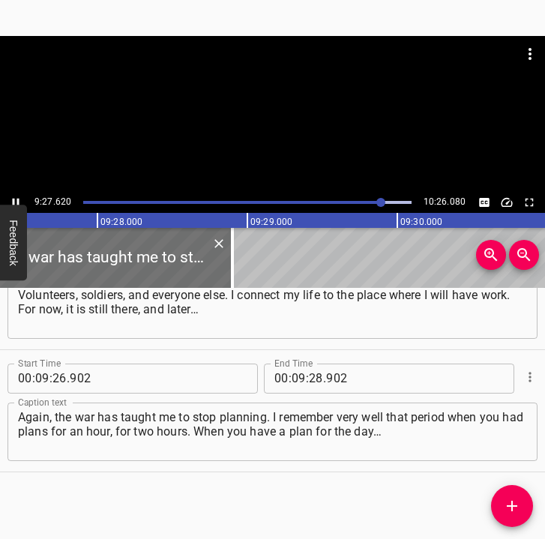
scroll to position [0, 85108]
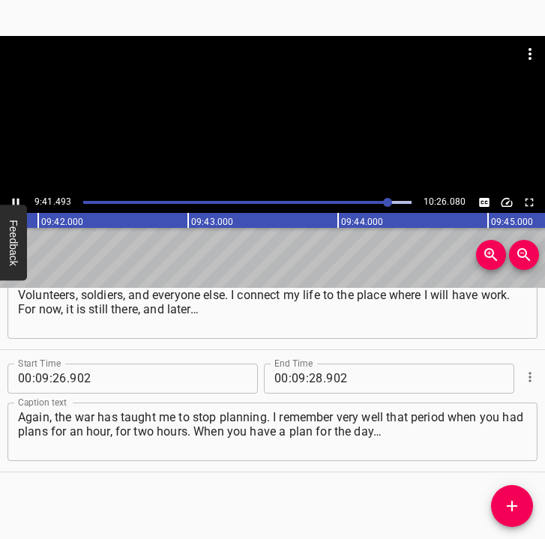
click at [13, 198] on icon "Play/Pause" at bounding box center [15, 202] width 13 height 13
click at [313, 376] on input "number" at bounding box center [316, 379] width 14 height 30
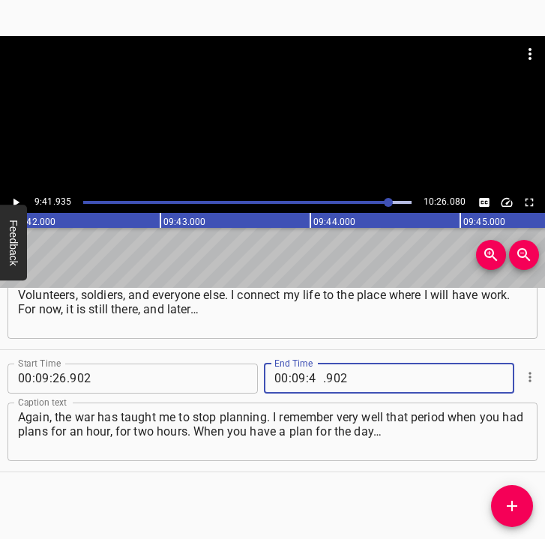
type input "41"
type input "935"
click at [515, 496] on button "Add Cue" at bounding box center [512, 506] width 42 height 42
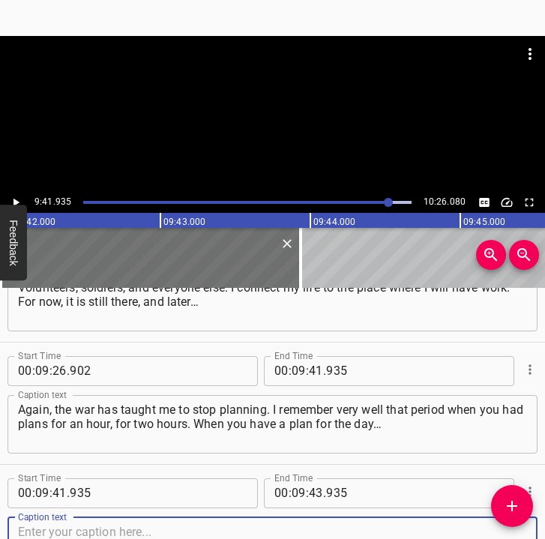
scroll to position [5929, 0]
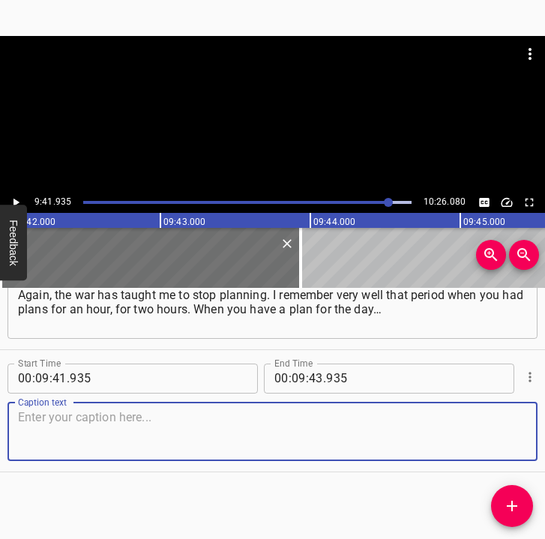
drag, startPoint x: 496, startPoint y: 448, endPoint x: 532, endPoint y: 448, distance: 36.7
click at [502, 447] on textarea at bounding box center [272, 431] width 509 height 43
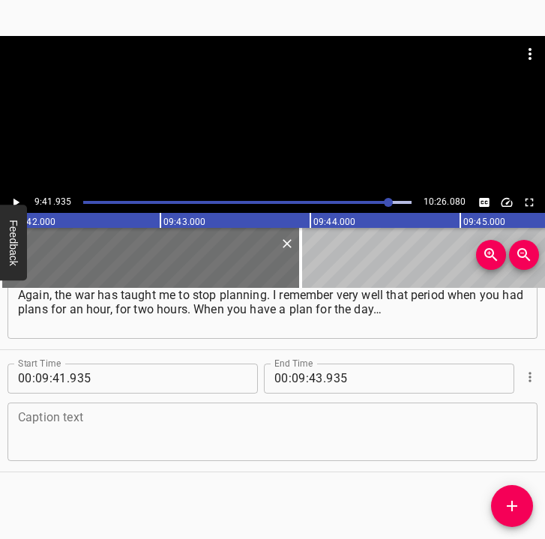
click at [368, 432] on textarea at bounding box center [272, 431] width 509 height 43
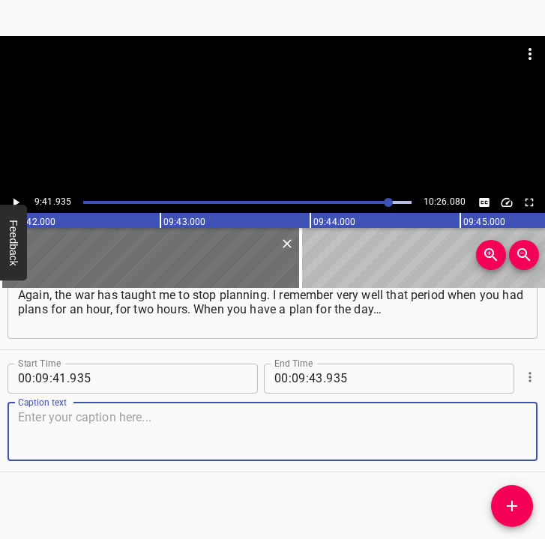
paste textarea "And a plan for two weeks – those are already super-plans. So I do not plan anyt…"
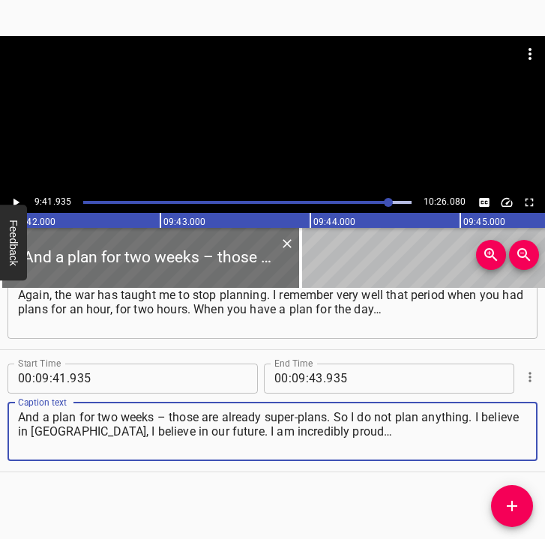
type textarea "And a plan for two weeks – those are already super-plans. So I do not plan anyt…"
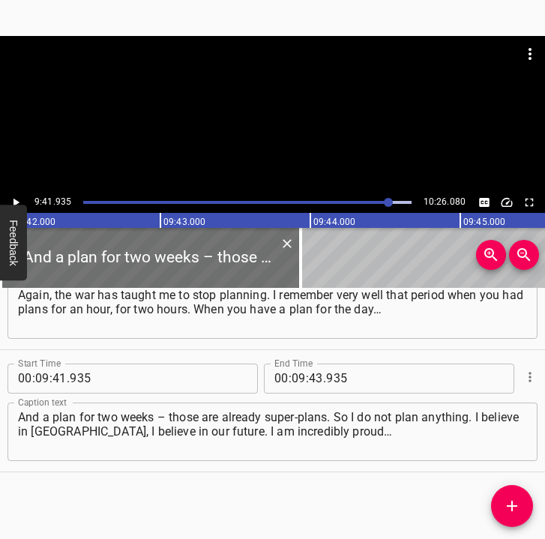
click at [13, 192] on div at bounding box center [272, 114] width 545 height 156
click at [18, 200] on icon "Play/Pause" at bounding box center [15, 202] width 13 height 13
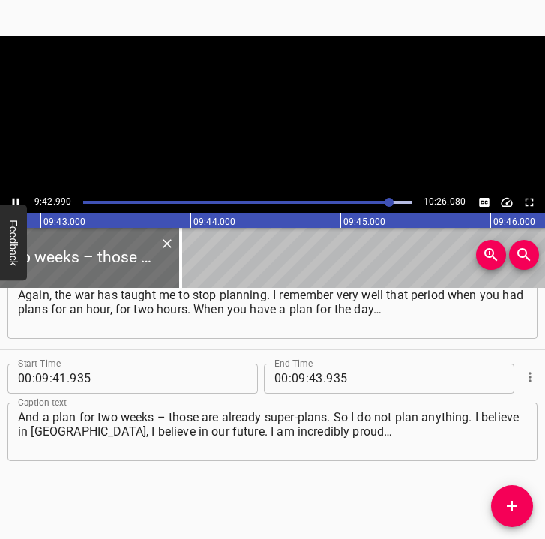
scroll to position [0, 87415]
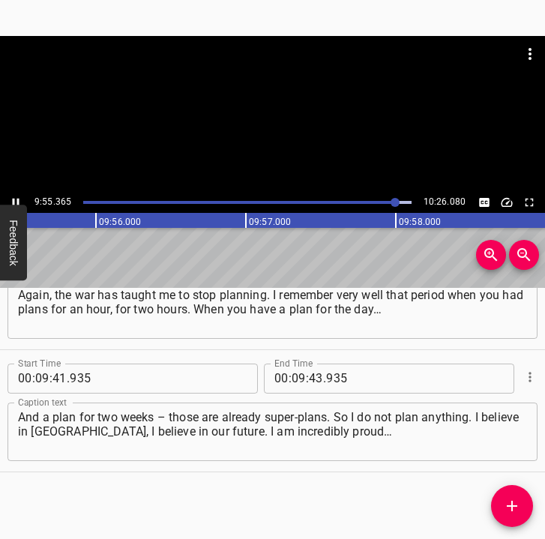
click at [16, 199] on icon "Play/Pause" at bounding box center [15, 202] width 13 height 13
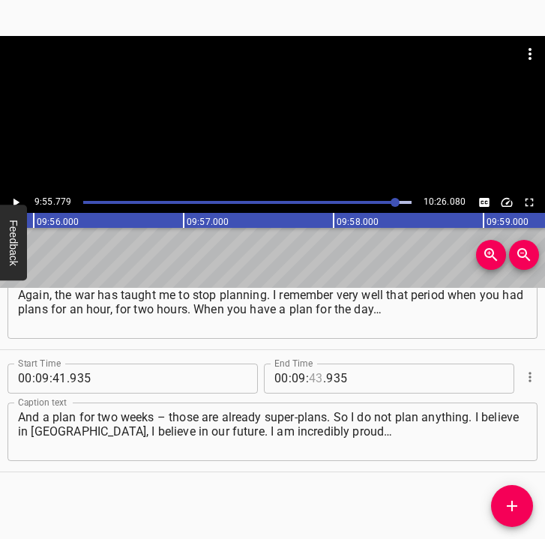
click at [309, 376] on input "number" at bounding box center [316, 379] width 14 height 30
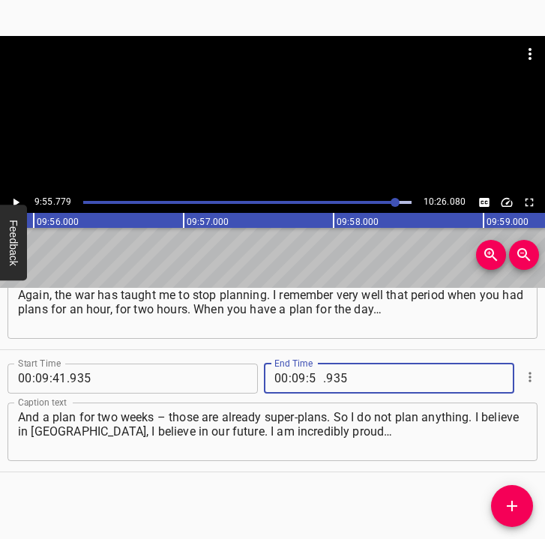
type input "55"
type input "779"
click at [517, 505] on icon "Add Cue" at bounding box center [512, 506] width 10 height 10
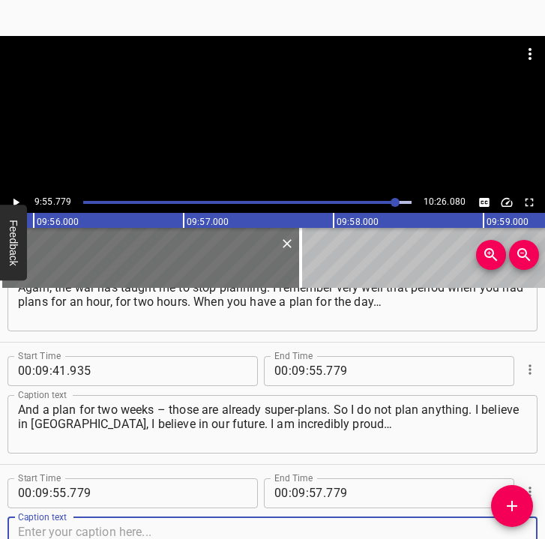
scroll to position [6051, 0]
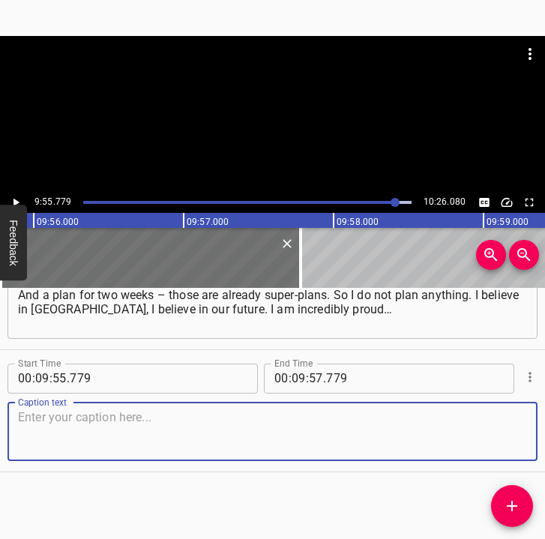
drag, startPoint x: 502, startPoint y: 442, endPoint x: 537, endPoint y: 441, distance: 35.2
click at [519, 441] on div "Caption text" at bounding box center [272, 432] width 530 height 58
click at [391, 432] on textarea at bounding box center [272, 431] width 509 height 43
paste textarea "When I came to [GEOGRAPHIC_DATA] this time, I felt immense pride that we are ho…"
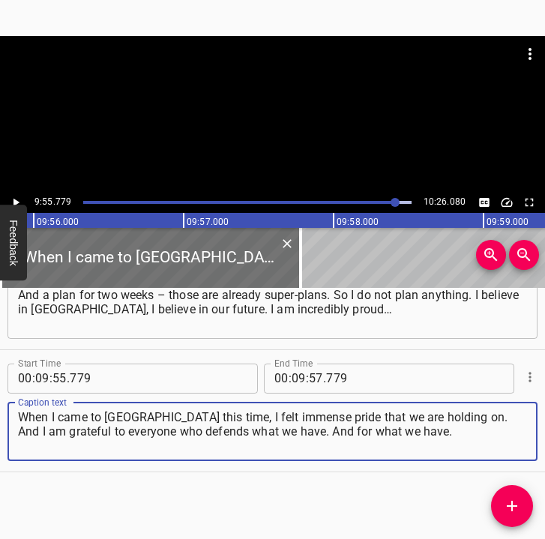
drag, startPoint x: 415, startPoint y: 439, endPoint x: -2, endPoint y: 397, distance: 419.6
click at [0, 397] on html "Caption Editor Batch Transcribe Login Sign Up Privacy Contact 9:55.779 10:26.08…" at bounding box center [272, 269] width 545 height 539
paste textarea
type textarea "When I came to [GEOGRAPHIC_DATA] this time, I felt immense pride that we are ho…"
click at [292, 385] on input "number" at bounding box center [299, 379] width 14 height 30
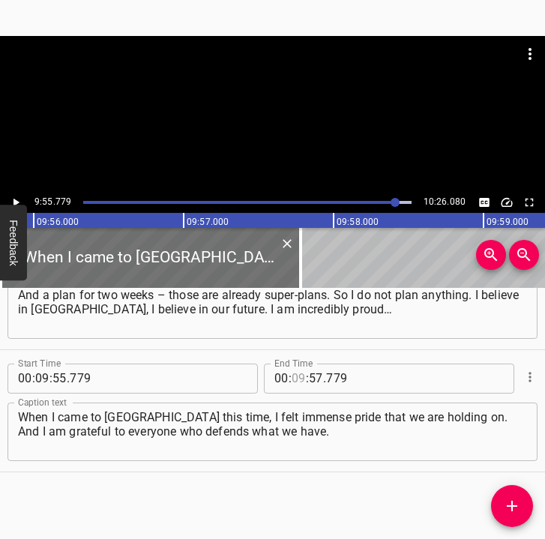
type input "09"
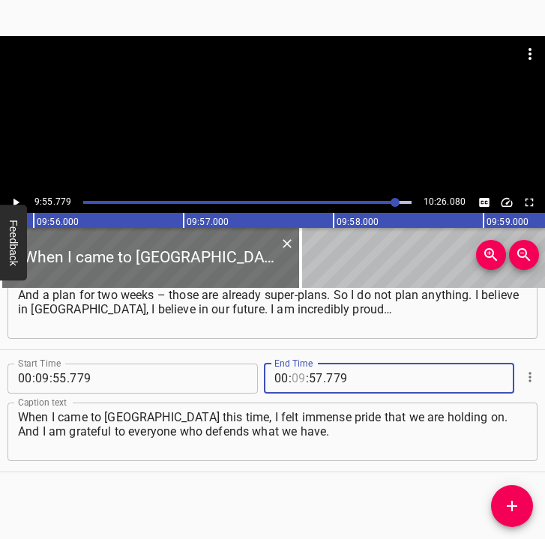
type input "09"
click at [16, 196] on icon "Play/Pause" at bounding box center [15, 202] width 13 height 13
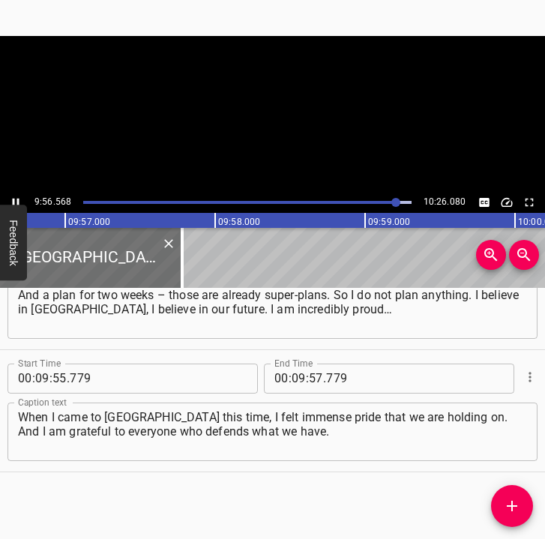
scroll to position [0, 89490]
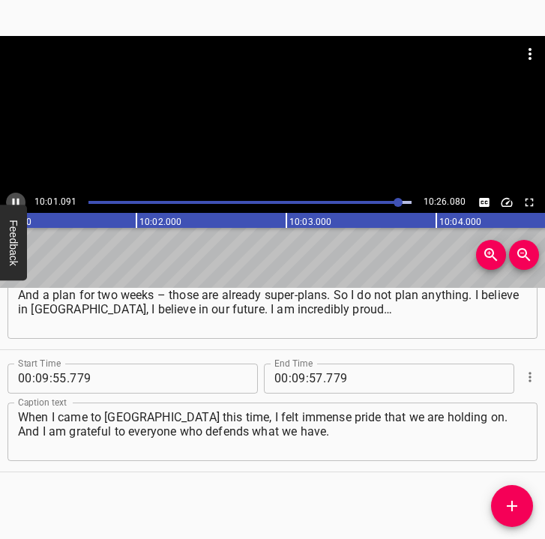
click at [13, 199] on icon "Play/Pause" at bounding box center [16, 202] width 7 height 8
click at [19, 196] on icon "Play/Pause" at bounding box center [15, 202] width 13 height 13
click at [16, 200] on icon "Play/Pause" at bounding box center [15, 202] width 13 height 13
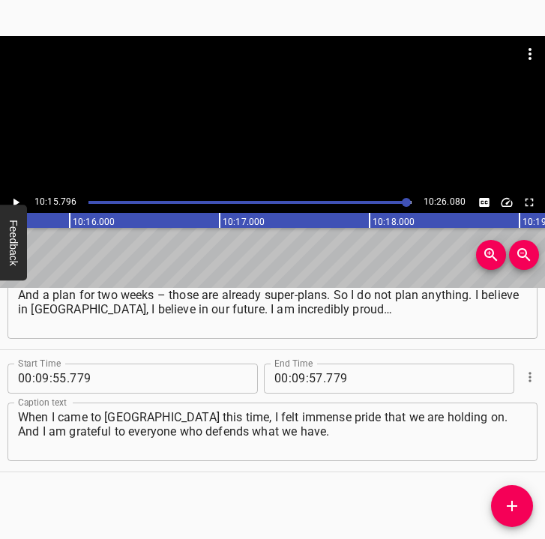
scroll to position [0, 92334]
click at [403, 203] on div at bounding box center [406, 202] width 9 height 9
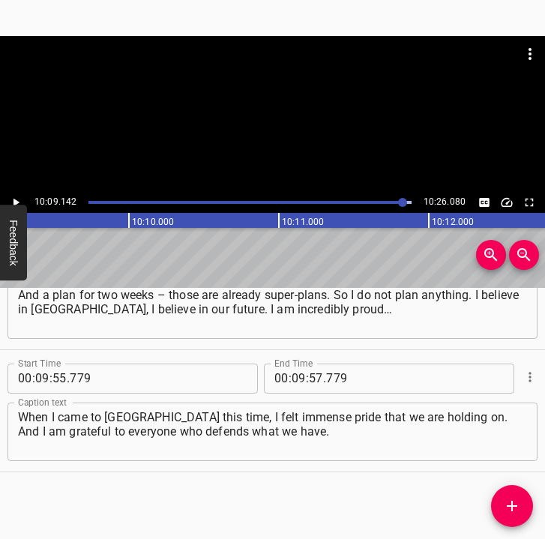
click at [16, 196] on icon "Play/Pause" at bounding box center [15, 202] width 13 height 13
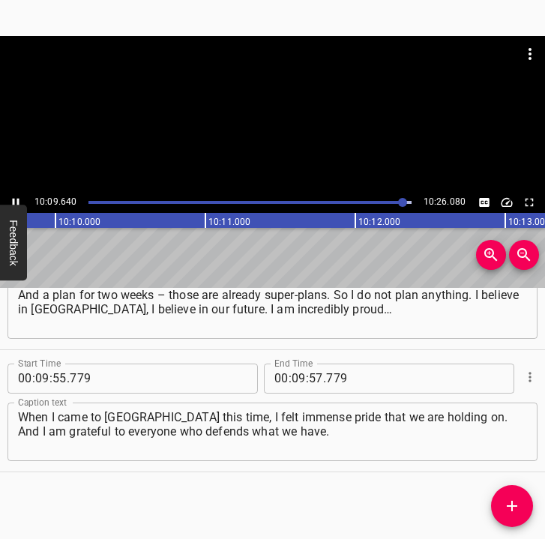
scroll to position [0, 91450]
click at [396, 199] on div at bounding box center [249, 202] width 340 height 21
click at [13, 196] on icon "Play/Pause" at bounding box center [15, 202] width 13 height 13
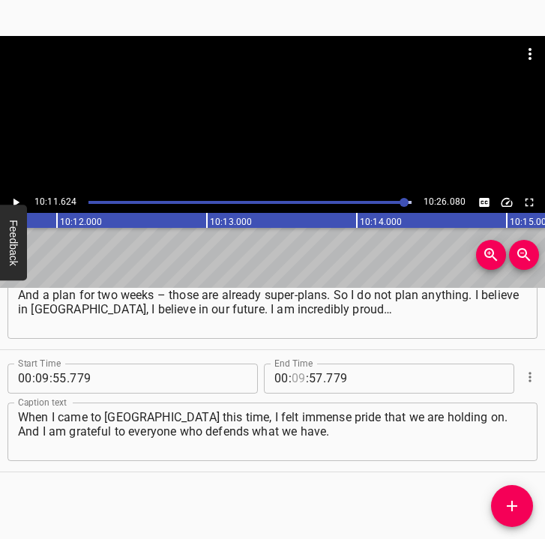
click at [292, 376] on input "number" at bounding box center [299, 379] width 14 height 30
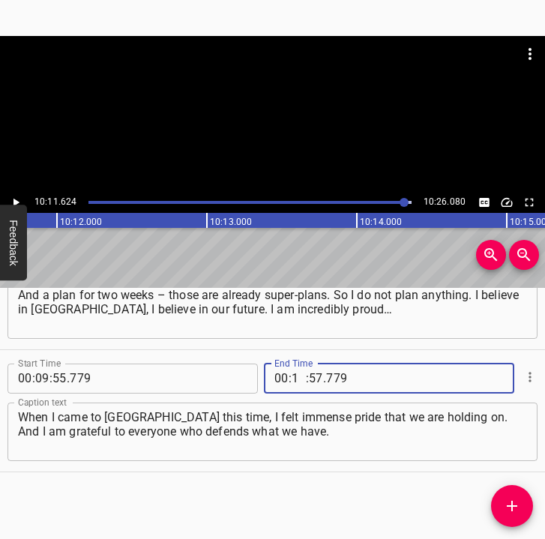
type input "10"
type input "11"
type input "624"
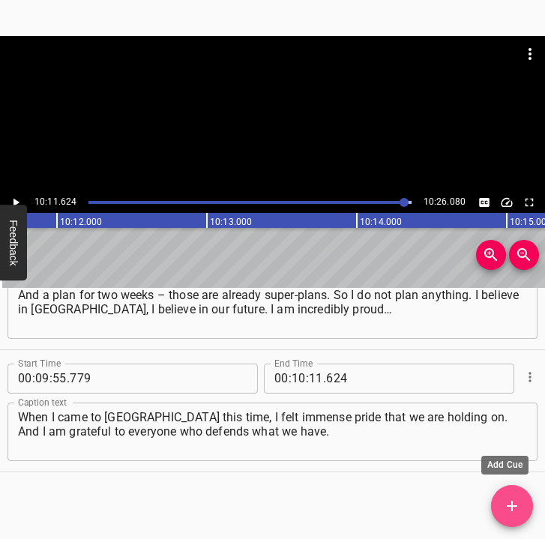
click at [517, 496] on button "Add Cue" at bounding box center [512, 506] width 42 height 42
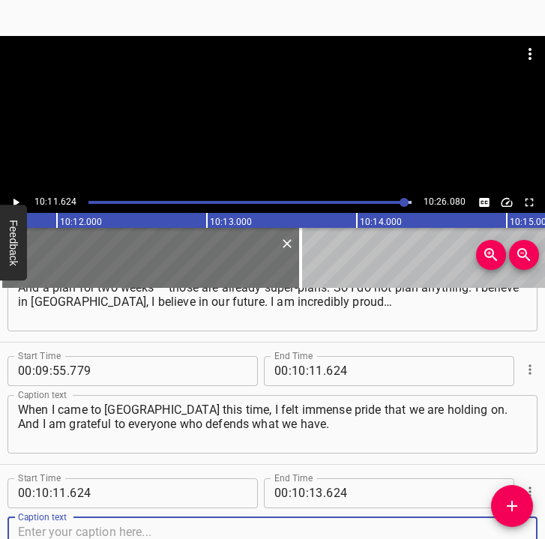
scroll to position [6173, 0]
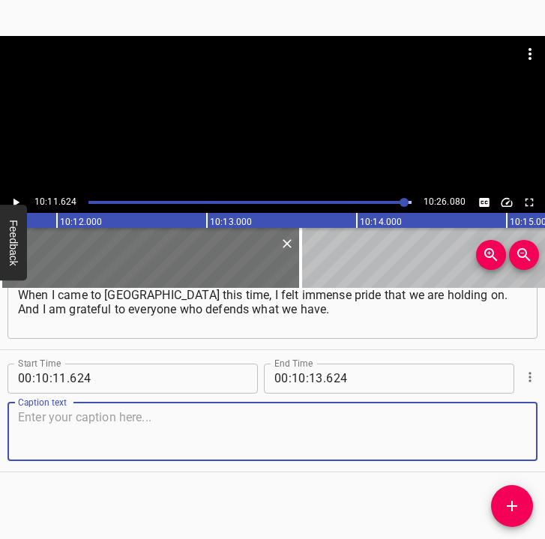
drag, startPoint x: 491, startPoint y: 445, endPoint x: 535, endPoint y: 452, distance: 44.7
click at [494, 445] on textarea at bounding box center [272, 431] width 509 height 43
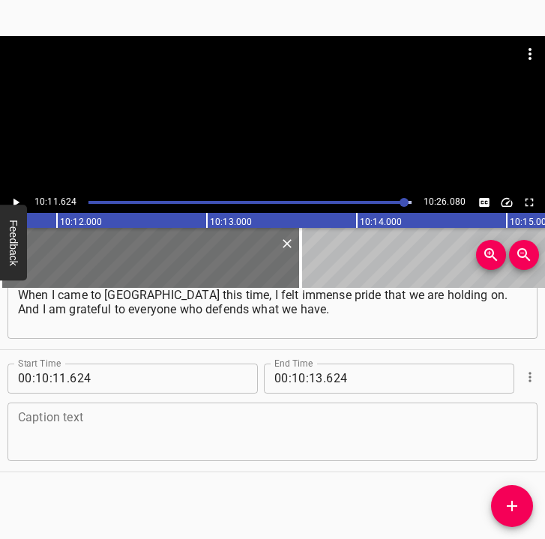
click at [216, 451] on textarea at bounding box center [272, 431] width 509 height 43
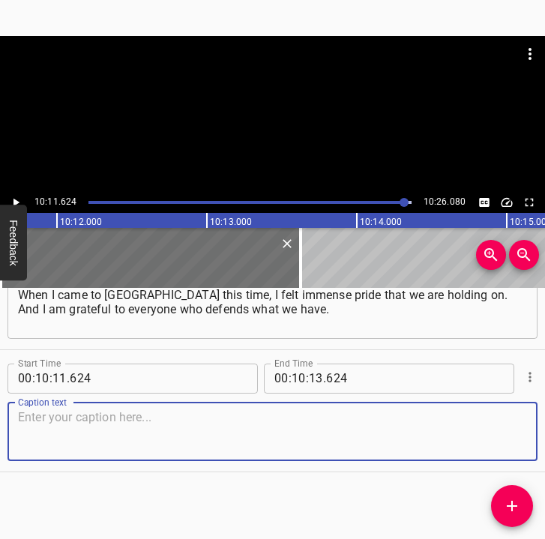
paste textarea "And for what we have."
type textarea "And for what we have."
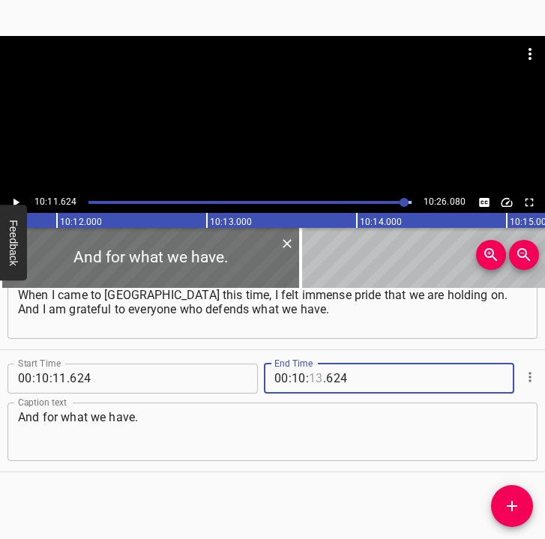
click at [312, 370] on input "number" at bounding box center [316, 379] width 14 height 30
type input "16"
type input "080"
click at [20, 202] on icon "Play/Pause" at bounding box center [15, 202] width 13 height 13
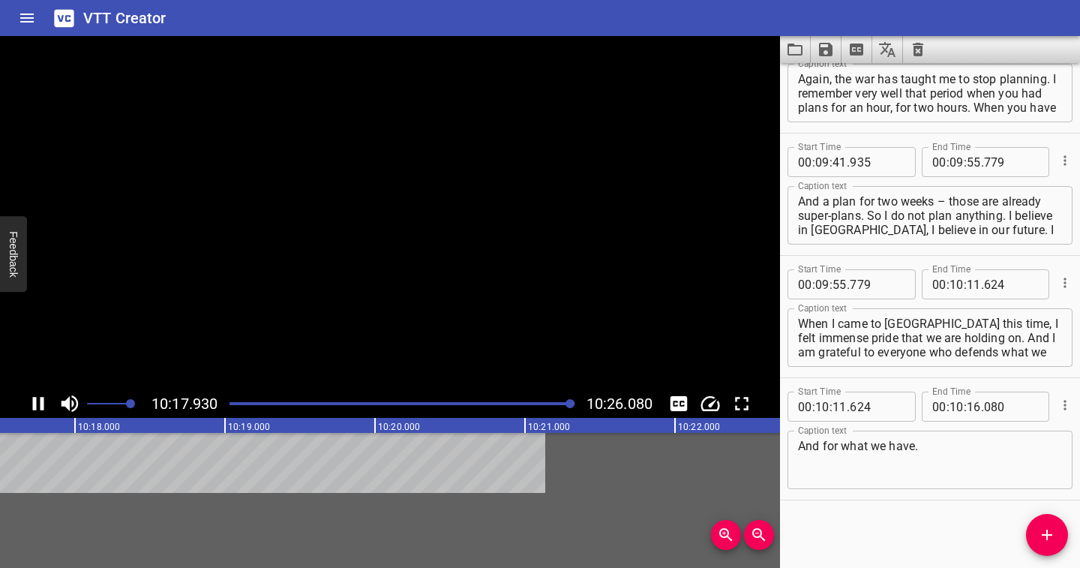
scroll to position [5921, 0]
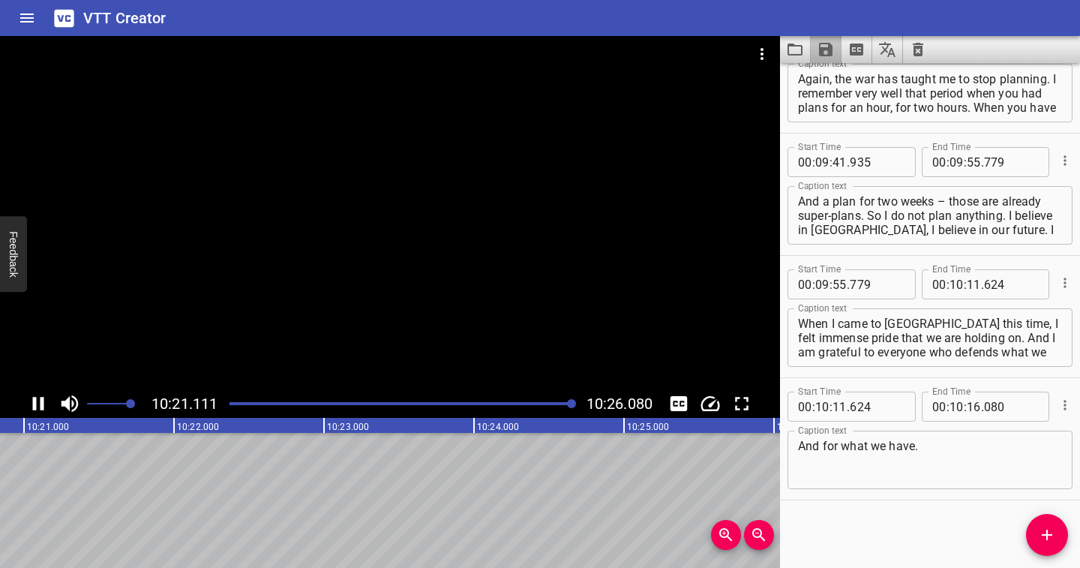
click at [819, 49] on icon "Save captions to file" at bounding box center [825, 49] width 13 height 13
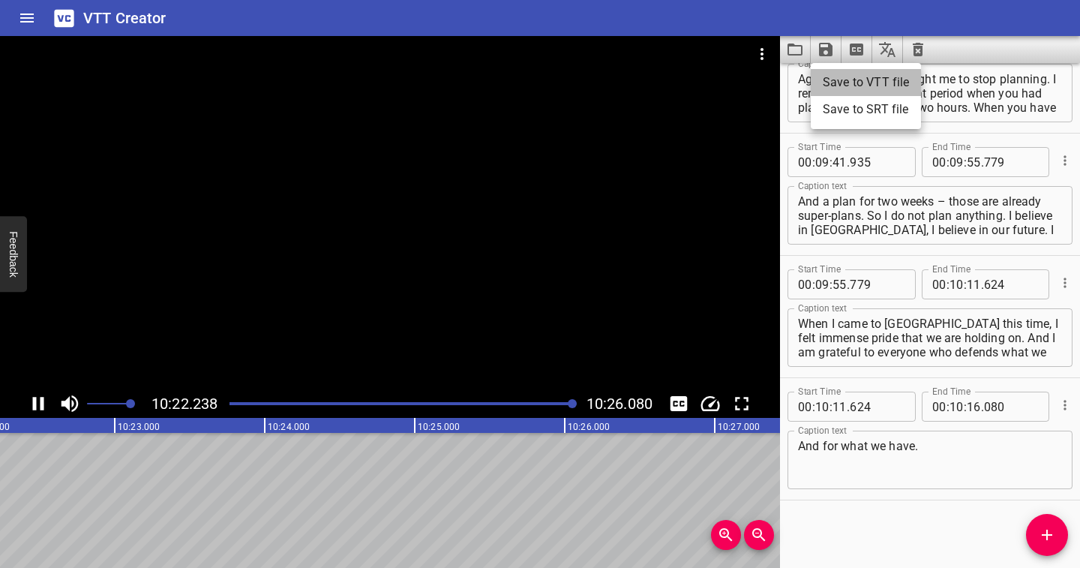
click at [841, 86] on li "Save to VTT file" at bounding box center [865, 82] width 110 height 27
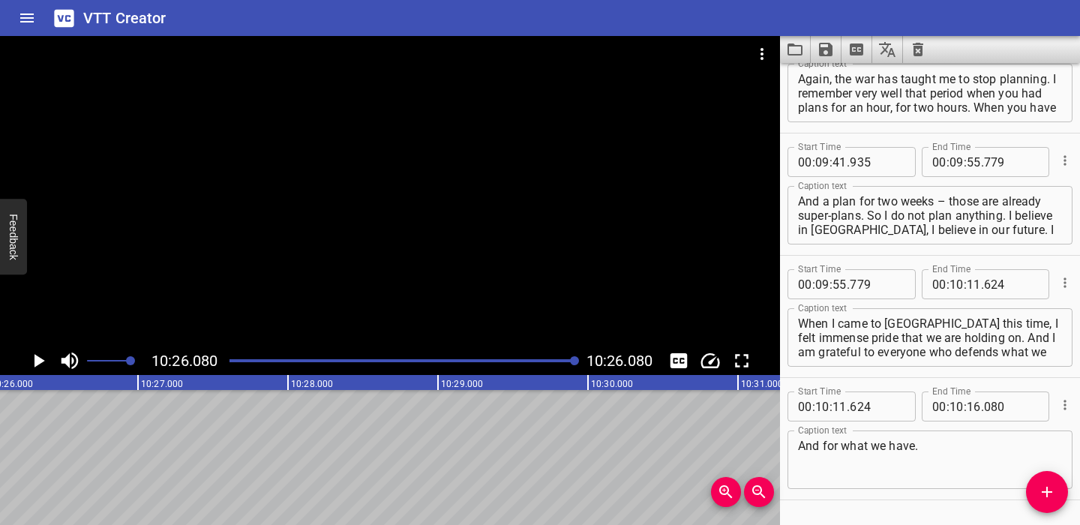
scroll to position [5963, 0]
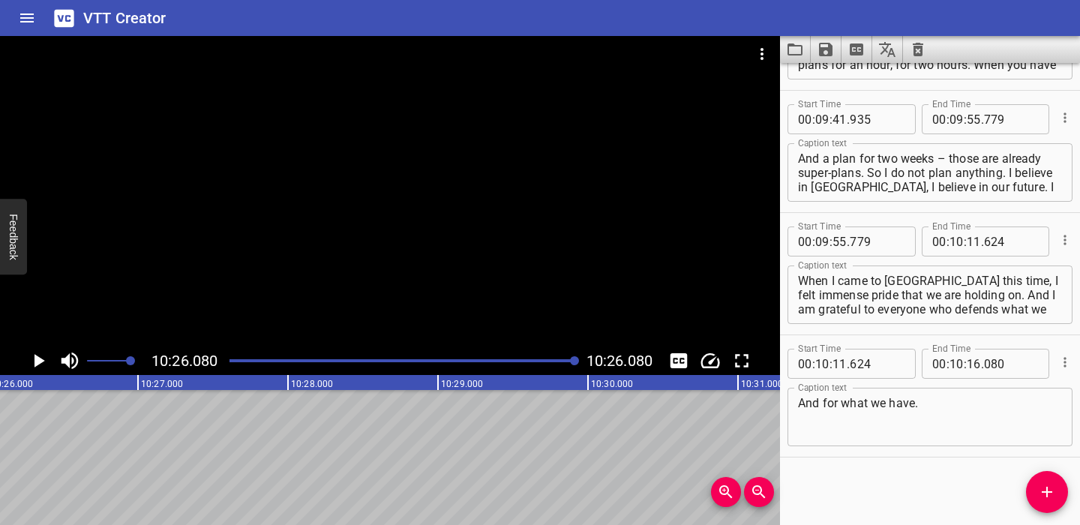
click at [918, 52] on icon "Clear captions" at bounding box center [918, 49] width 18 height 18
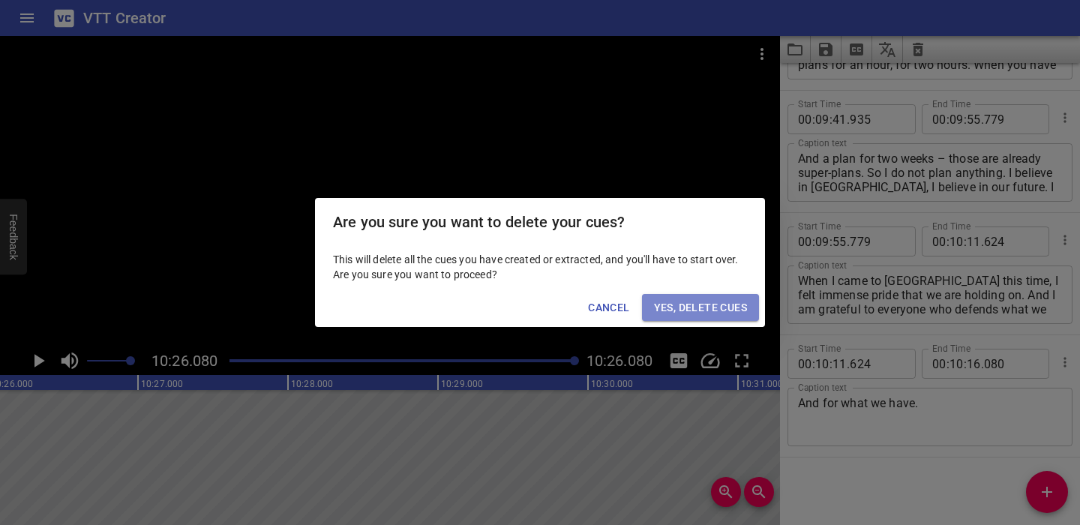
click at [720, 304] on span "Yes, Delete Cues" at bounding box center [700, 307] width 93 height 19
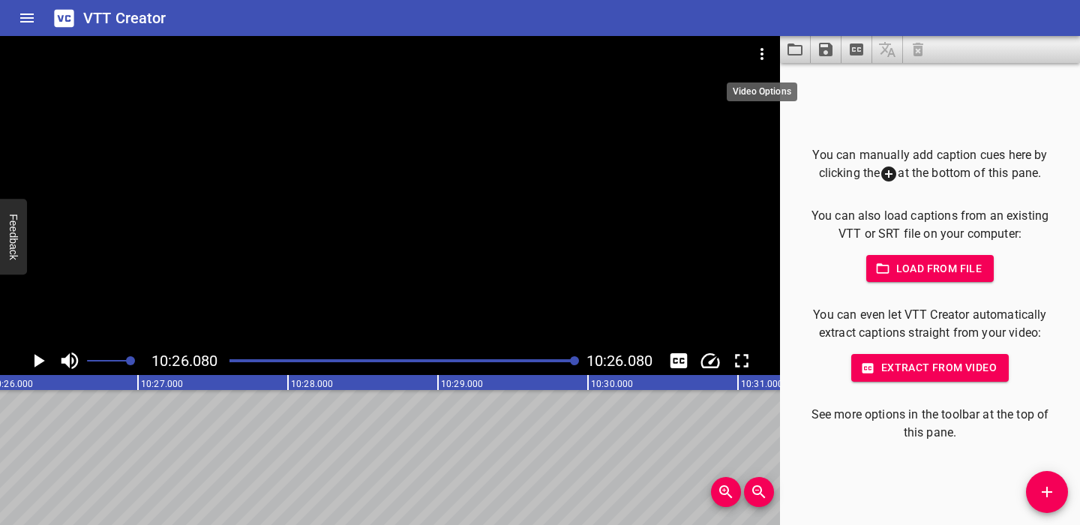
click at [764, 50] on icon "Video Options" at bounding box center [762, 54] width 18 height 18
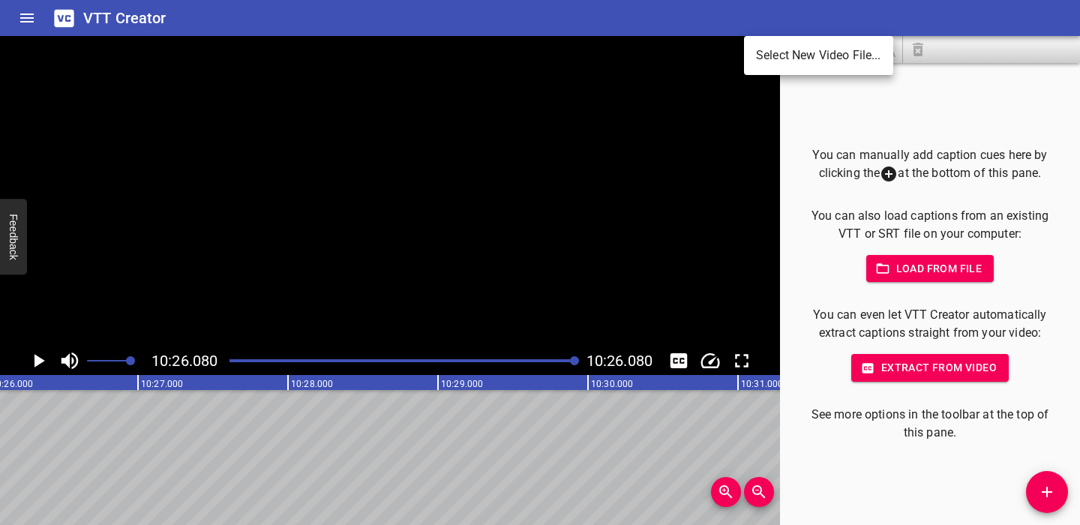
click at [764, 50] on li "Select New Video File..." at bounding box center [818, 55] width 149 height 27
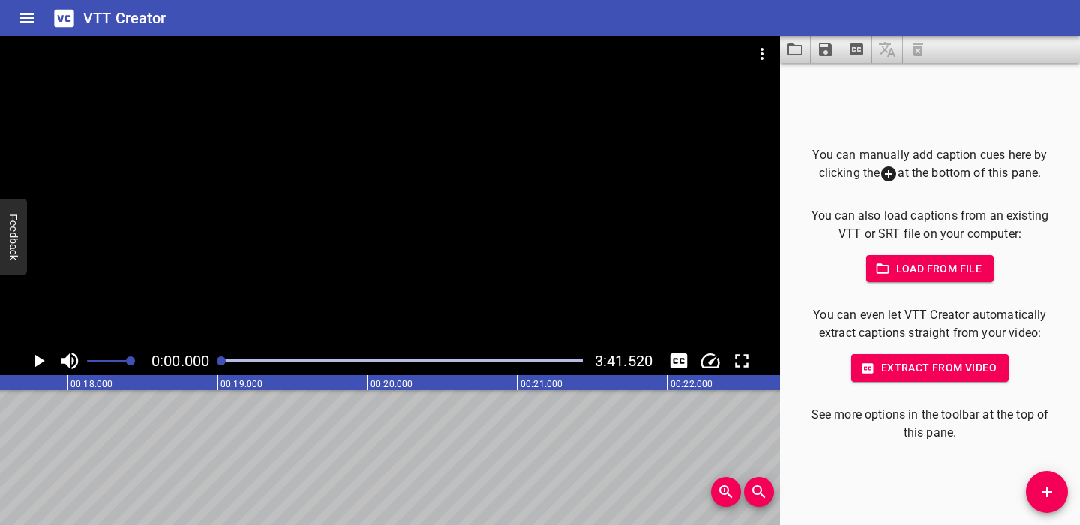
scroll to position [0, 0]
click at [37, 356] on icon "Play/Pause" at bounding box center [39, 360] width 10 height 13
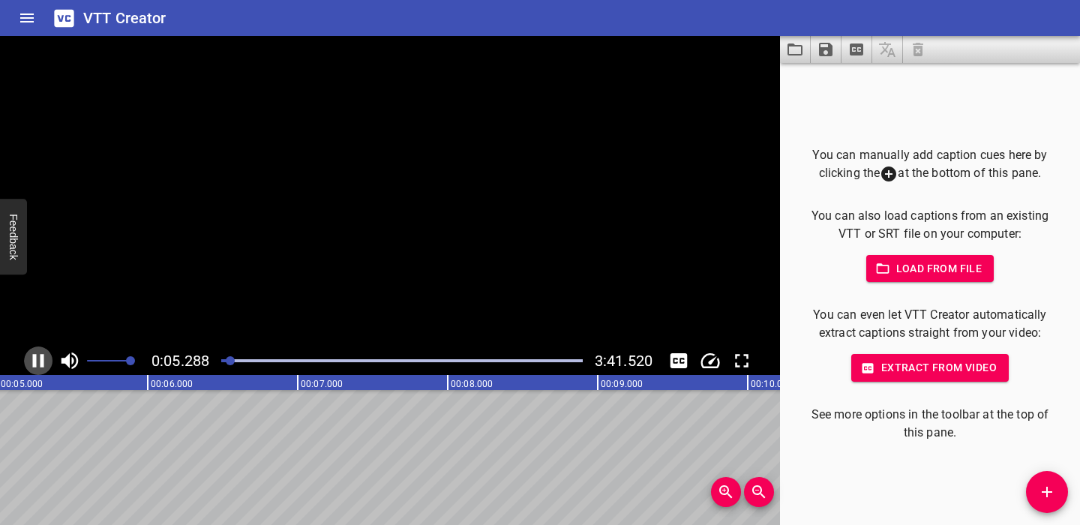
click at [37, 356] on icon "Play/Pause" at bounding box center [38, 360] width 22 height 22
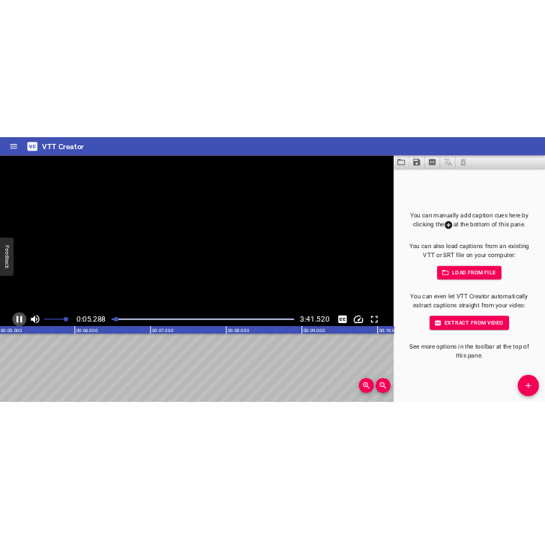
scroll to position [0, 799]
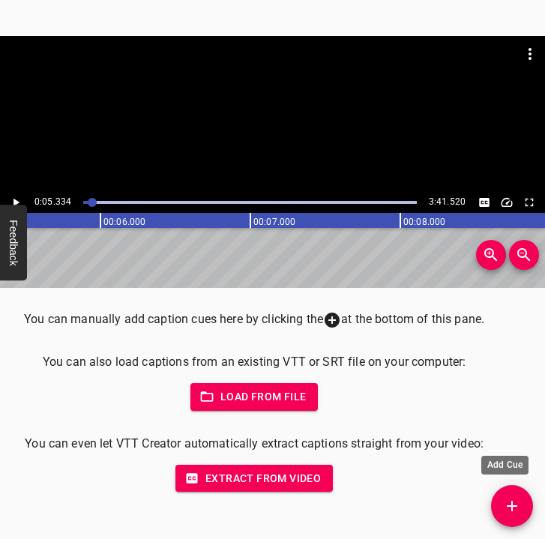
click at [524, 500] on span "Add Cue" at bounding box center [512, 506] width 42 height 18
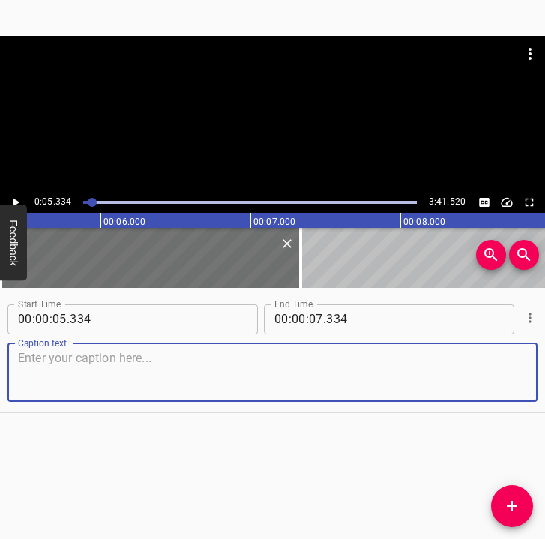
click at [159, 364] on textarea at bounding box center [272, 372] width 509 height 43
paste textarea "I learned [about the war] from the internet. I immediately remembered that war,…"
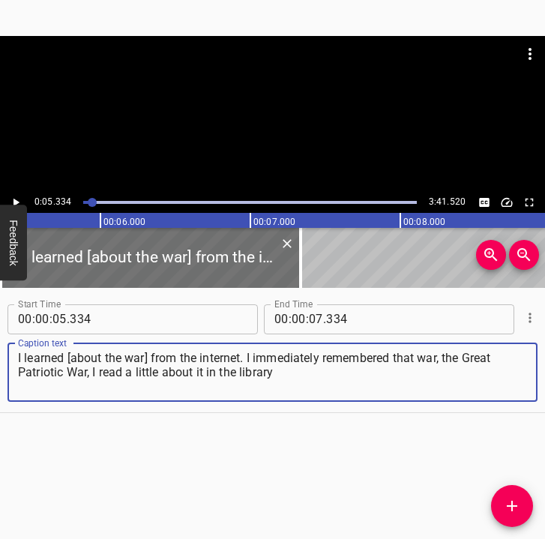
type textarea "I learned [about the war] from the internet. I immediately remembered that war,…"
